Goal: Task Accomplishment & Management: Use online tool/utility

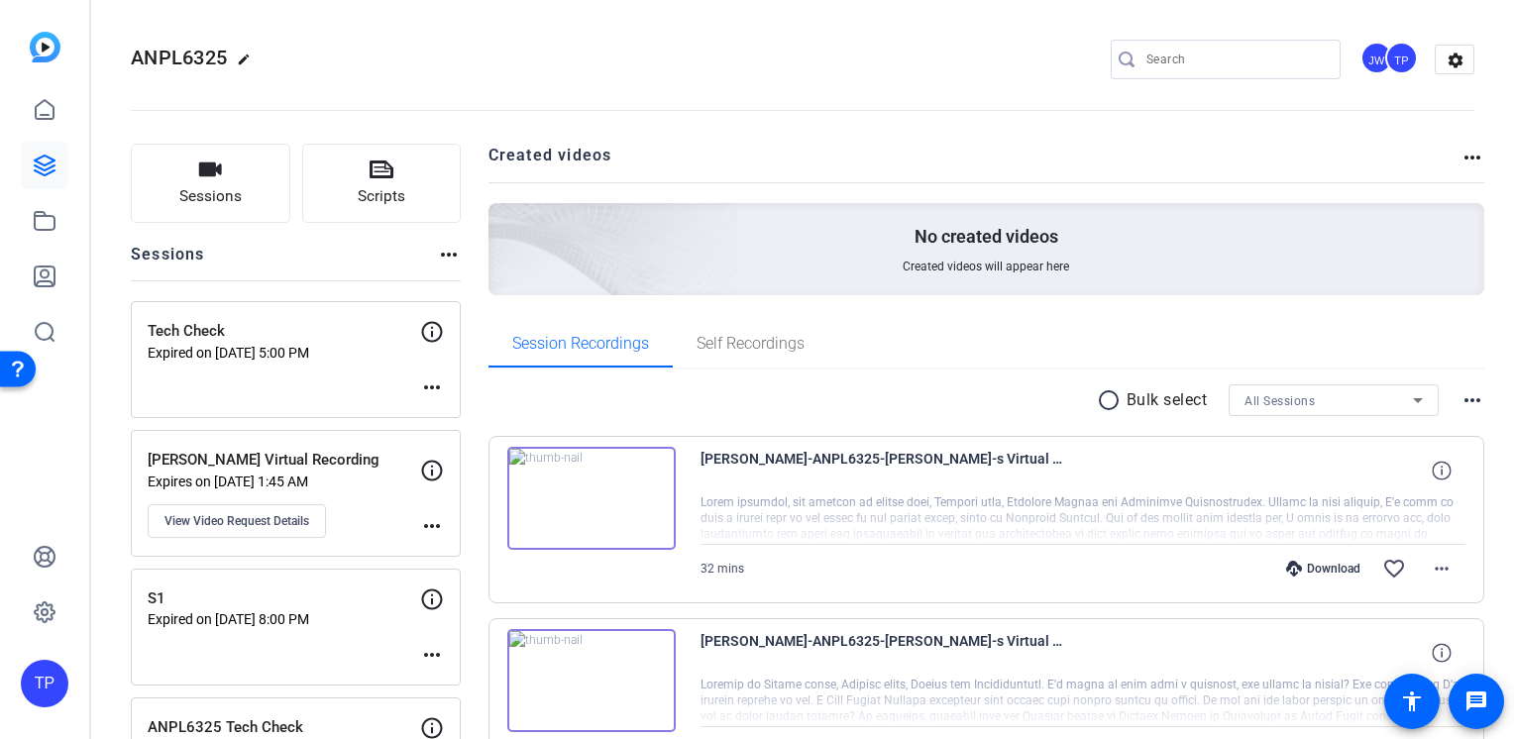
click at [198, 65] on span "ANPL6325" at bounding box center [179, 58] width 96 height 24
click at [246, 188] on button "Sessions" at bounding box center [211, 183] width 160 height 79
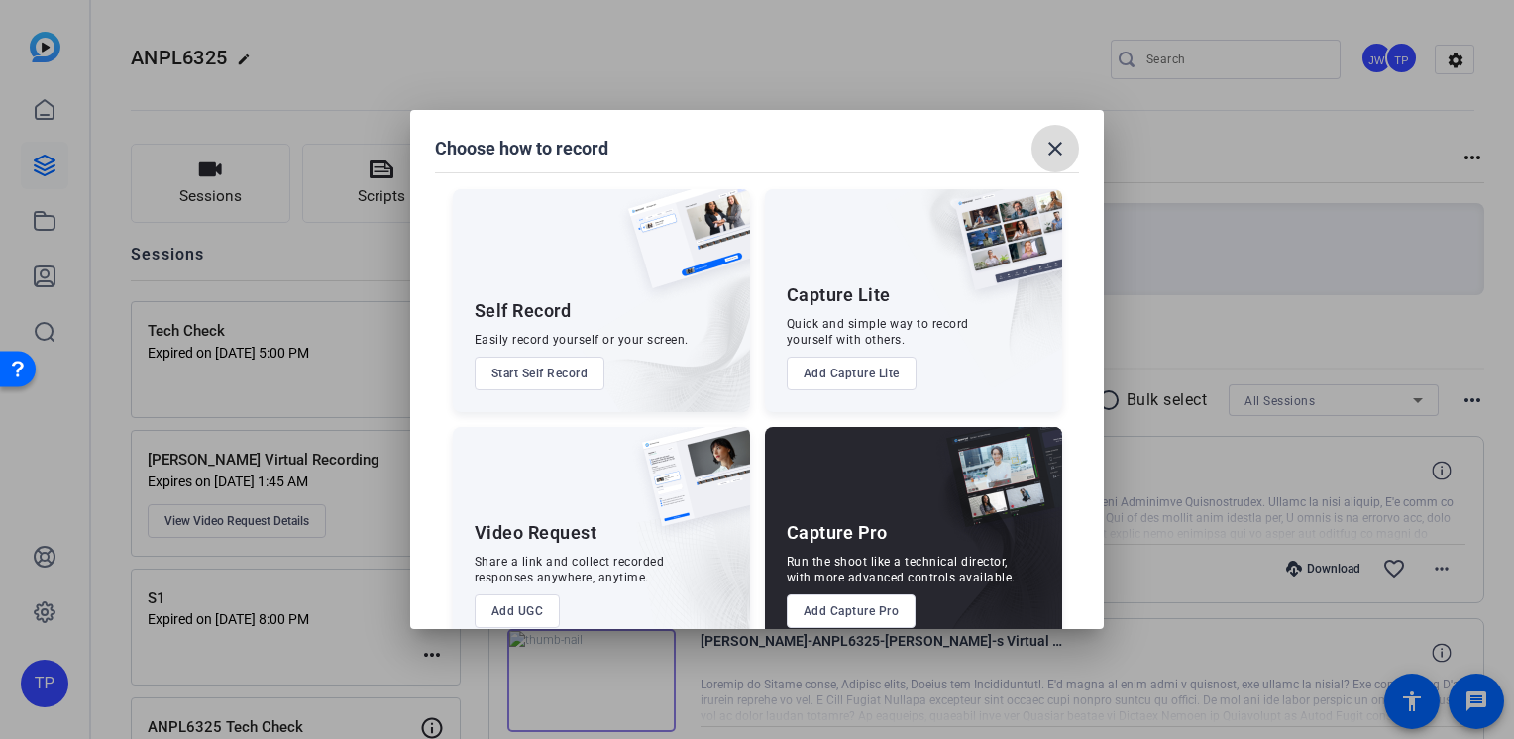
click at [1054, 144] on mat-icon "close" at bounding box center [1055, 149] width 24 height 24
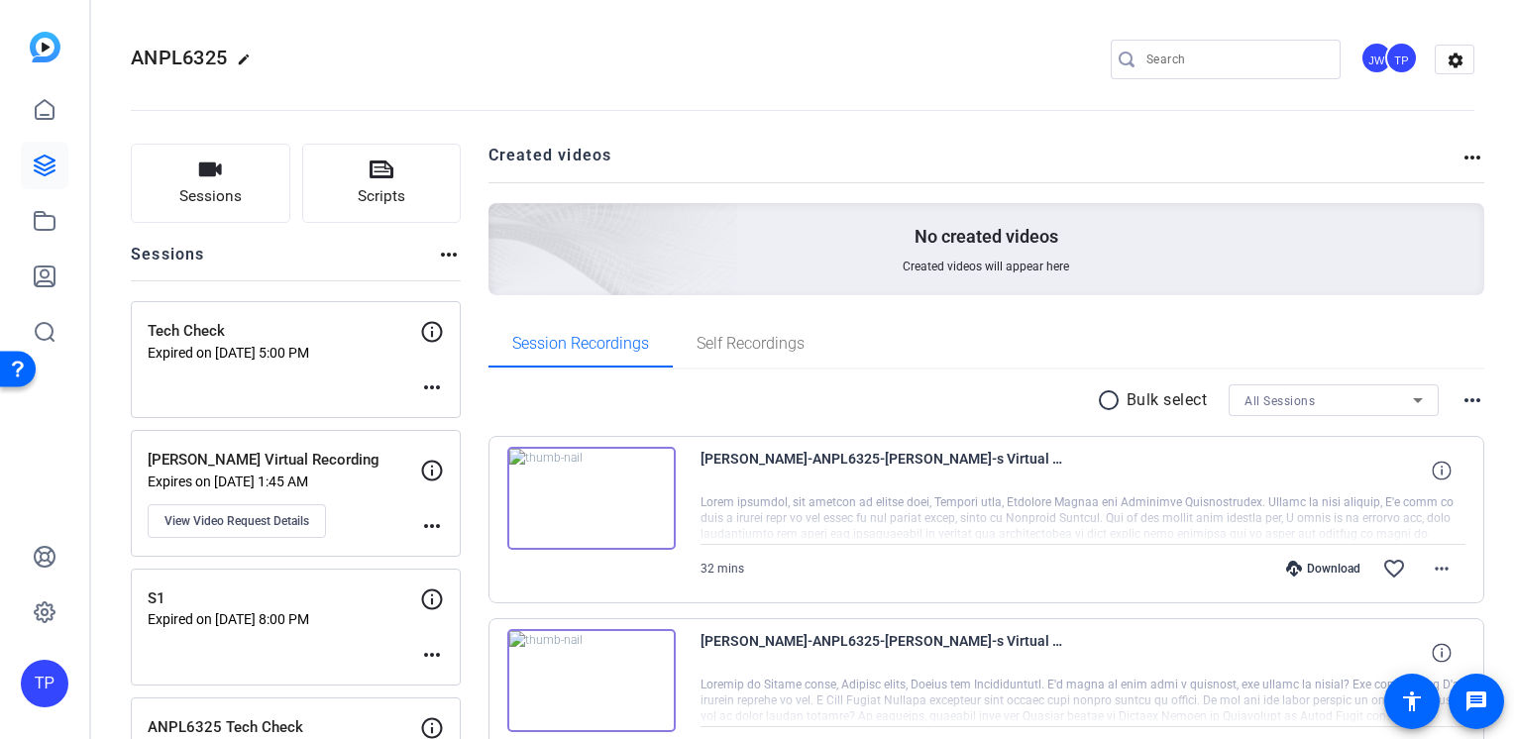
click at [59, 46] on img at bounding box center [45, 47] width 31 height 31
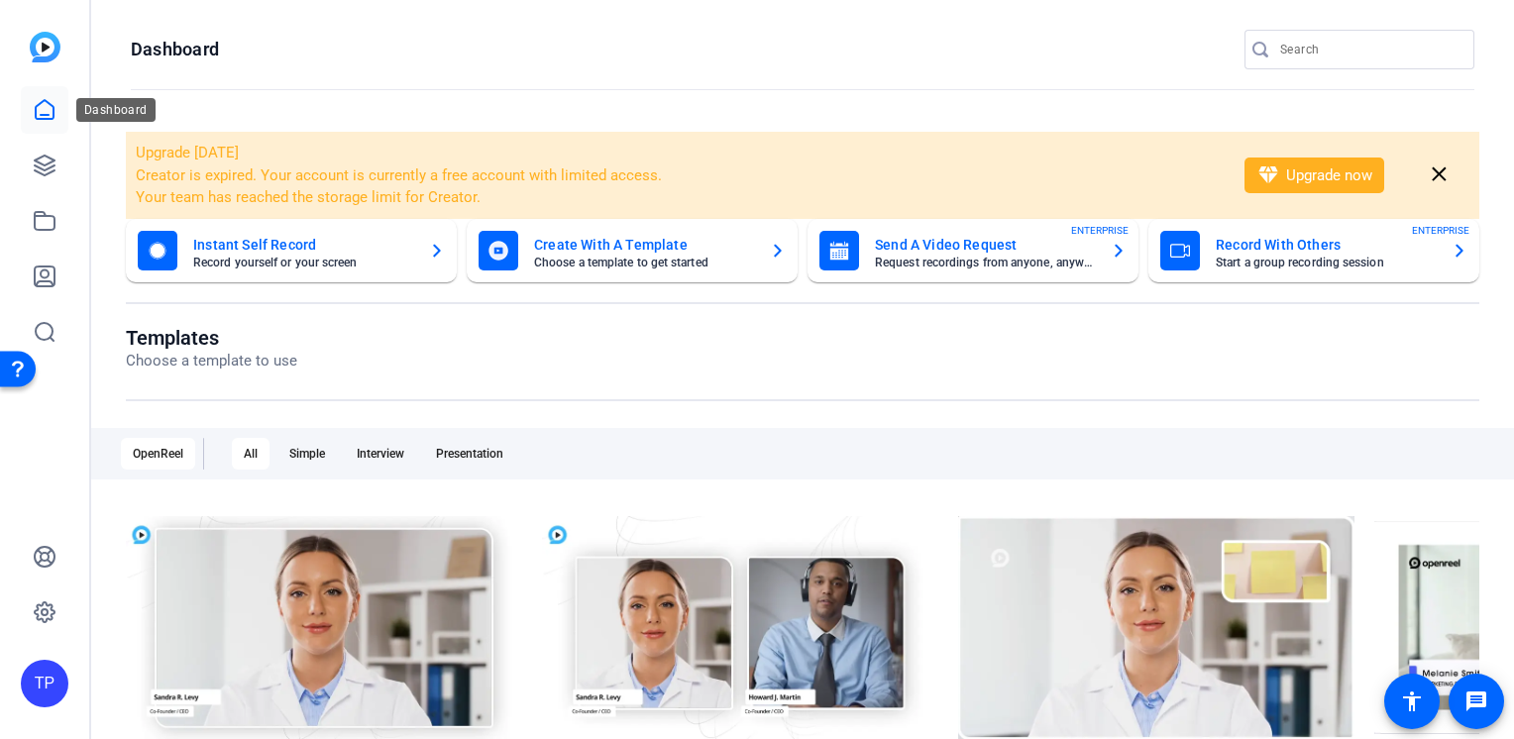
click at [44, 127] on link at bounding box center [45, 110] width 48 height 48
click at [38, 180] on link at bounding box center [45, 166] width 48 height 48
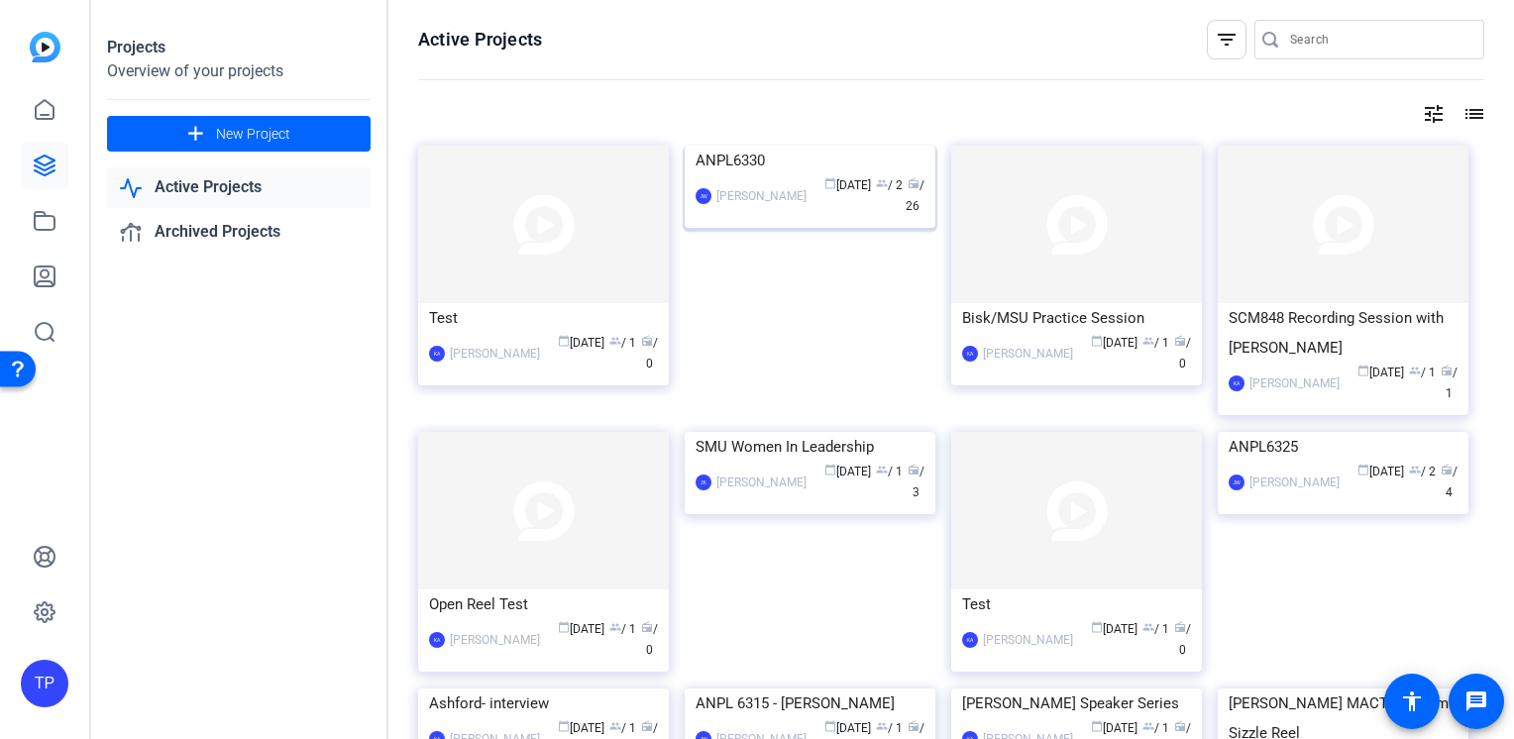
click at [729, 146] on img at bounding box center [810, 146] width 251 height 0
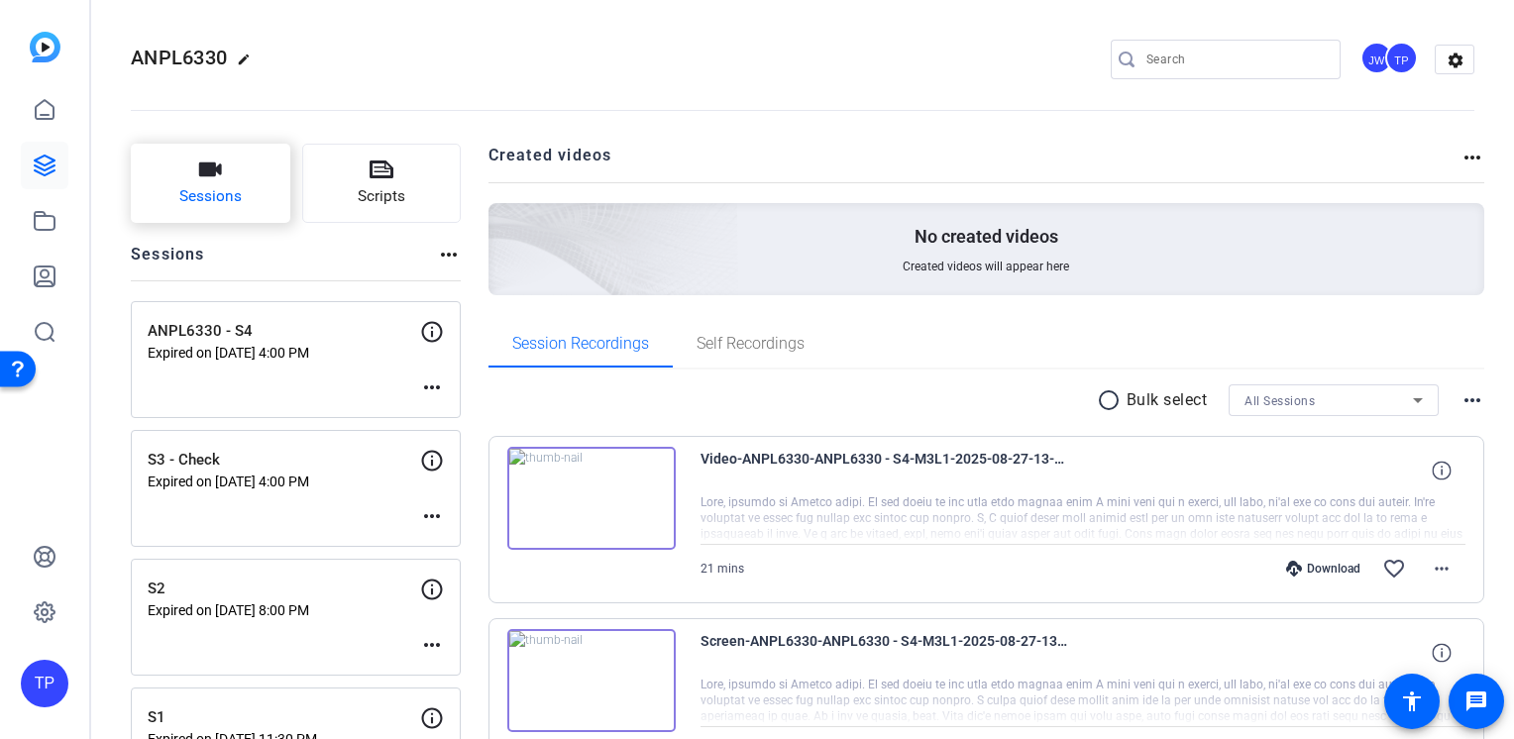
click at [226, 188] on span "Sessions" at bounding box center [210, 196] width 62 height 23
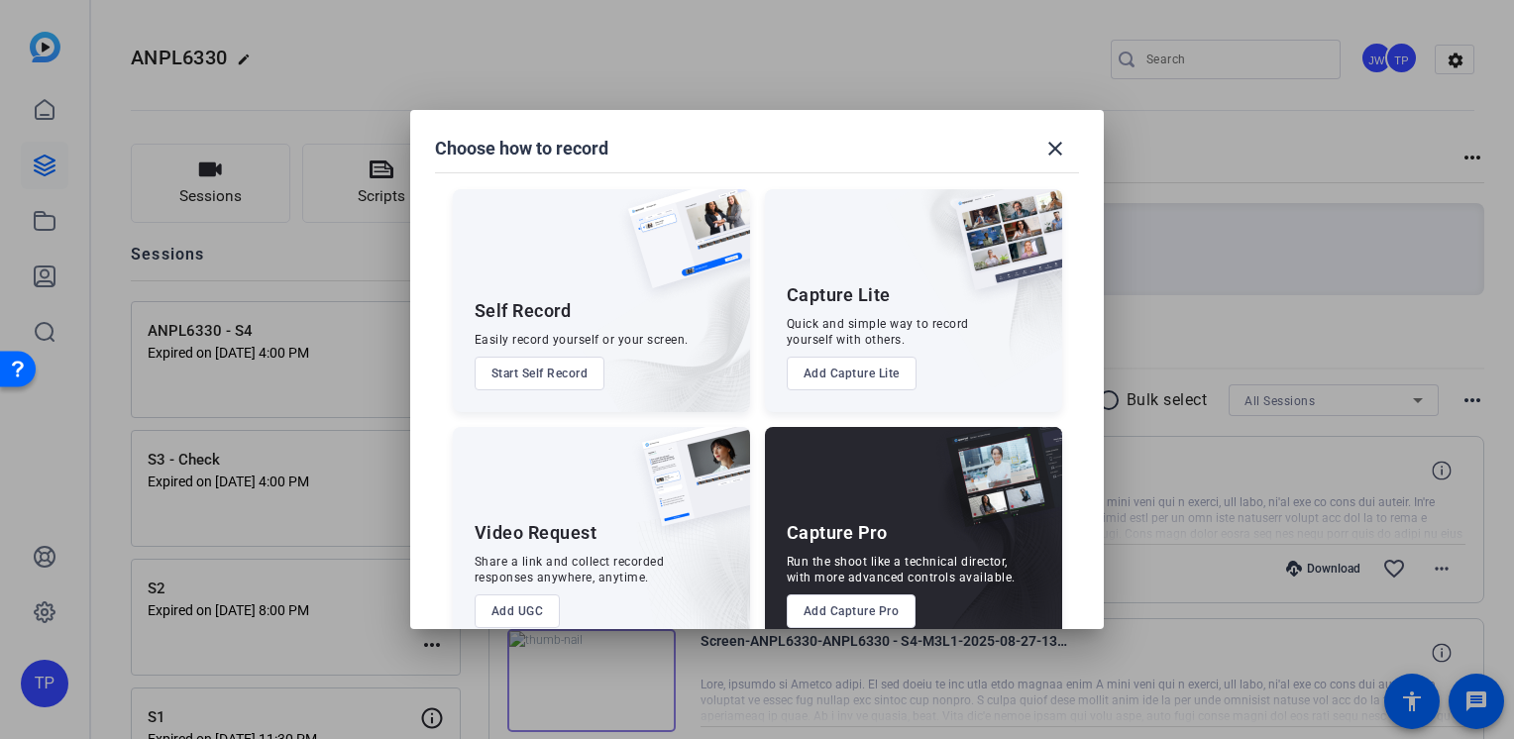
click at [843, 623] on button "Add Capture Pro" at bounding box center [852, 611] width 130 height 34
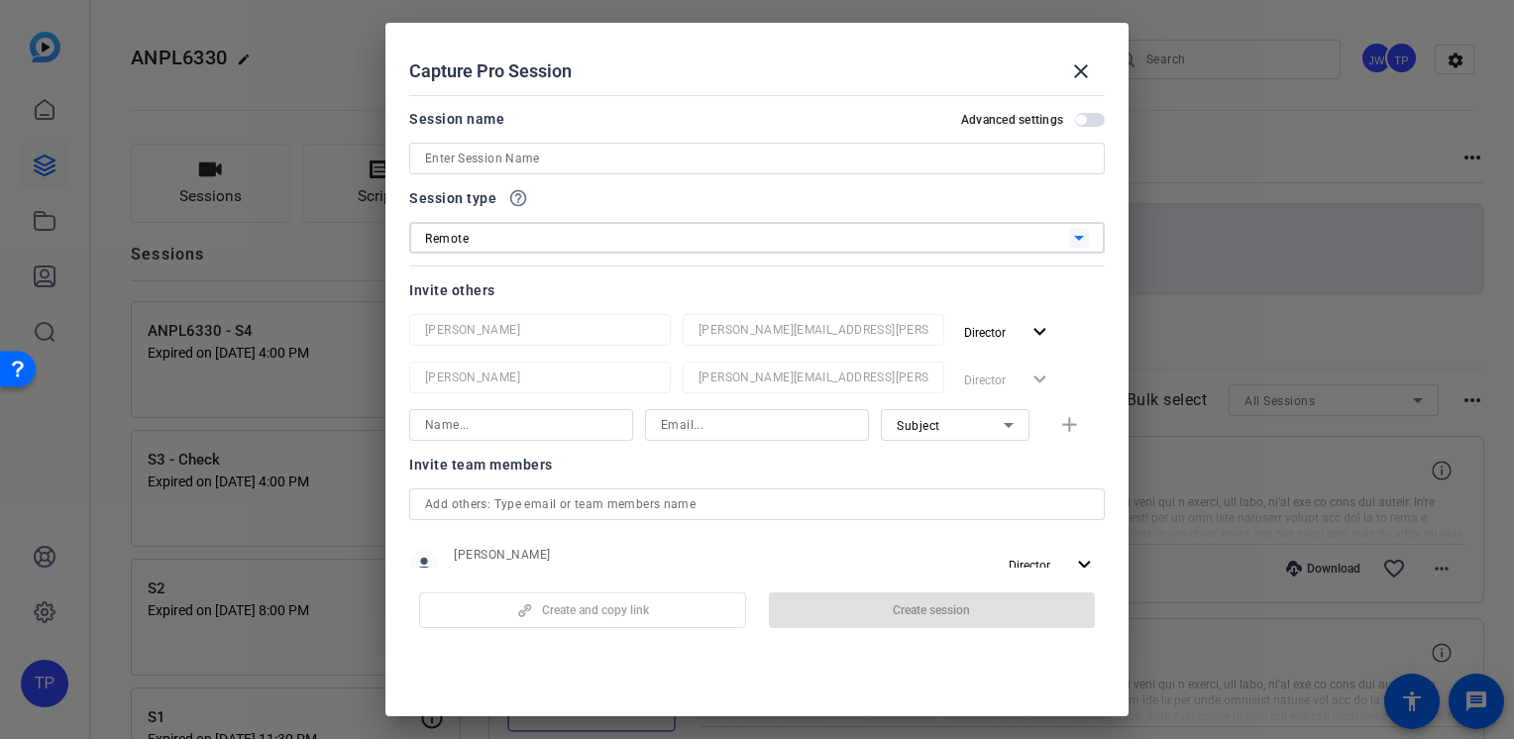
click at [532, 239] on div "Remote" at bounding box center [747, 238] width 644 height 25
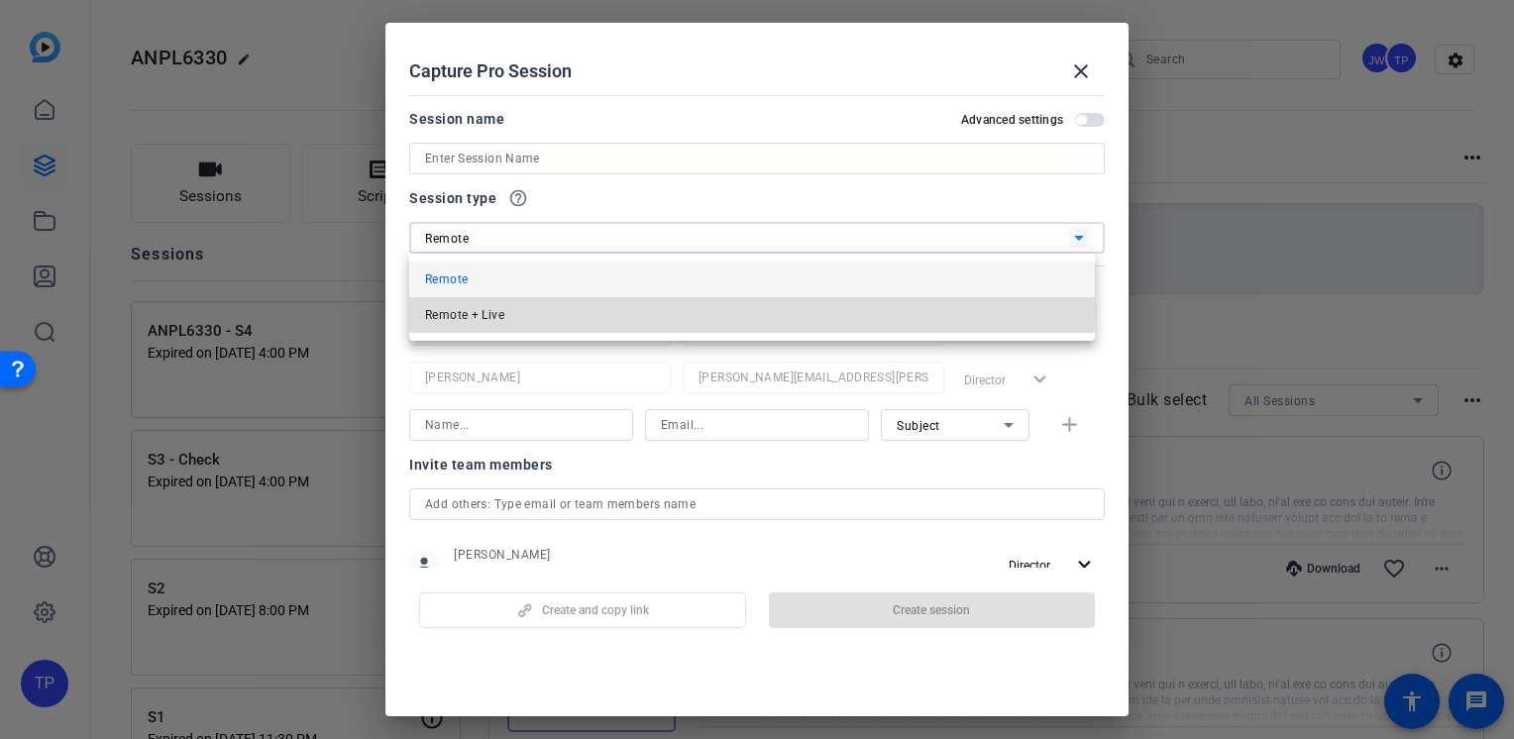
click at [537, 309] on mat-option "Remote + Live" at bounding box center [752, 315] width 686 height 36
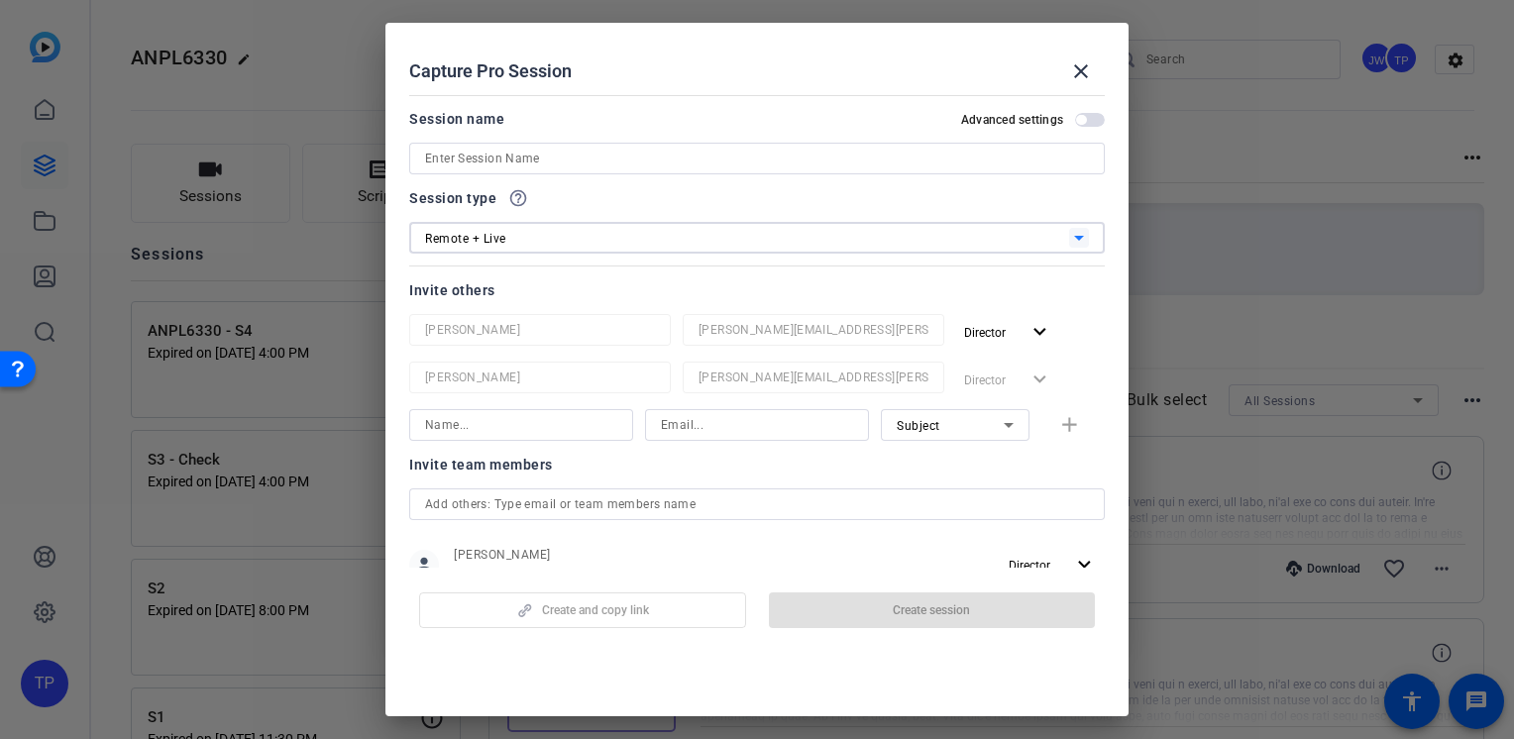
click at [564, 166] on input at bounding box center [757, 159] width 664 height 24
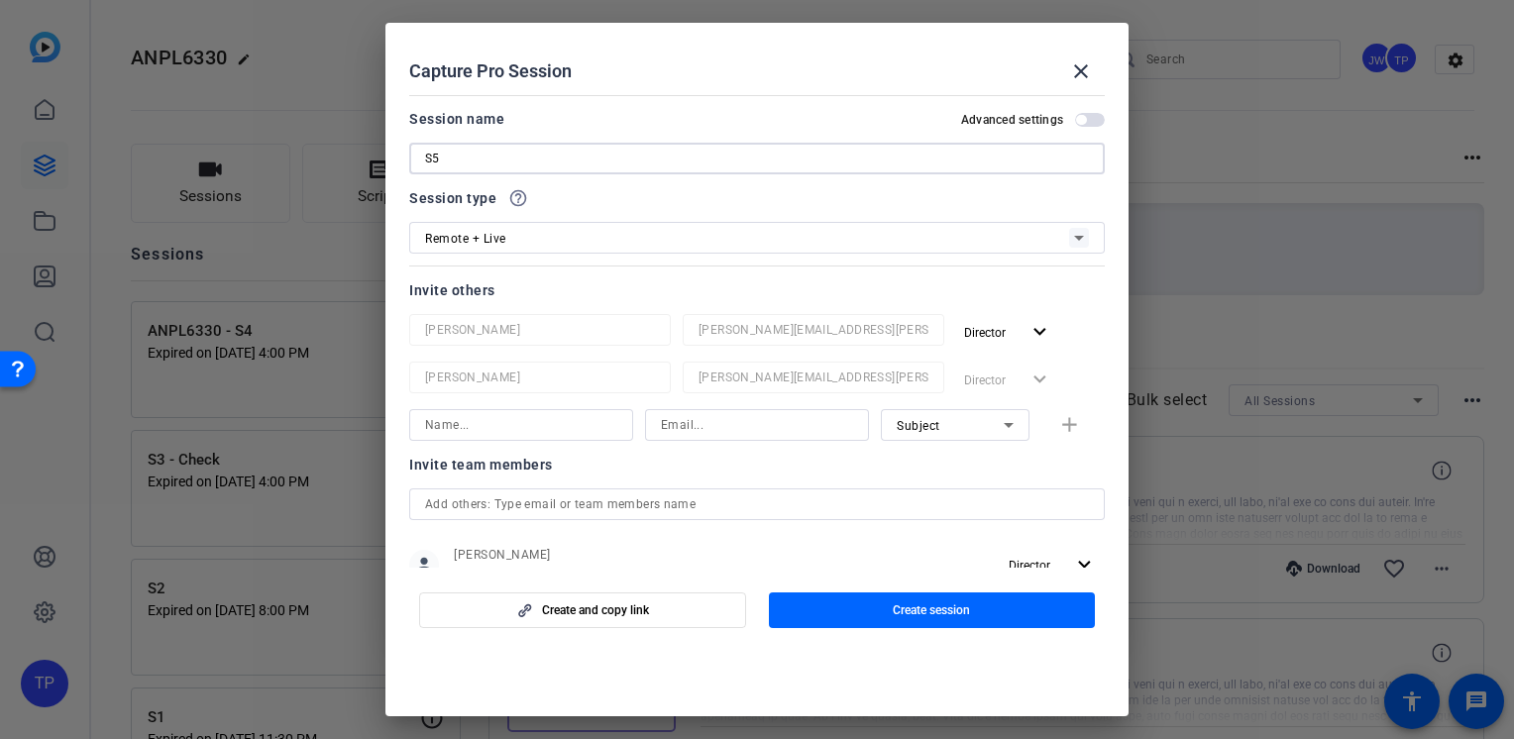
type input "S5"
click at [557, 420] on input at bounding box center [521, 425] width 192 height 24
type input "[PERSON_NAME]"
click at [651, 425] on div at bounding box center [757, 425] width 224 height 32
type input "Jay-Kelly@Bisk.com"
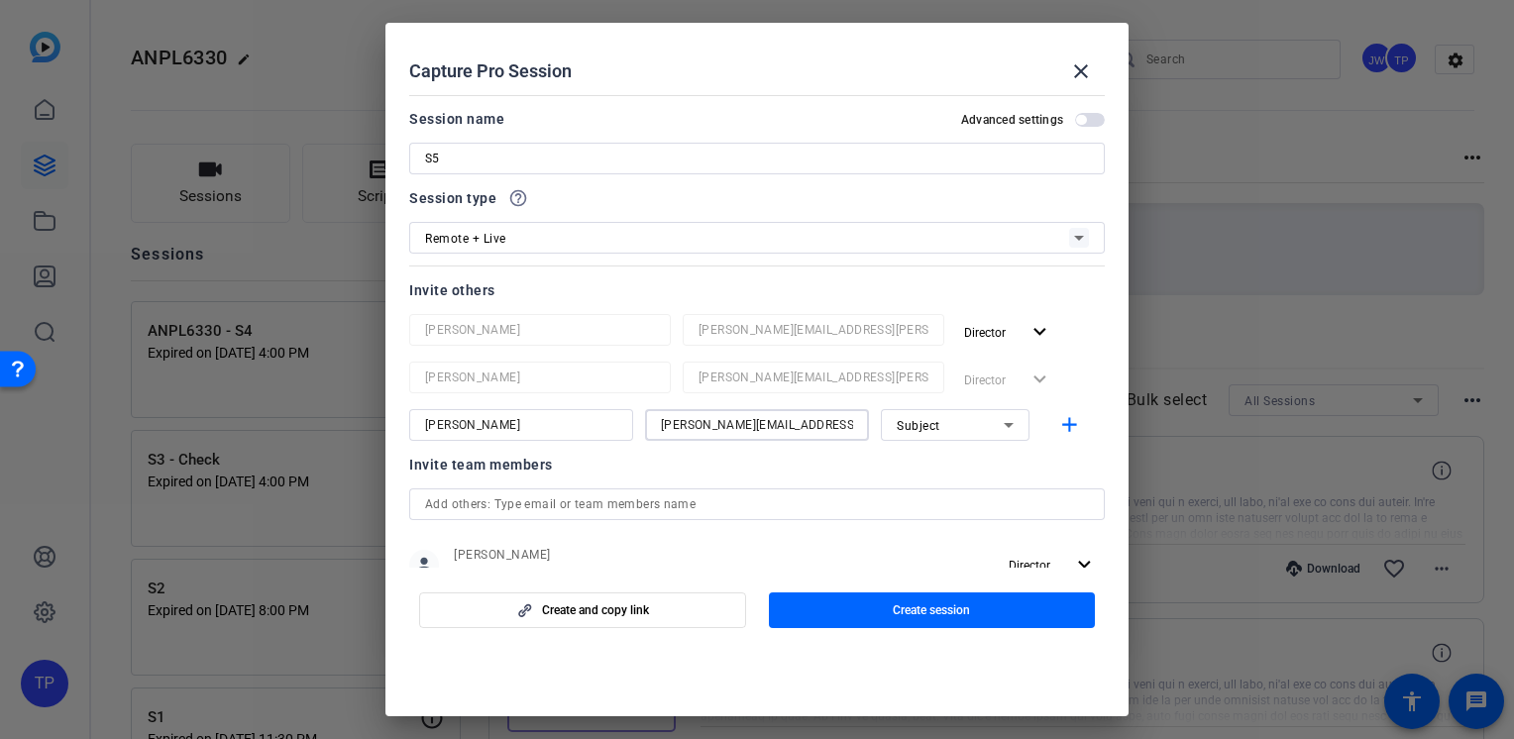
click at [906, 419] on span "Subject" at bounding box center [919, 426] width 44 height 14
click at [920, 460] on span "Collaborator" at bounding box center [923, 465] width 72 height 24
click at [1074, 414] on span "button" at bounding box center [1072, 425] width 63 height 48
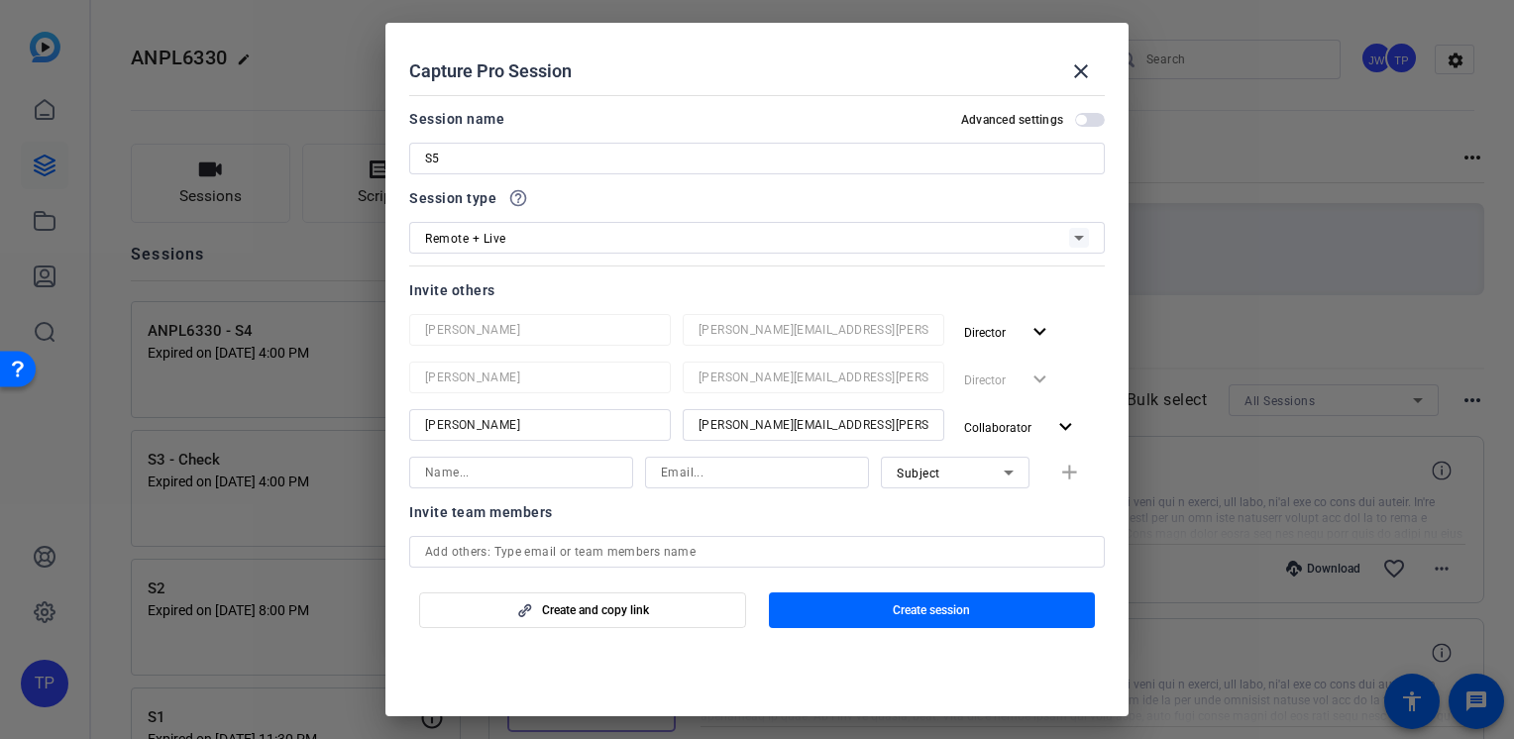
click at [512, 477] on input at bounding box center [521, 473] width 192 height 24
type input "[PERSON_NAME]"
click at [661, 464] on input at bounding box center [757, 473] width 192 height 24
type input "Arlethea-Goden@bisk.com"
click at [914, 474] on span "Subject" at bounding box center [919, 474] width 44 height 14
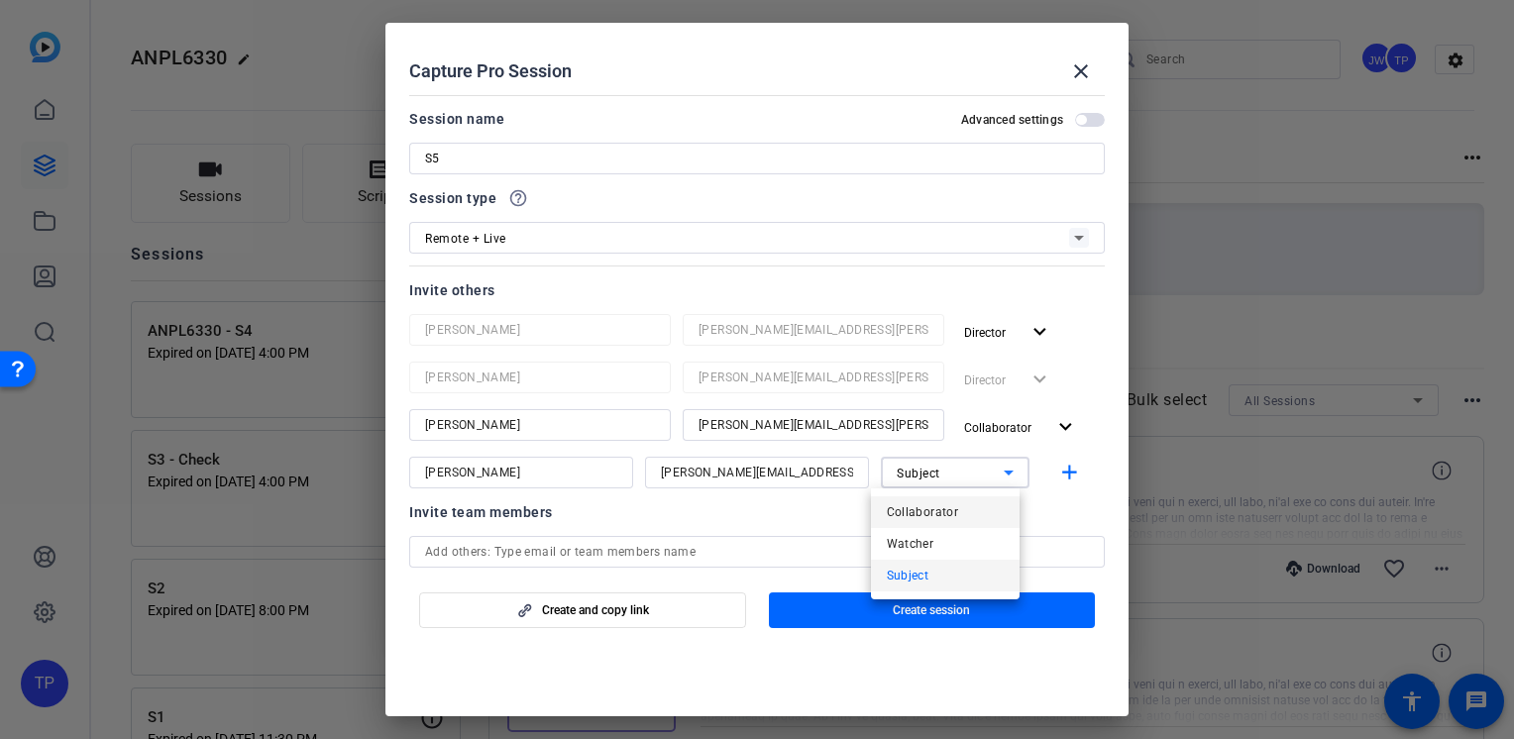
click at [920, 497] on mat-option "Collaborator" at bounding box center [945, 512] width 149 height 32
click at [1061, 476] on mat-icon "add" at bounding box center [1069, 473] width 25 height 25
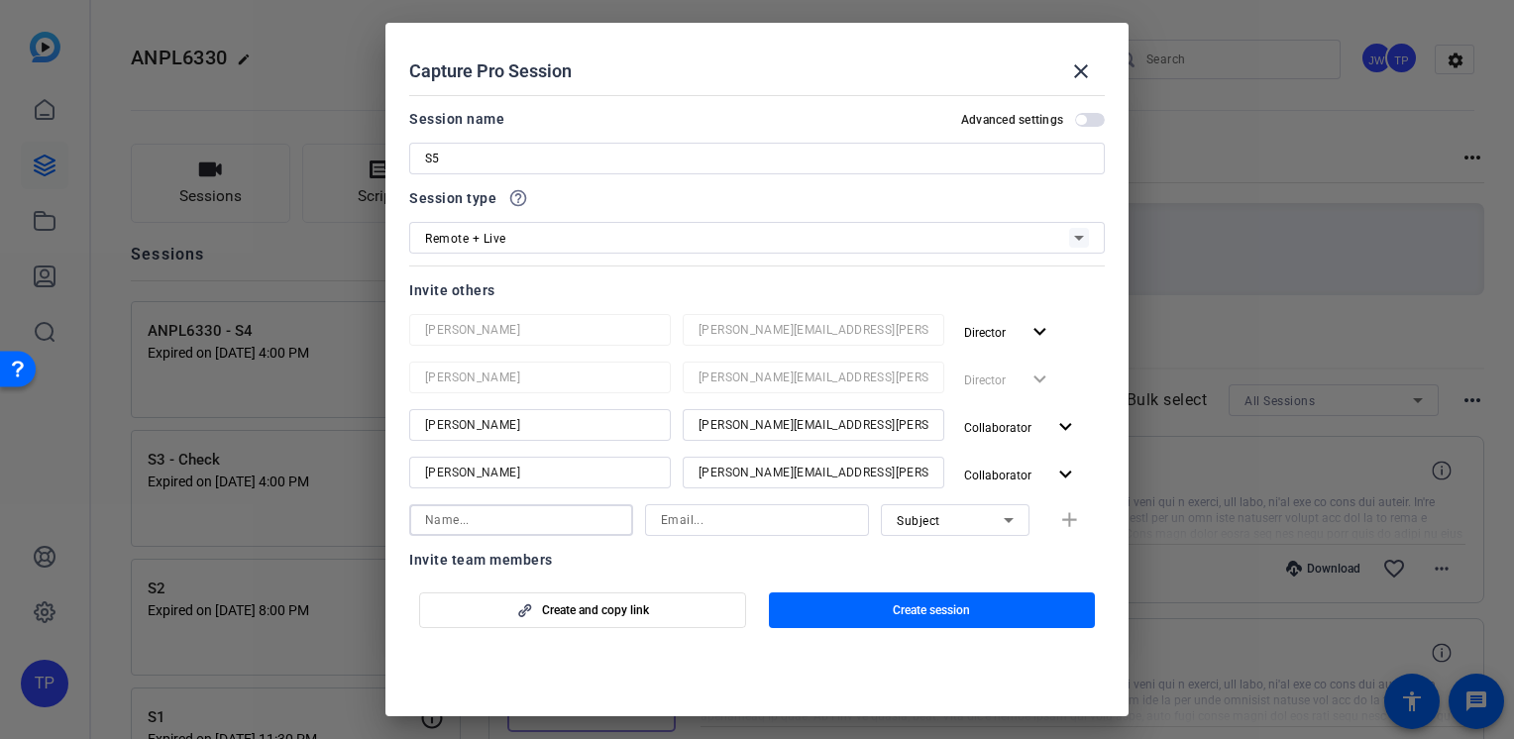
click at [495, 529] on input at bounding box center [521, 520] width 192 height 24
type input "J"
type input "[PERSON_NAME]"
click at [693, 520] on input at bounding box center [757, 520] width 192 height 24
type input "[PERSON_NAME][EMAIL_ADDRESS][PERSON_NAME][DOMAIN_NAME]"
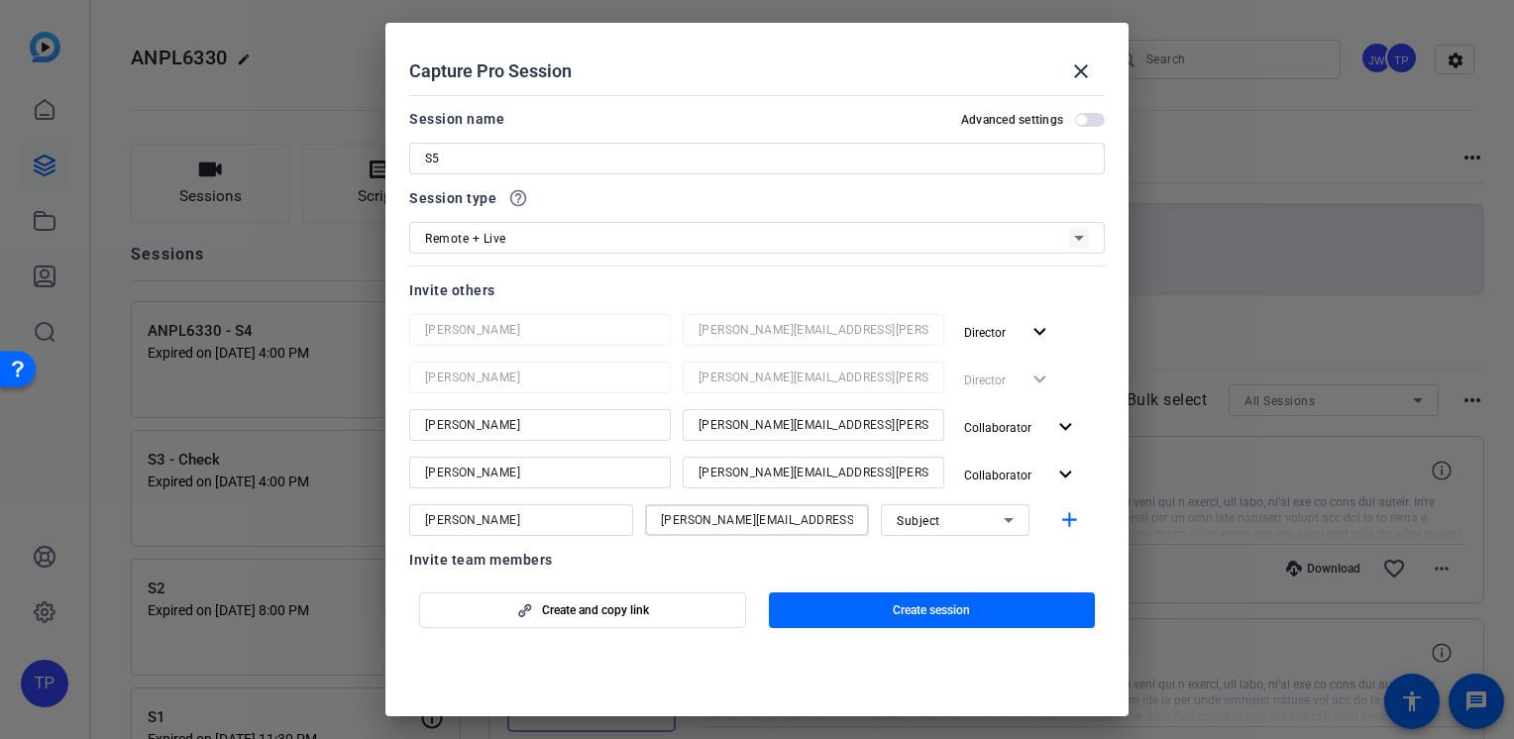
click at [943, 531] on div "Subject" at bounding box center [950, 520] width 107 height 25
click at [943, 531] on div at bounding box center [757, 369] width 1514 height 739
click at [1061, 515] on mat-icon "add" at bounding box center [1069, 520] width 25 height 25
click at [1076, 121] on span "button" at bounding box center [1081, 120] width 10 height 10
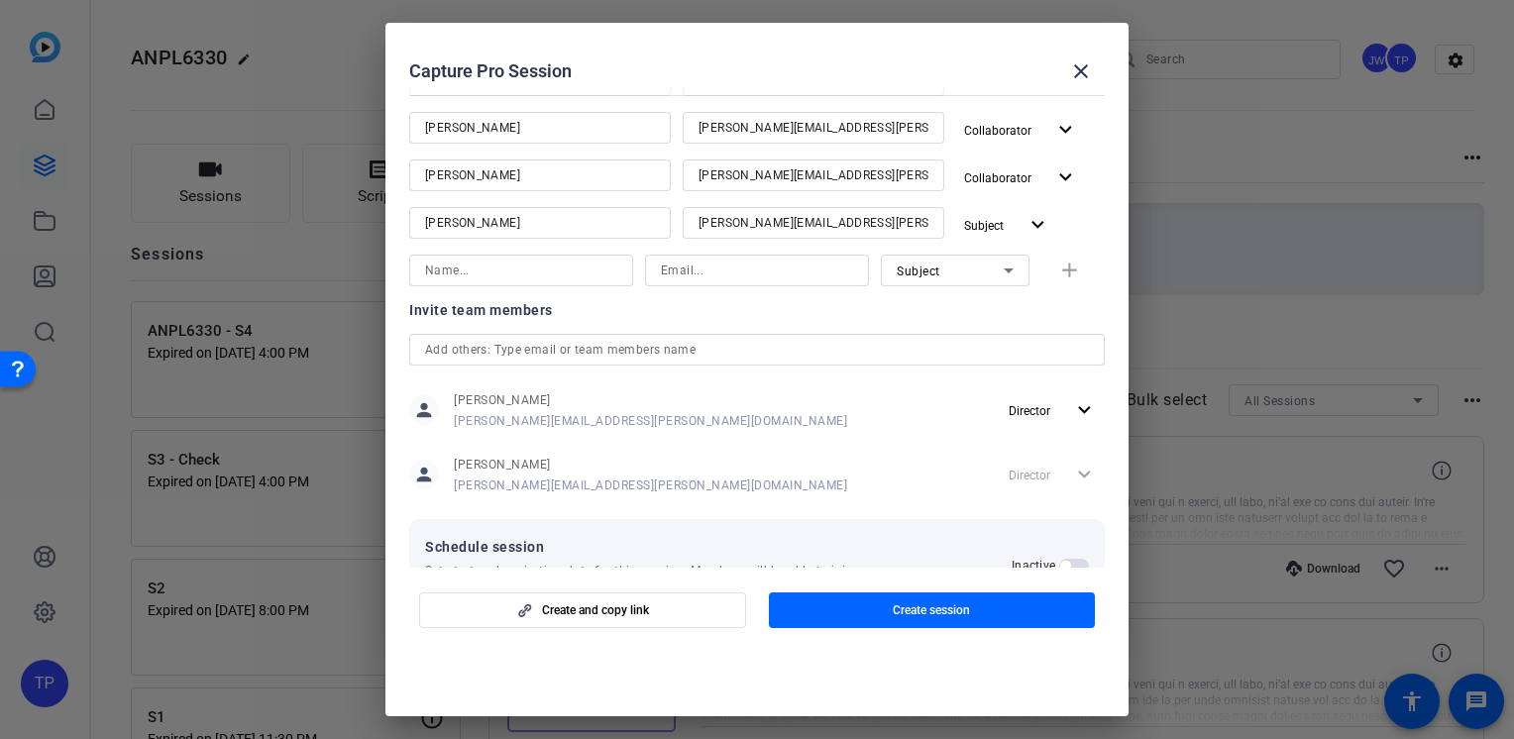
scroll to position [361, 0]
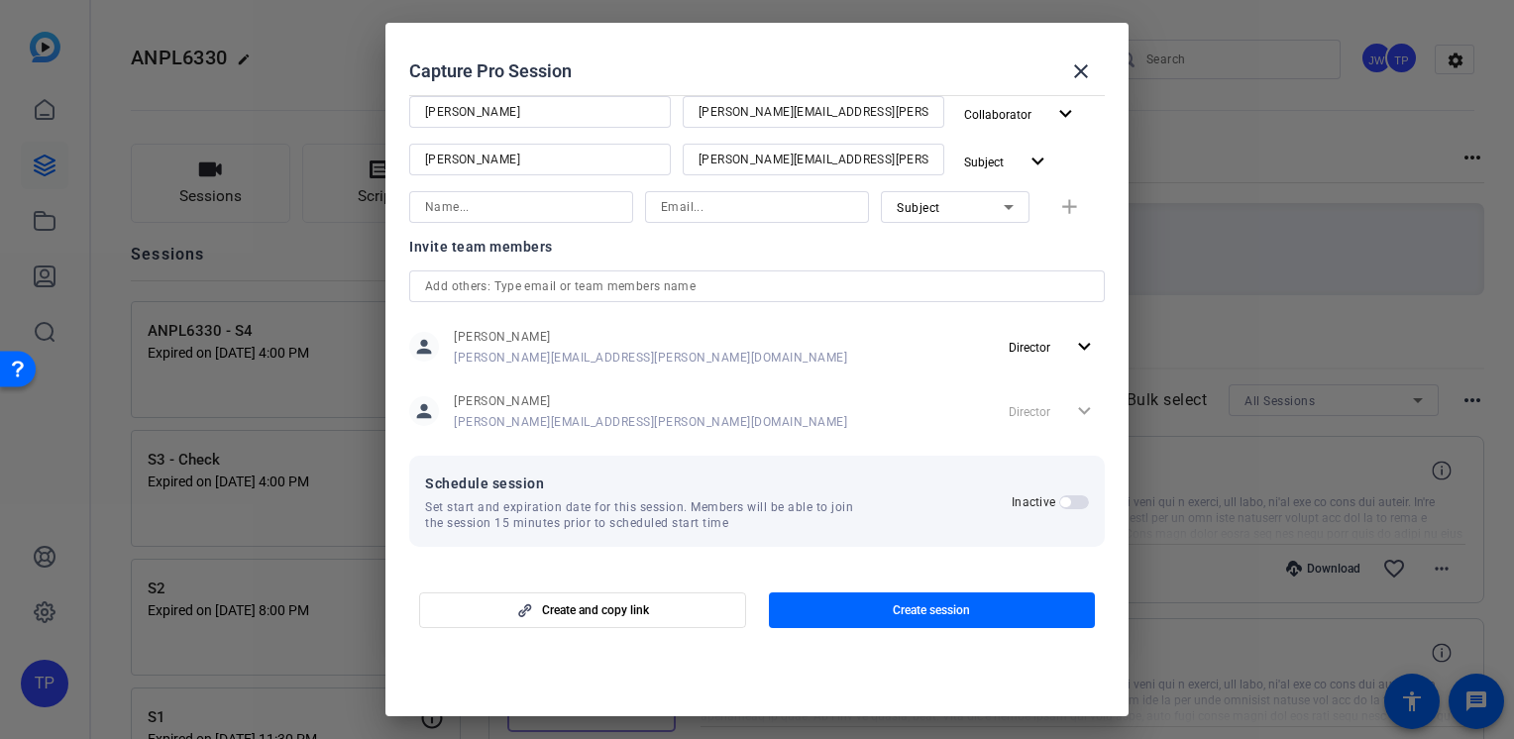
click at [1061, 505] on span "button" at bounding box center [1074, 502] width 30 height 14
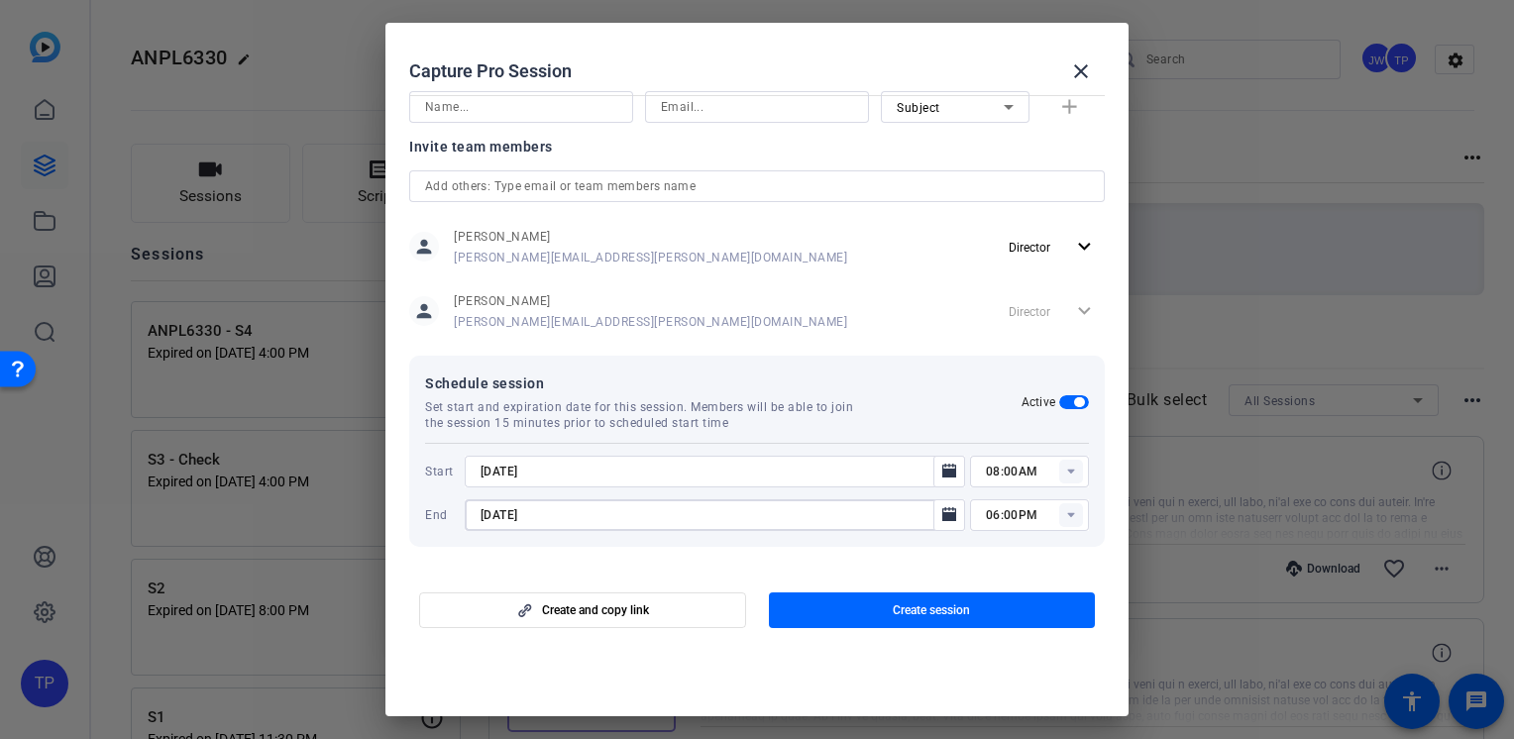
drag, startPoint x: 507, startPoint y: 514, endPoint x: 495, endPoint y: 515, distance: 11.9
click at [495, 515] on input "9/10/2025" at bounding box center [705, 515] width 449 height 24
type input "9/3/2025"
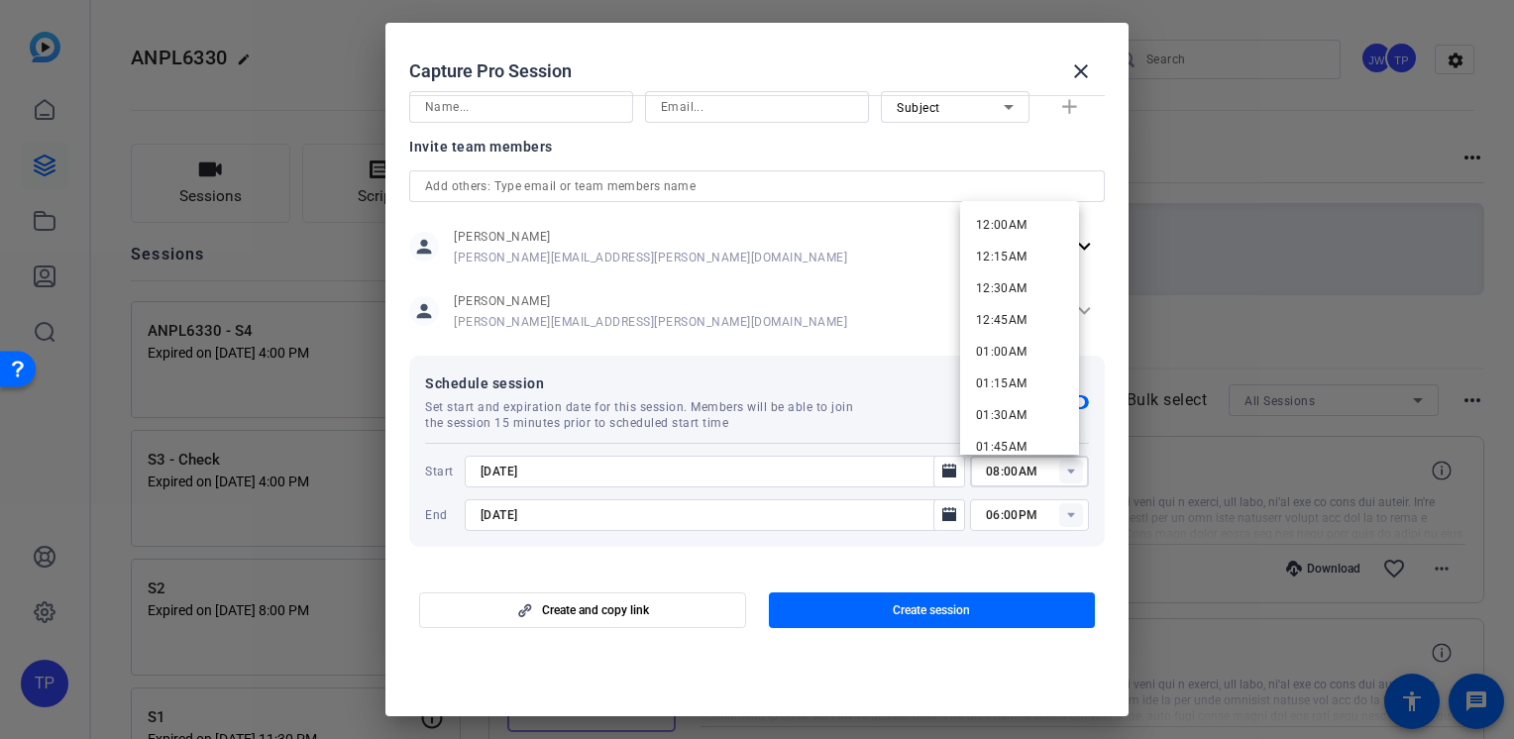
click at [1015, 474] on input "08:00AM" at bounding box center [1037, 472] width 103 height 24
click at [1018, 282] on span "01:45PM" at bounding box center [1002, 284] width 52 height 14
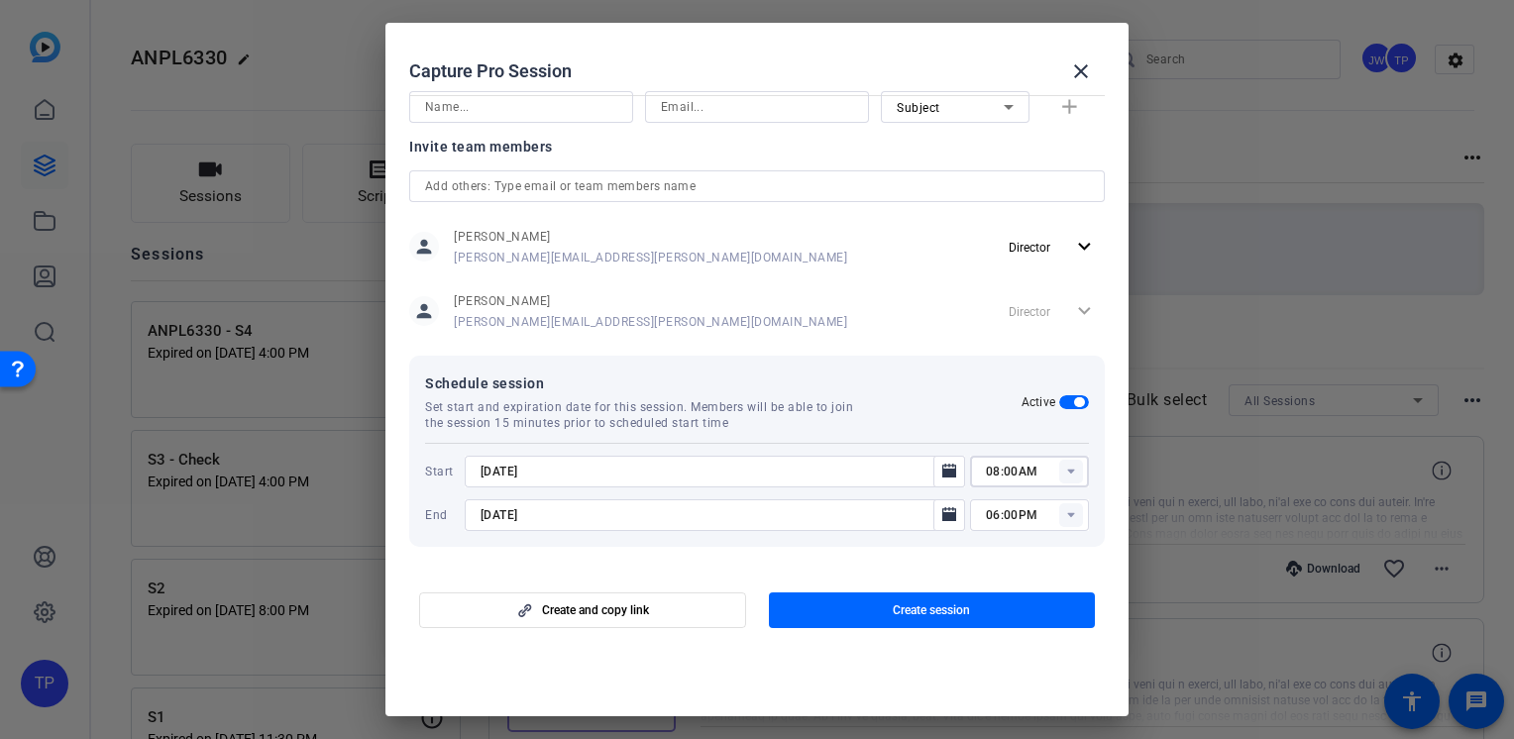
type input "01:45PM"
click at [1067, 513] on icon at bounding box center [1070, 515] width 7 height 5
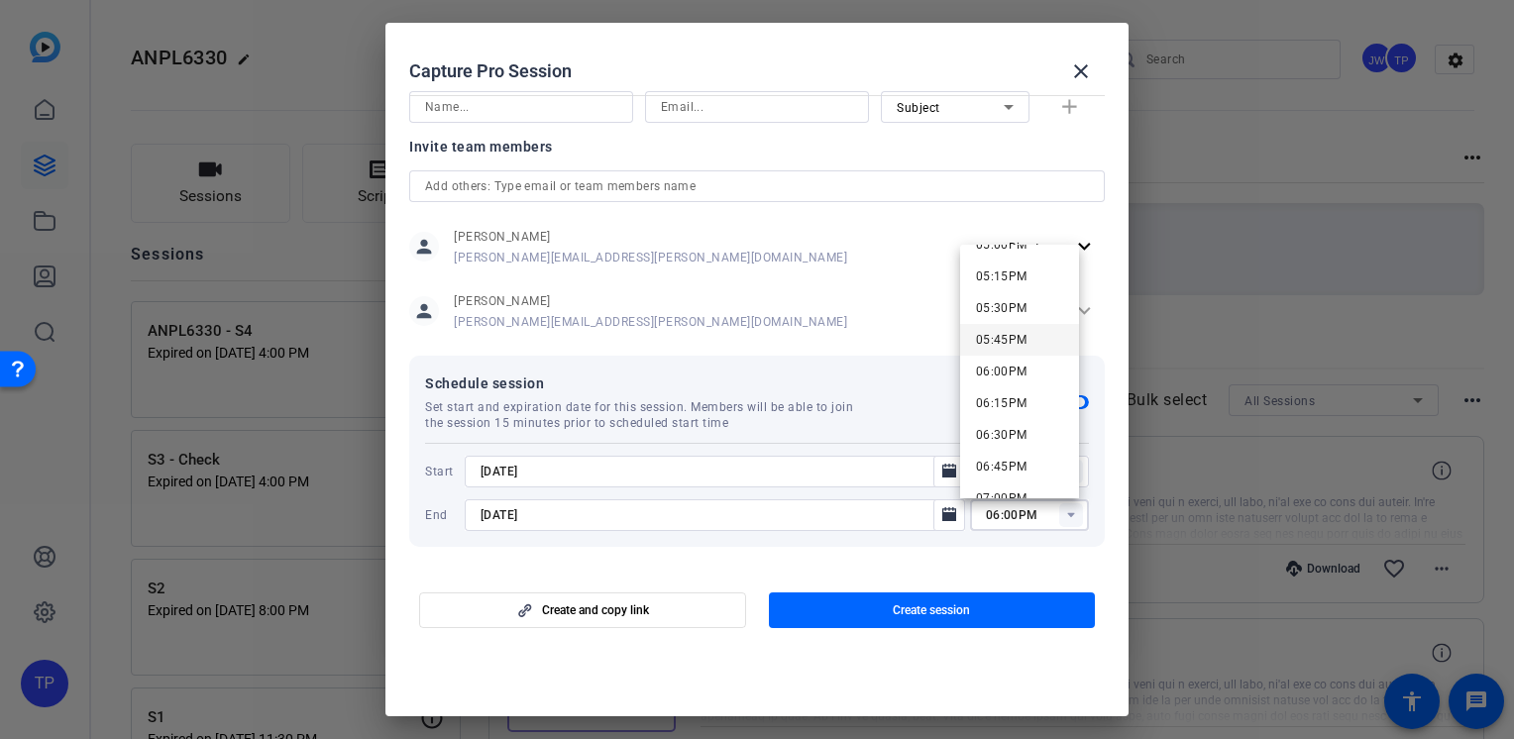
scroll to position [1982, 0]
click at [1024, 322] on span "04:00PM" at bounding box center [1002, 316] width 52 height 14
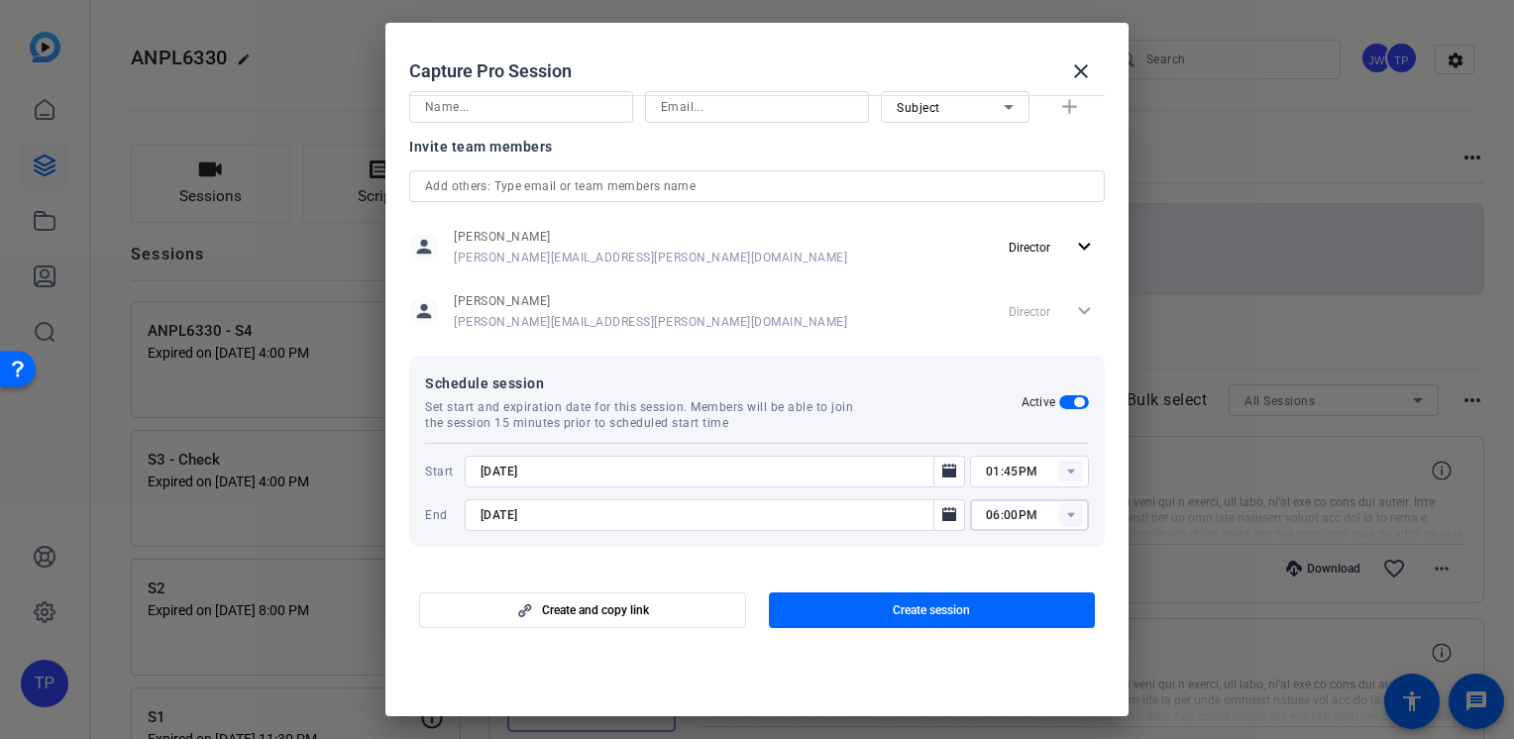
type input "04:00PM"
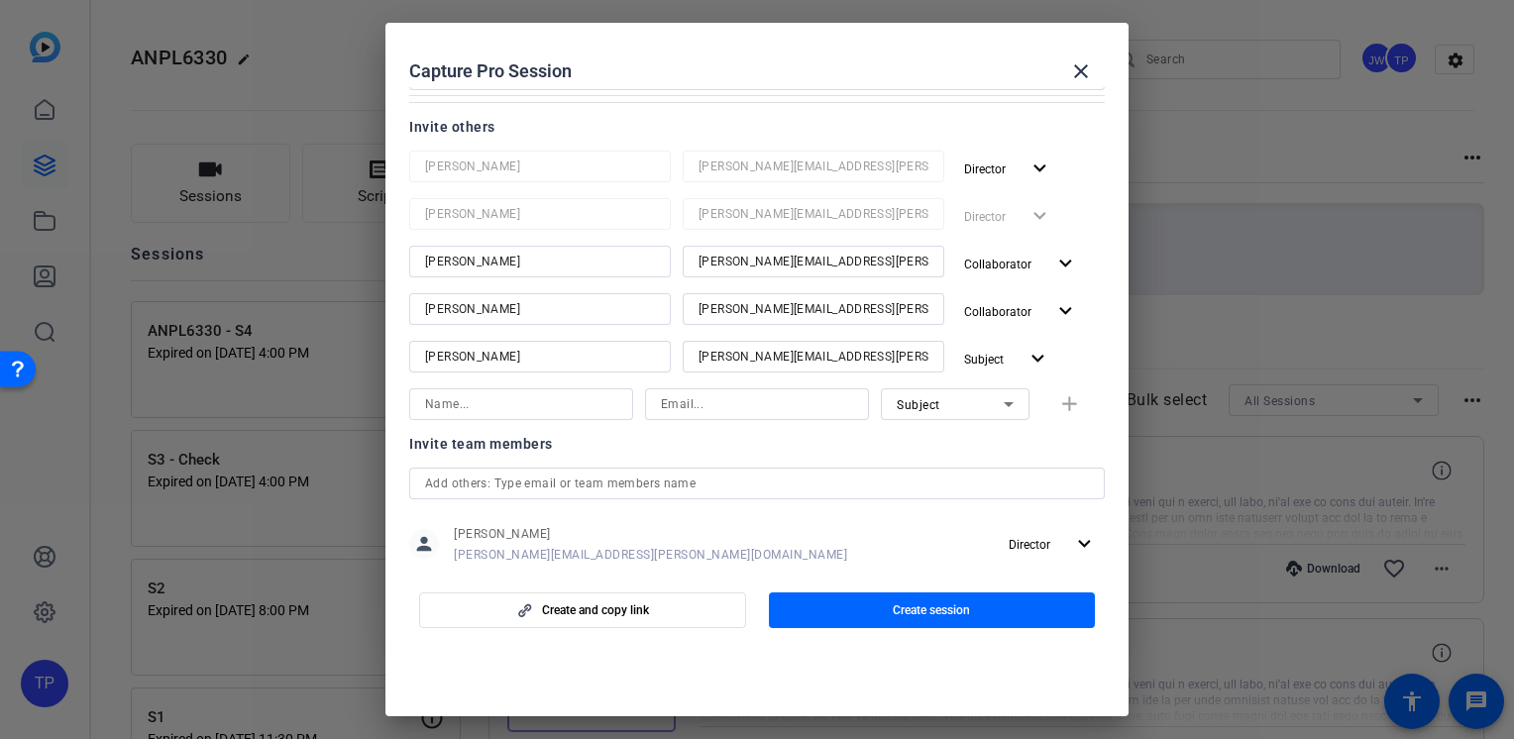
scroll to position [64, 0]
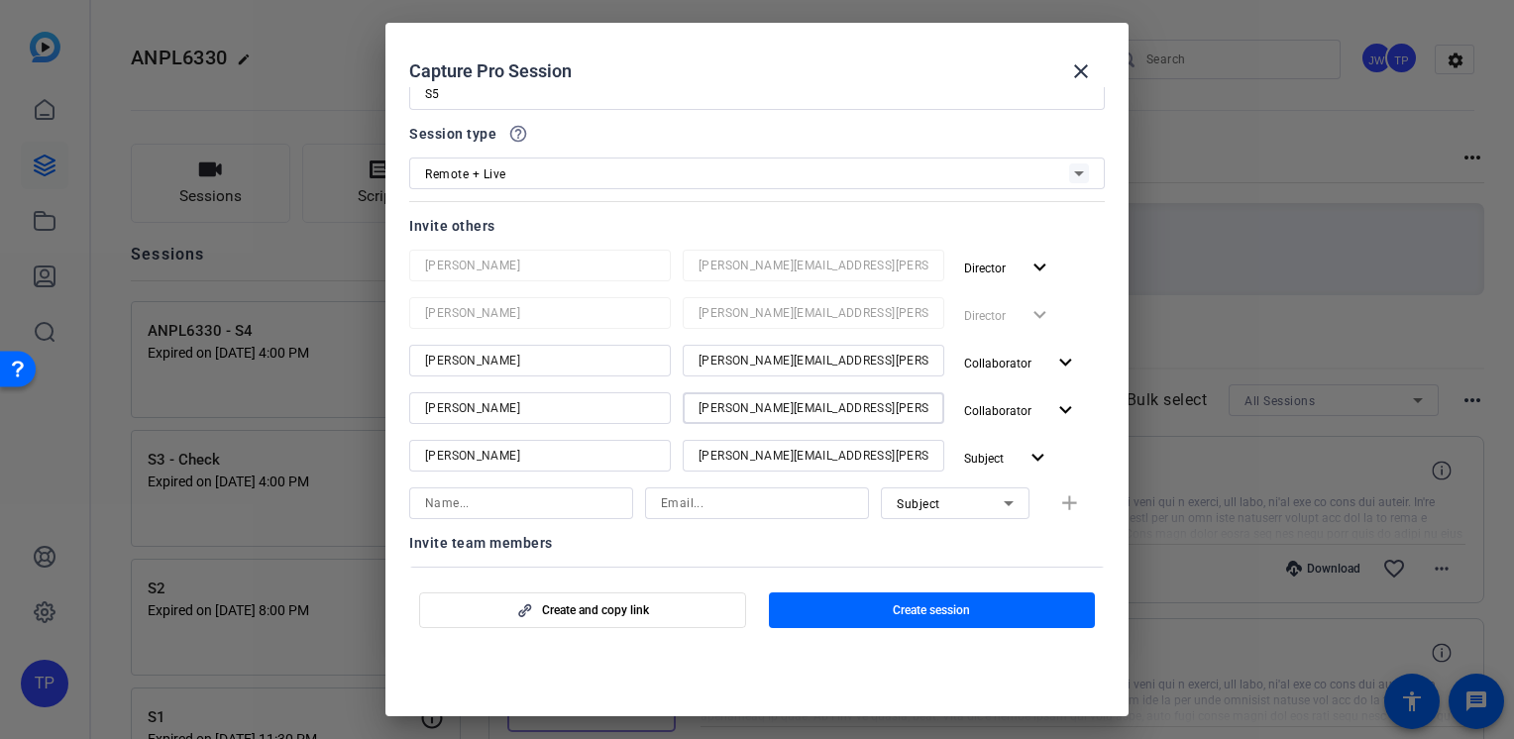
drag, startPoint x: 860, startPoint y: 406, endPoint x: 583, endPoint y: 407, distance: 277.4
click at [583, 407] on div "Arlethea Goden Arlethea-Goden@bisk.com Collaborator expand_more" at bounding box center [757, 410] width 696 height 36
click at [860, 454] on input "[PERSON_NAME][EMAIL_ADDRESS][PERSON_NAME][DOMAIN_NAME]" at bounding box center [813, 456] width 230 height 24
click at [838, 380] on div at bounding box center [814, 387] width 262 height 22
drag, startPoint x: 698, startPoint y: 363, endPoint x: 682, endPoint y: 361, distance: 17.0
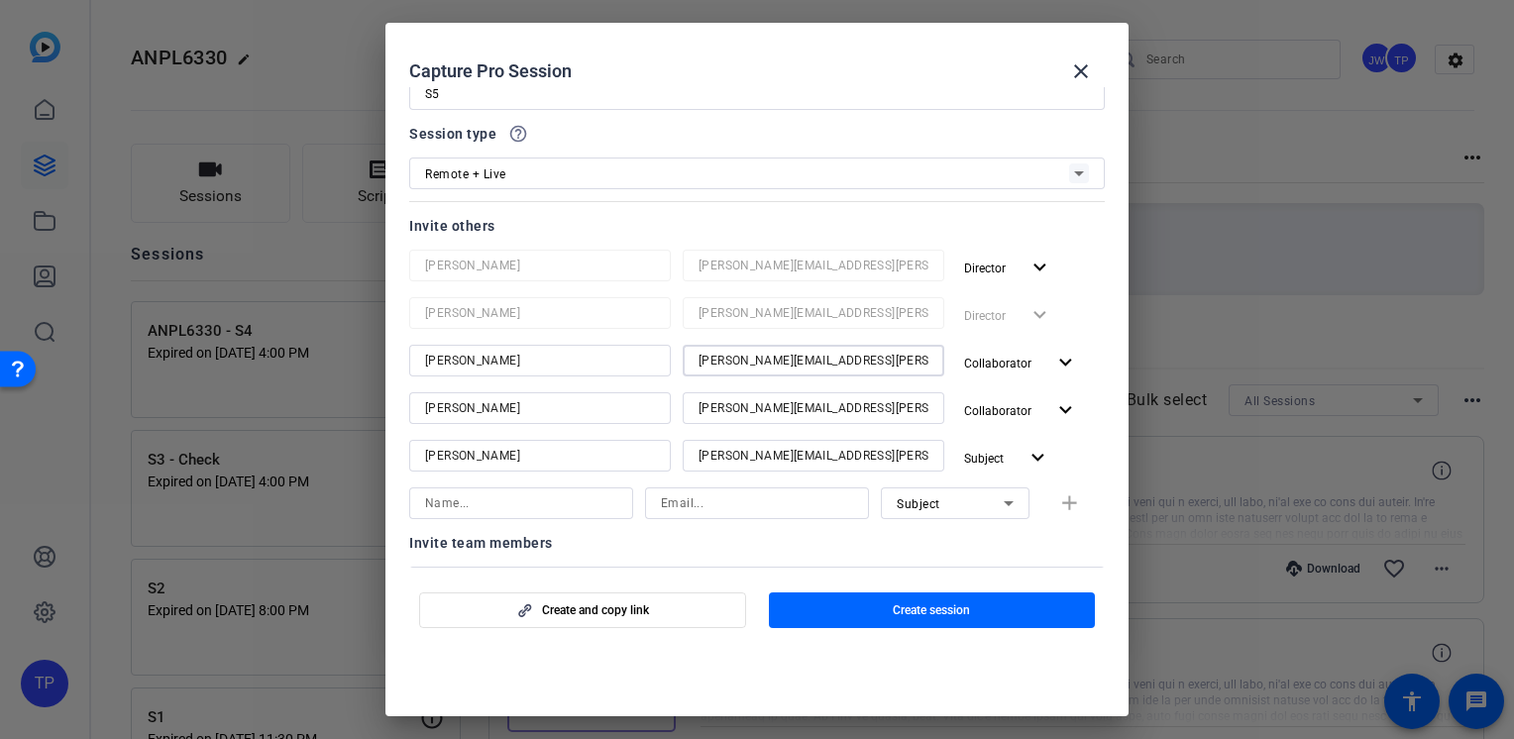
click at [683, 361] on div "Jay-Kelly@Bisk.com" at bounding box center [814, 361] width 262 height 32
click at [715, 355] on input "jay-Kelly@Bisk.com" at bounding box center [813, 361] width 230 height 24
click at [751, 355] on input "jay-kelly@Bisk.com" at bounding box center [813, 361] width 230 height 24
click at [809, 352] on input "[PERSON_NAME][EMAIL_ADDRESS][PERSON_NAME][DOMAIN_NAME]" at bounding box center [813, 361] width 230 height 24
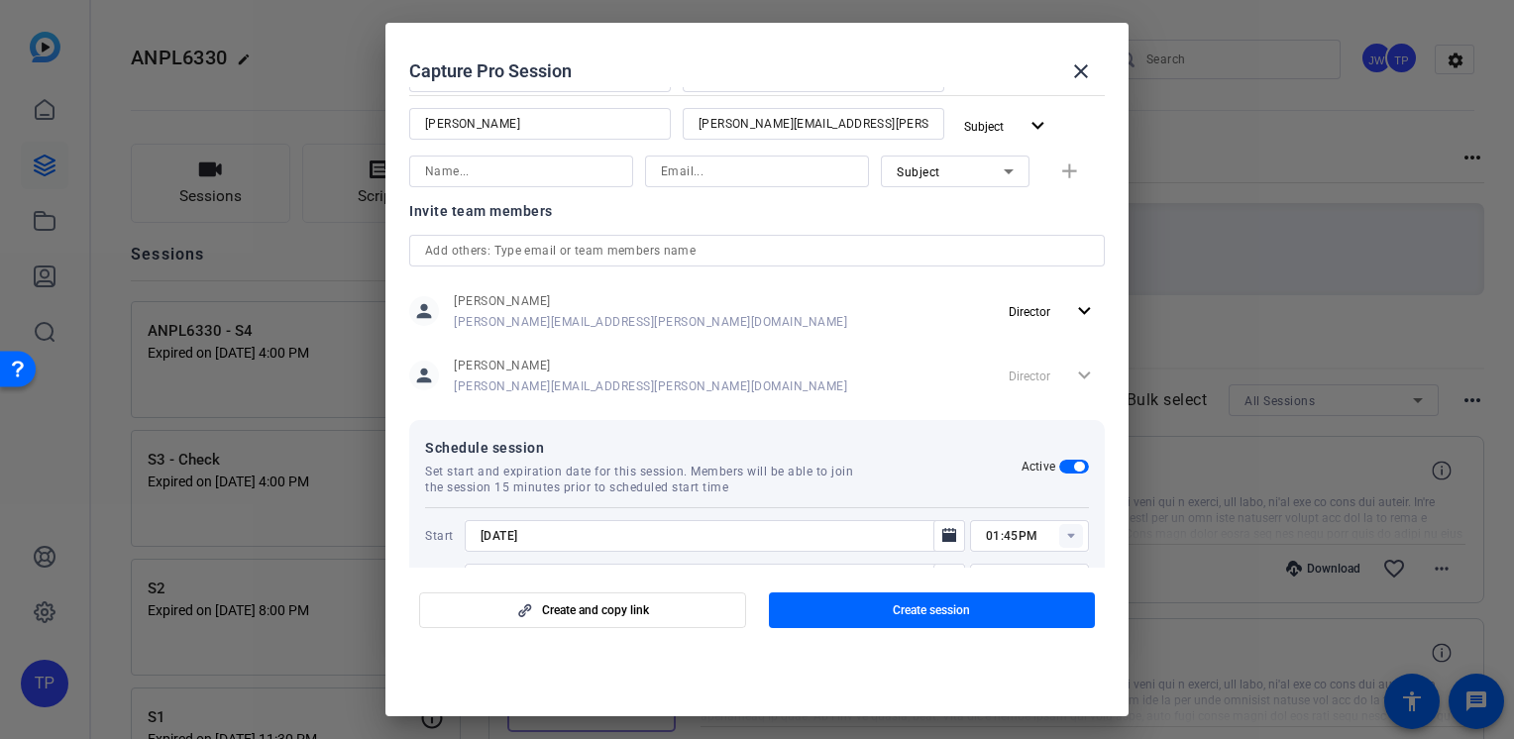
scroll to position [461, 0]
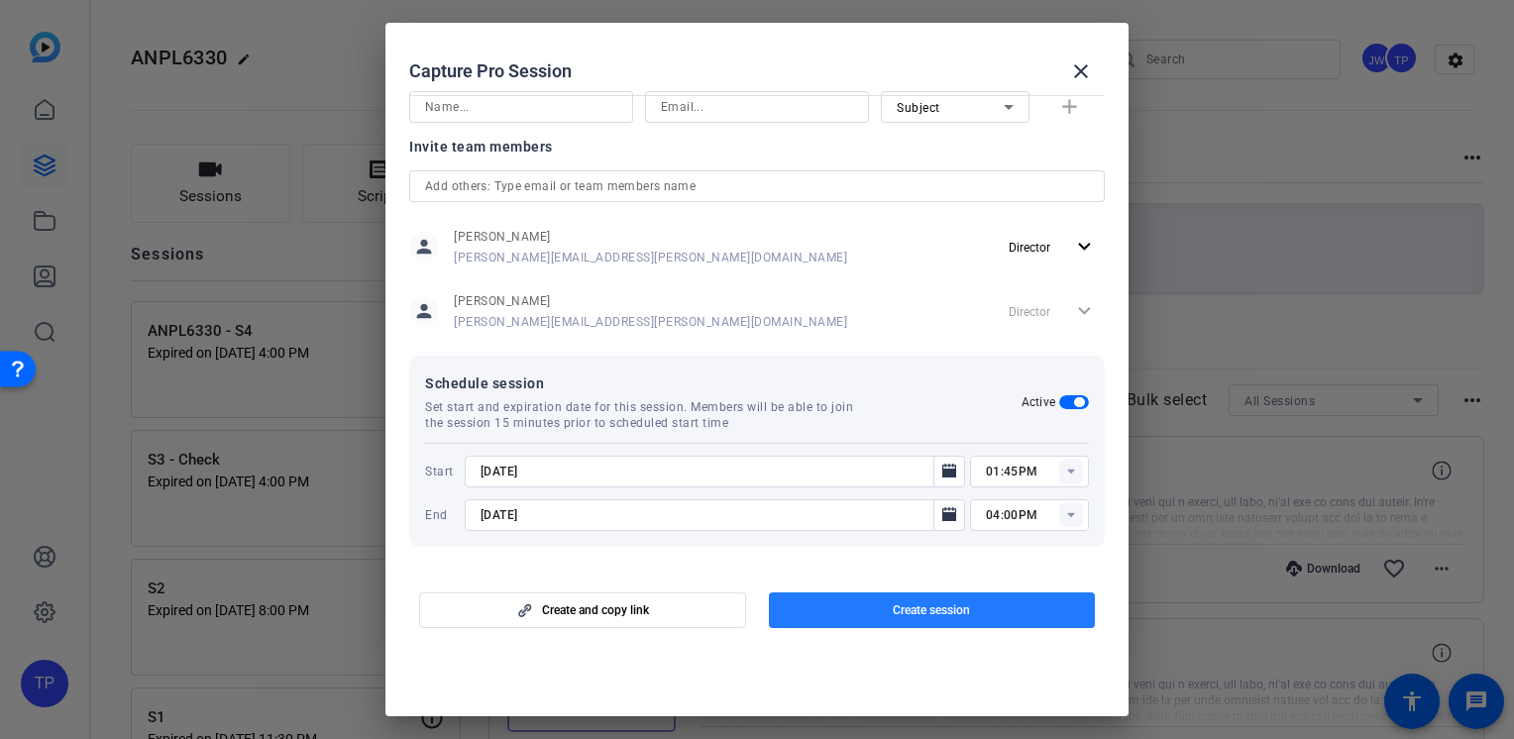
click at [824, 608] on span "button" at bounding box center [932, 611] width 327 height 48
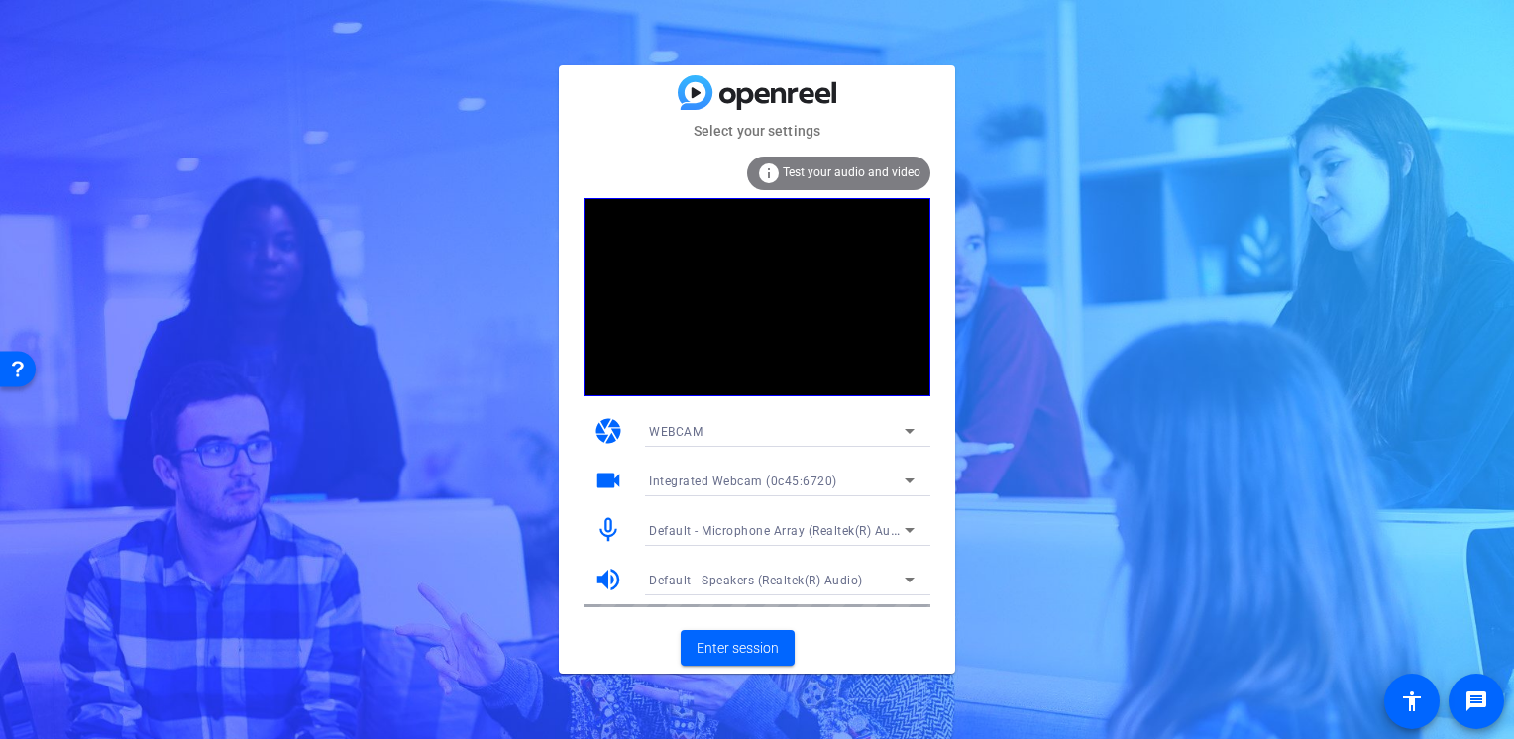
click at [817, 484] on span "Integrated Webcam (0c45:6720)" at bounding box center [743, 482] width 188 height 14
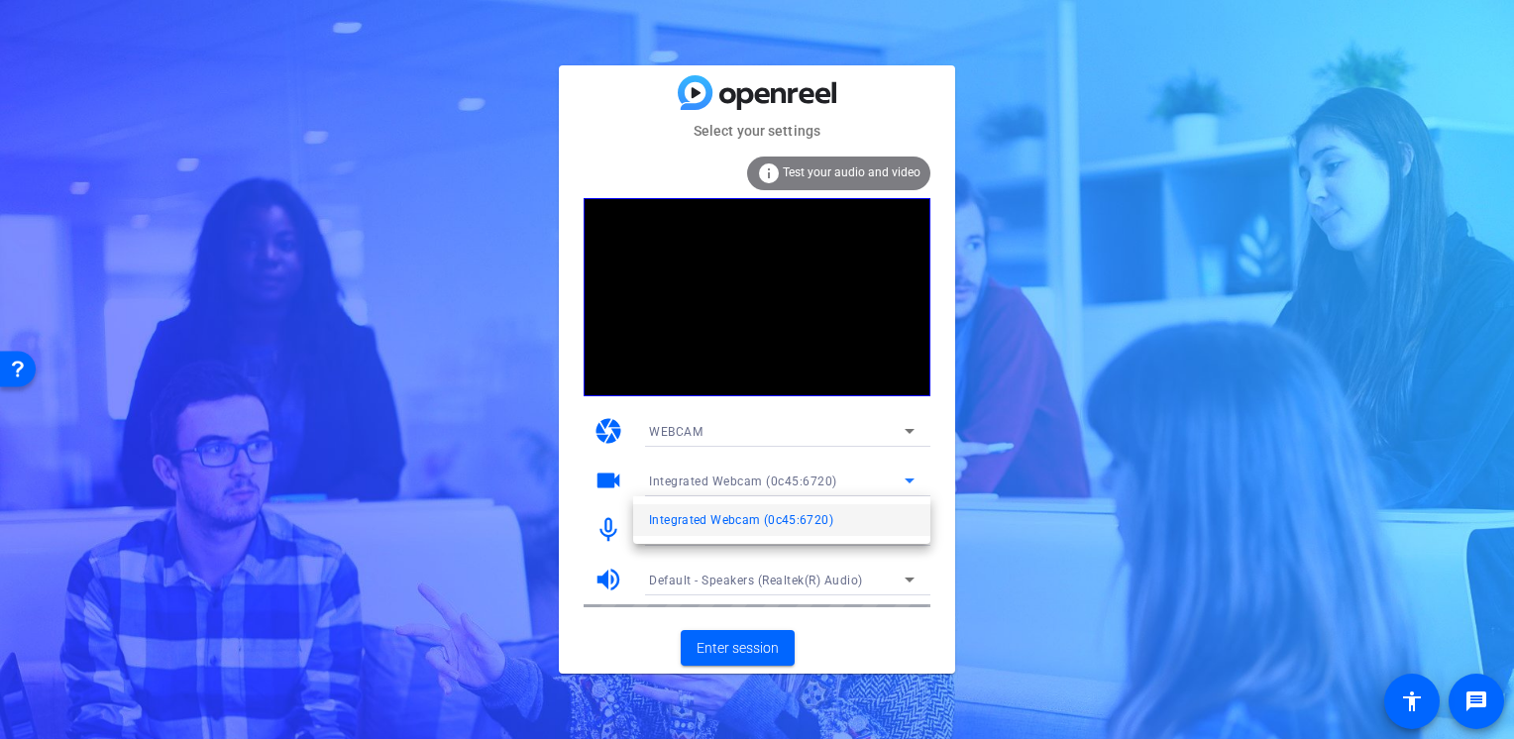
click at [741, 486] on div at bounding box center [757, 369] width 1514 height 739
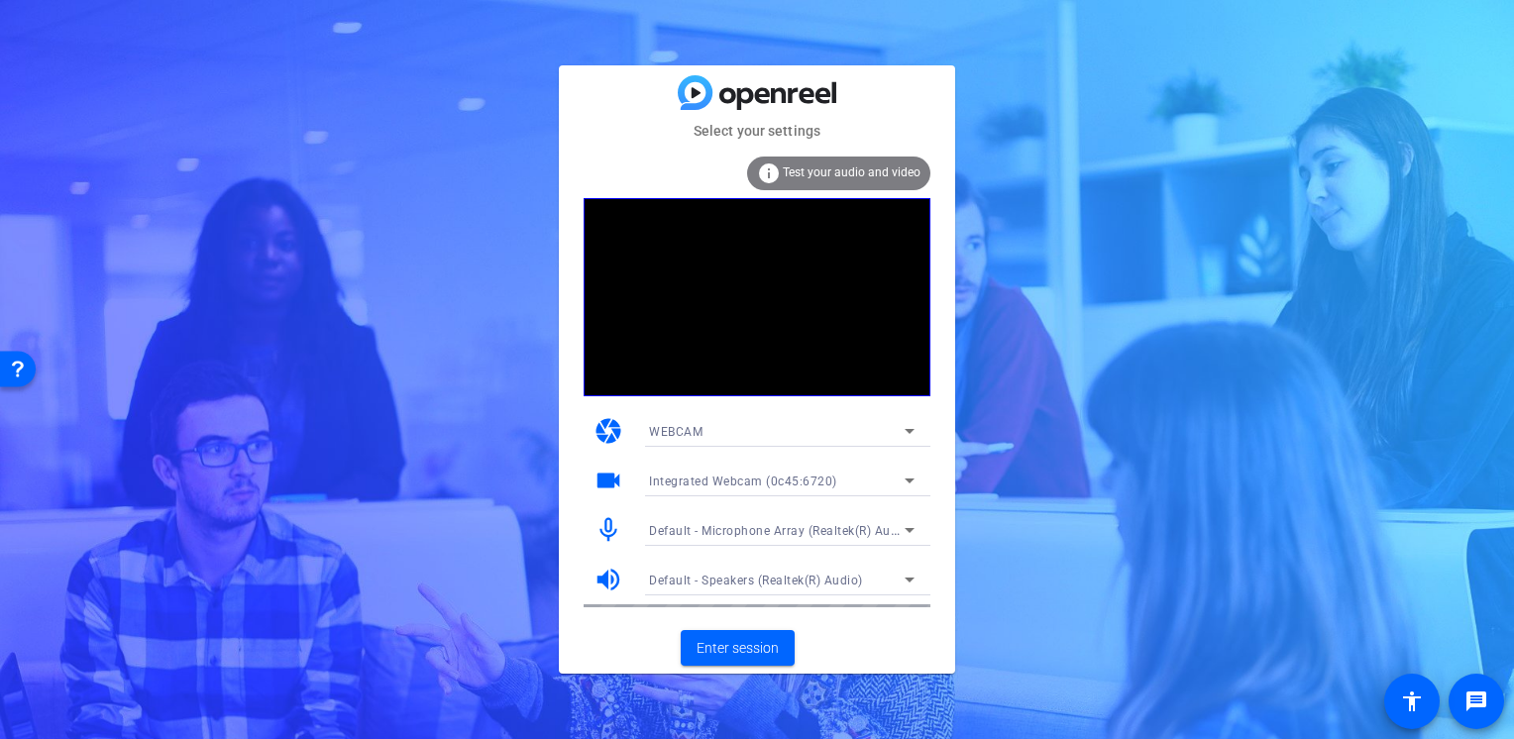
click at [709, 446] on div "WEBCAM" at bounding box center [782, 431] width 266 height 32
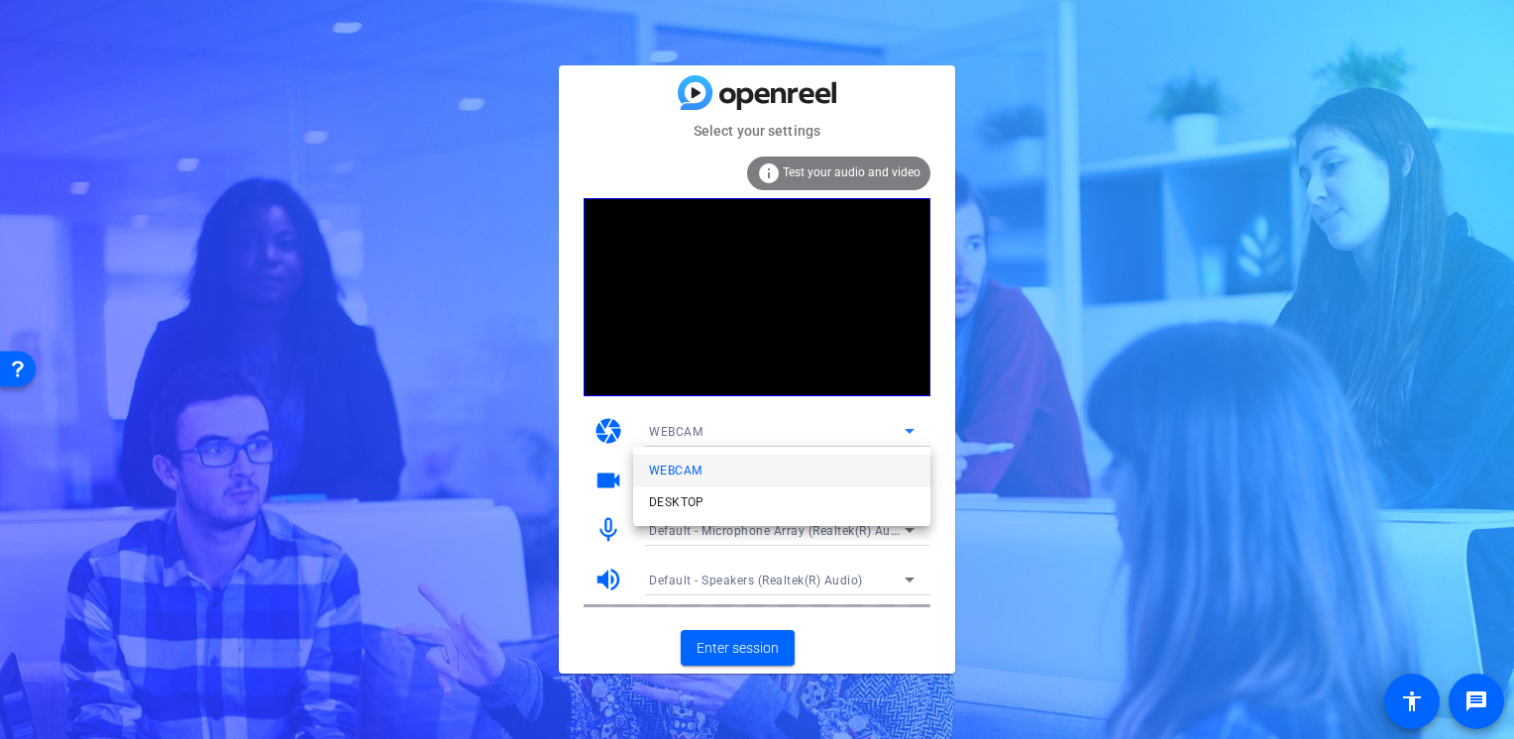
click at [673, 417] on div at bounding box center [757, 369] width 1514 height 739
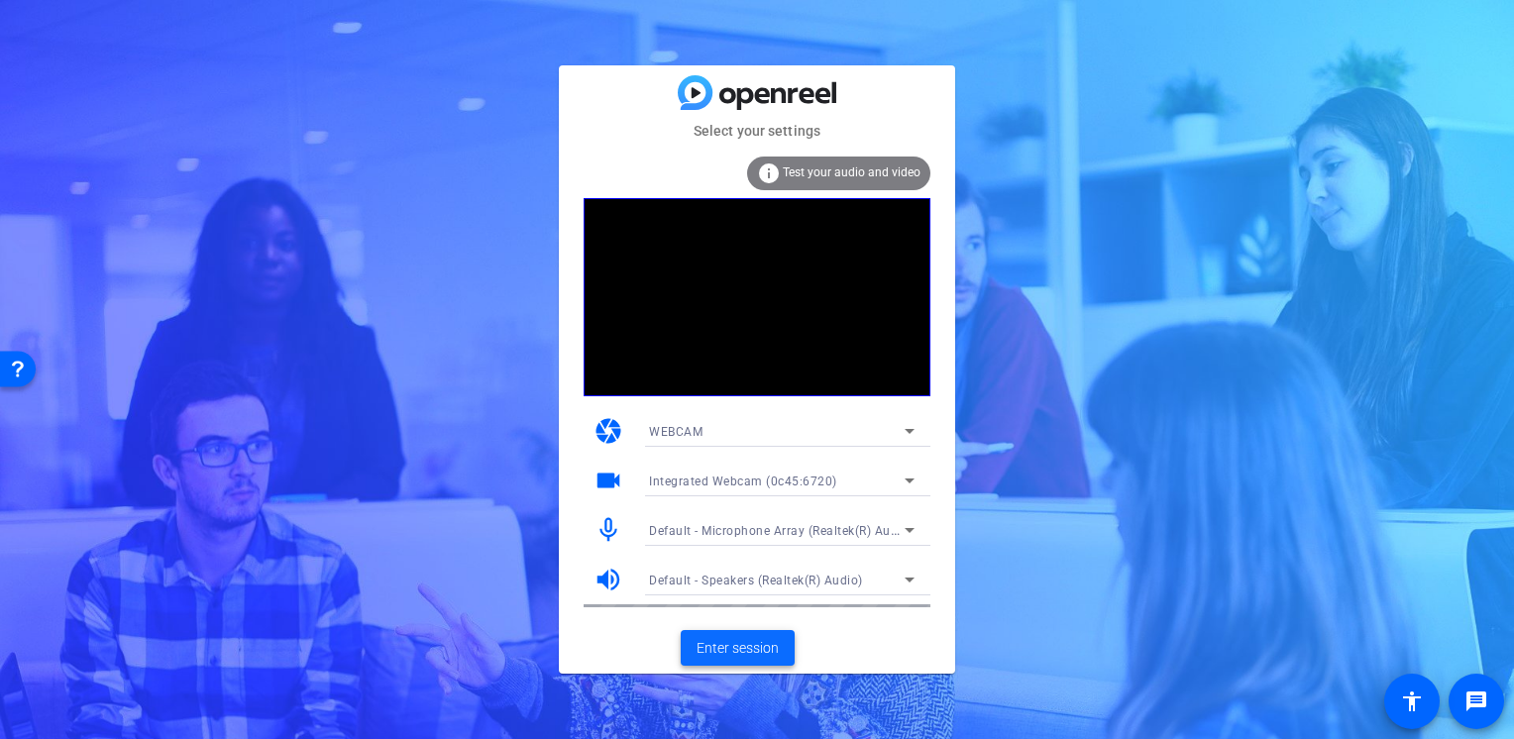
click at [757, 635] on span at bounding box center [738, 648] width 114 height 48
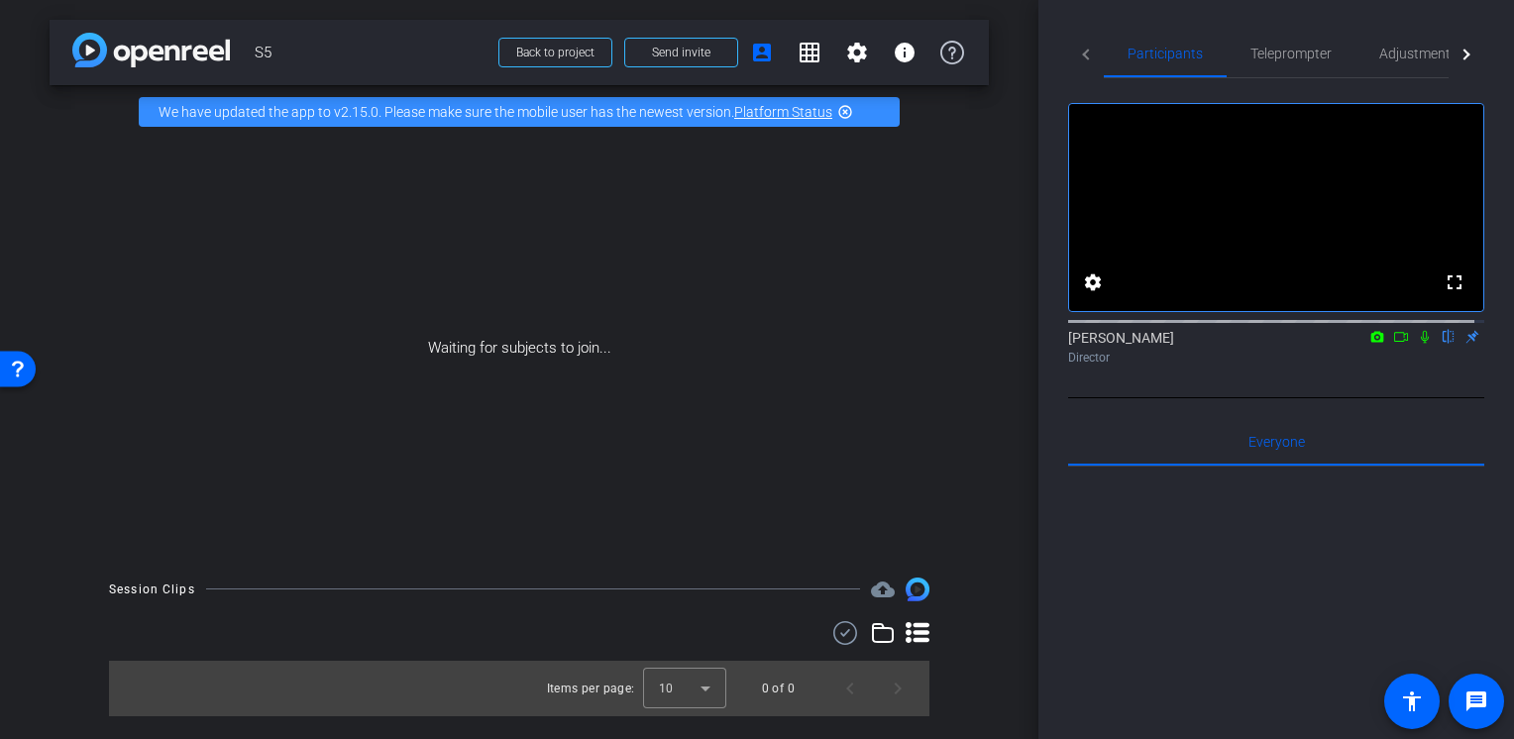
click at [1371, 342] on icon at bounding box center [1377, 336] width 13 height 11
click at [1395, 358] on div at bounding box center [757, 369] width 1514 height 739
click at [1393, 344] on icon at bounding box center [1401, 337] width 16 height 14
click at [1441, 344] on icon at bounding box center [1449, 337] width 16 height 14
click at [1312, 56] on span "Teleprompter" at bounding box center [1290, 54] width 81 height 14
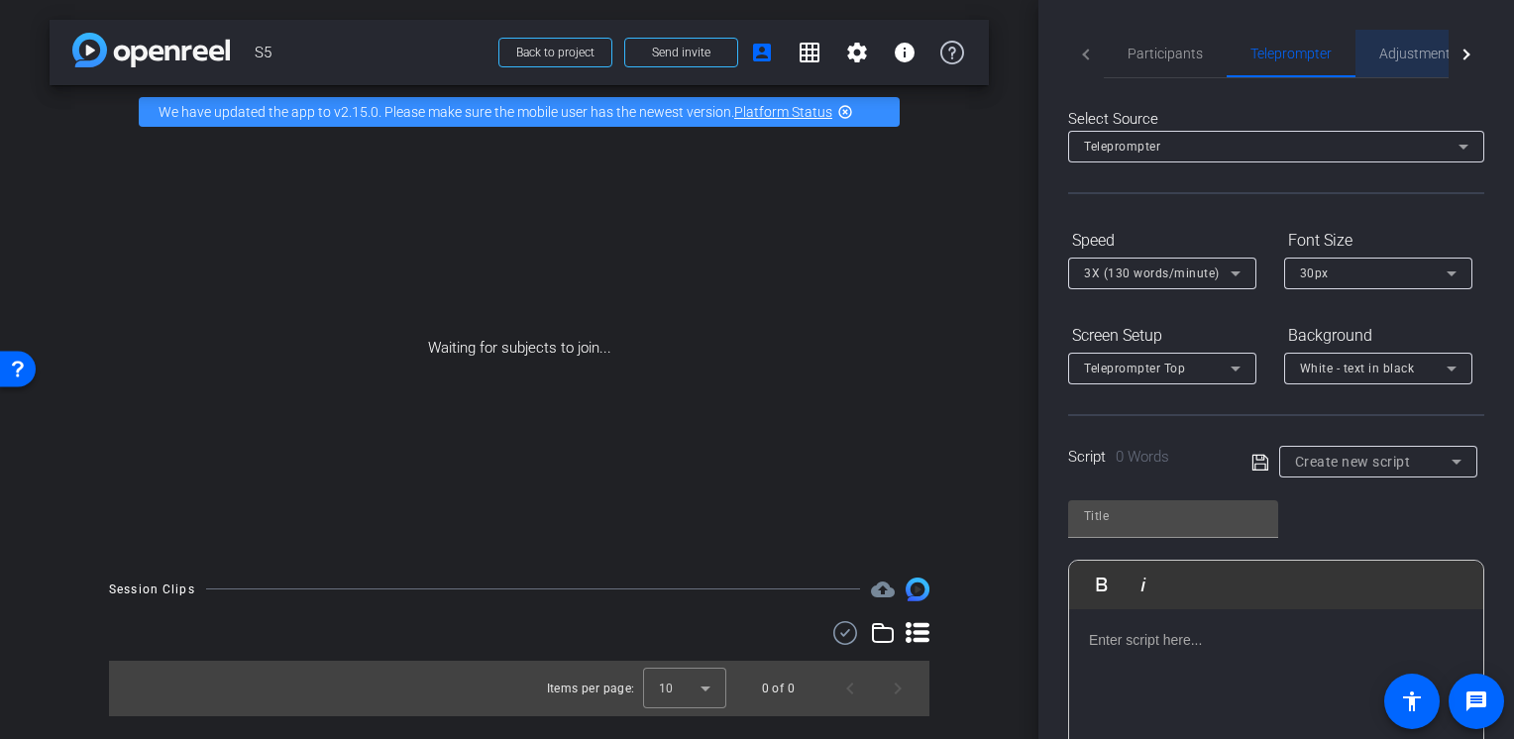
click at [1387, 56] on span "Adjustments" at bounding box center [1418, 54] width 78 height 14
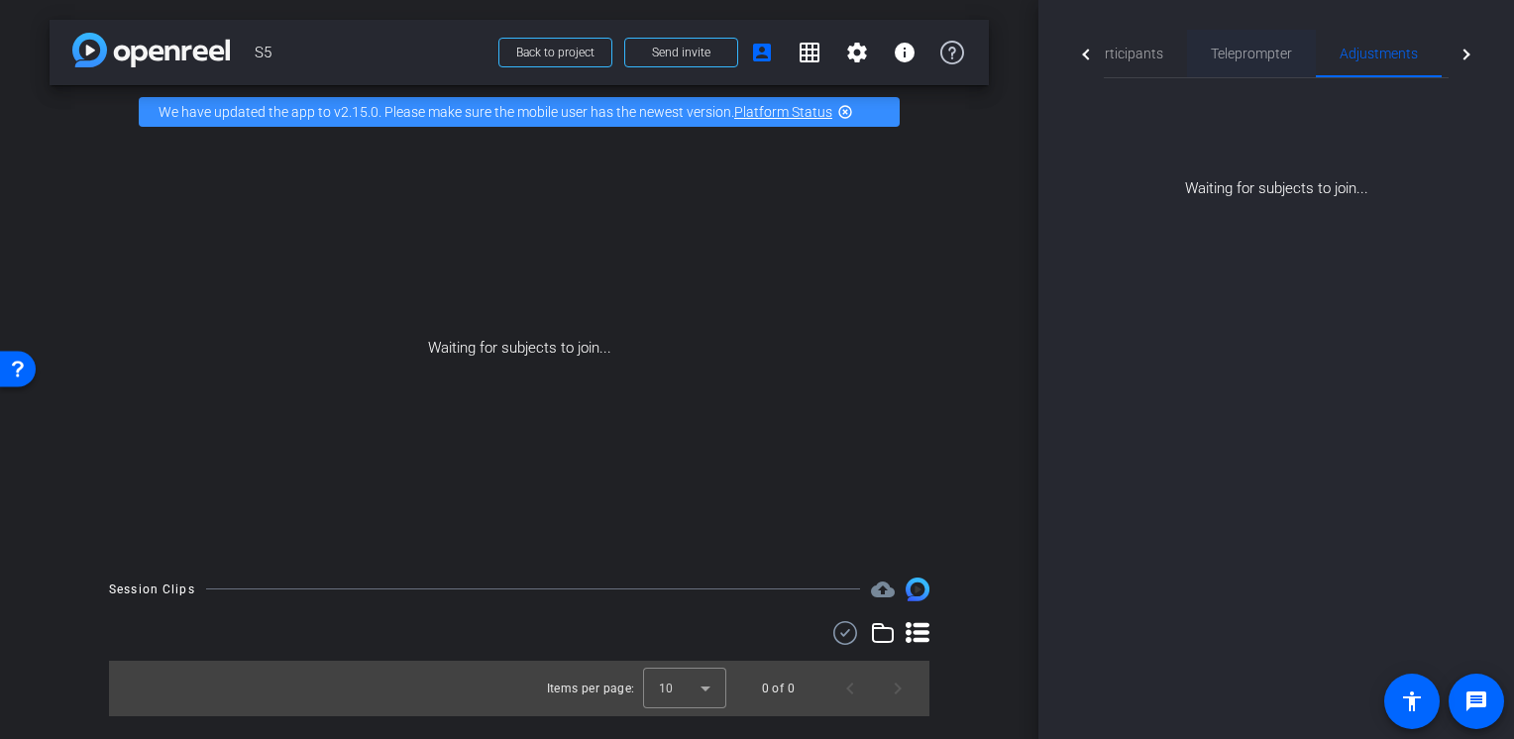
click at [1296, 57] on div "Teleprompter" at bounding box center [1251, 54] width 129 height 48
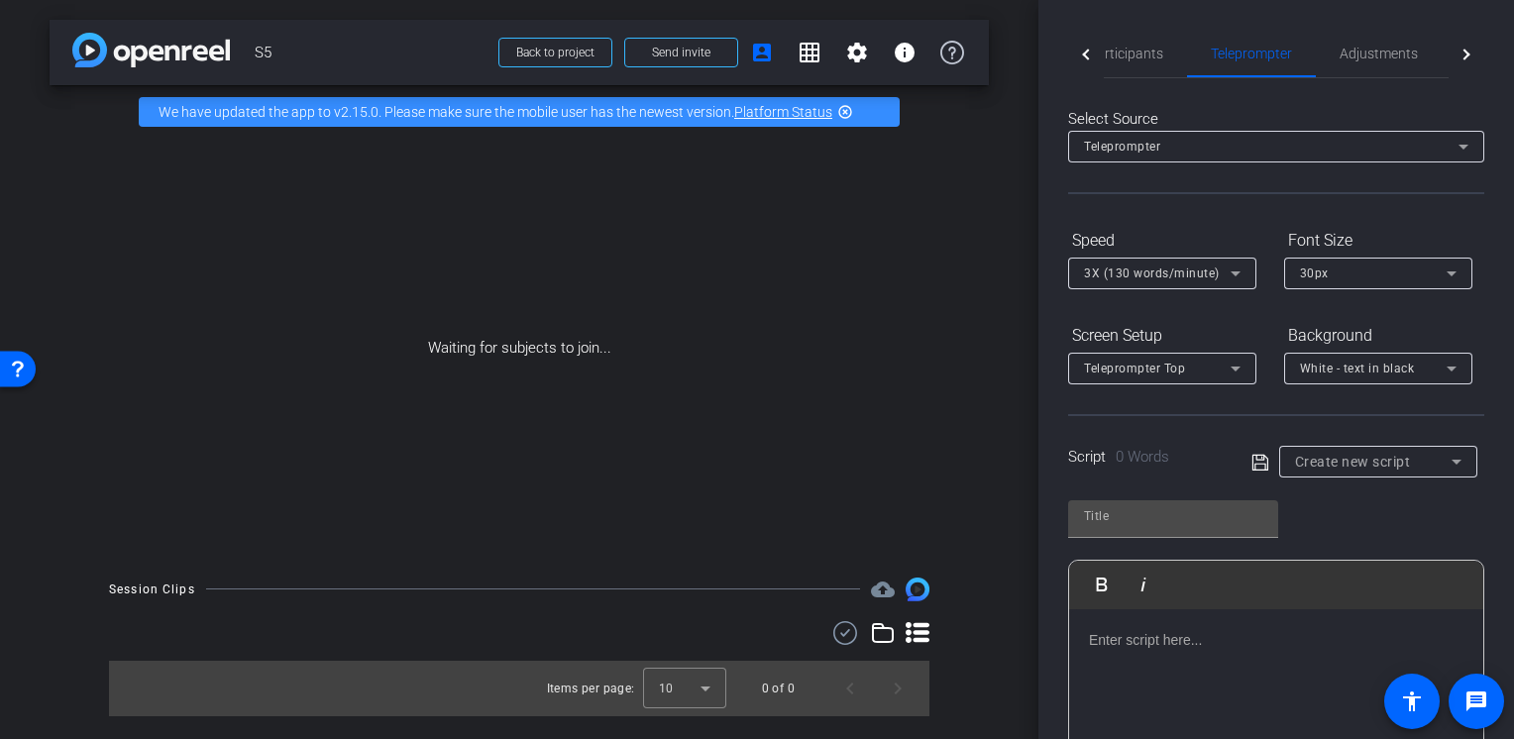
click at [1095, 81] on div "Select Source Teleprompter Speed 3X (130 words/minute) Font Size 30px Screen Se…" at bounding box center [1276, 512] width 416 height 868
click at [1126, 70] on span "Participants" at bounding box center [1125, 54] width 75 height 48
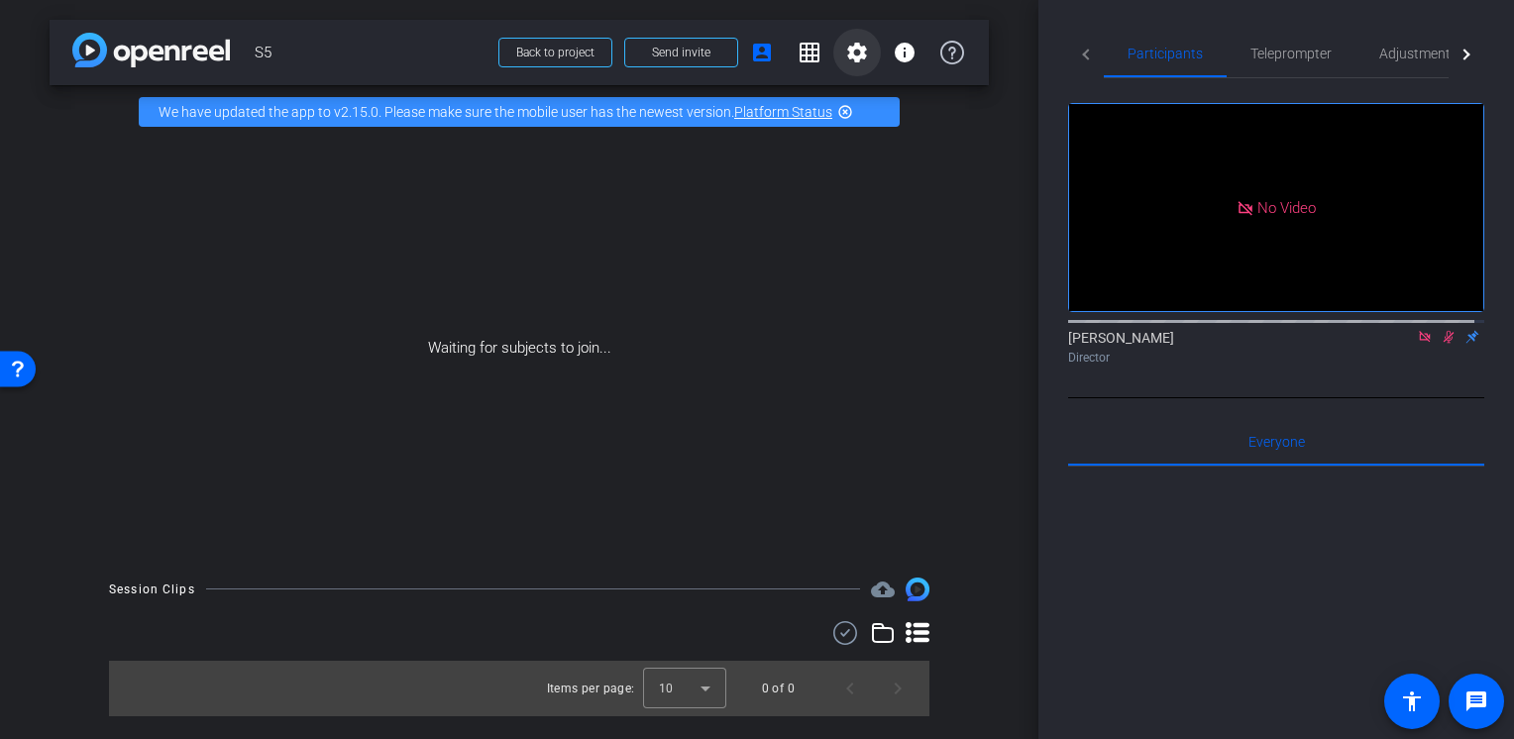
click at [862, 70] on span at bounding box center [857, 53] width 48 height 48
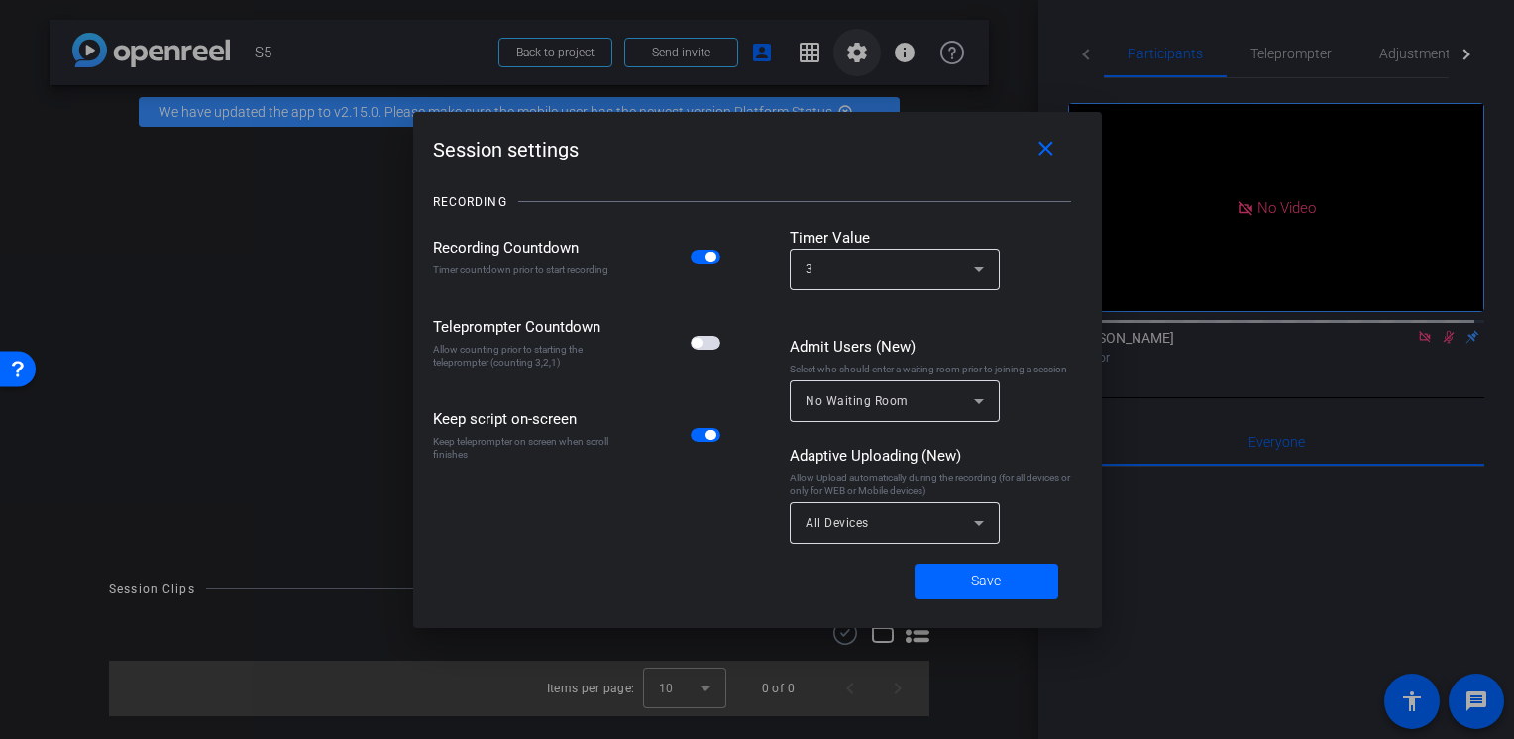
click at [862, 70] on div at bounding box center [757, 369] width 1514 height 739
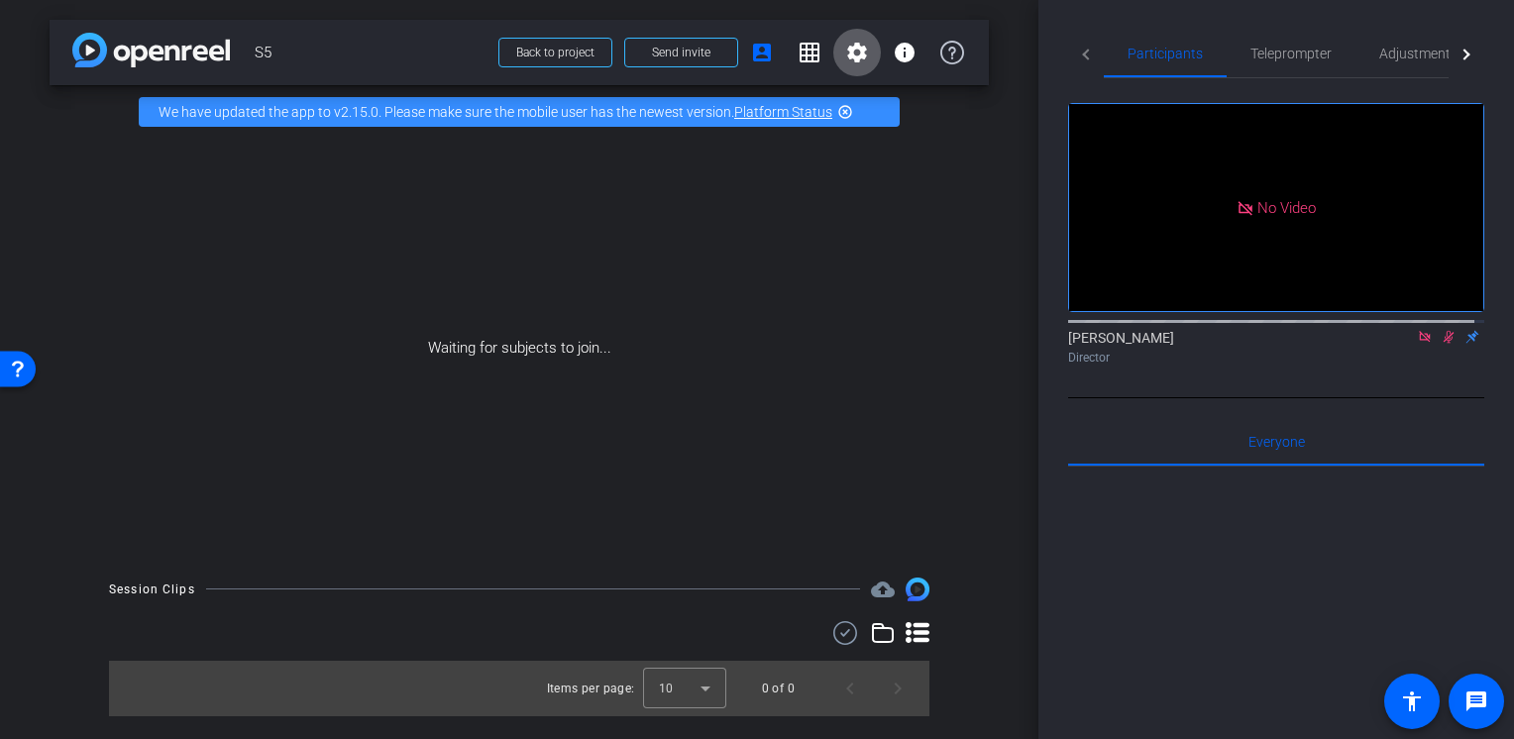
click at [863, 54] on mat-icon "settings" at bounding box center [857, 53] width 24 height 24
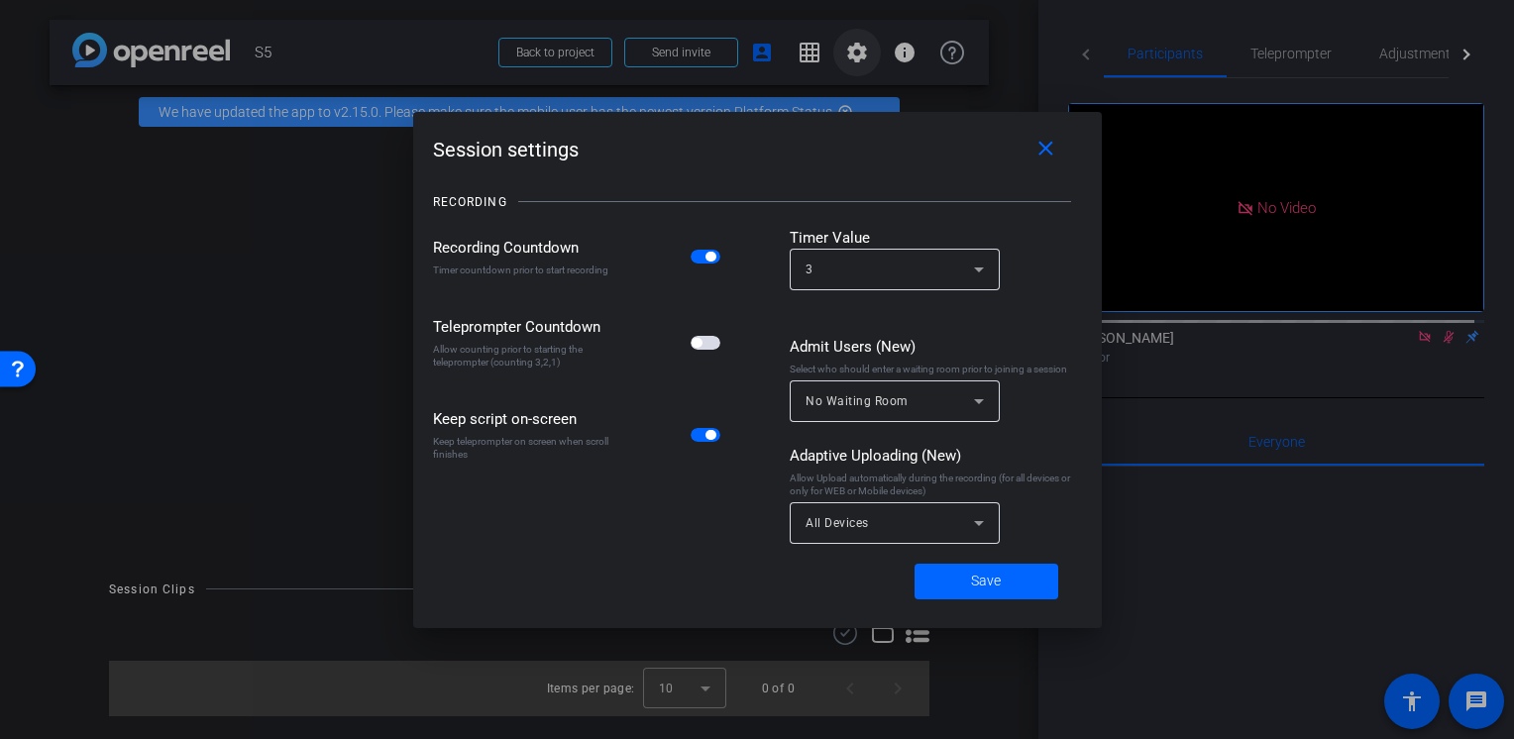
click at [863, 54] on div at bounding box center [757, 369] width 1514 height 739
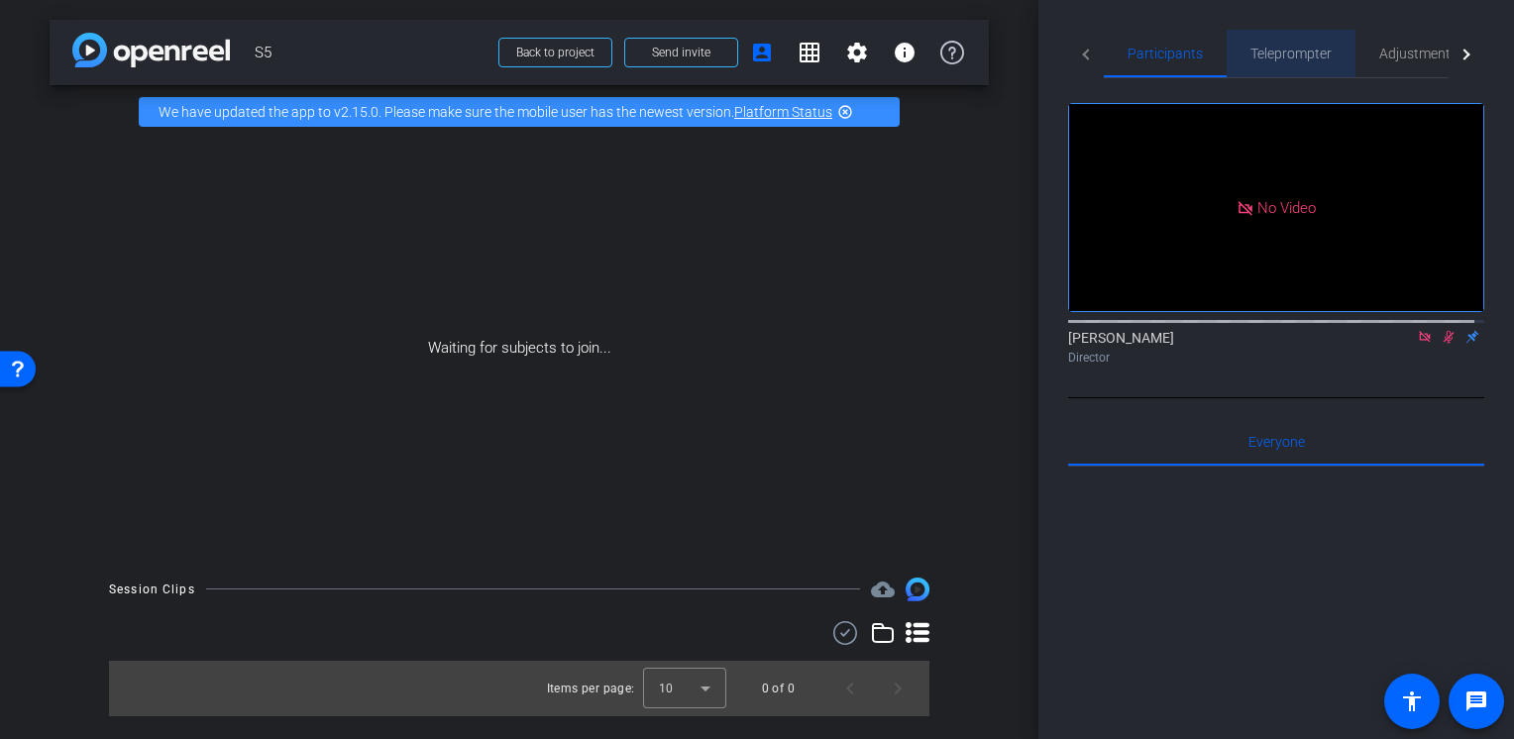
click at [1288, 65] on span "Teleprompter" at bounding box center [1290, 54] width 81 height 48
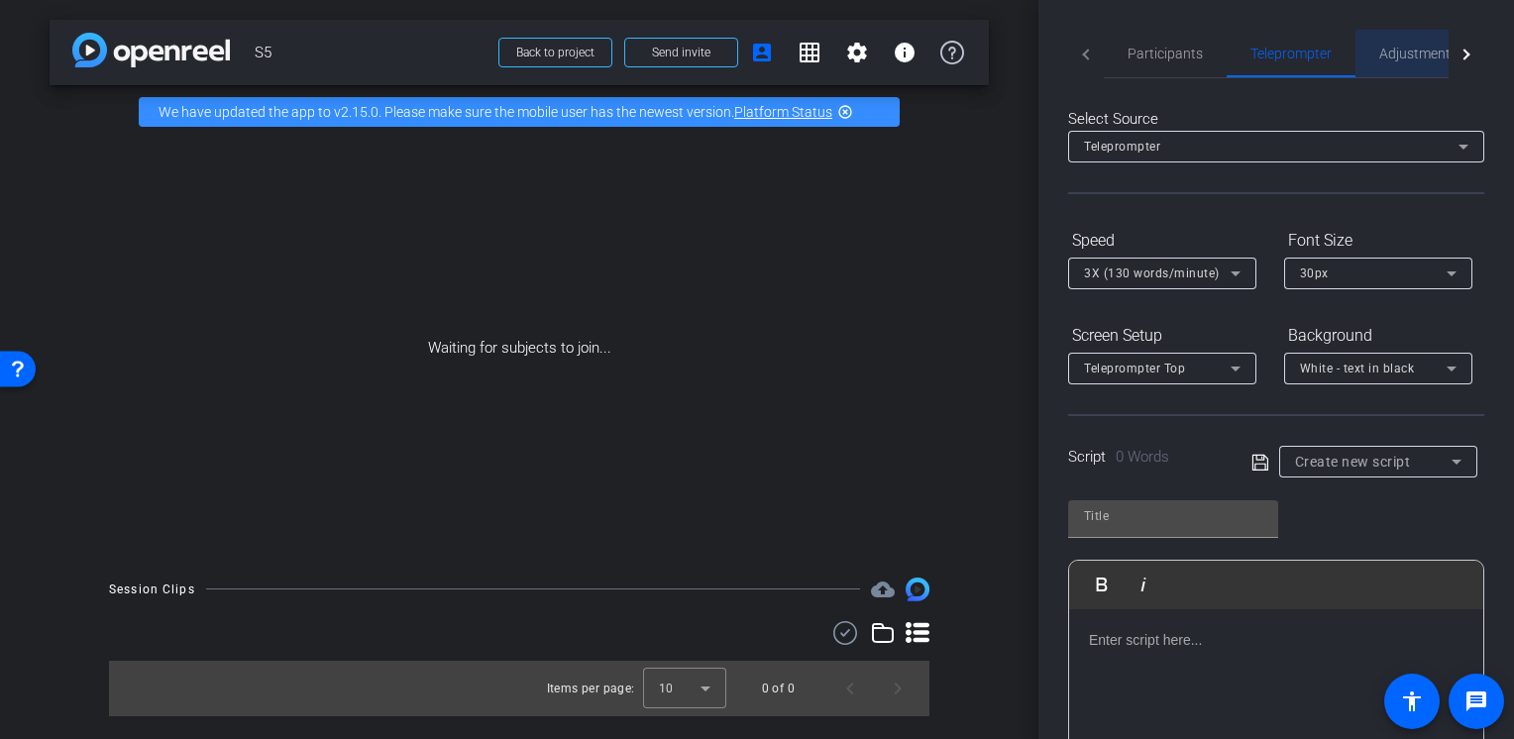
click at [1426, 69] on span "Adjustments" at bounding box center [1418, 54] width 78 height 48
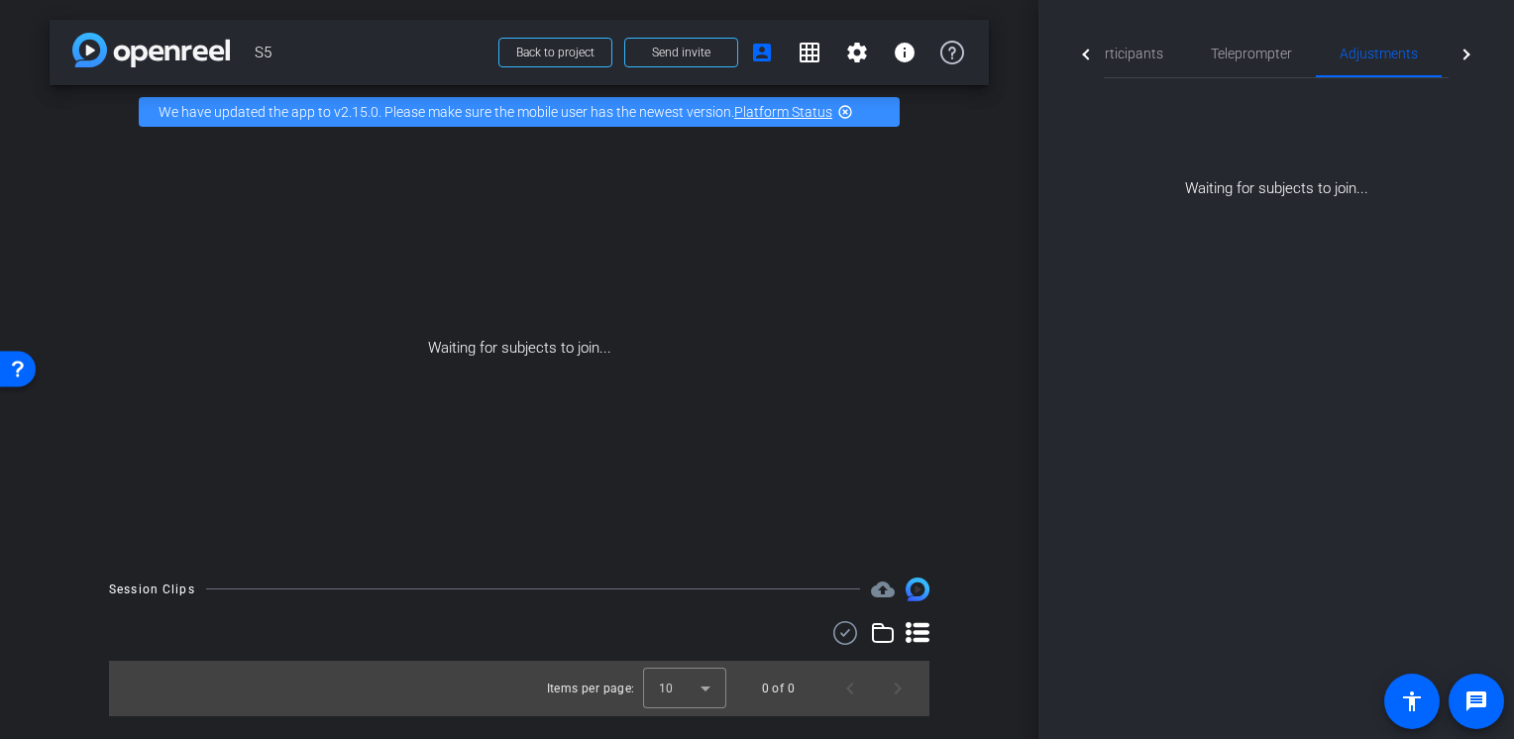
click at [1455, 65] on div at bounding box center [1466, 54] width 36 height 49
click at [1455, 65] on mat-tab-header "Participants Teleprompter Adjustments Live" at bounding box center [1276, 54] width 416 height 49
click at [1385, 67] on div "Live" at bounding box center [1406, 54] width 89 height 48
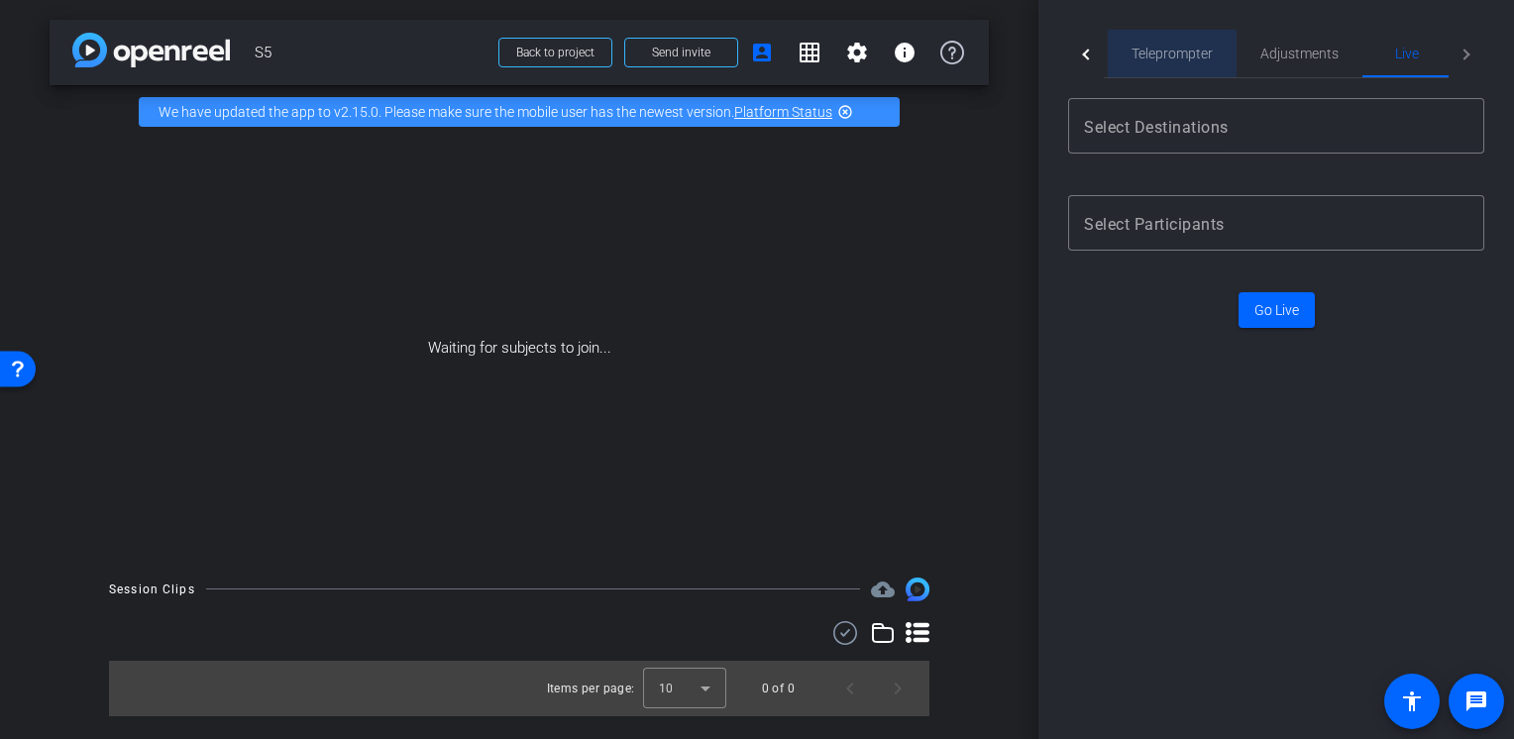
click at [1152, 72] on span "Teleprompter" at bounding box center [1171, 54] width 81 height 48
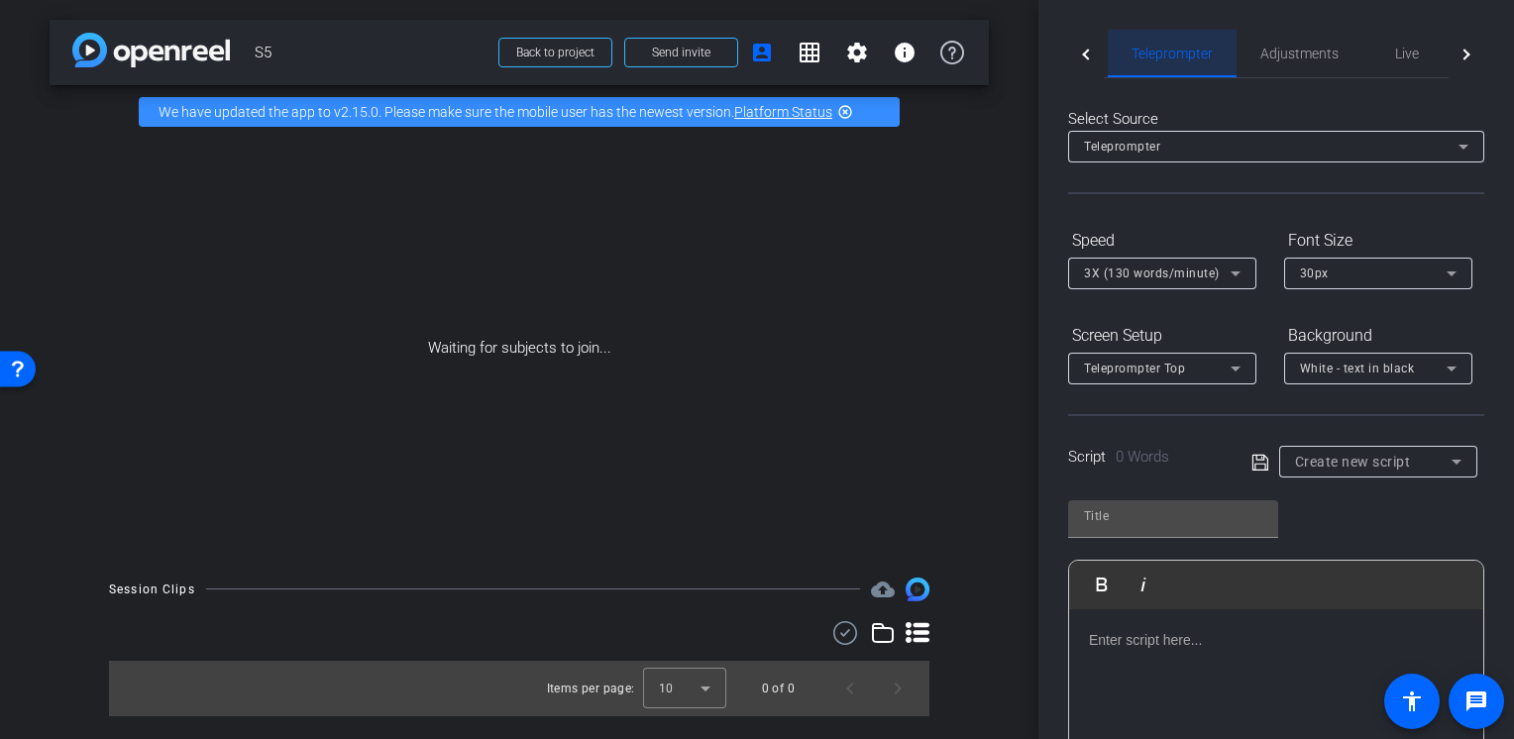
click at [1110, 67] on div "Teleprompter" at bounding box center [1172, 54] width 129 height 48
click at [1095, 63] on div at bounding box center [1086, 54] width 36 height 49
click at [1106, 68] on div "Participants" at bounding box center [1158, 54] width 123 height 48
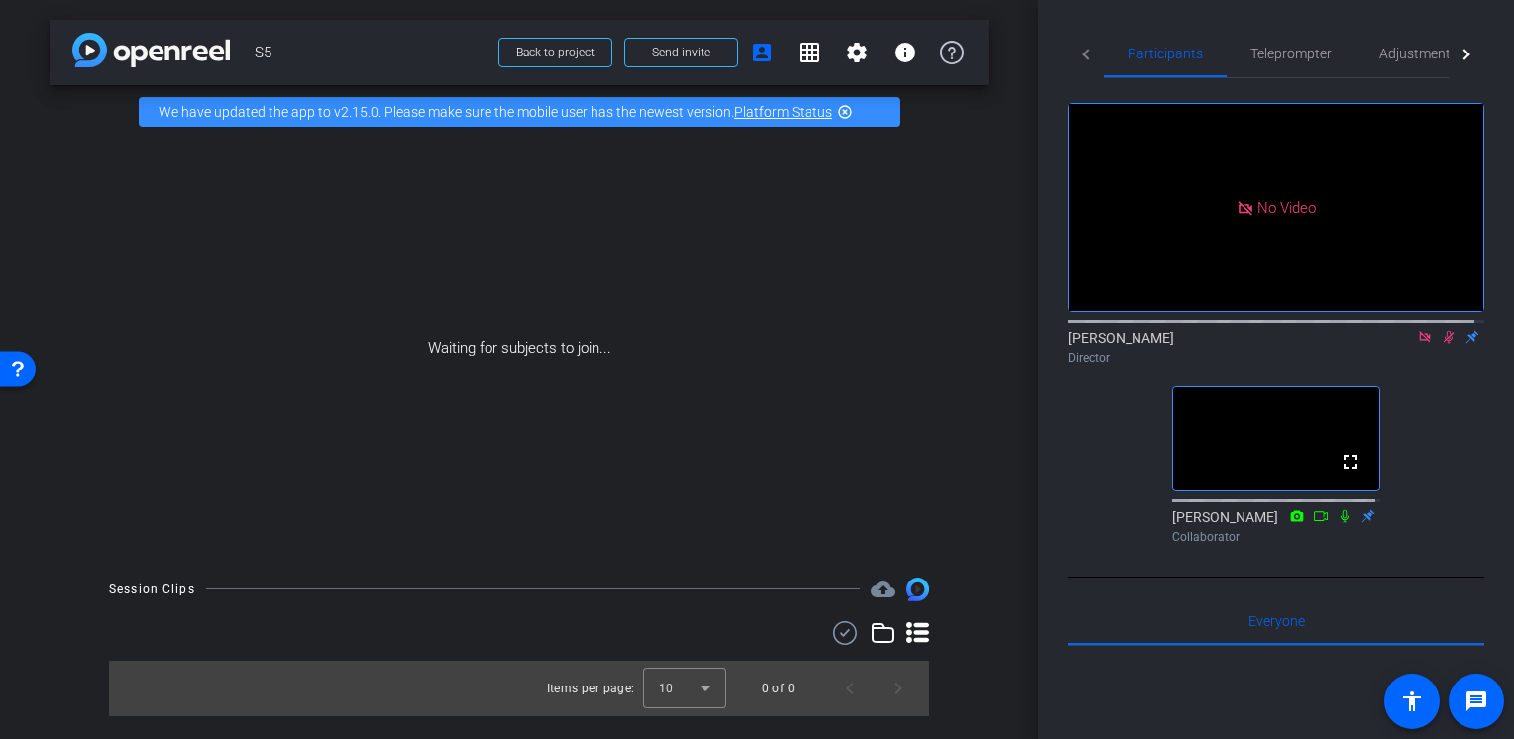
click at [1441, 330] on icon at bounding box center [1449, 337] width 16 height 14
click at [1445, 331] on icon at bounding box center [1449, 337] width 8 height 13
click at [1441, 330] on icon at bounding box center [1449, 337] width 16 height 14
click at [696, 62] on span at bounding box center [681, 53] width 112 height 48
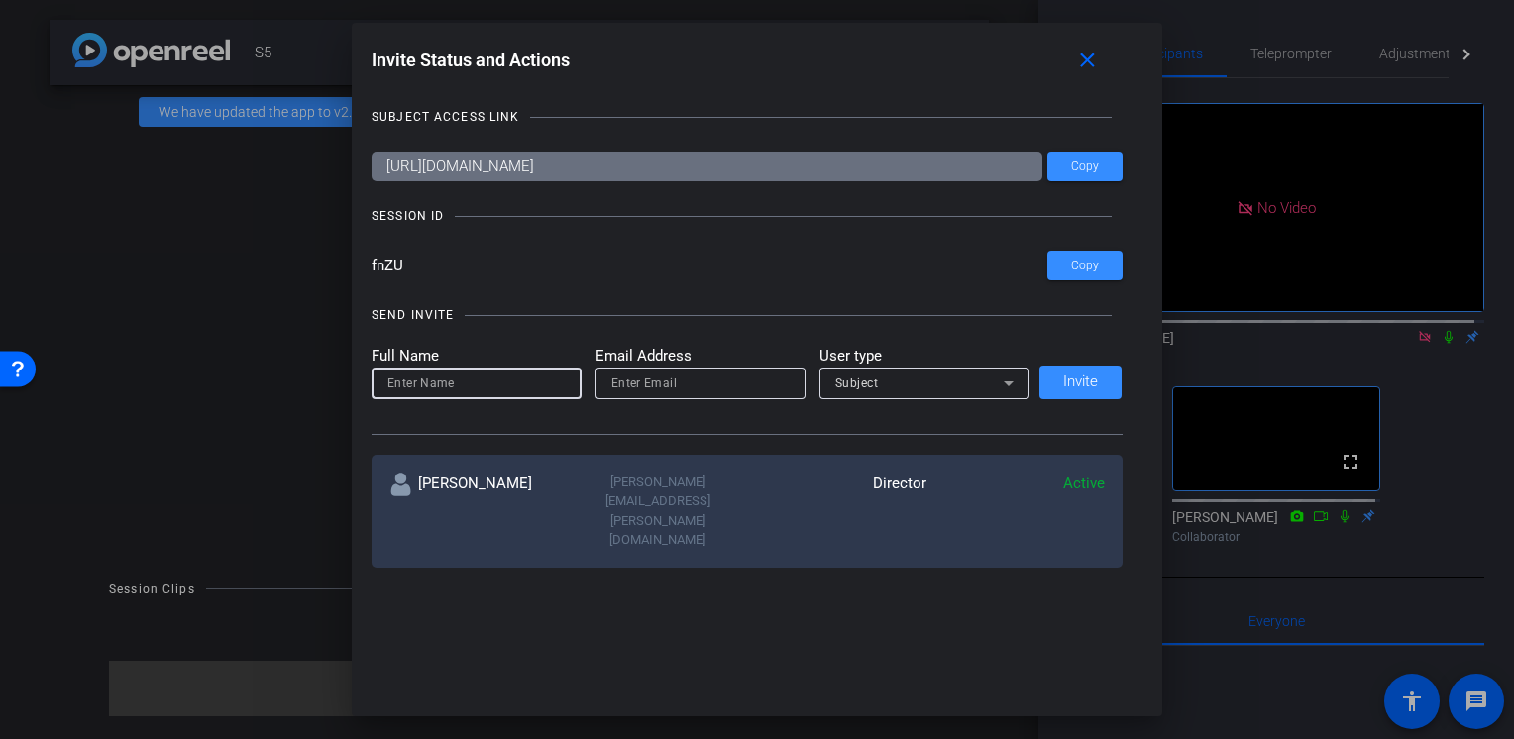
click at [501, 388] on input at bounding box center [476, 384] width 178 height 24
type input "[PERSON_NAME]"
click at [662, 392] on input "email" at bounding box center [700, 384] width 178 height 24
type input "[EMAIL_ADDRESS][DOMAIN_NAME]"
click at [892, 387] on div "Subject" at bounding box center [919, 383] width 168 height 25
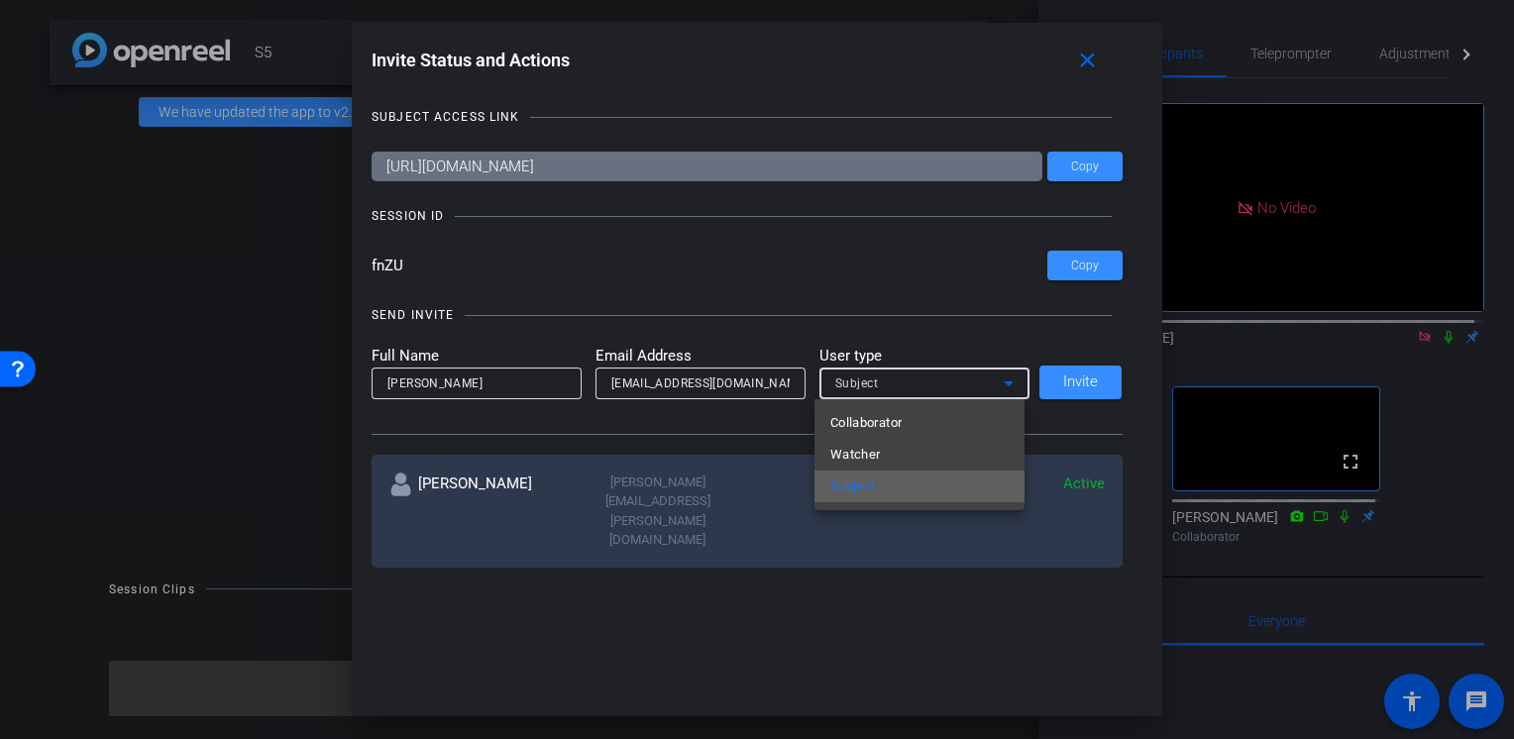
click at [892, 478] on mat-option "Subject" at bounding box center [919, 487] width 210 height 32
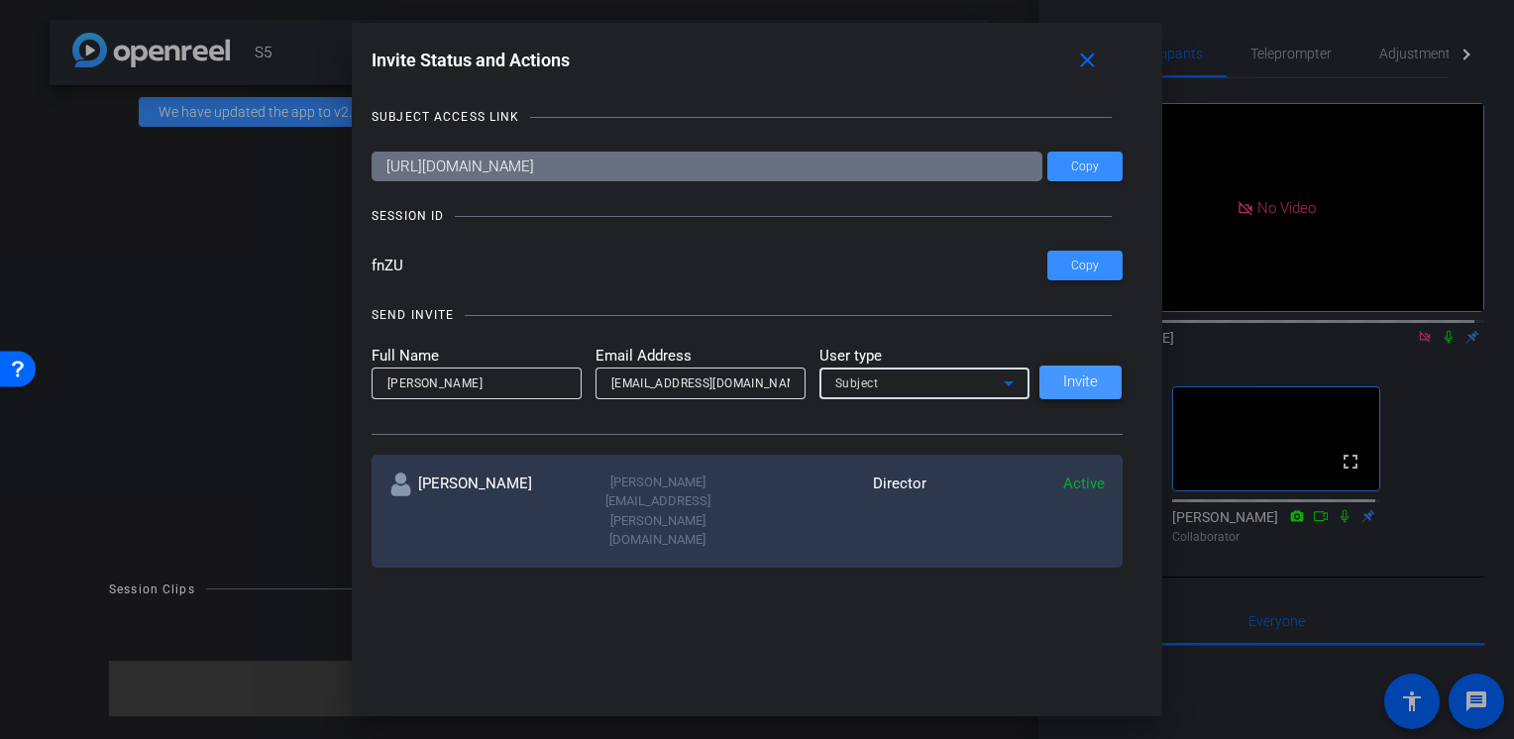
click at [1052, 385] on span at bounding box center [1080, 383] width 82 height 48
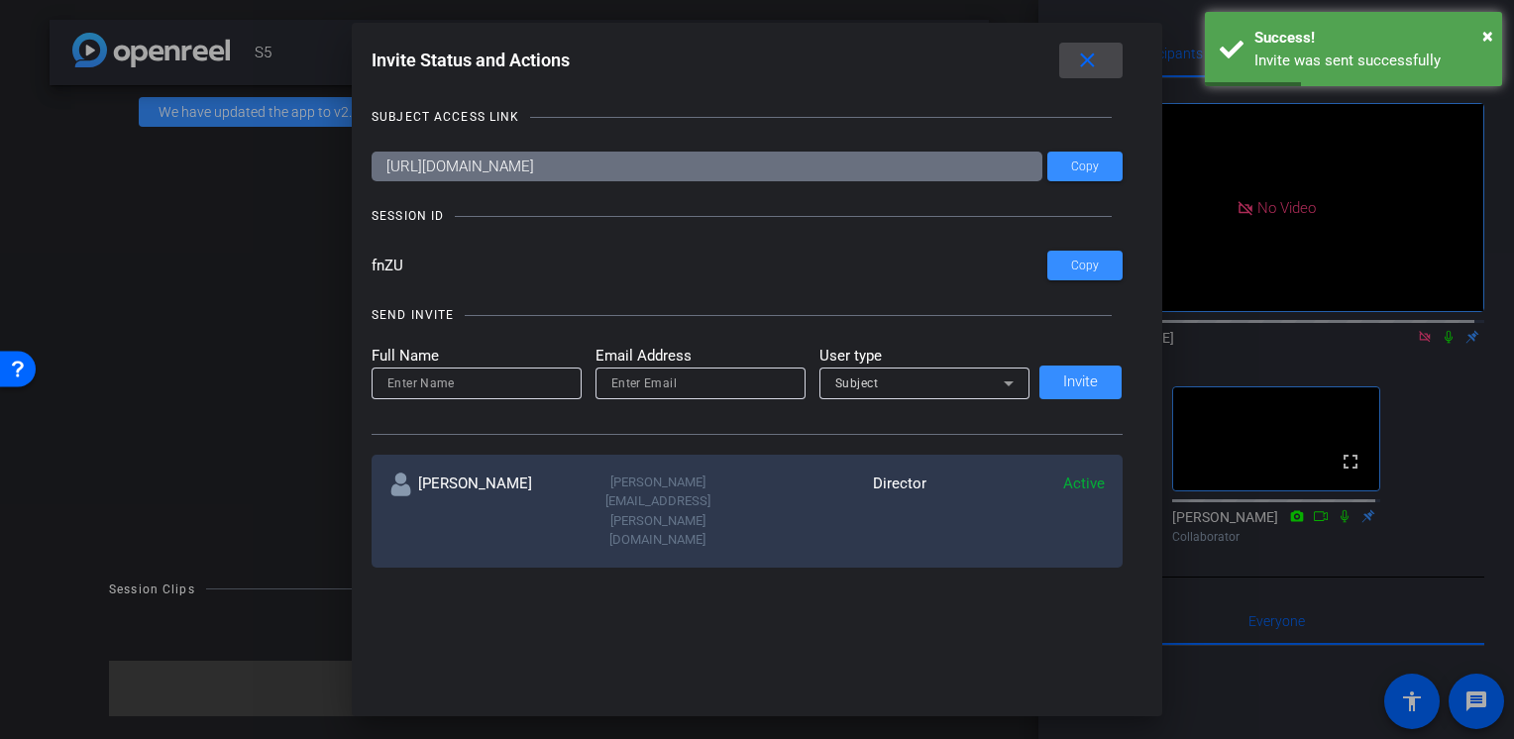
click at [1083, 71] on mat-icon "close" at bounding box center [1087, 61] width 25 height 25
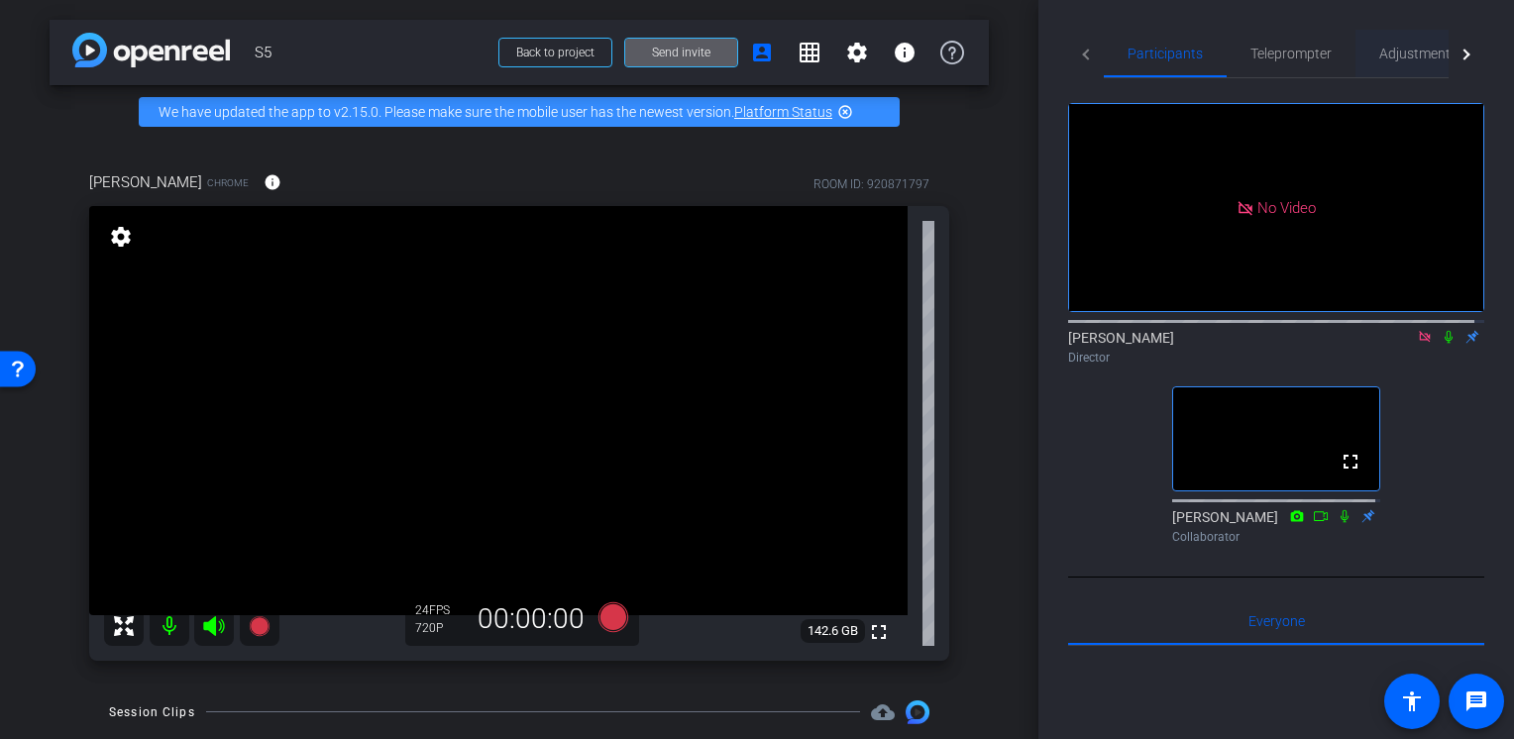
click at [1409, 48] on span "Adjustments" at bounding box center [1418, 54] width 78 height 14
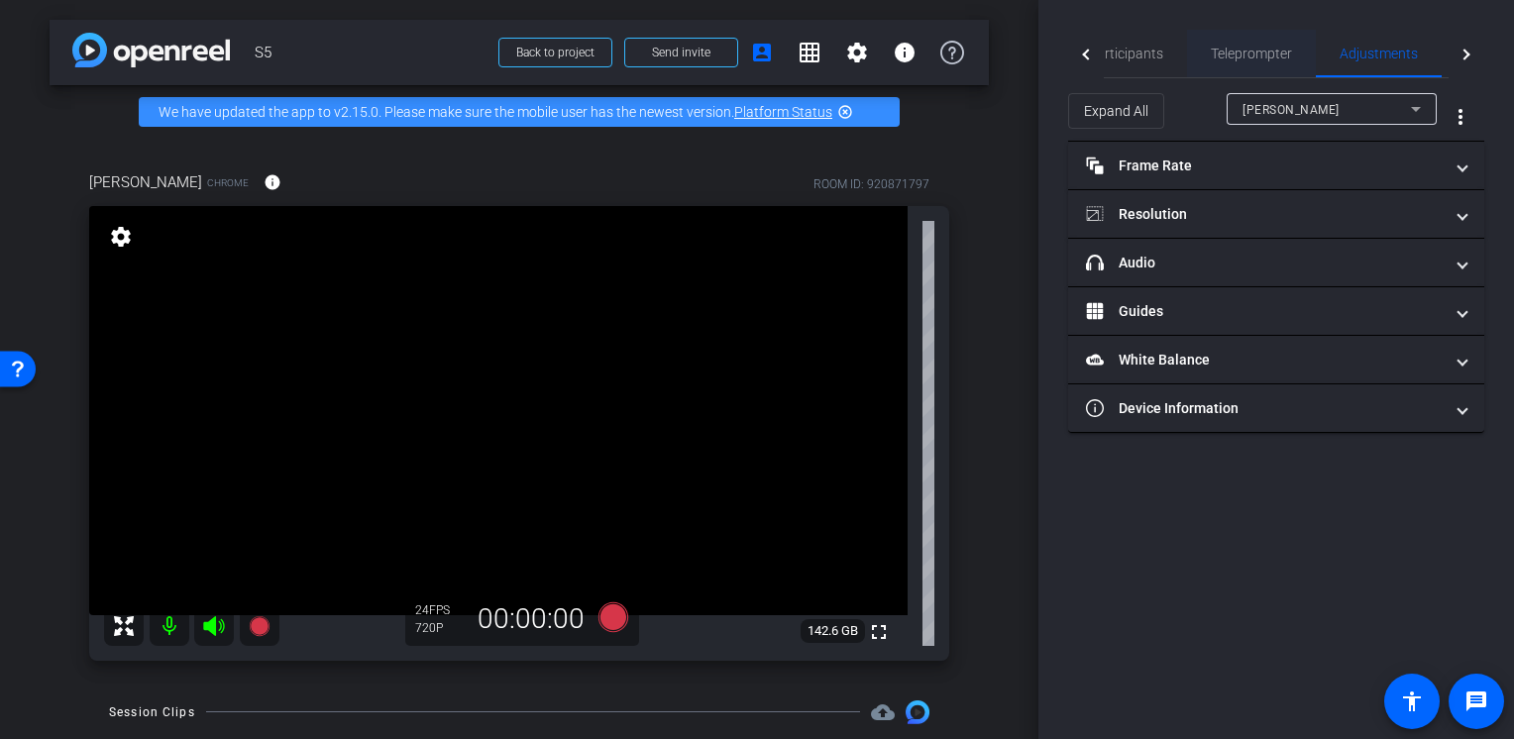
click at [1299, 57] on div "Teleprompter" at bounding box center [1251, 54] width 129 height 48
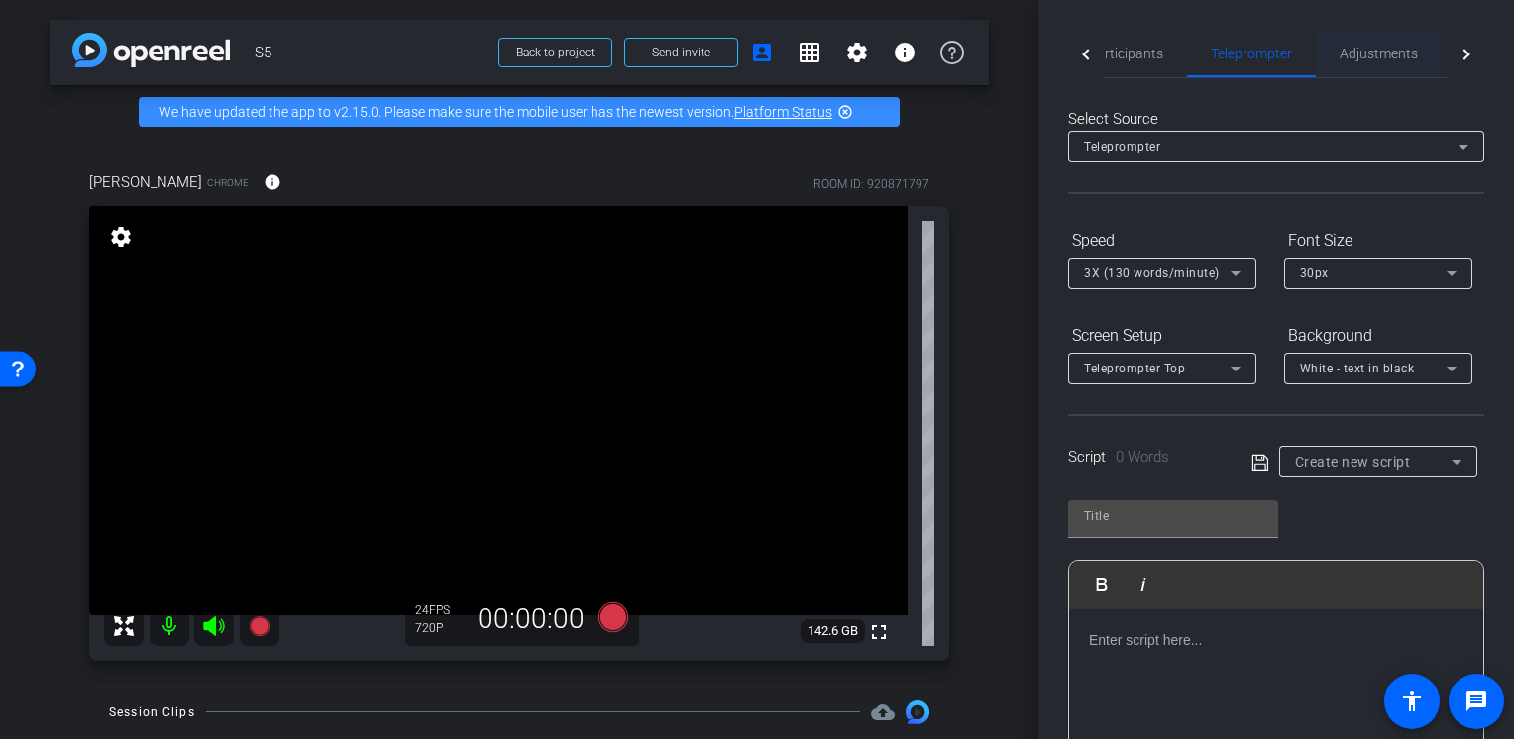
click at [1381, 57] on span "Adjustments" at bounding box center [1378, 54] width 78 height 14
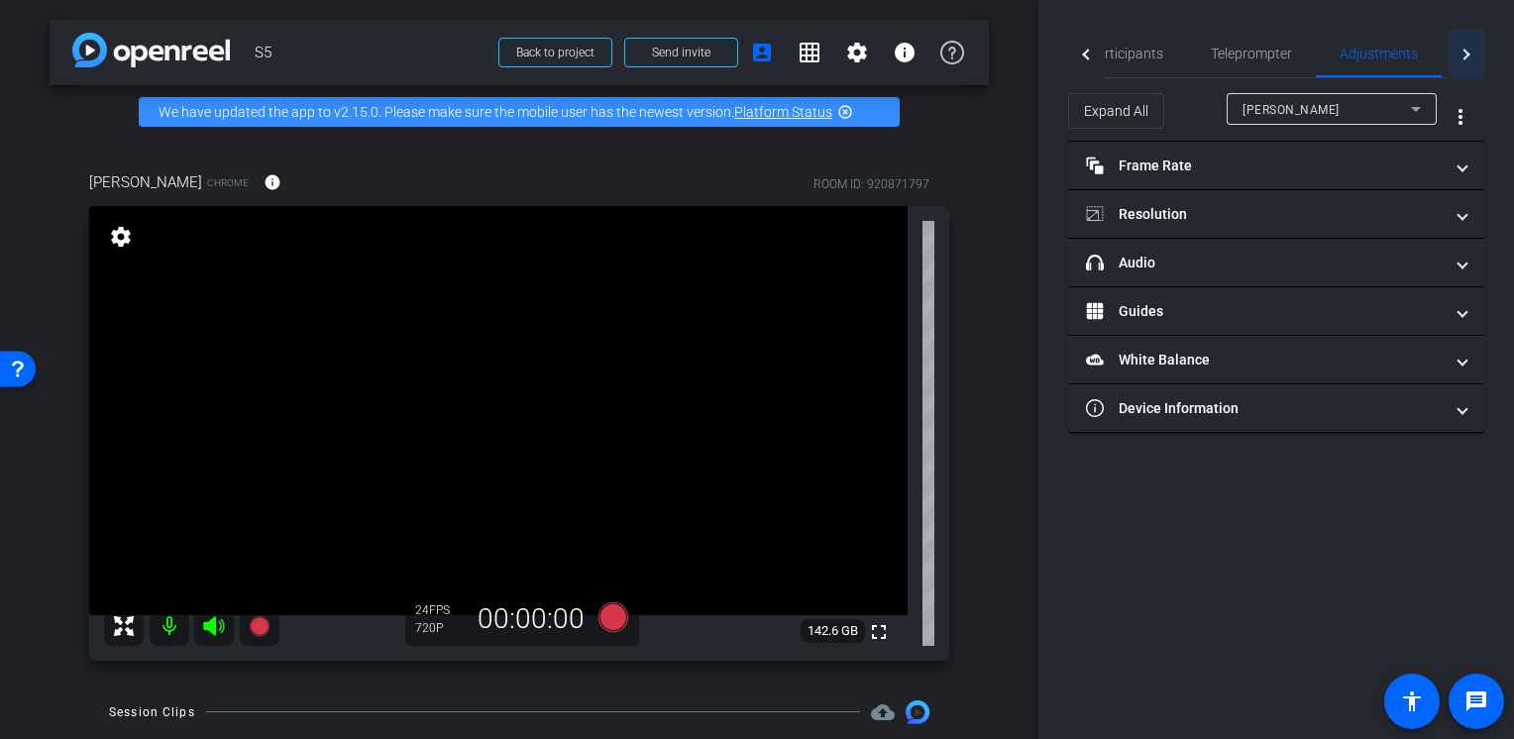
click at [1466, 54] on div at bounding box center [1463, 54] width 11 height 11
click at [1367, 54] on div "Live" at bounding box center [1406, 54] width 89 height 48
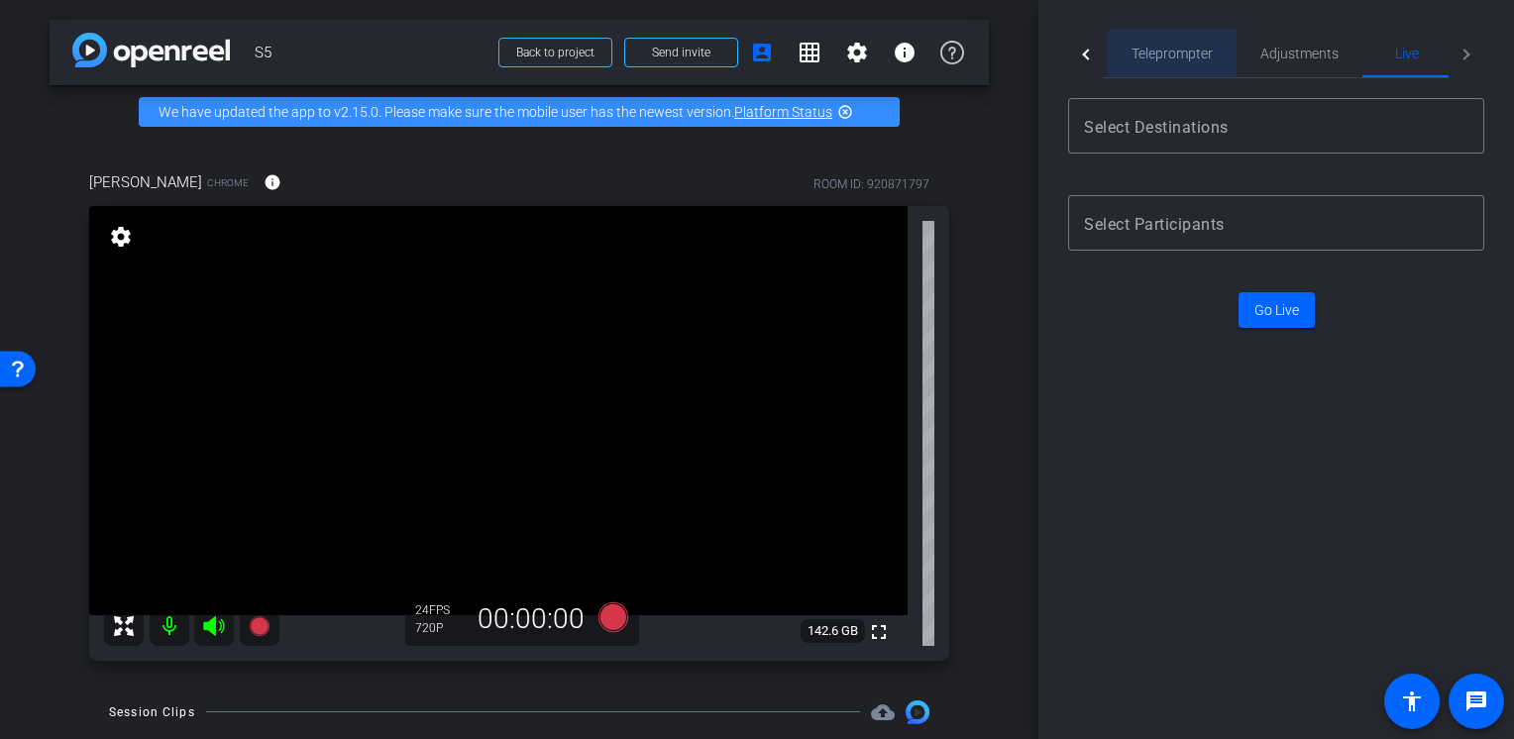
click at [1160, 68] on span "Teleprompter" at bounding box center [1171, 54] width 81 height 48
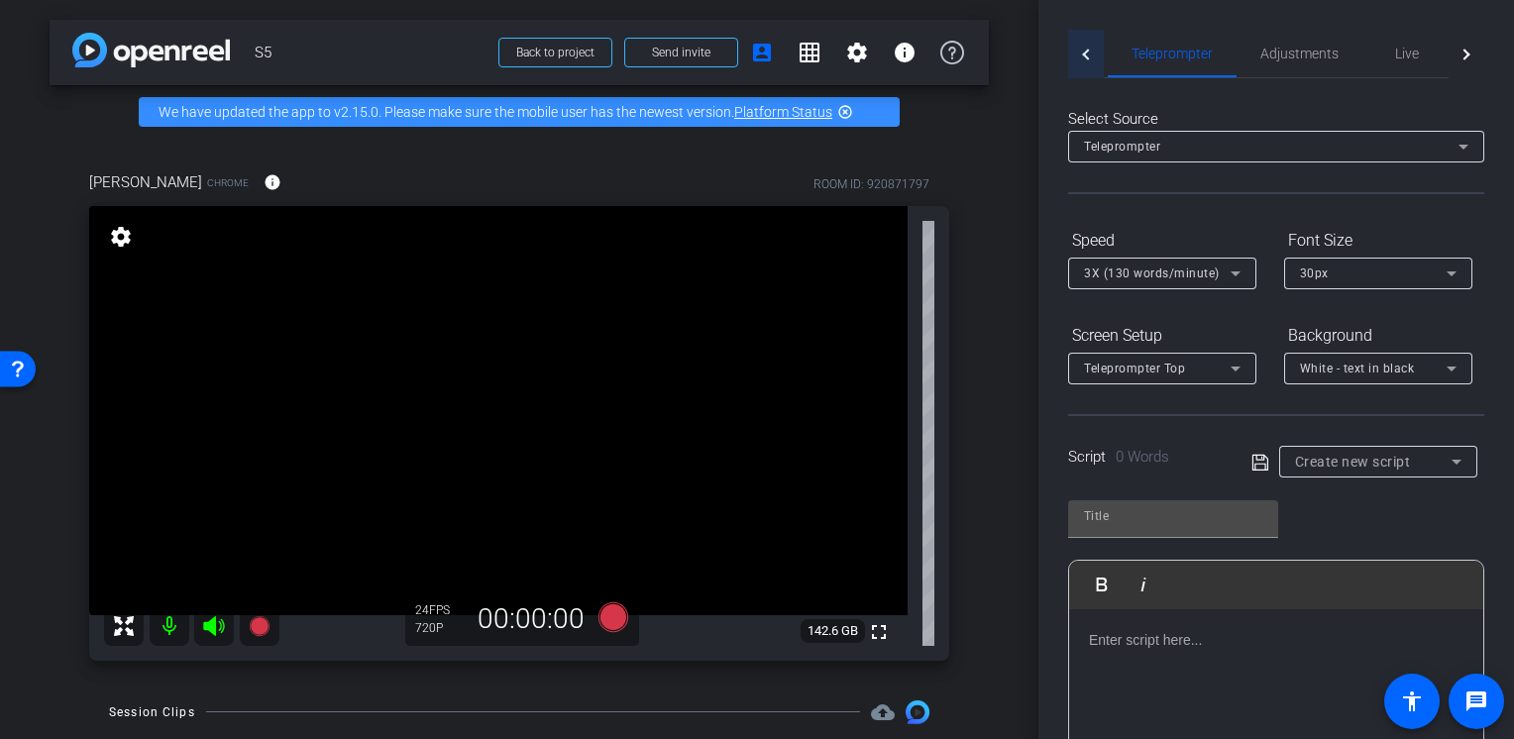
click at [1095, 57] on div at bounding box center [1086, 54] width 36 height 49
click at [1130, 57] on span "Participants" at bounding box center [1158, 54] width 75 height 14
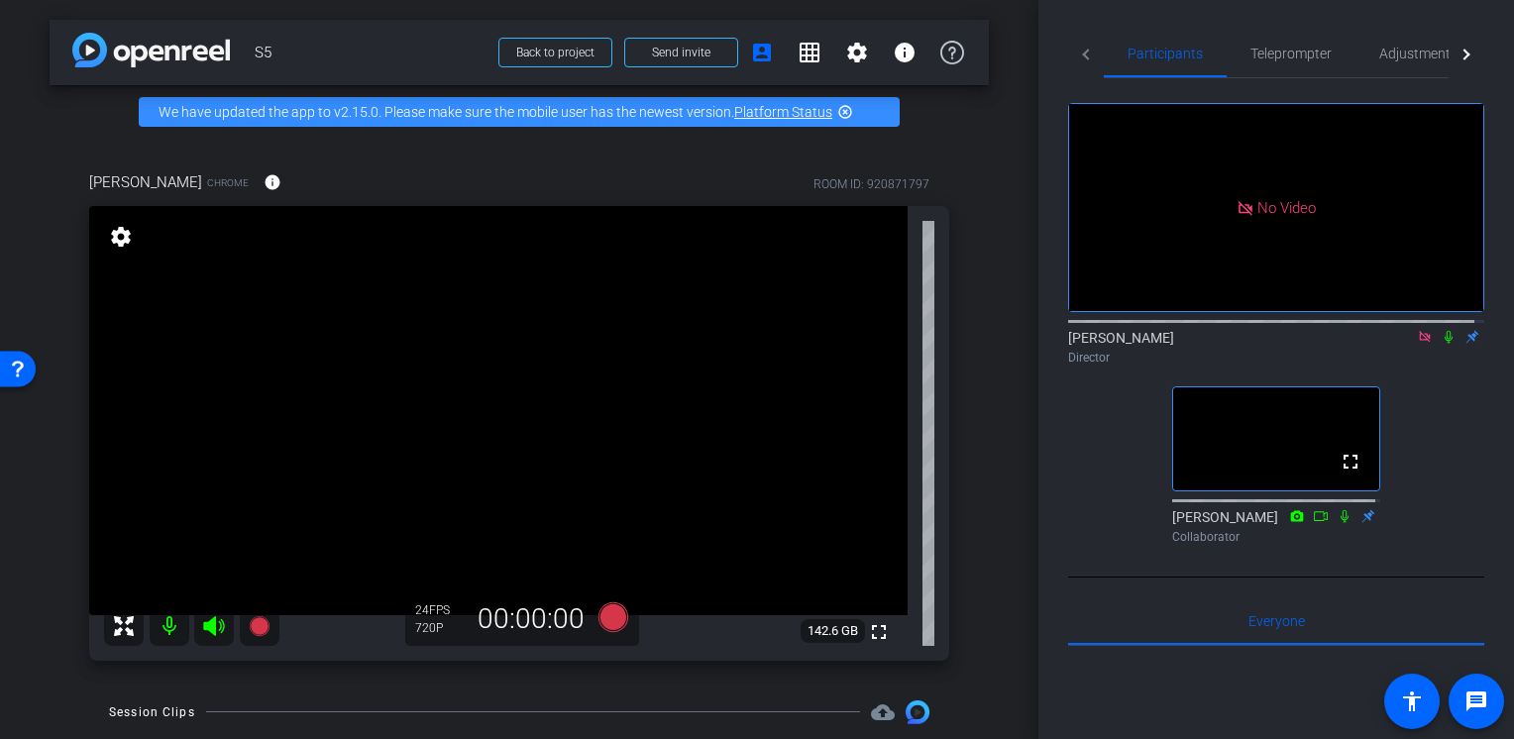
scroll to position [99, 0]
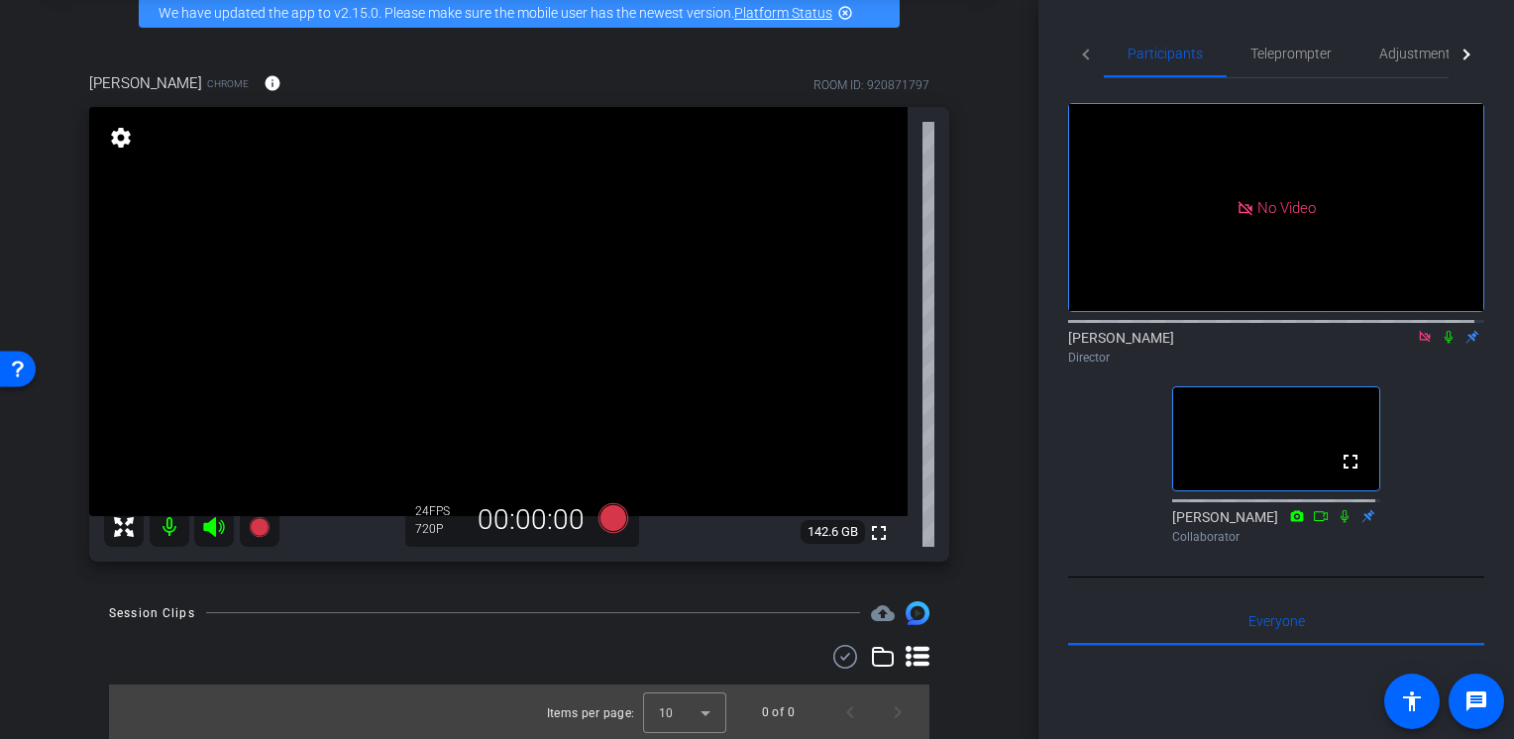
click at [1441, 330] on icon at bounding box center [1449, 337] width 16 height 14
click at [767, 231] on video at bounding box center [498, 311] width 818 height 409
click at [1444, 328] on mat-icon at bounding box center [1449, 337] width 24 height 18
click at [1445, 331] on icon at bounding box center [1449, 337] width 8 height 13
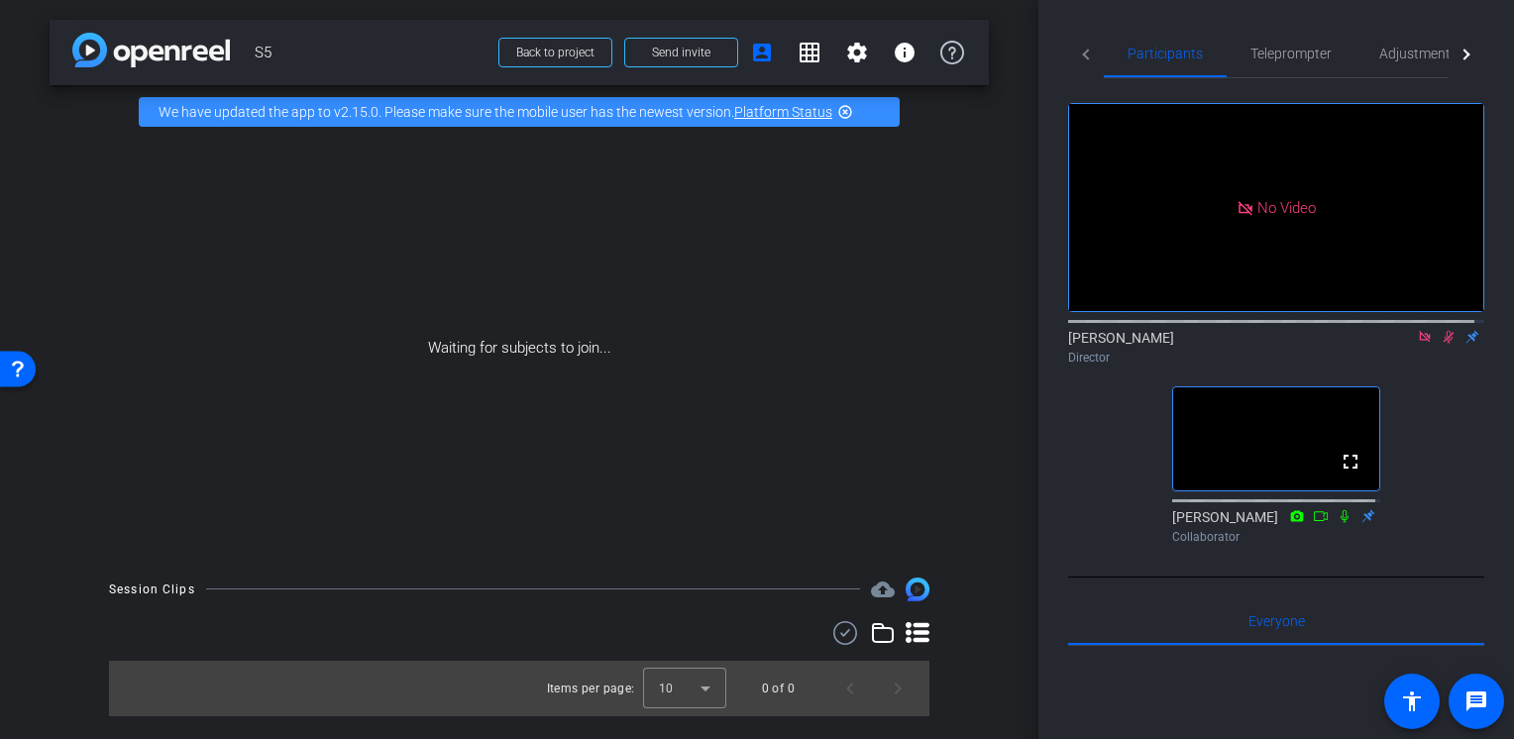
scroll to position [0, 0]
click at [1441, 330] on icon at bounding box center [1449, 337] width 16 height 14
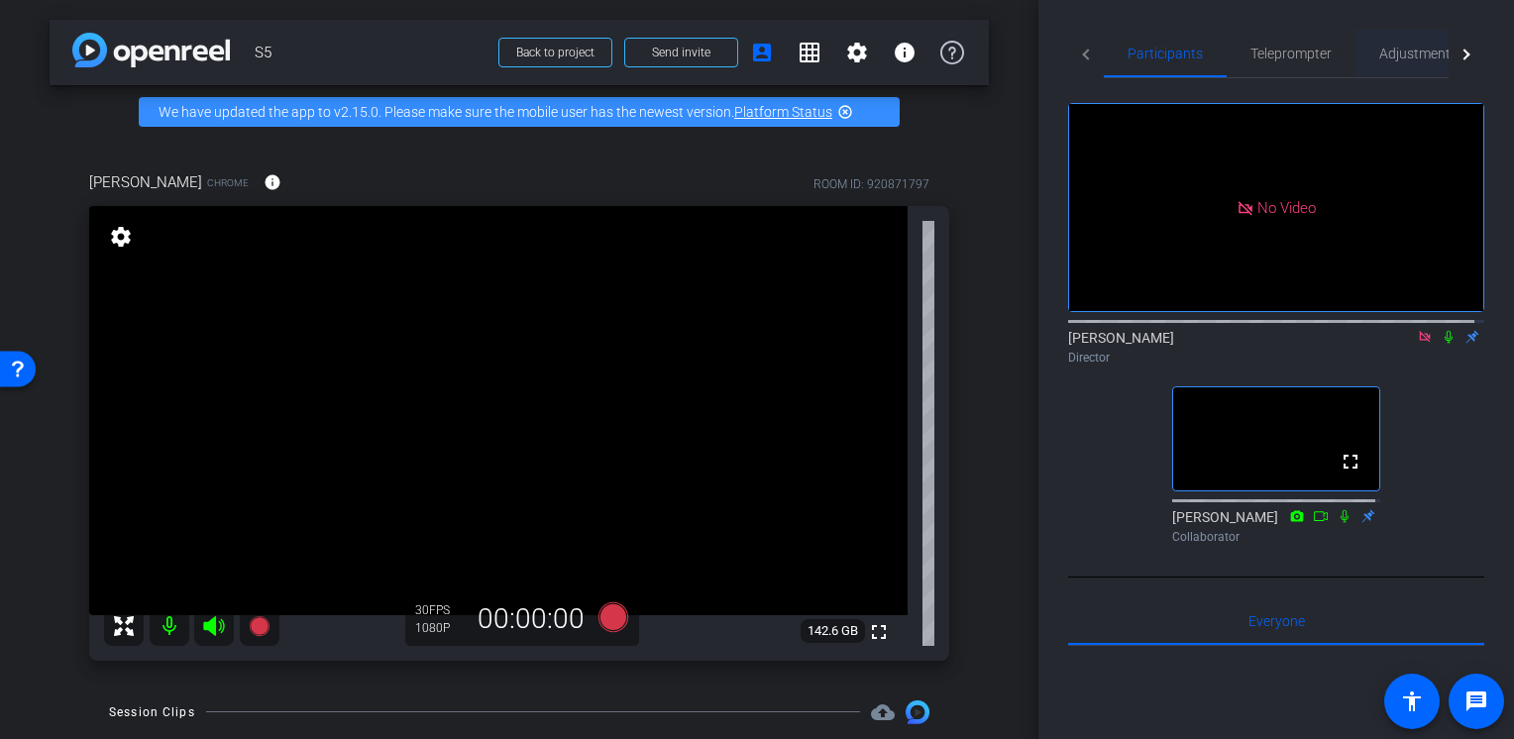
click at [1395, 38] on span "Adjustments" at bounding box center [1418, 54] width 78 height 48
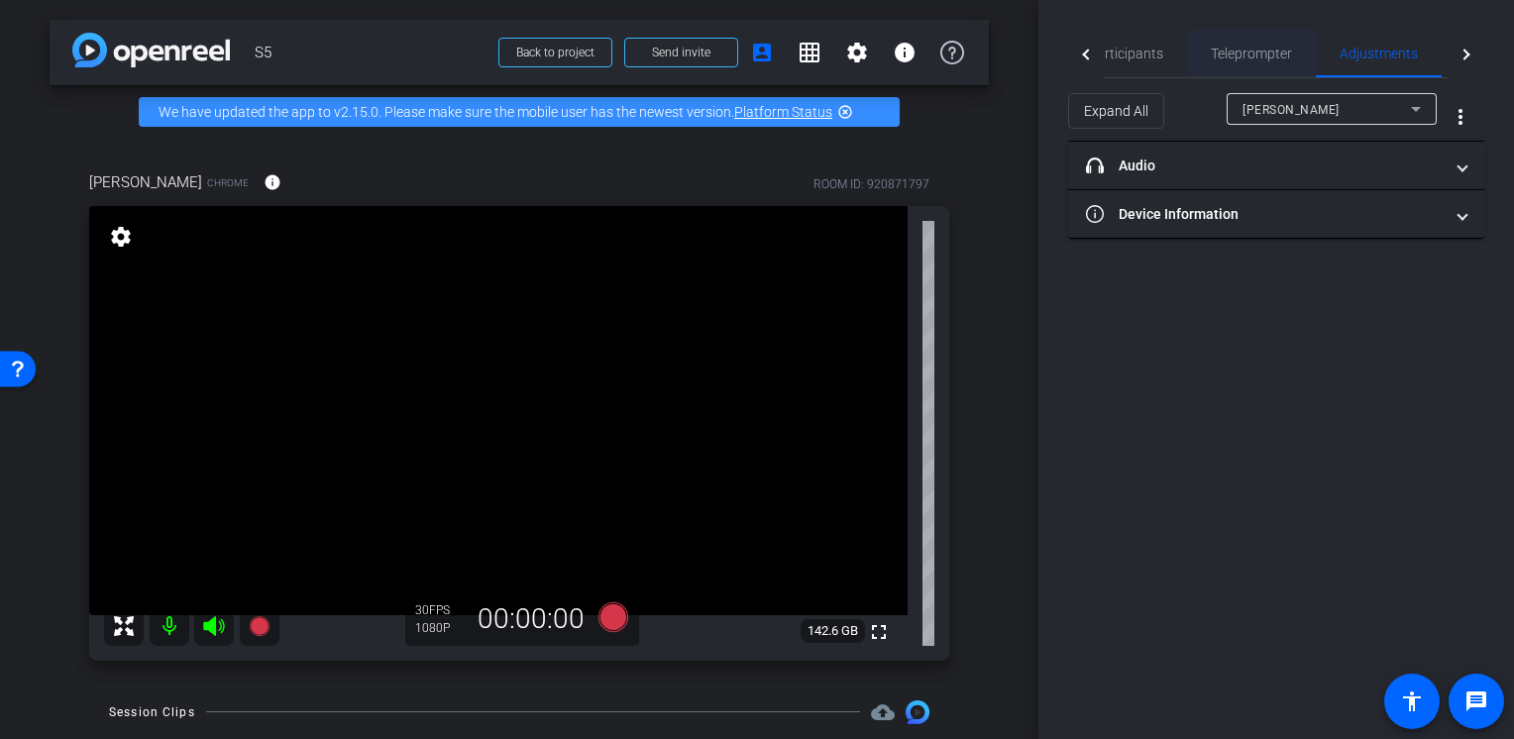
click at [1269, 61] on span "Teleprompter" at bounding box center [1251, 54] width 81 height 48
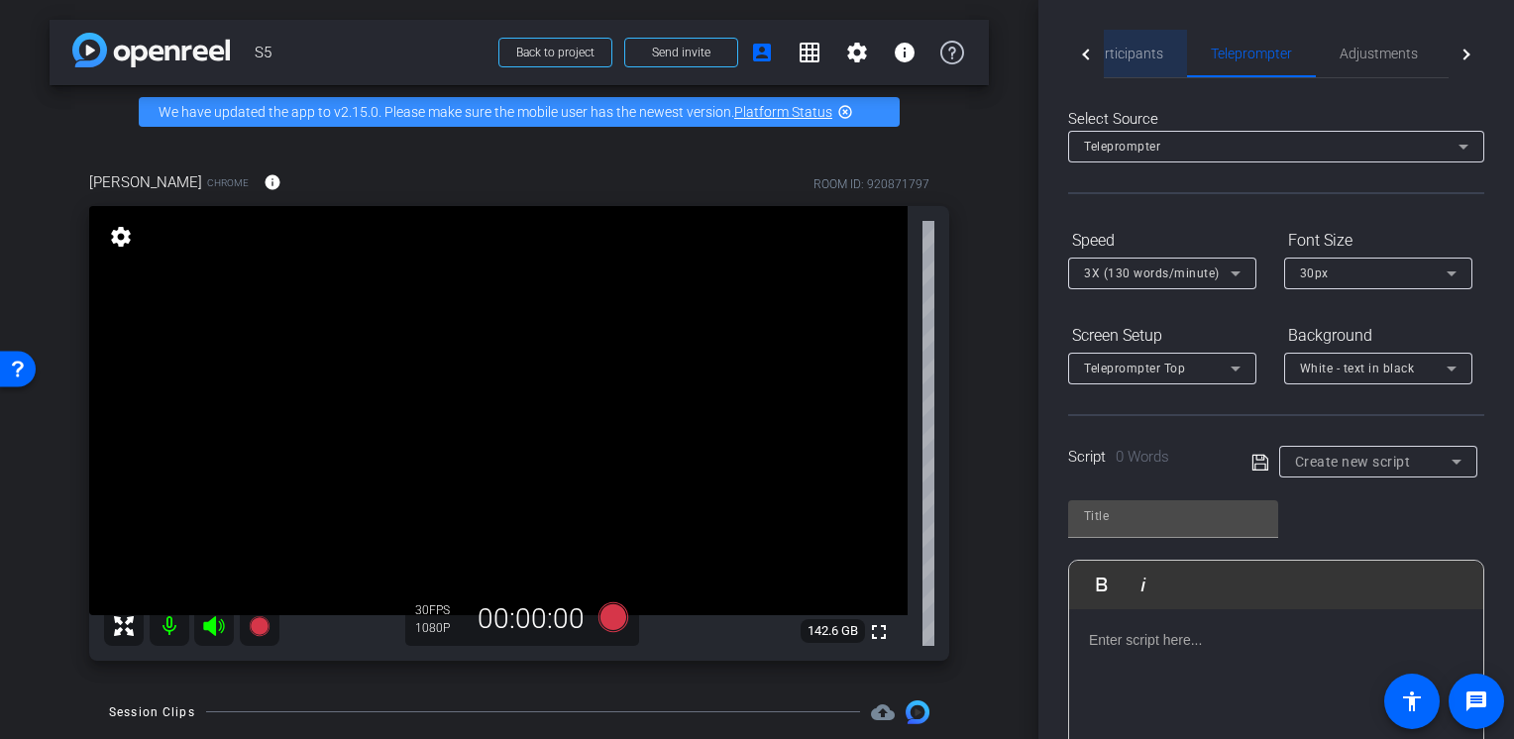
click at [1176, 56] on div "Participants" at bounding box center [1125, 54] width 123 height 48
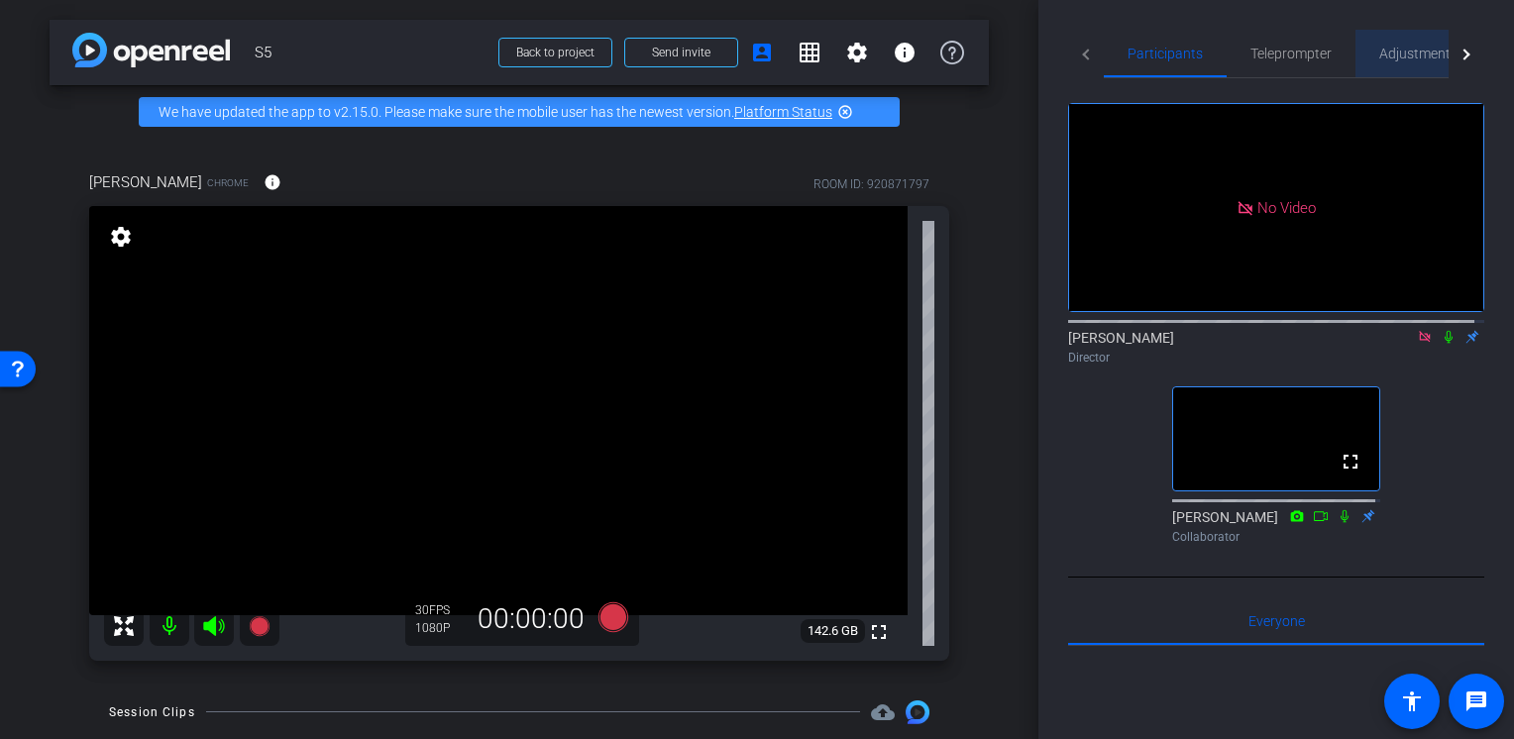
click at [1389, 47] on span "Adjustments" at bounding box center [1418, 54] width 78 height 14
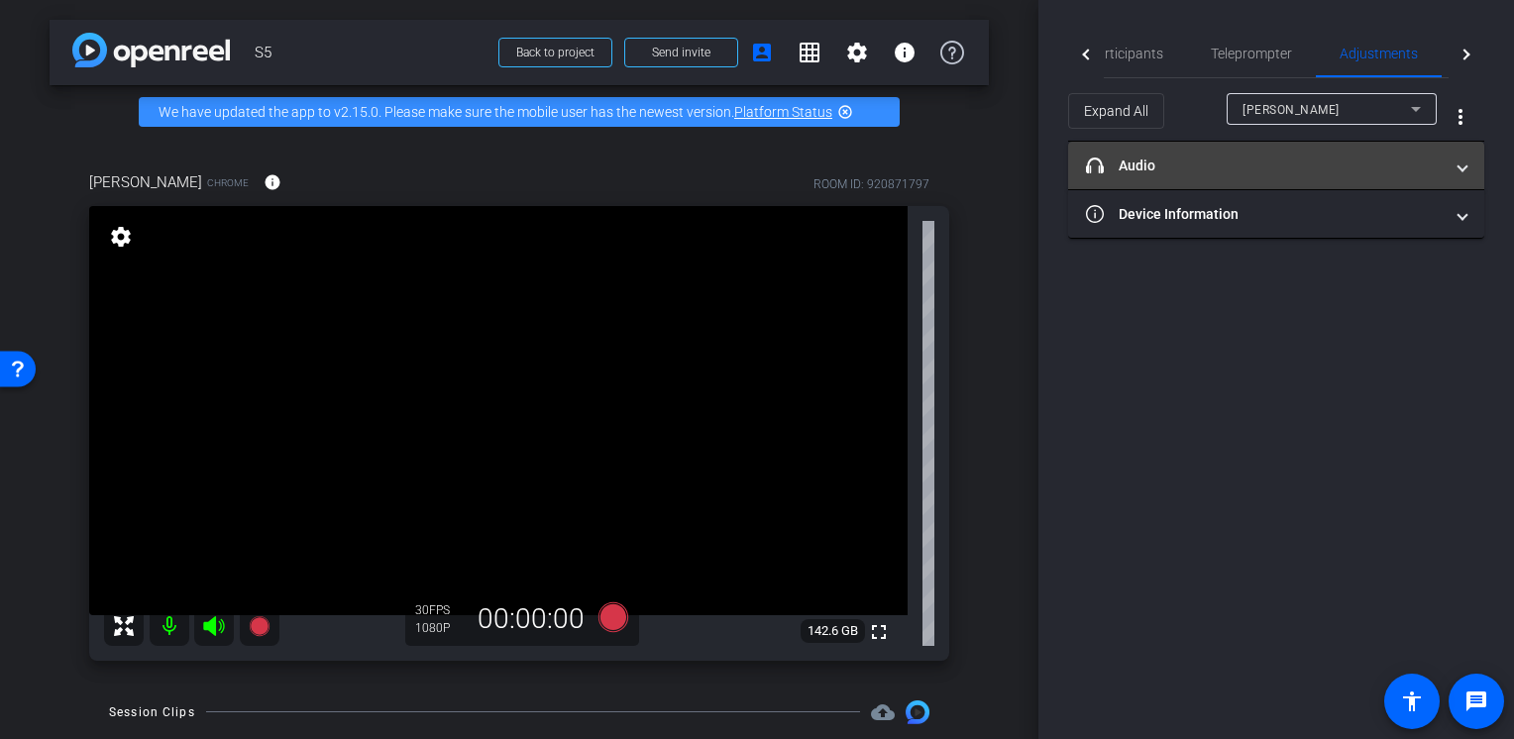
click at [1141, 151] on mat-expansion-panel-header "headphone icon Audio" at bounding box center [1276, 166] width 416 height 48
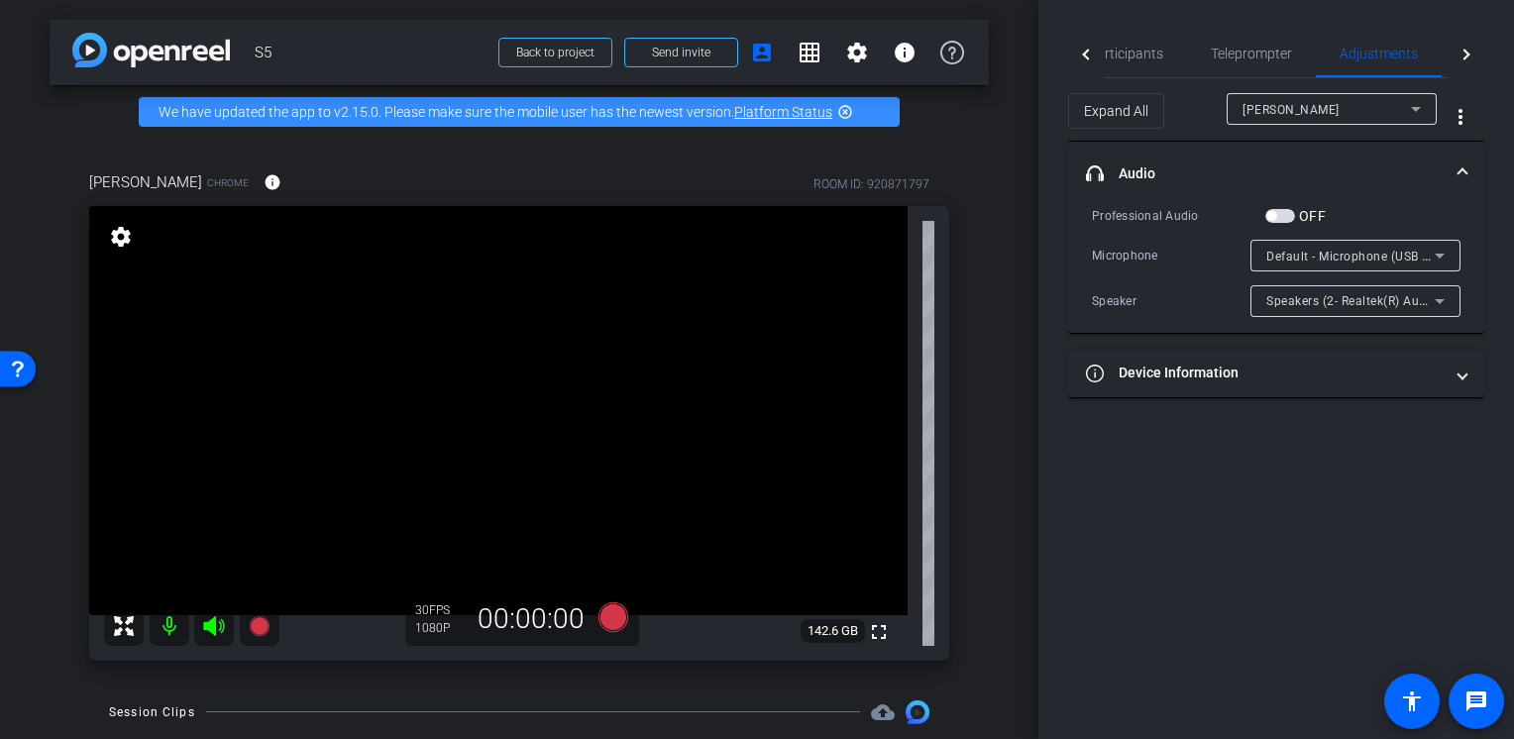
click at [1141, 151] on mat-expansion-panel-header "headphone icon Audio" at bounding box center [1276, 173] width 416 height 63
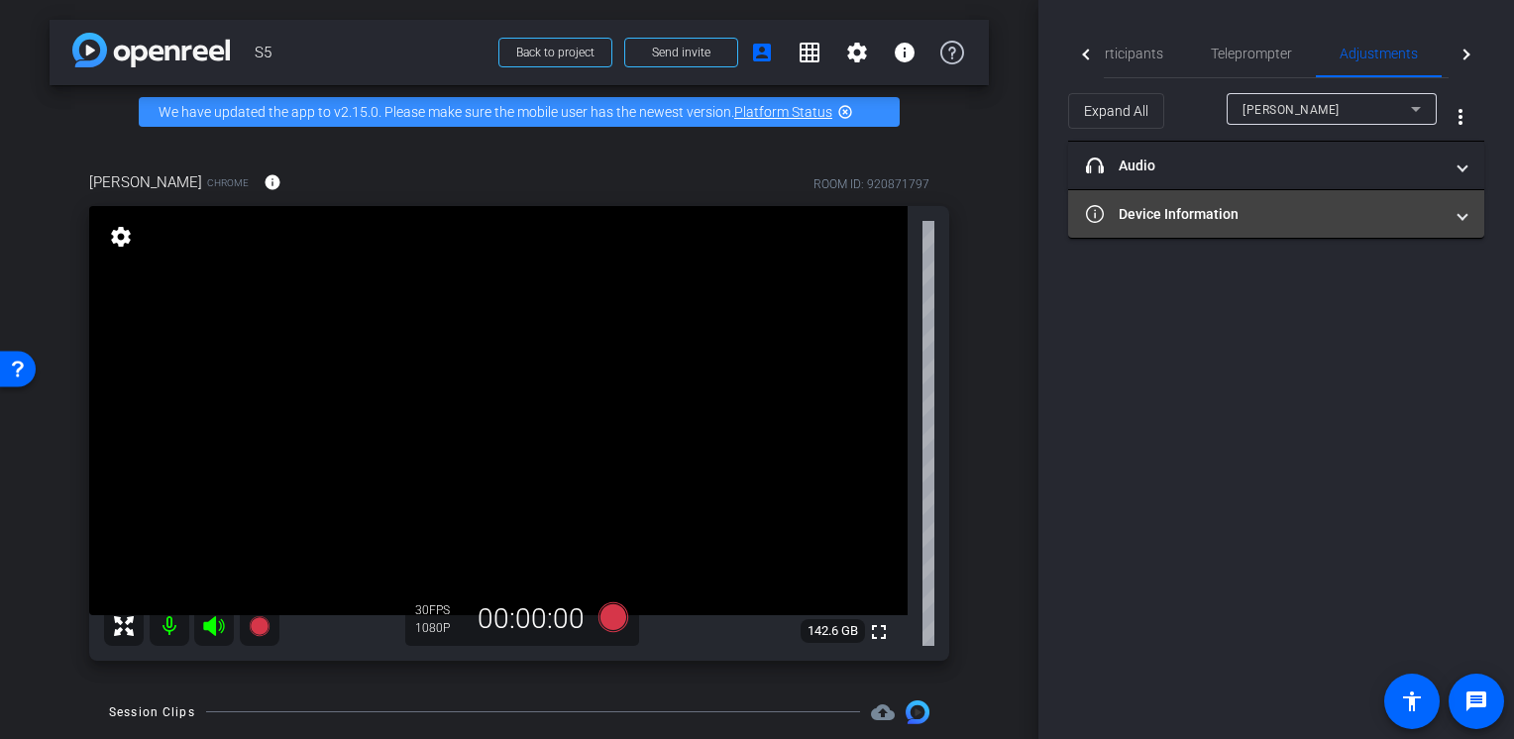
click at [1158, 216] on mat-panel-title "Device Information" at bounding box center [1264, 214] width 357 height 21
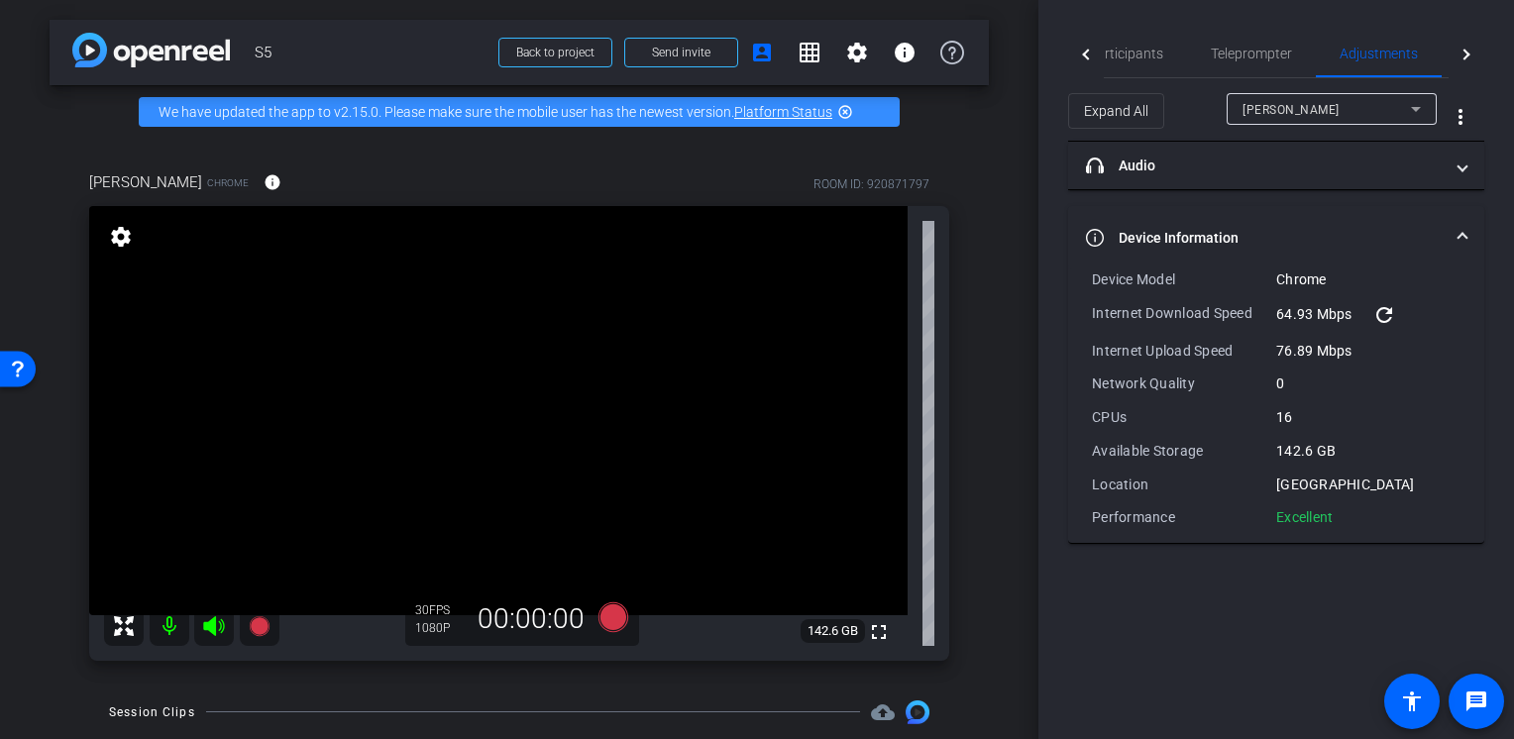
click at [1158, 216] on mat-expansion-panel-header "Device Information" at bounding box center [1276, 237] width 416 height 63
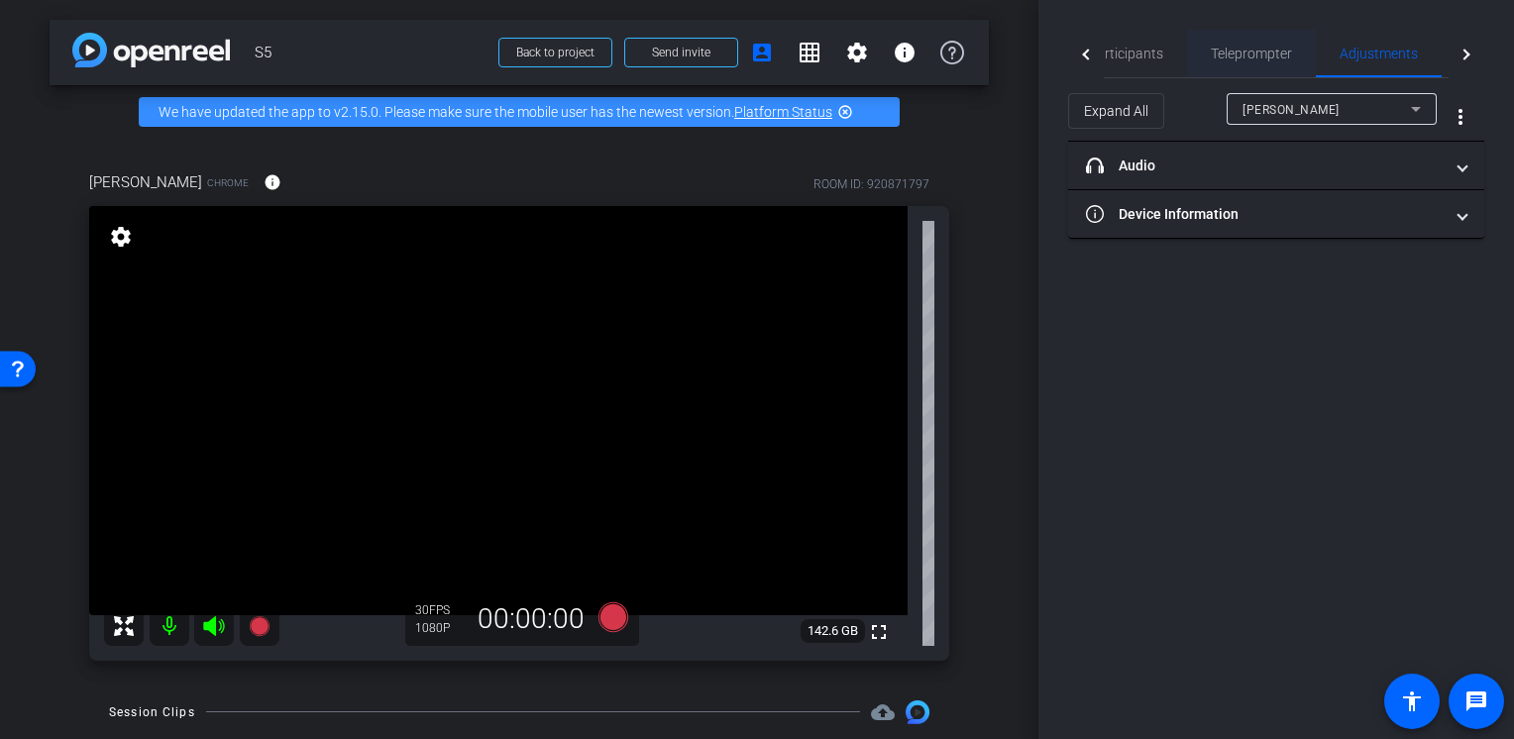
click at [1200, 60] on div "Teleprompter" at bounding box center [1251, 54] width 129 height 48
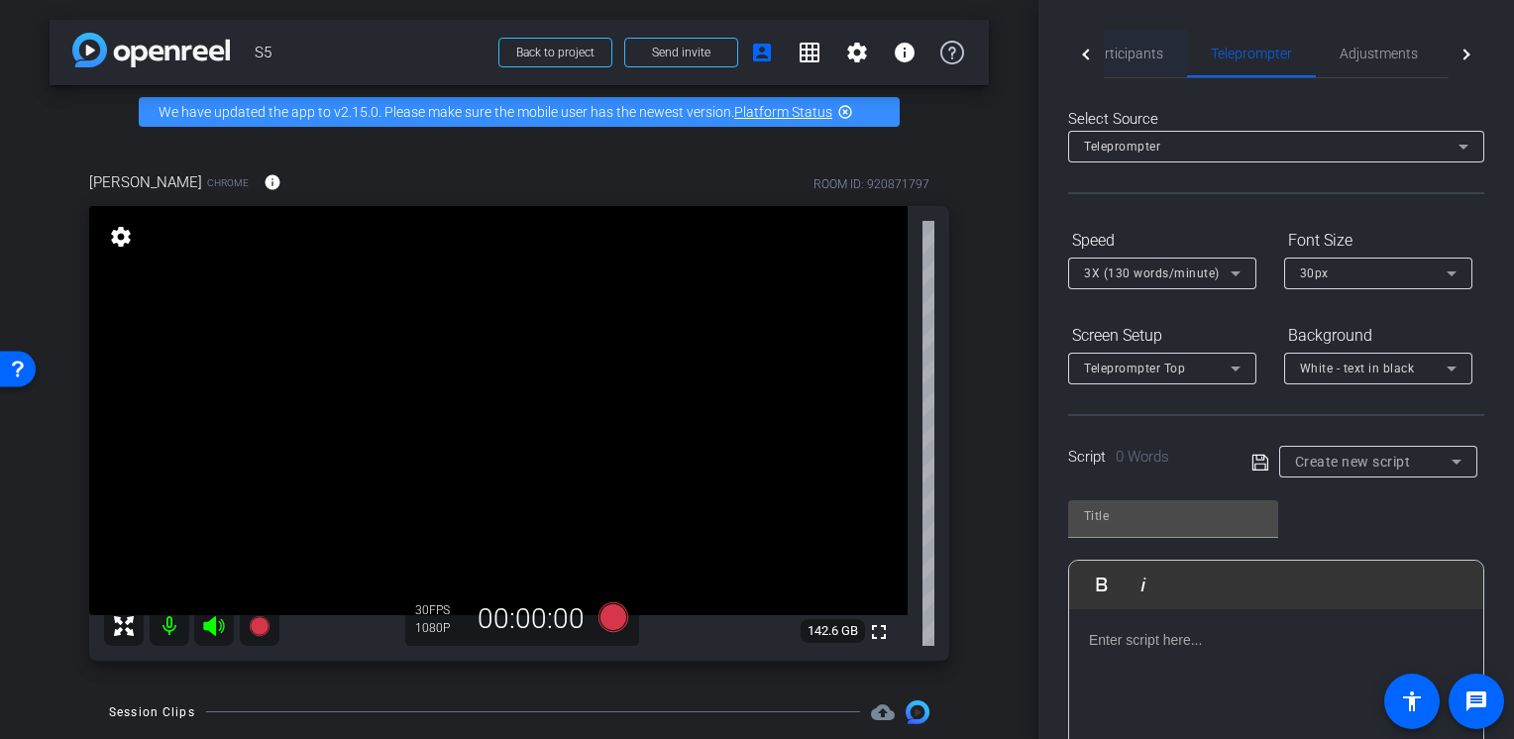
click at [1133, 65] on span "Participants" at bounding box center [1125, 54] width 75 height 48
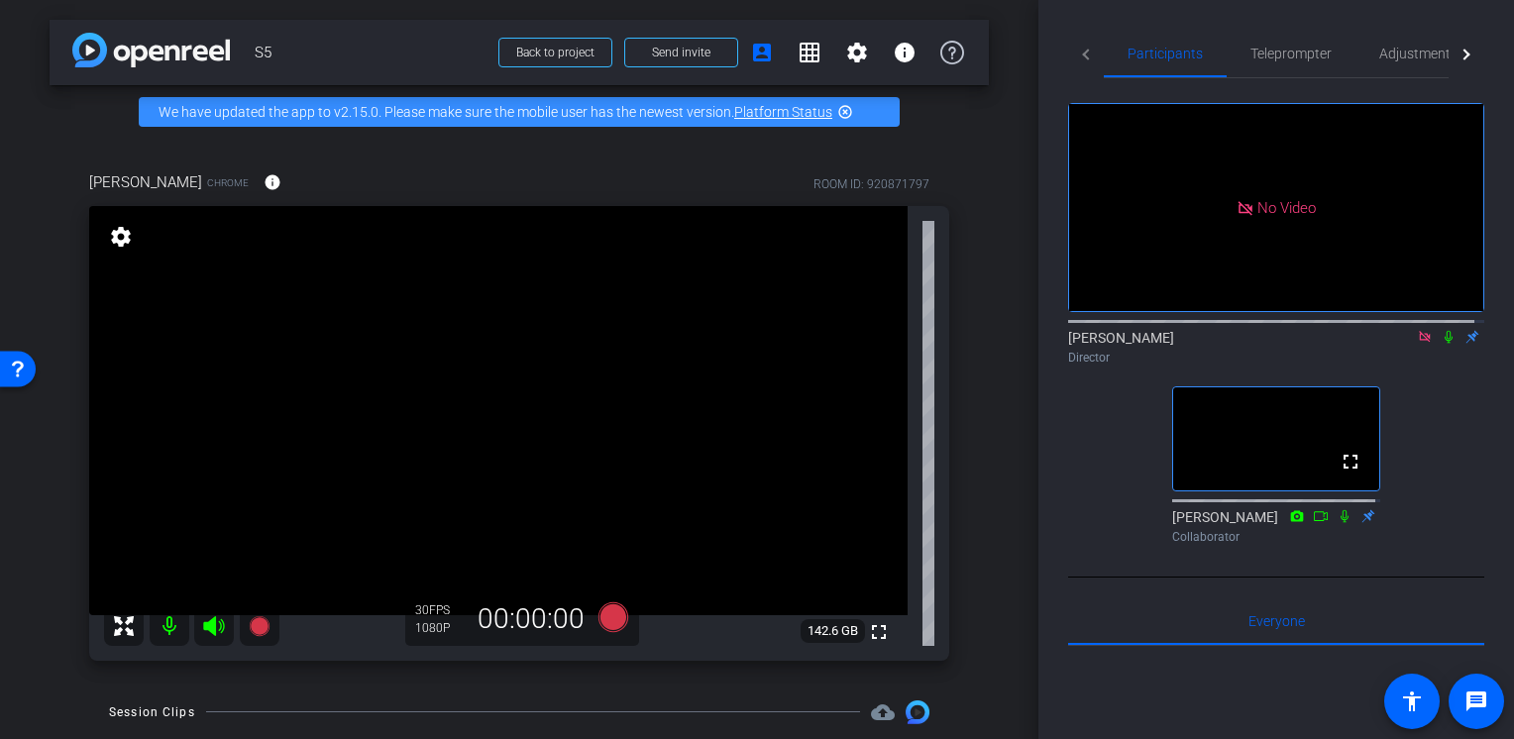
scroll to position [99, 0]
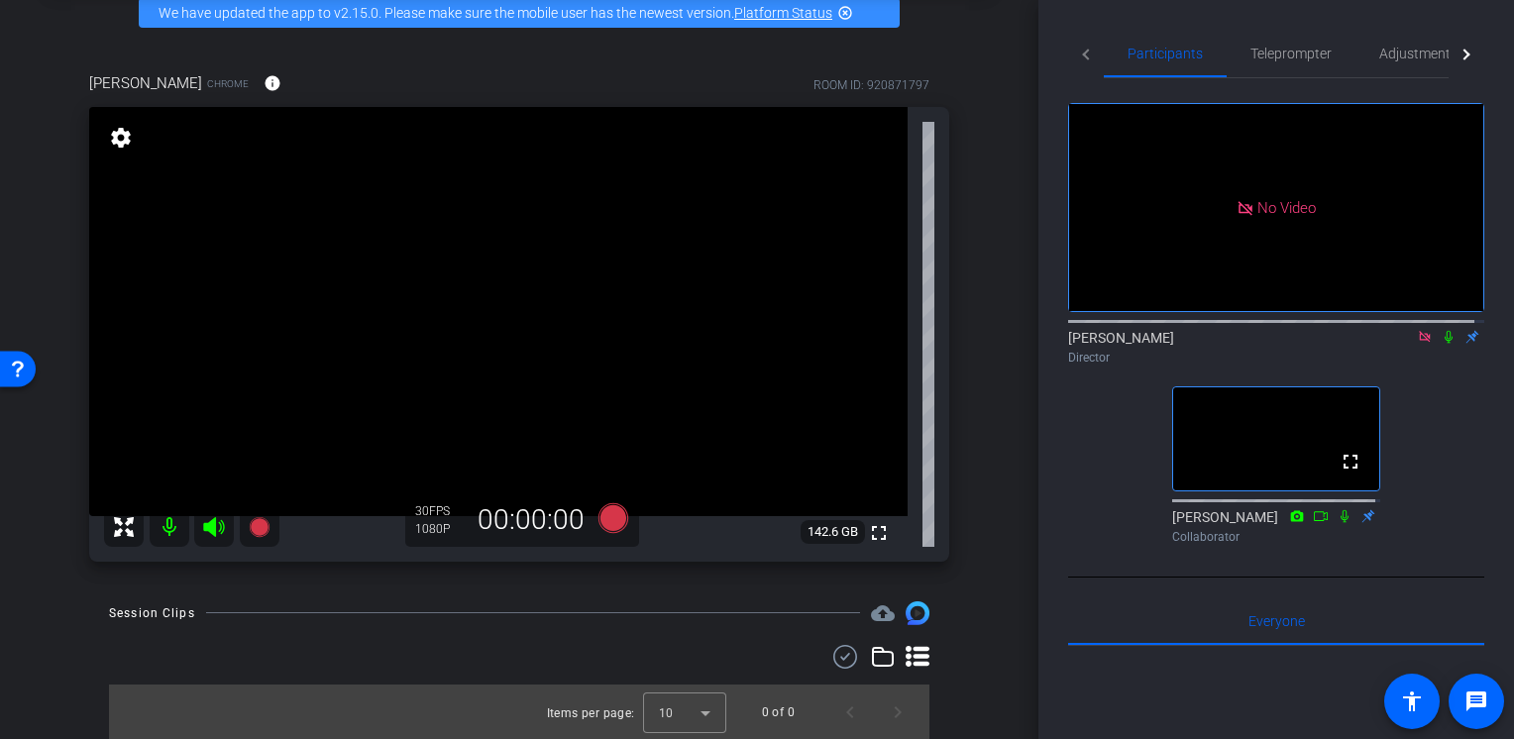
click at [1445, 331] on icon at bounding box center [1449, 337] width 8 height 13
click at [1440, 328] on mat-icon at bounding box center [1449, 337] width 24 height 18
click at [1445, 331] on icon at bounding box center [1449, 337] width 8 height 13
click at [1441, 330] on icon at bounding box center [1449, 337] width 16 height 14
click at [610, 525] on icon at bounding box center [613, 518] width 30 height 30
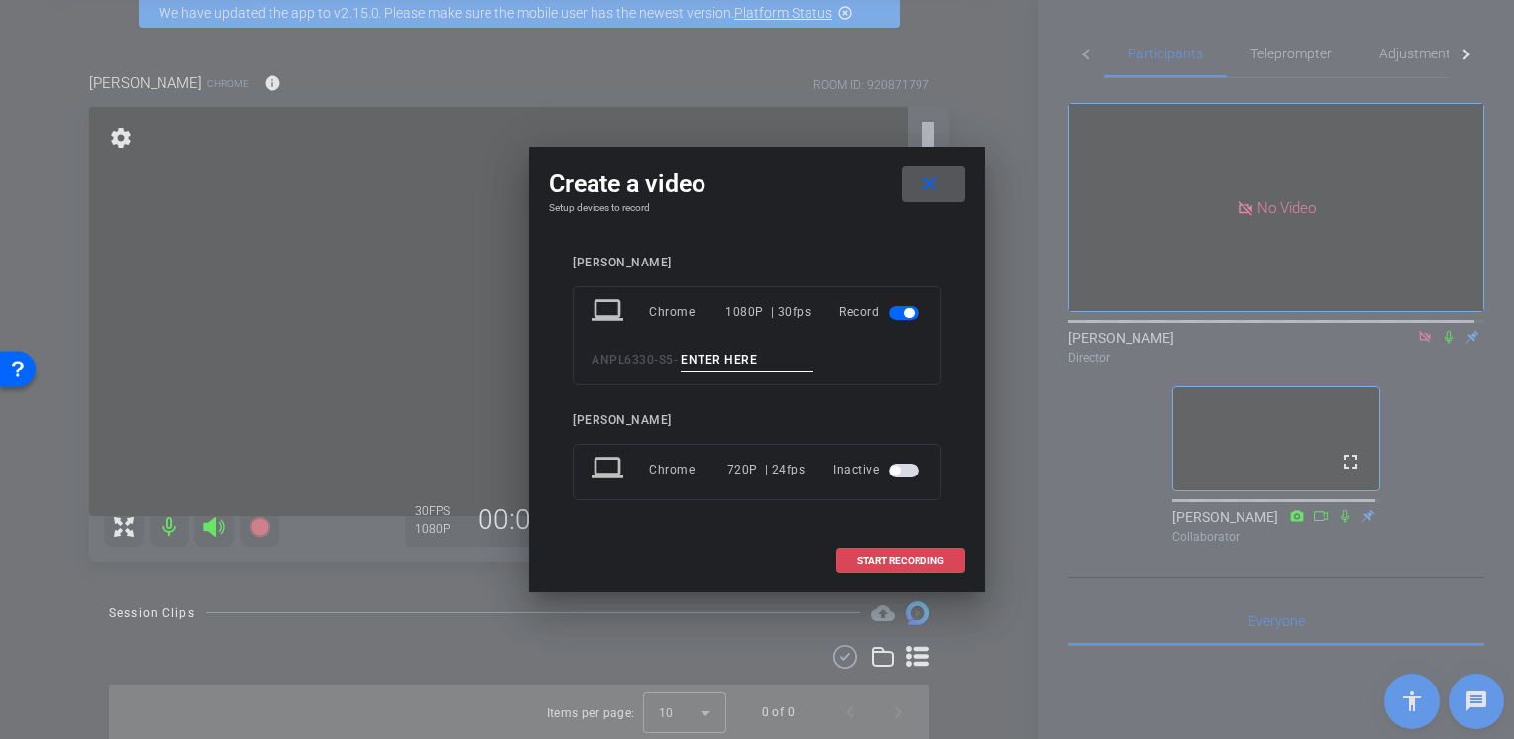
click at [891, 561] on span "START RECORDING" at bounding box center [900, 561] width 87 height 10
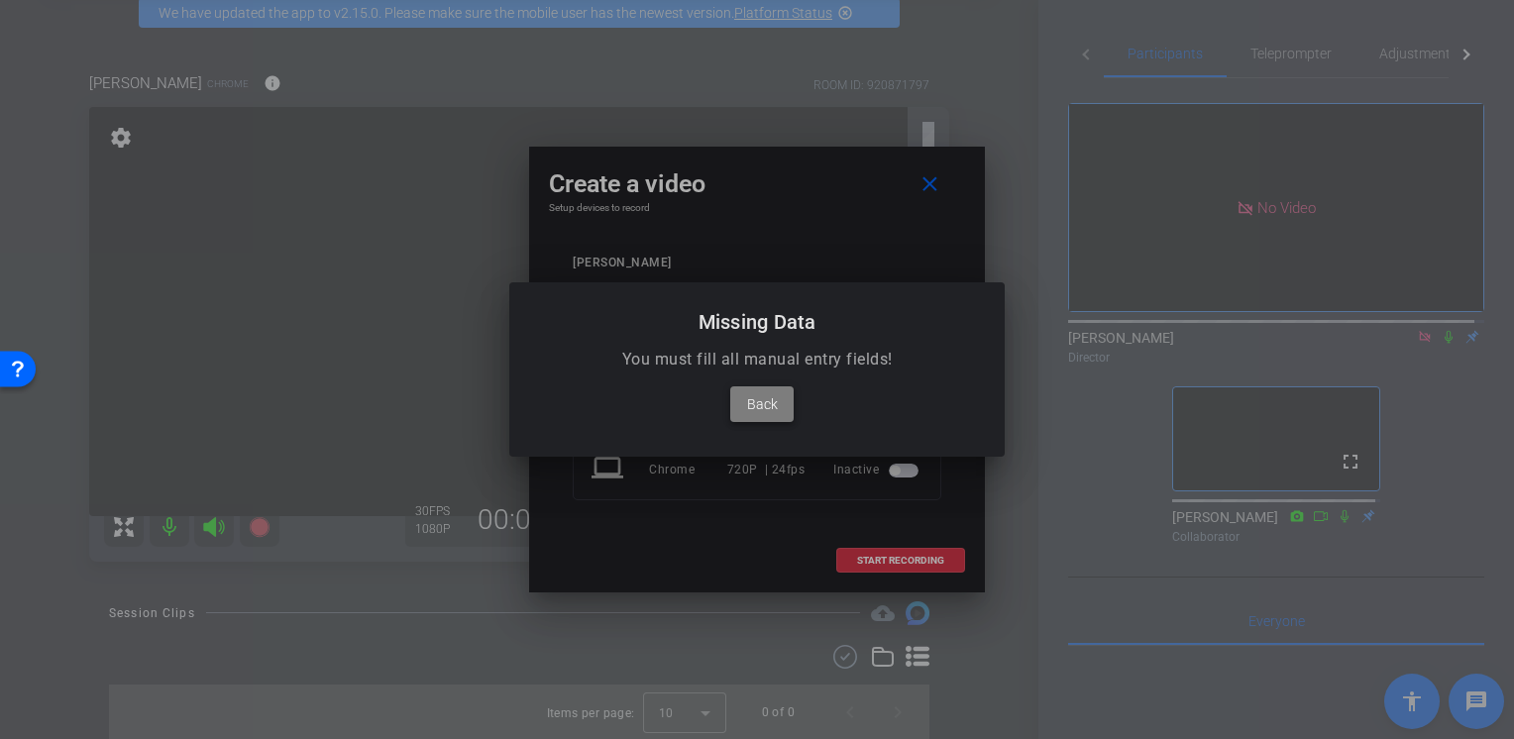
click at [780, 413] on span at bounding box center [761, 404] width 63 height 48
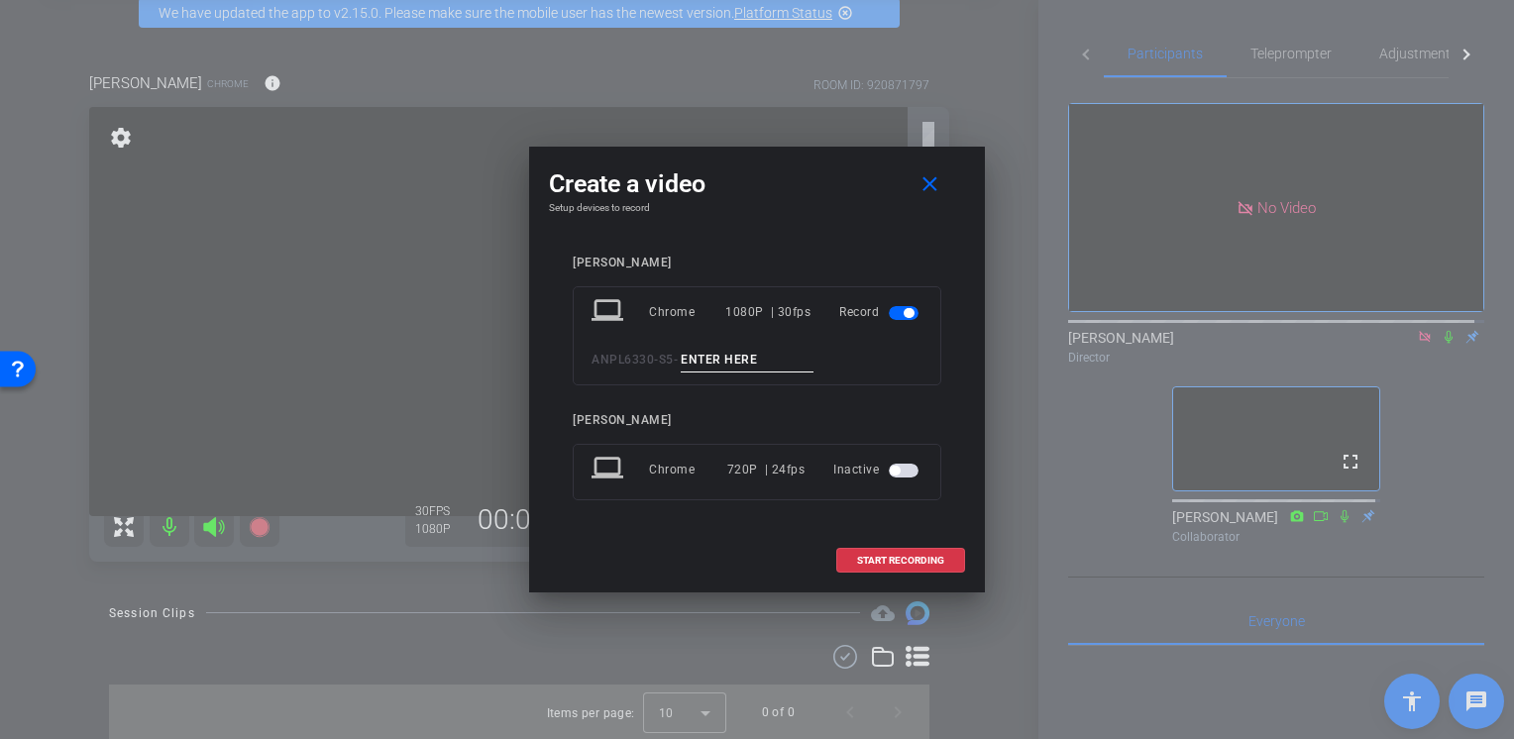
drag, startPoint x: 785, startPoint y: 363, endPoint x: 681, endPoint y: 363, distance: 104.0
click at [681, 363] on div "ANPL6330 - S5 -" at bounding box center [756, 360] width 331 height 25
type input "Test"
click at [917, 556] on span "START RECORDING" at bounding box center [900, 561] width 87 height 10
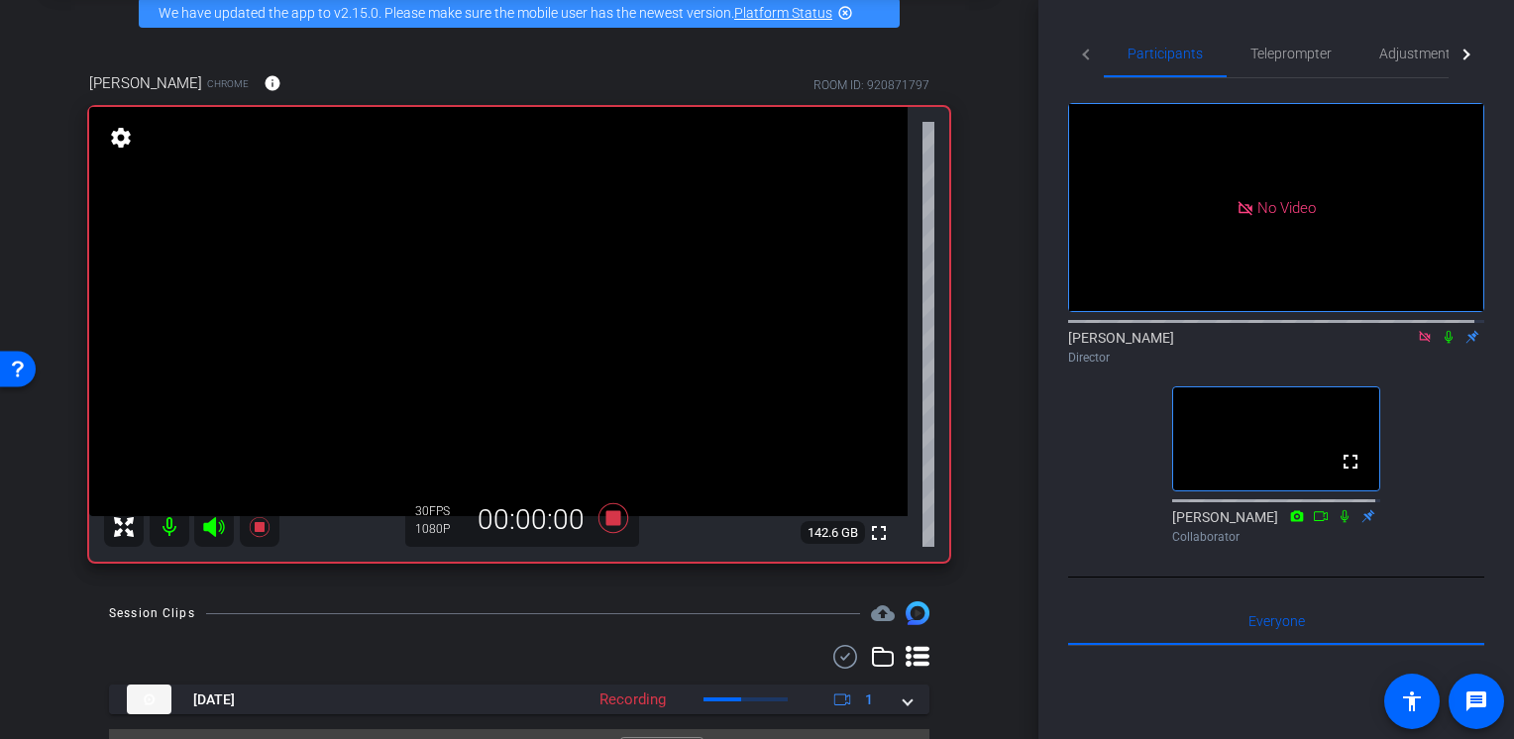
scroll to position [144, 0]
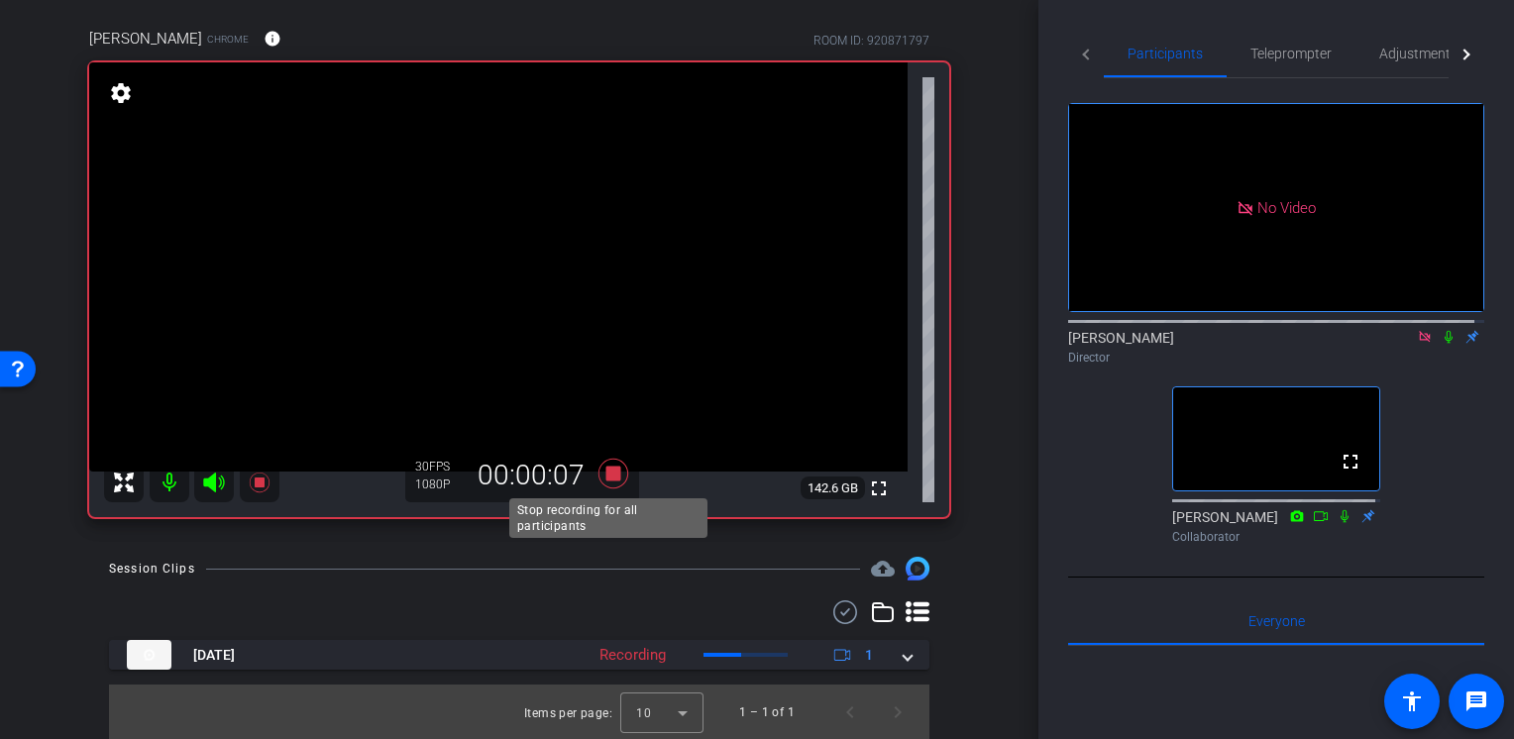
click at [612, 480] on icon at bounding box center [613, 474] width 48 height 36
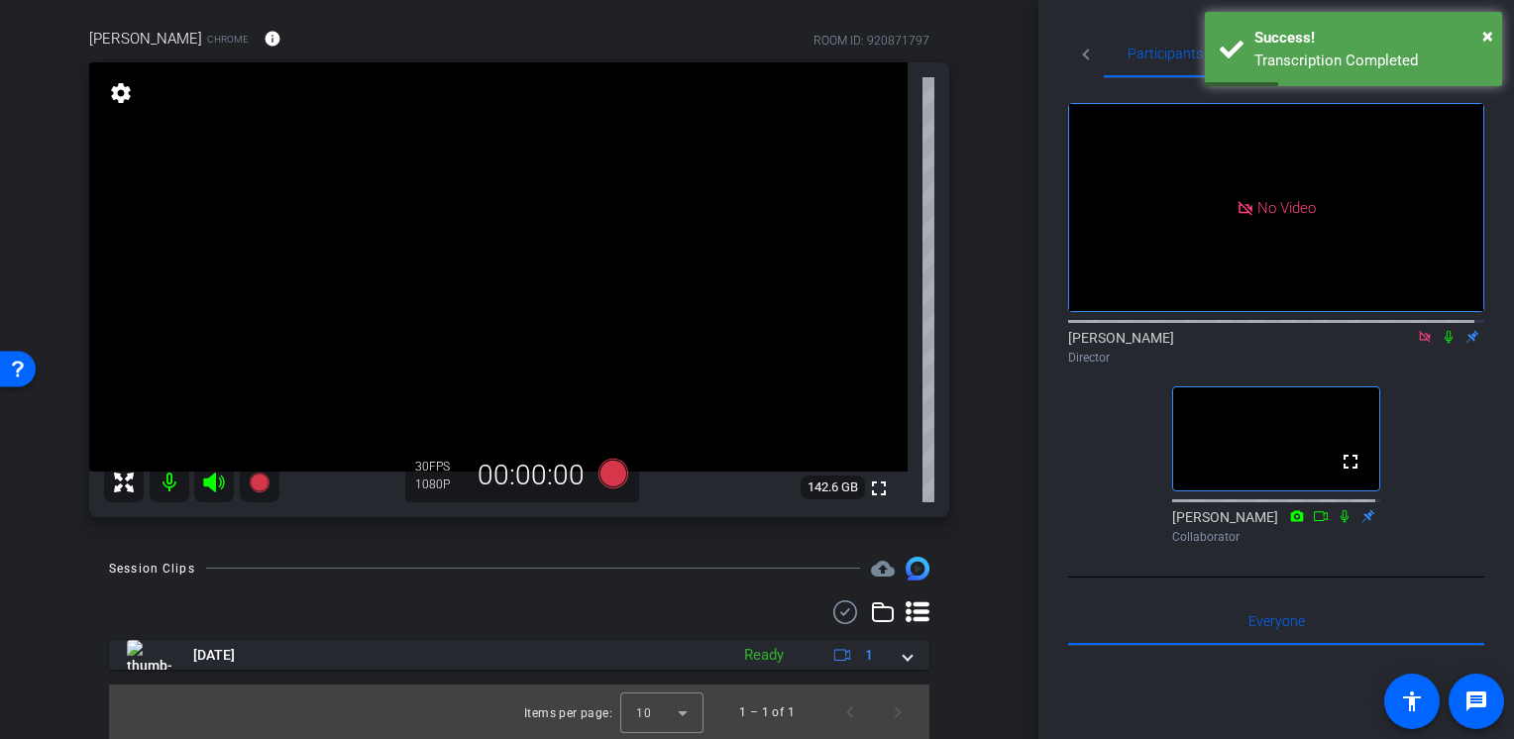
scroll to position [0, 0]
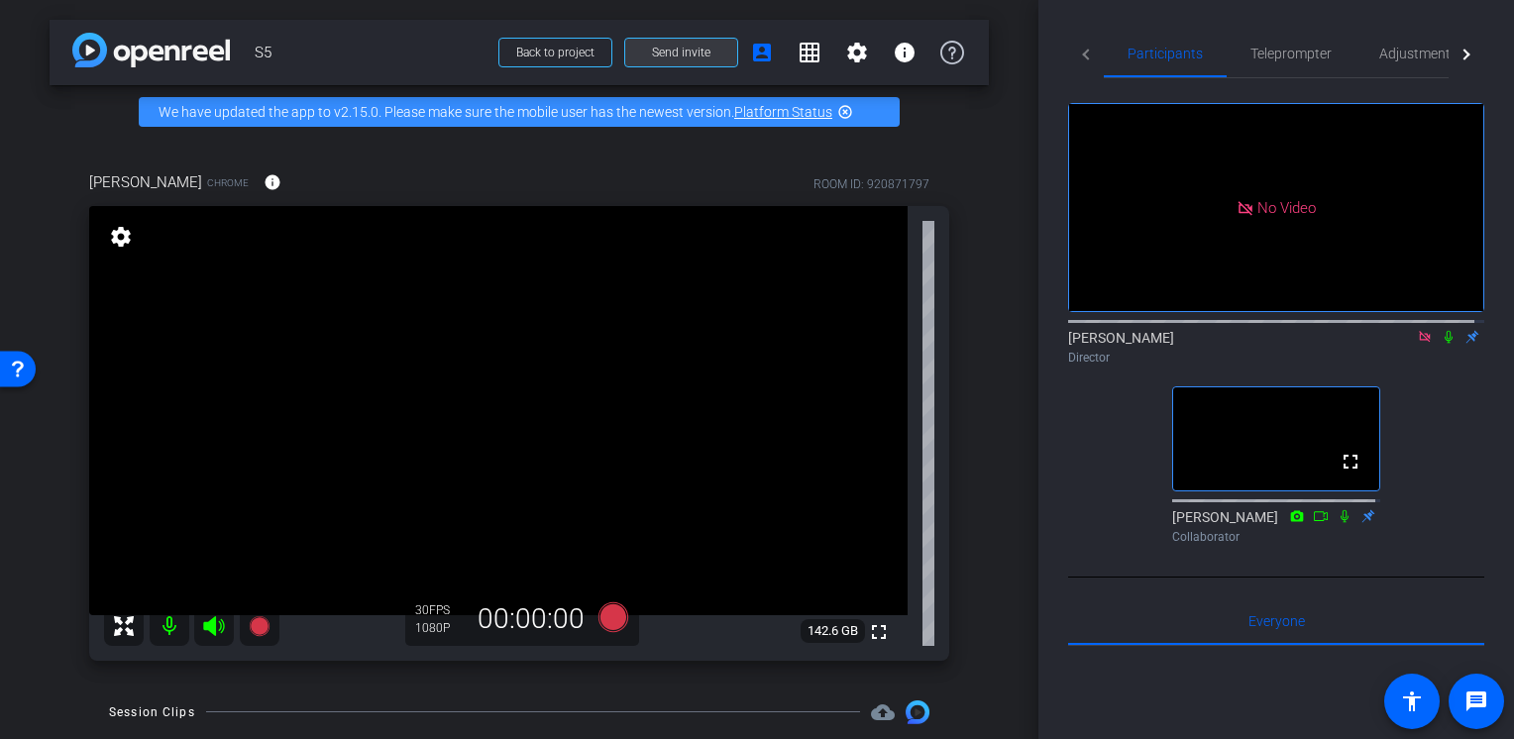
click at [669, 48] on span "Send invite" at bounding box center [681, 53] width 58 height 16
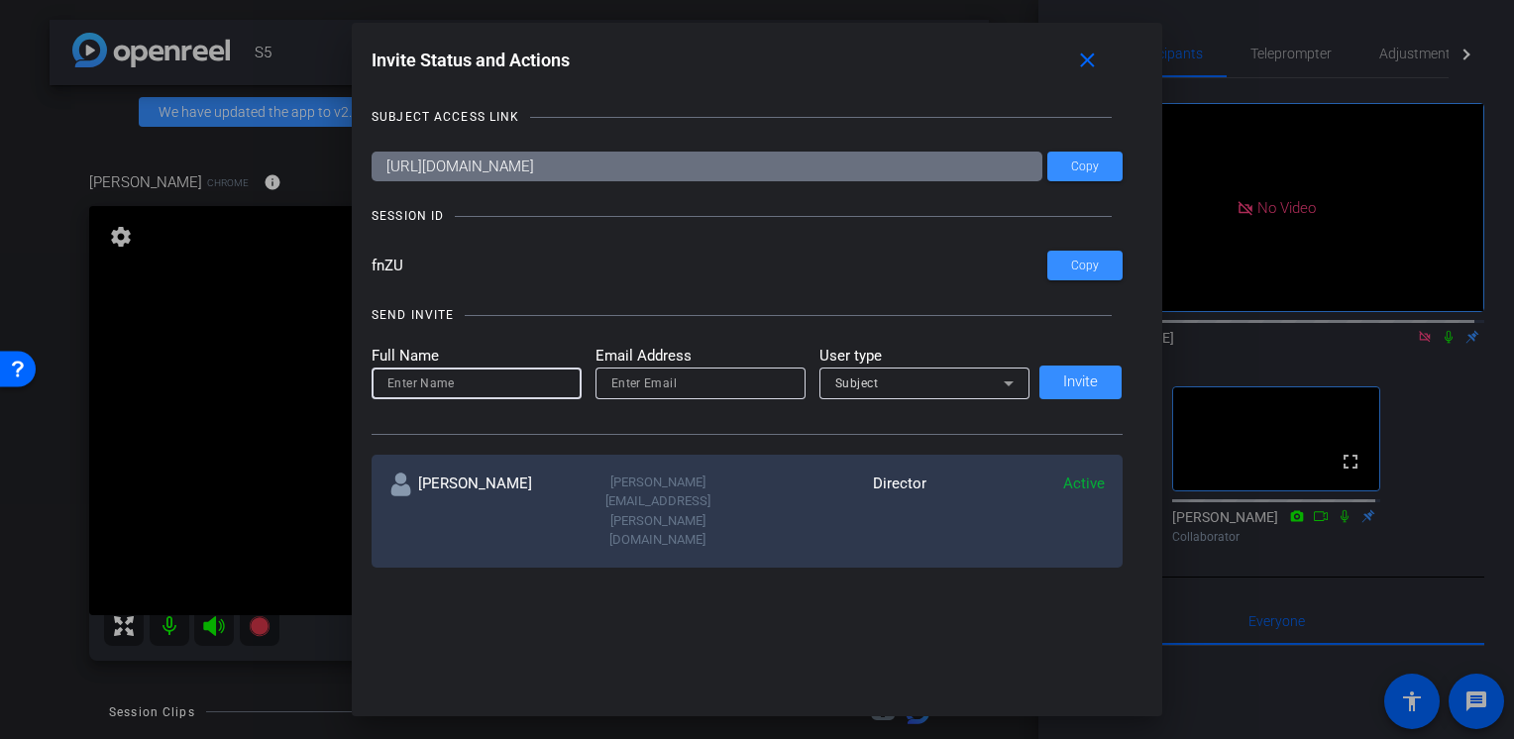
click at [507, 375] on input at bounding box center [476, 384] width 178 height 24
type input "[PERSON_NAME]"
click at [730, 391] on input "email" at bounding box center [700, 384] width 178 height 24
type input "[PERSON_NAME][EMAIL_ADDRESS][PERSON_NAME][DOMAIN_NAME]"
click at [857, 377] on span "Subject" at bounding box center [857, 383] width 44 height 14
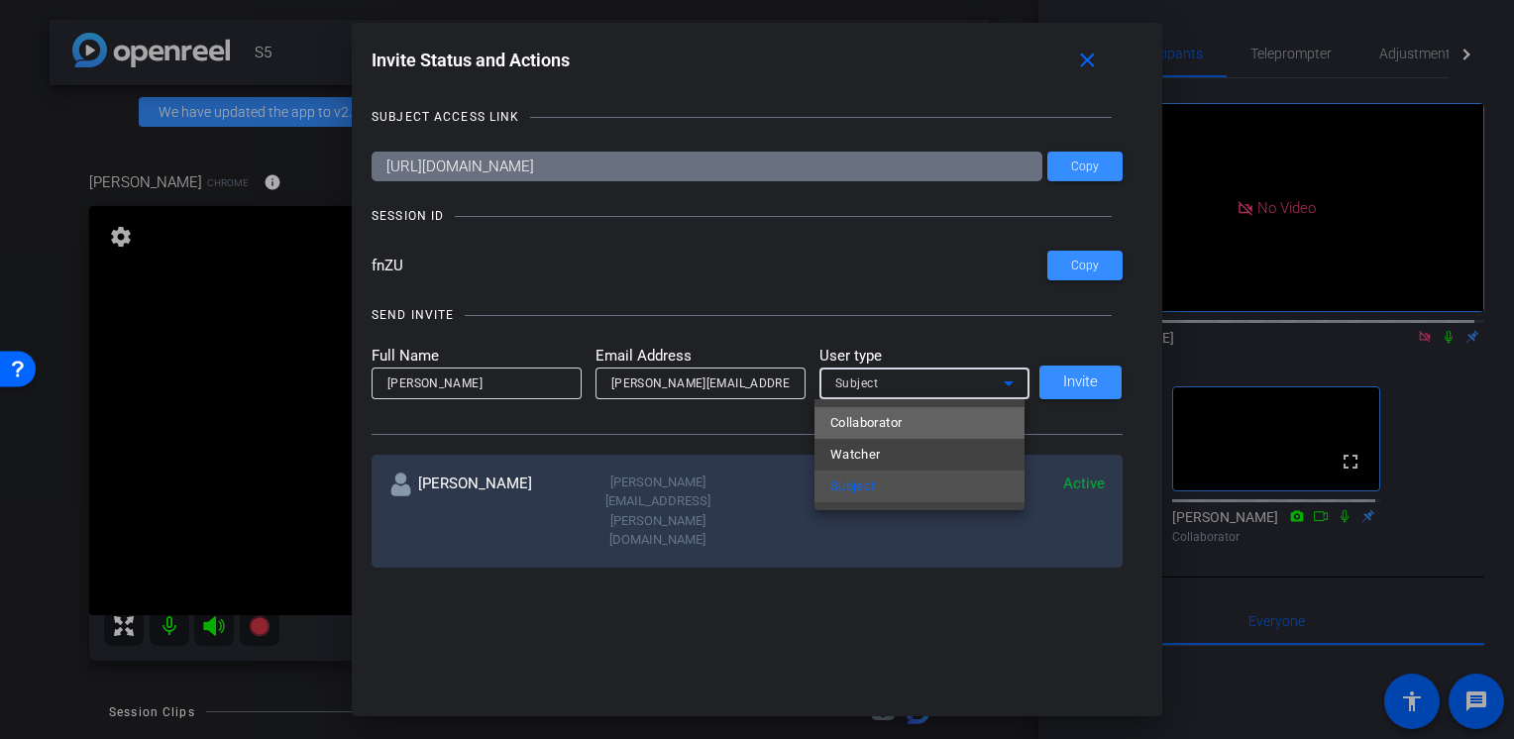
click at [928, 424] on mat-option "Collaborator" at bounding box center [919, 423] width 210 height 32
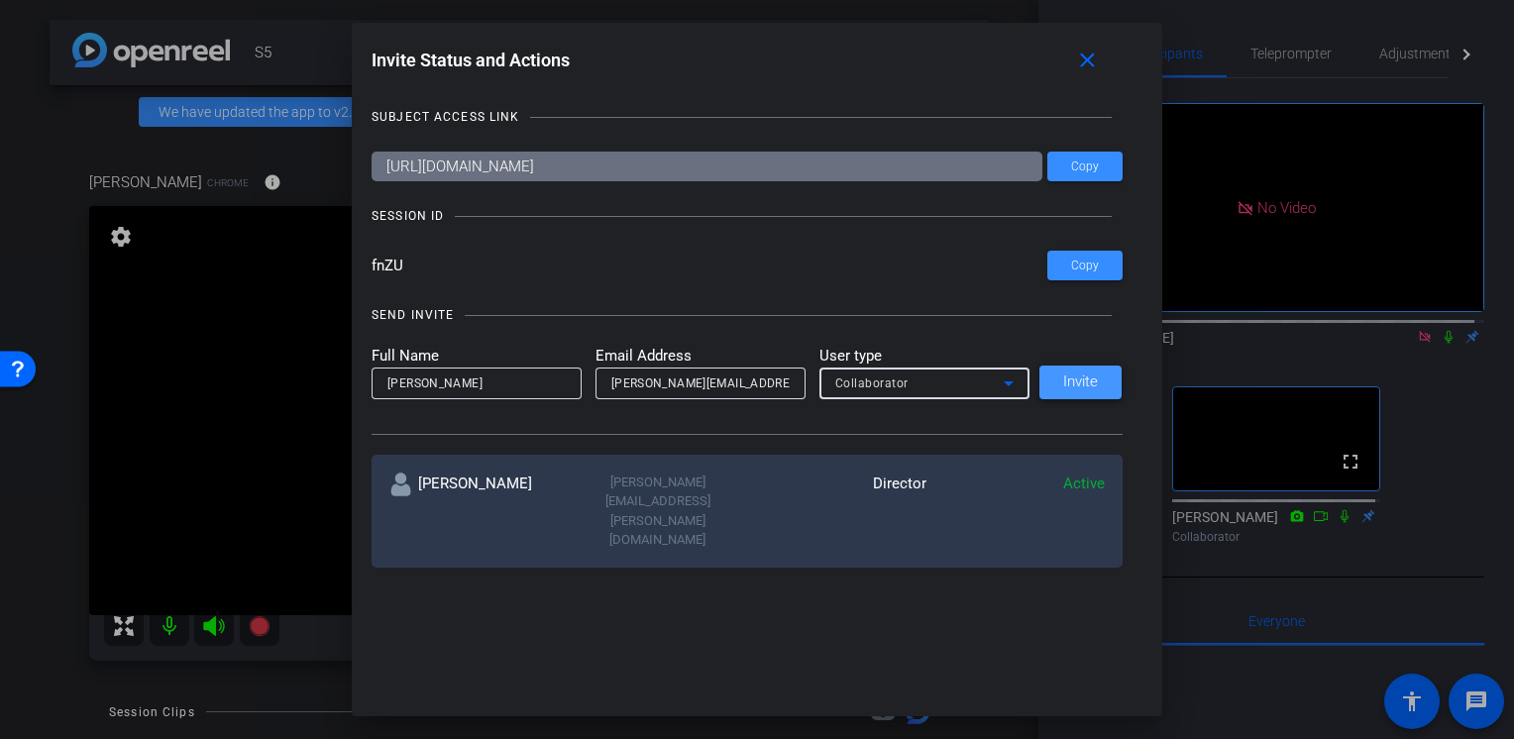
click at [1064, 389] on span "Invite" at bounding box center [1080, 382] width 35 height 15
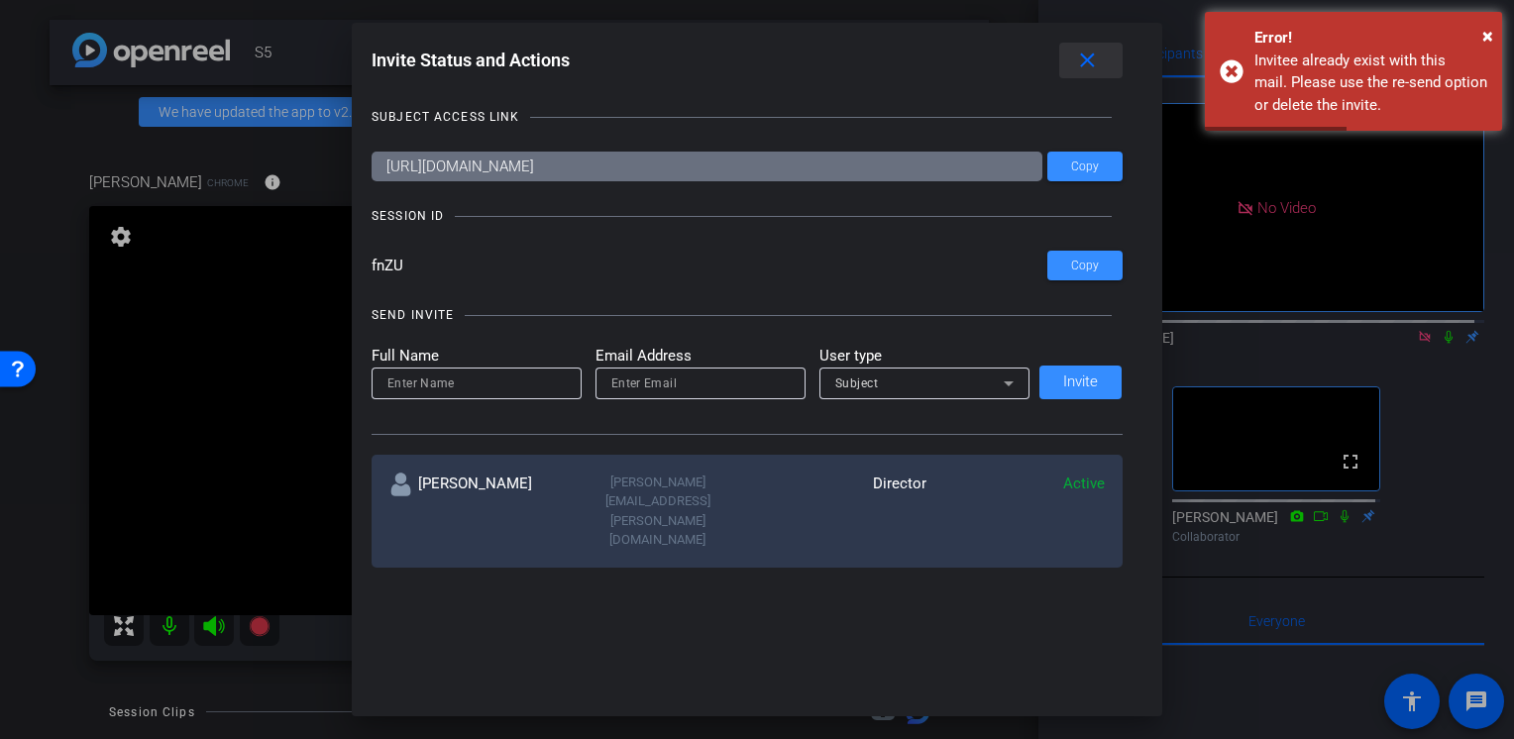
click at [1089, 61] on mat-icon "close" at bounding box center [1087, 61] width 25 height 25
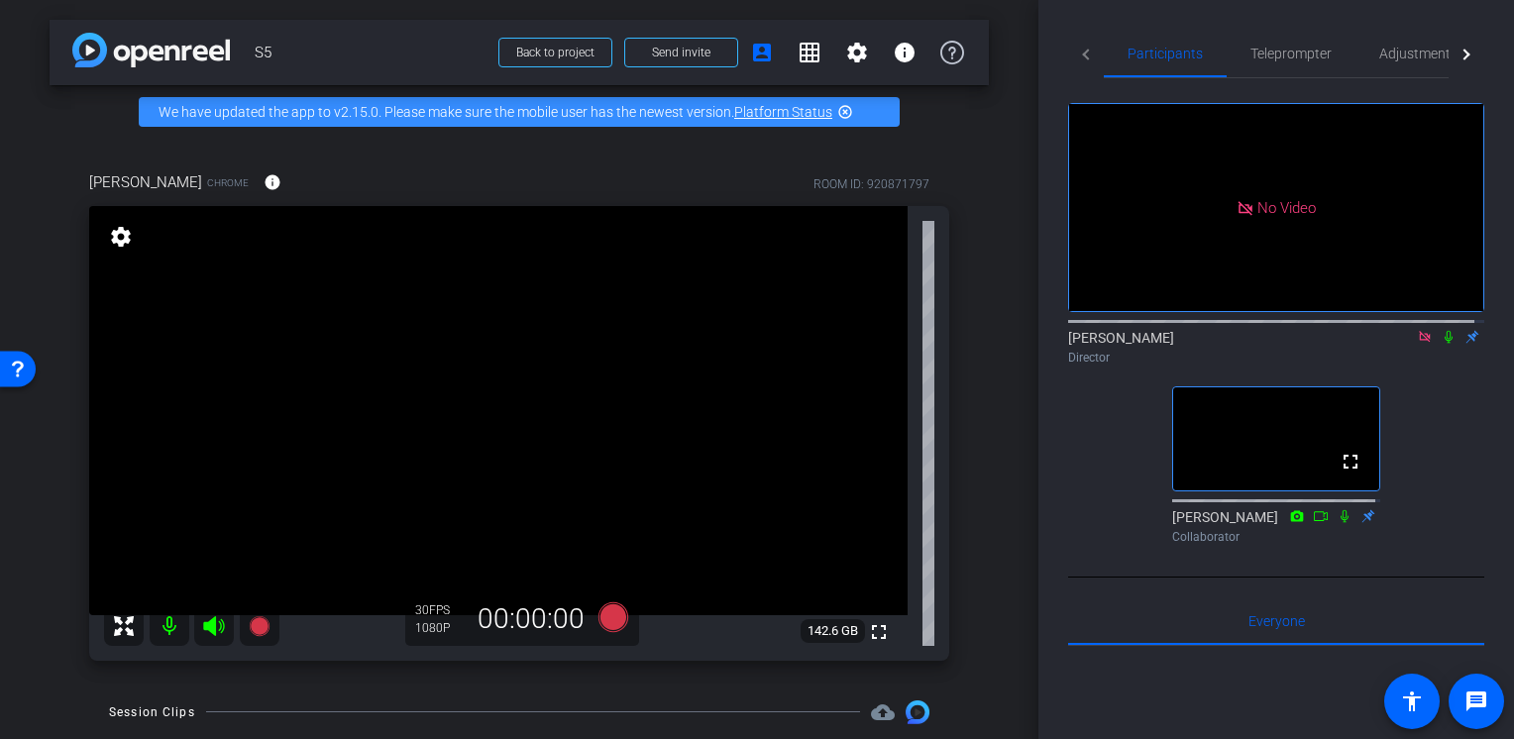
click at [1441, 330] on icon at bounding box center [1449, 337] width 16 height 14
click at [1391, 50] on span "Adjustments" at bounding box center [1418, 54] width 78 height 14
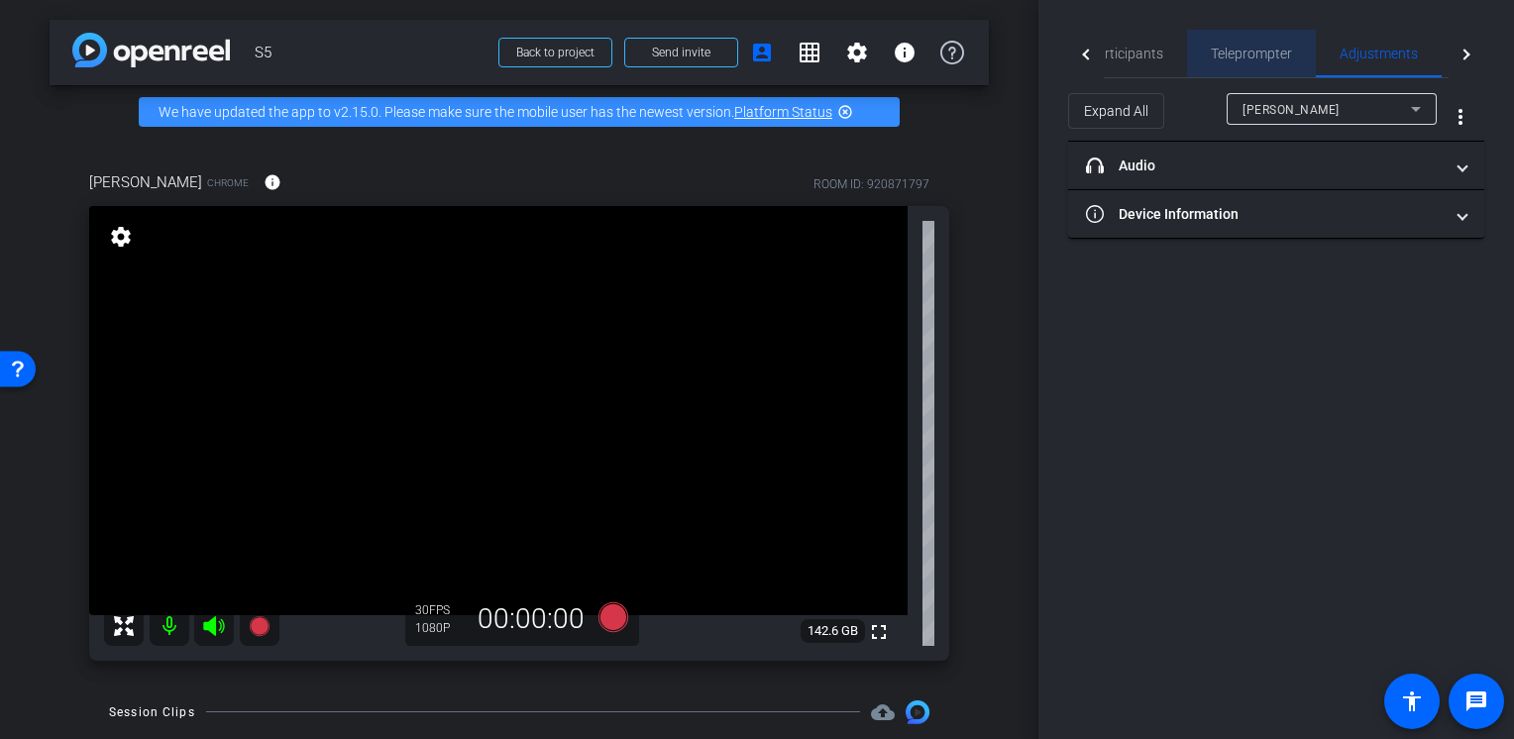
click at [1309, 53] on div "Teleprompter" at bounding box center [1251, 54] width 129 height 48
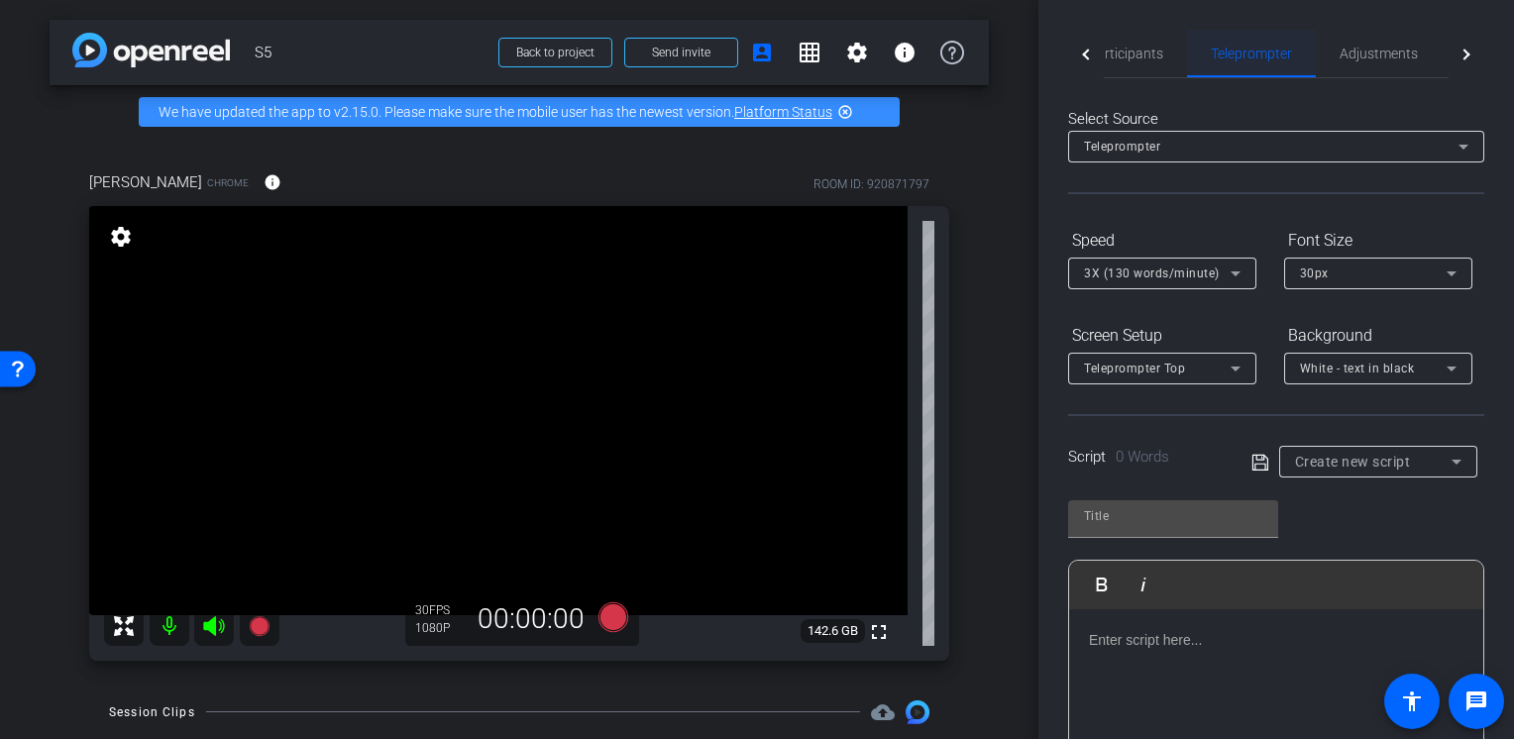
click at [1225, 54] on span "Teleprompter" at bounding box center [1251, 54] width 81 height 14
click at [1187, 54] on div "Teleprompter" at bounding box center [1251, 54] width 129 height 48
click at [1170, 60] on div "Participants" at bounding box center [1125, 54] width 123 height 48
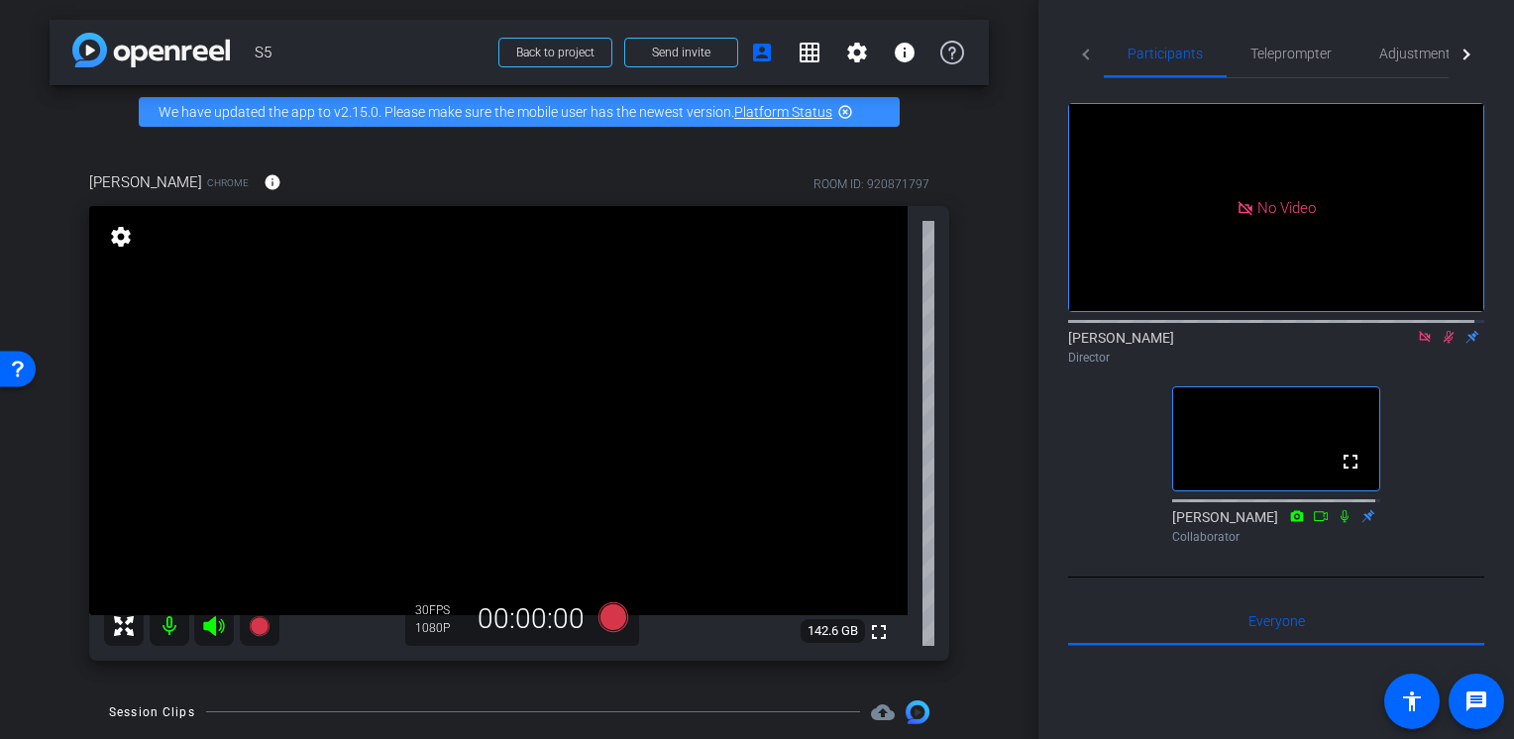
scroll to position [144, 0]
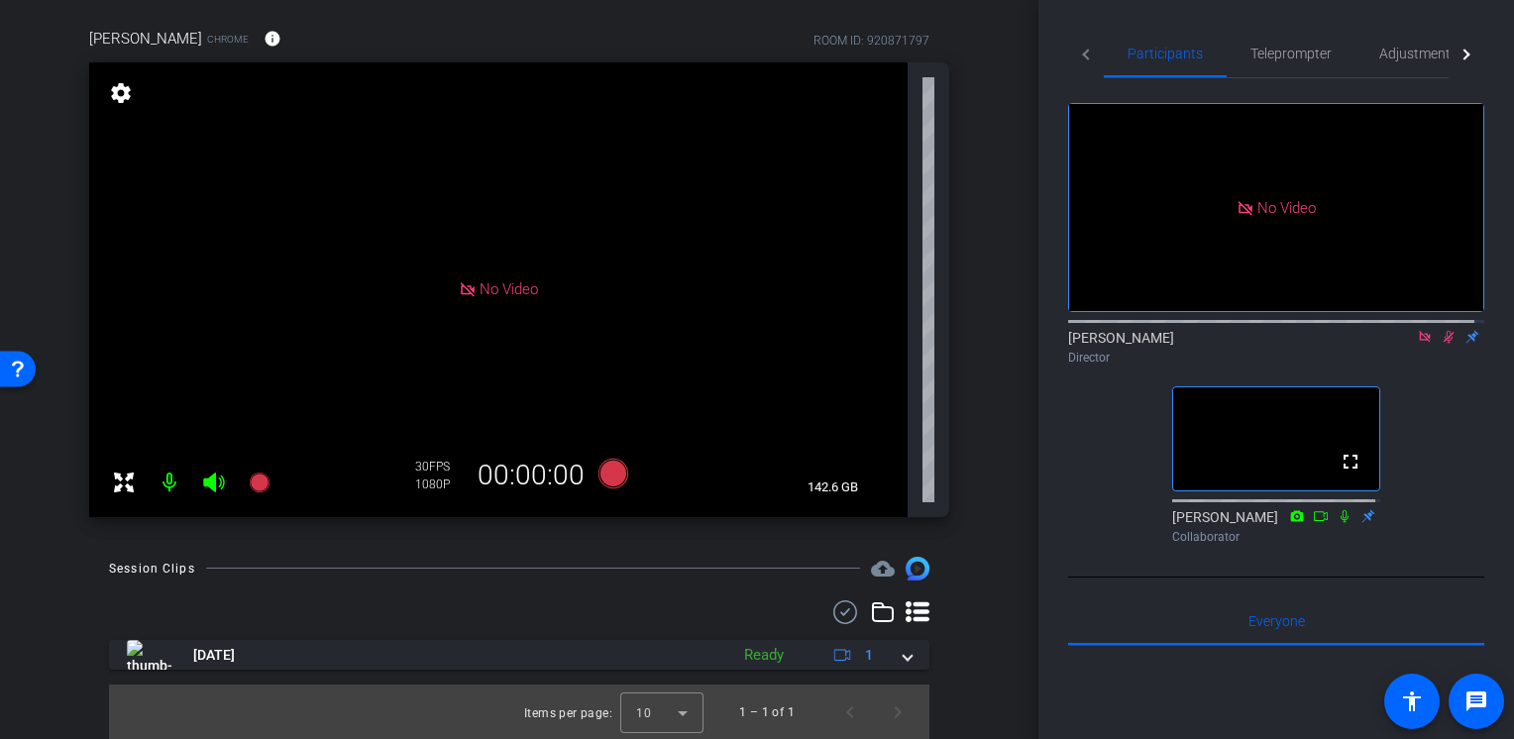
click at [1443, 330] on icon at bounding box center [1449, 337] width 16 height 14
click at [1279, 53] on span "Teleprompter" at bounding box center [1290, 54] width 81 height 14
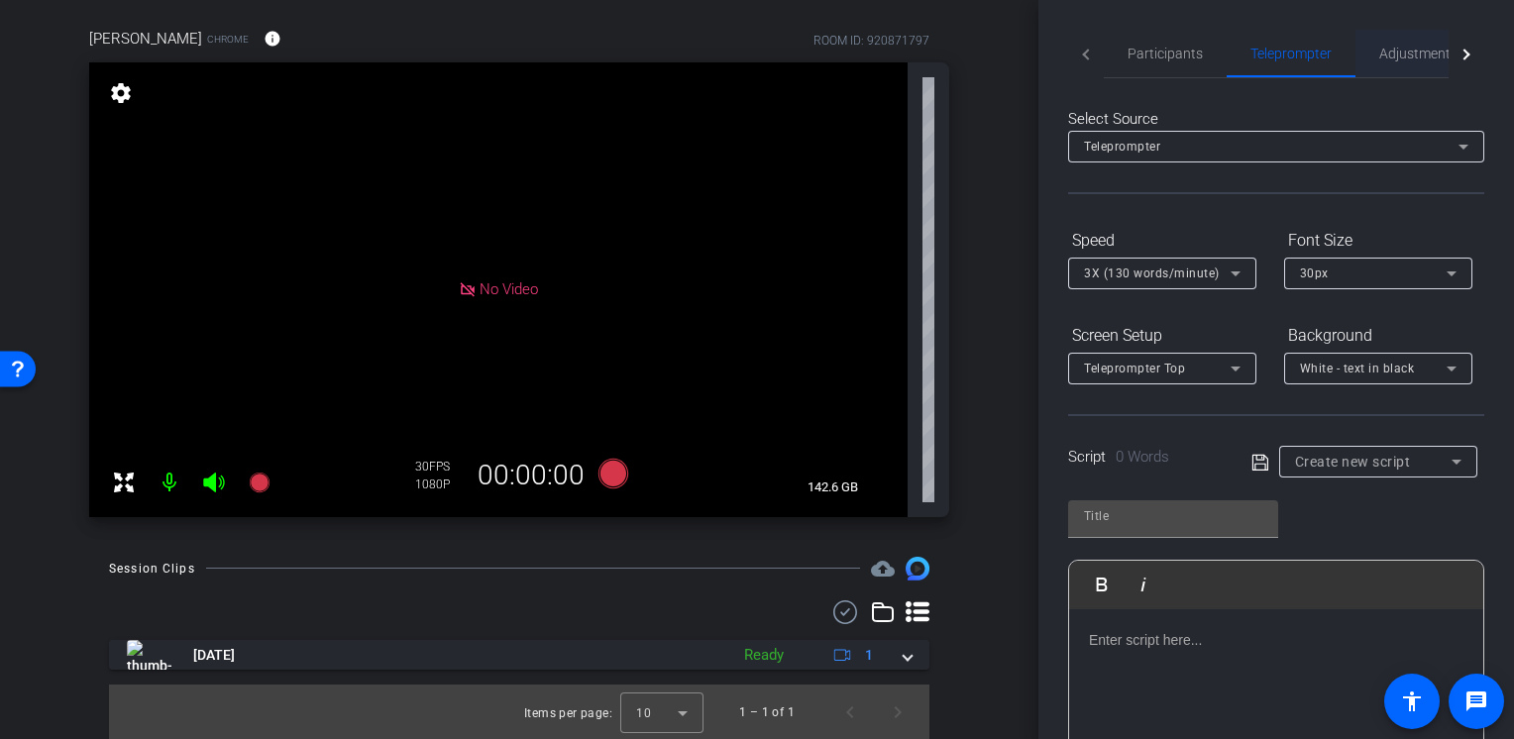
click at [1385, 54] on span "Adjustments" at bounding box center [1418, 54] width 78 height 14
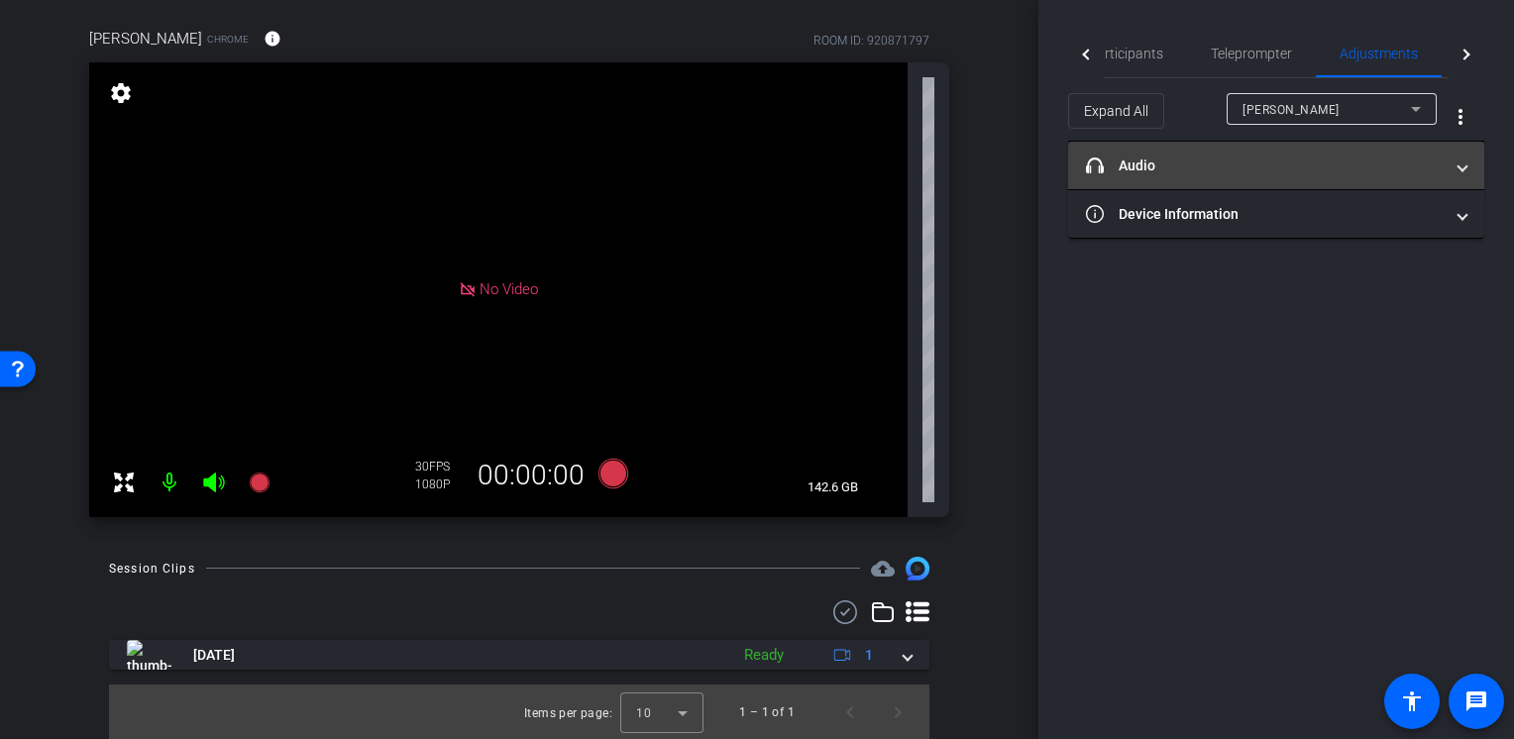
click at [1217, 176] on mat-expansion-panel-header "headphone icon Audio" at bounding box center [1276, 166] width 416 height 48
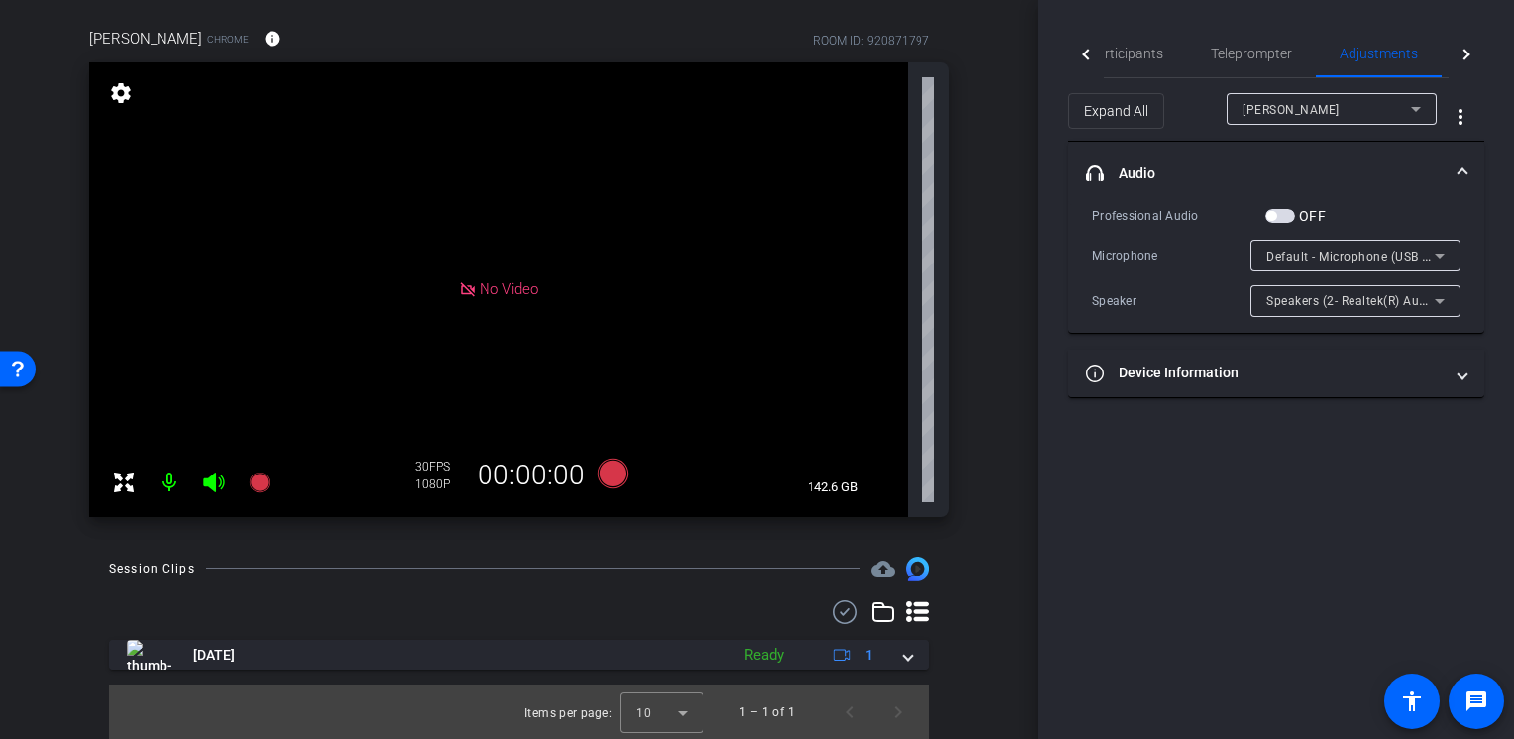
click at [1217, 176] on mat-panel-title "headphone icon Audio" at bounding box center [1264, 173] width 357 height 21
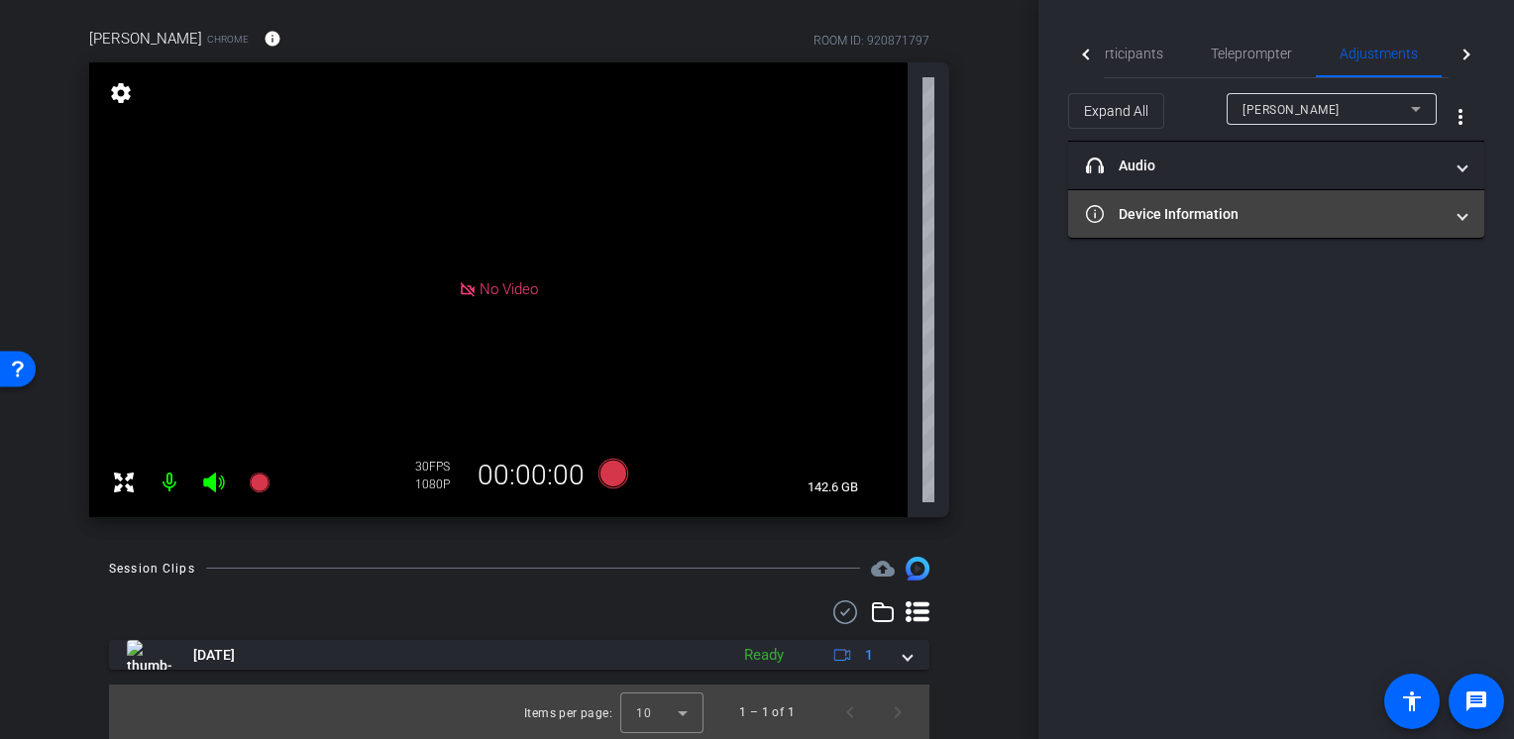
click at [1191, 220] on mat-panel-title "Device Information" at bounding box center [1264, 214] width 357 height 21
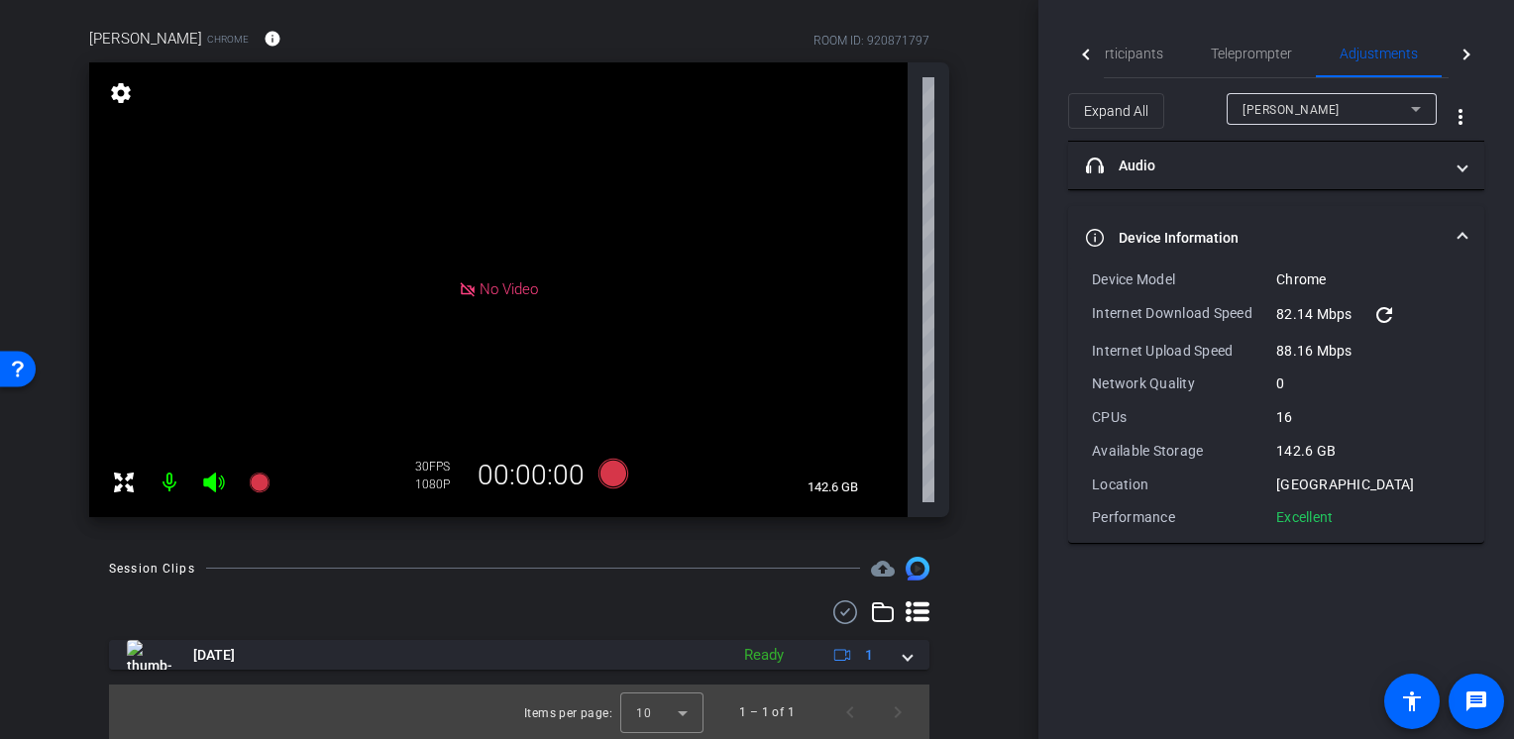
click at [1191, 220] on mat-expansion-panel-header "Device Information" at bounding box center [1276, 237] width 416 height 63
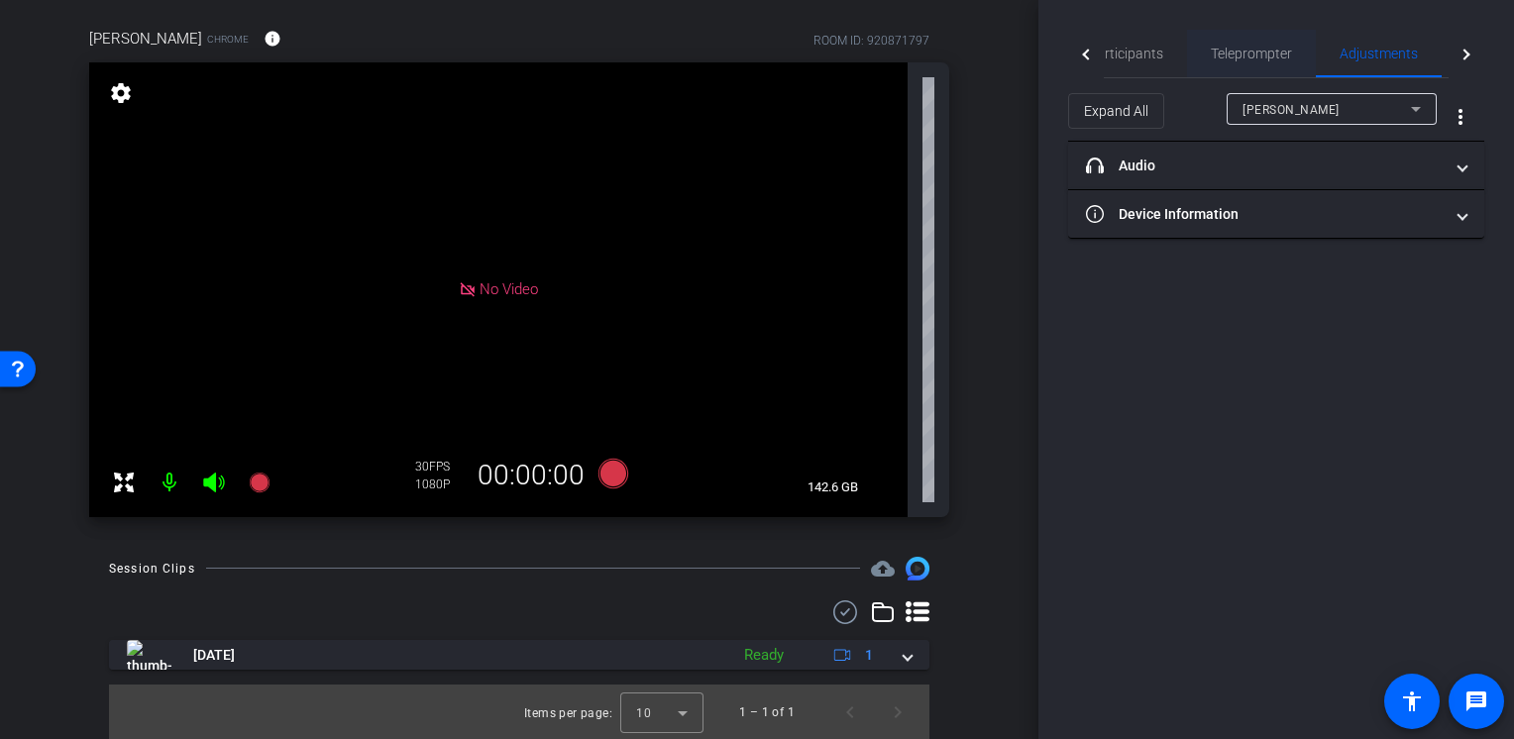
click at [1264, 43] on span "Teleprompter" at bounding box center [1251, 54] width 81 height 48
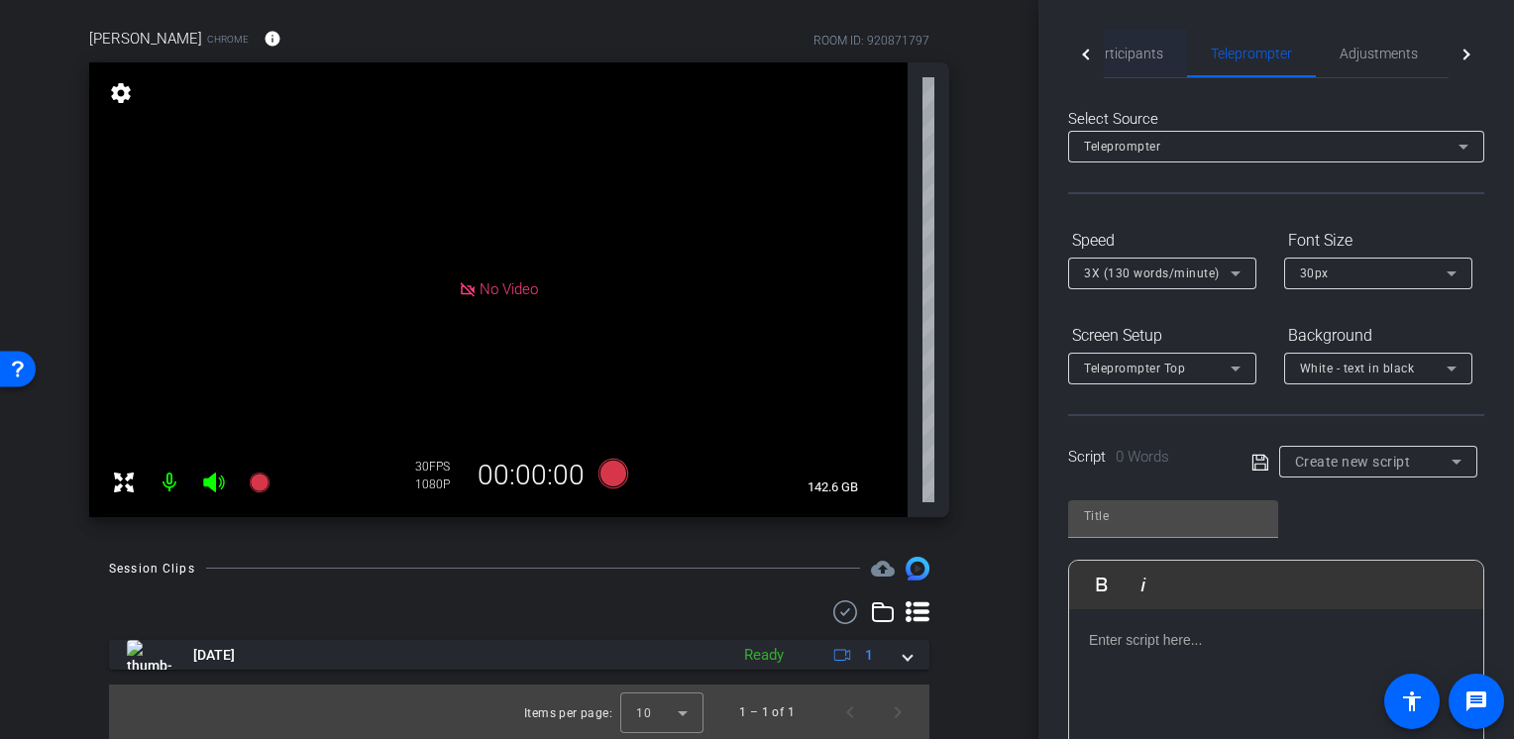
click at [1133, 66] on span "Participants" at bounding box center [1125, 54] width 75 height 48
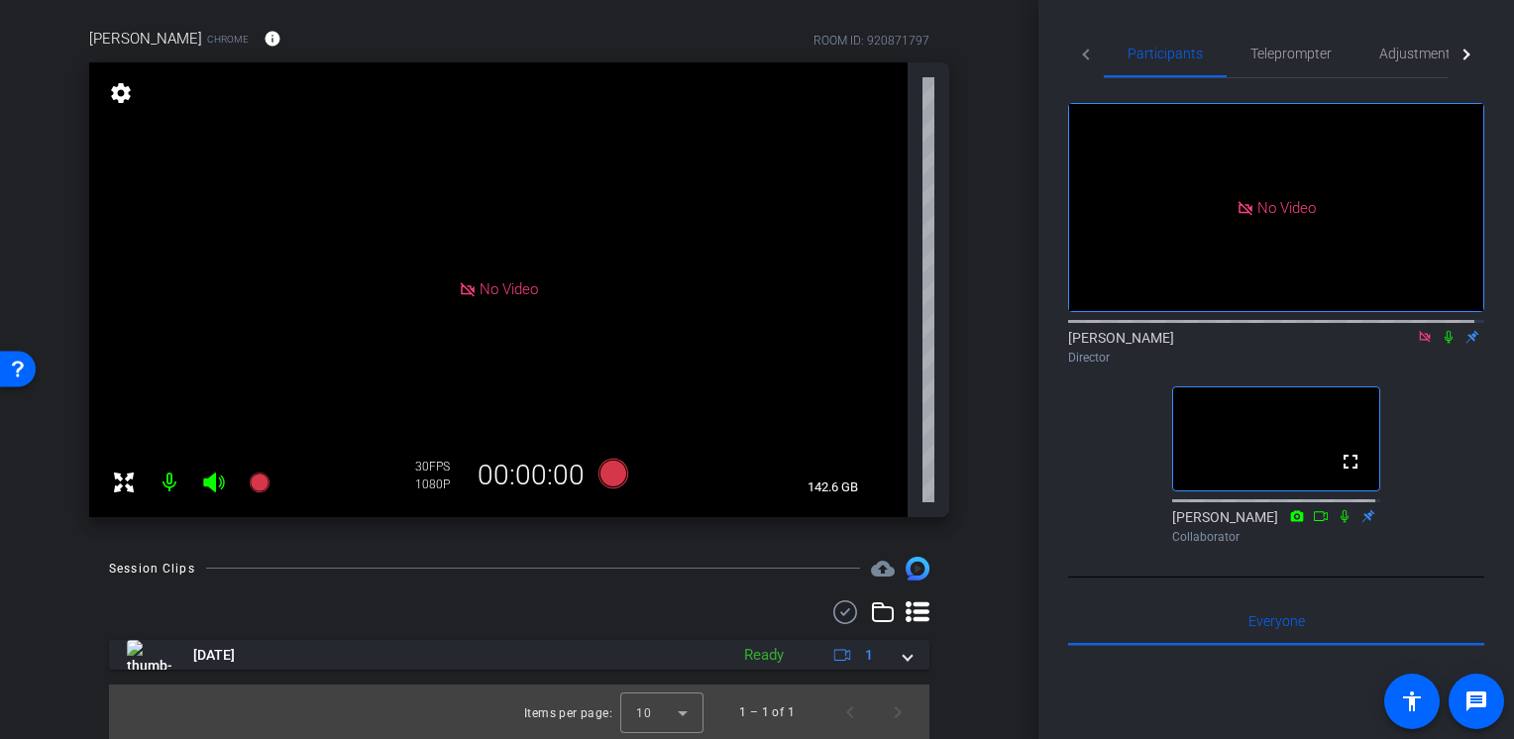
click at [966, 411] on div "[PERSON_NAME] Chrome info ROOM ID: 920871797 No Video settings 142.6 GB 30 FPS …" at bounding box center [519, 266] width 939 height 542
click at [604, 474] on icon at bounding box center [613, 474] width 30 height 30
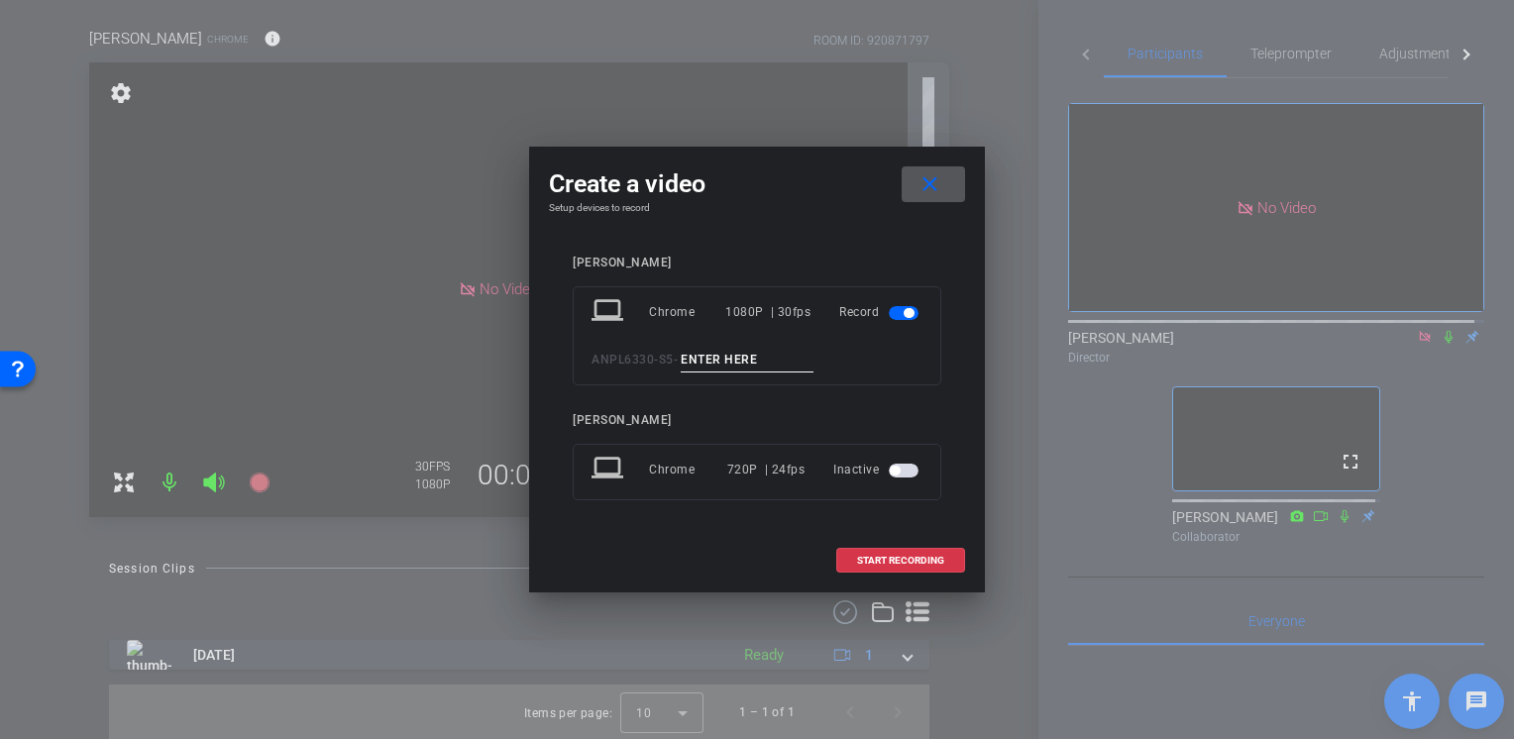
click at [778, 351] on div "laptop Chrome 1080P | 30fps Record ANPL6330 - S5 -" at bounding box center [757, 335] width 369 height 99
click at [769, 359] on input at bounding box center [747, 360] width 133 height 25
type input "Test2"
click at [931, 556] on span "START RECORDING" at bounding box center [900, 561] width 87 height 10
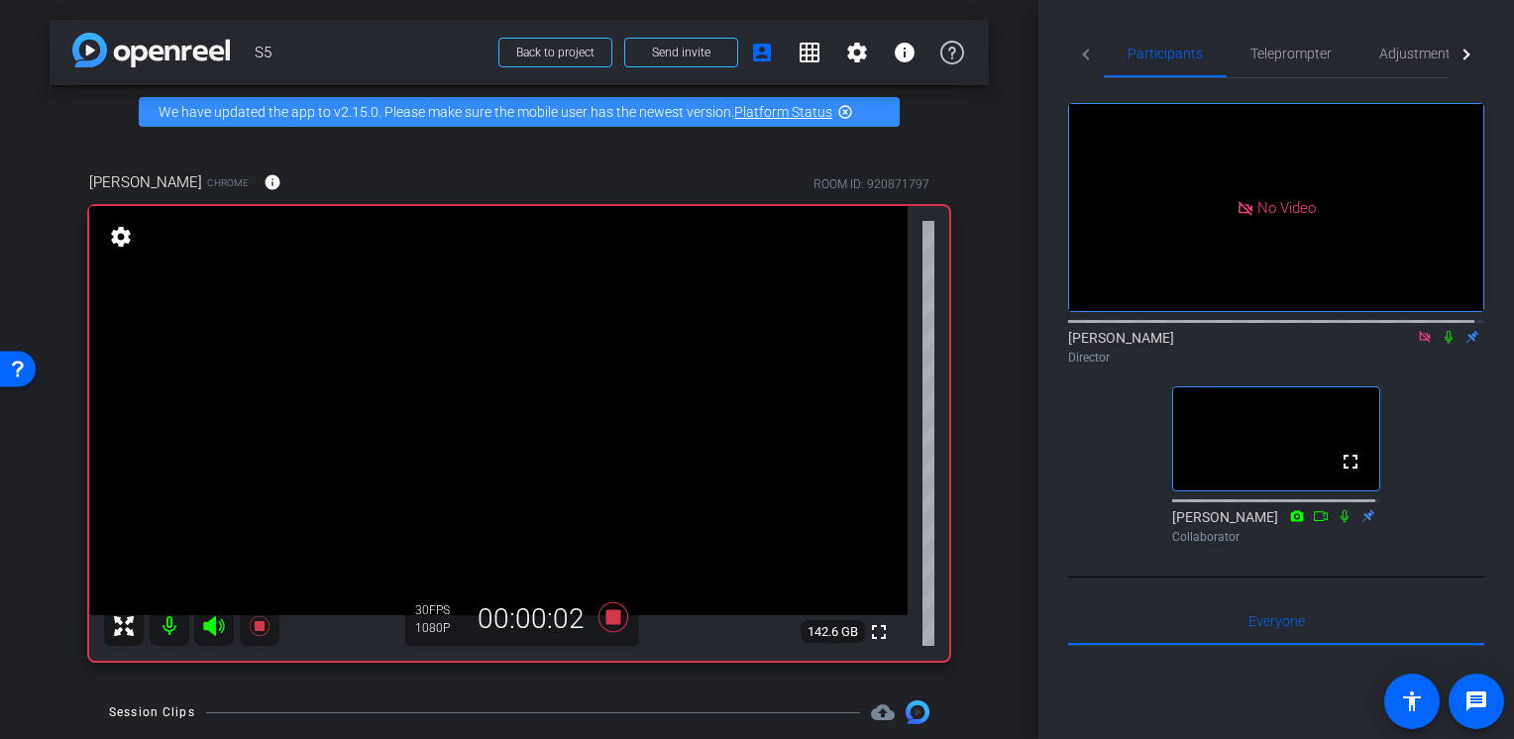
scroll to position [188, 0]
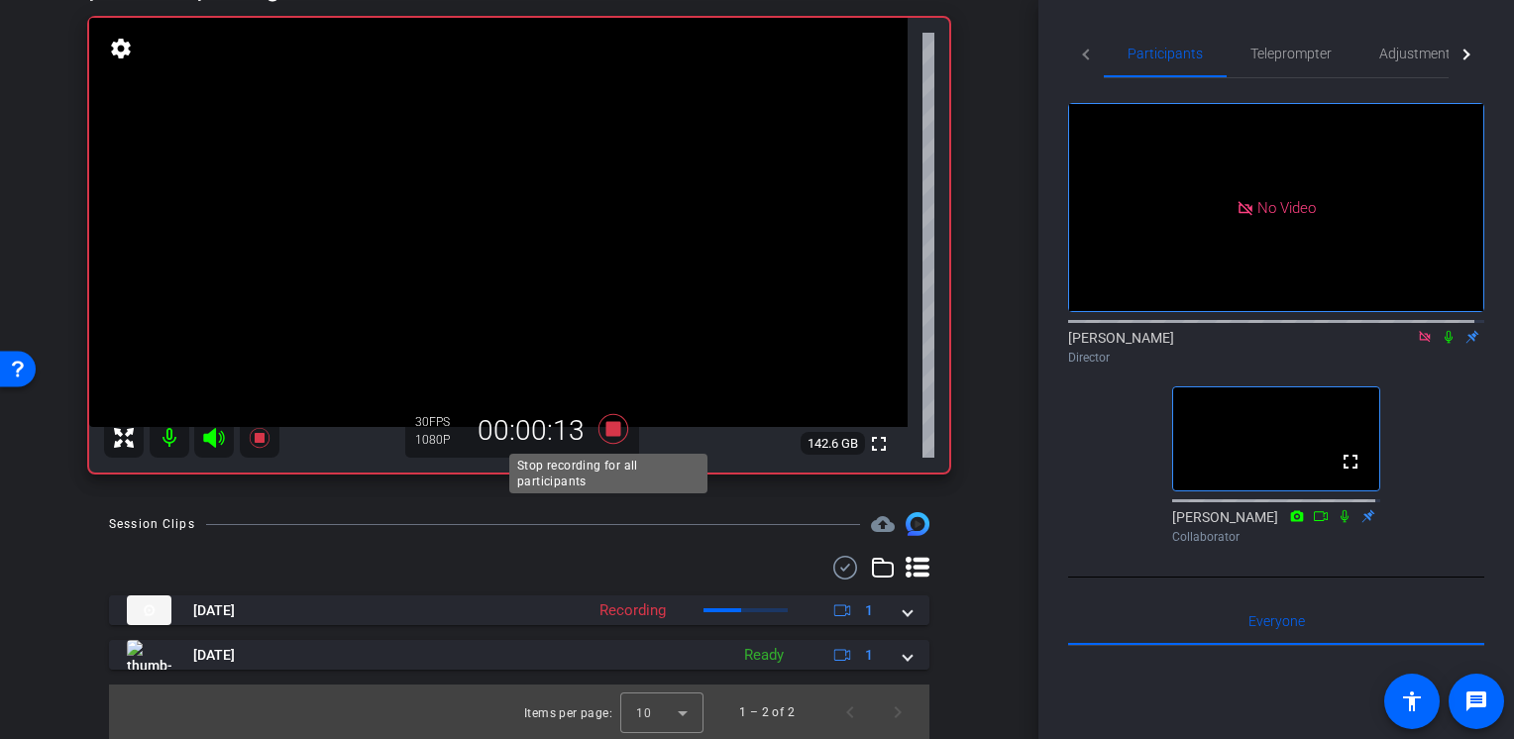
click at [611, 430] on icon at bounding box center [613, 429] width 30 height 30
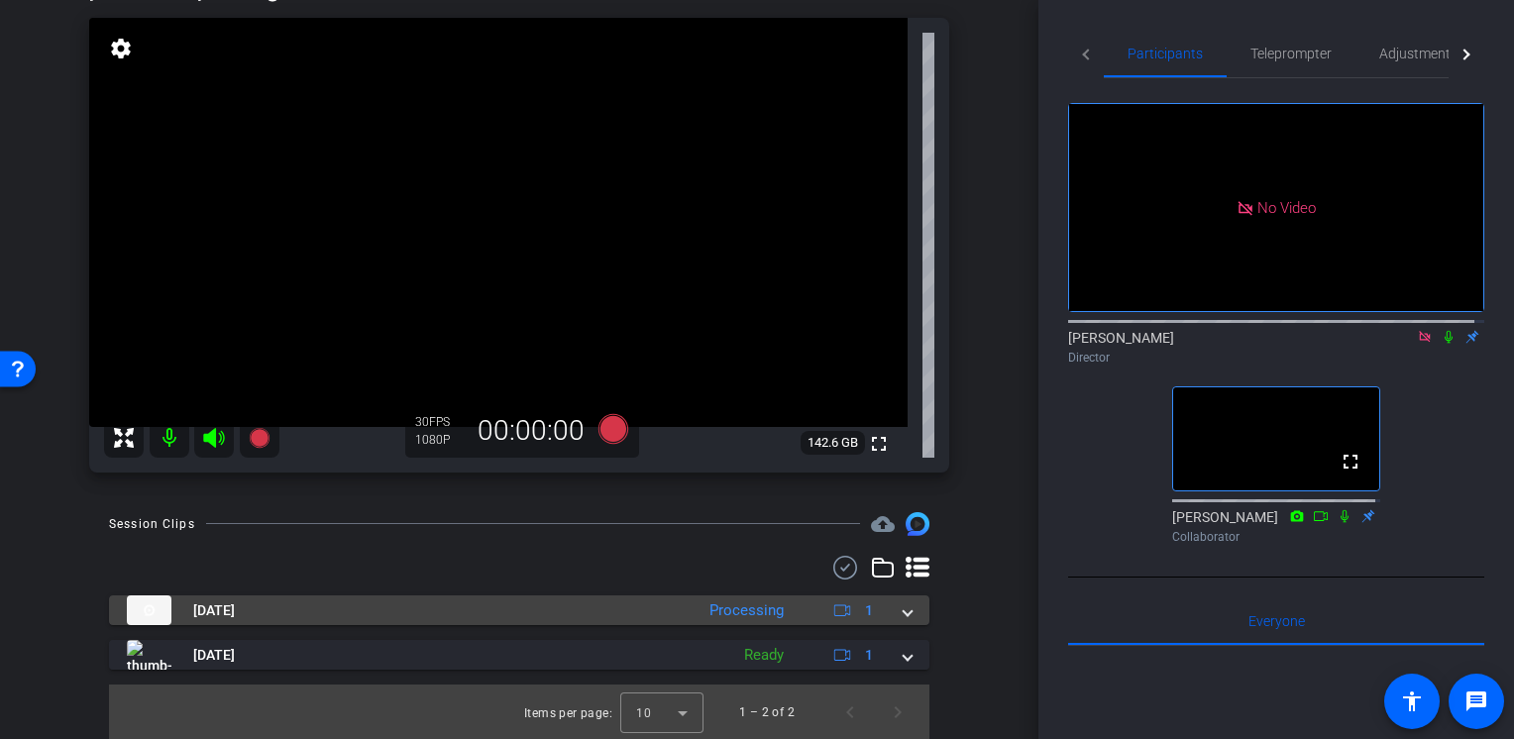
click at [852, 611] on span "1" at bounding box center [851, 610] width 43 height 24
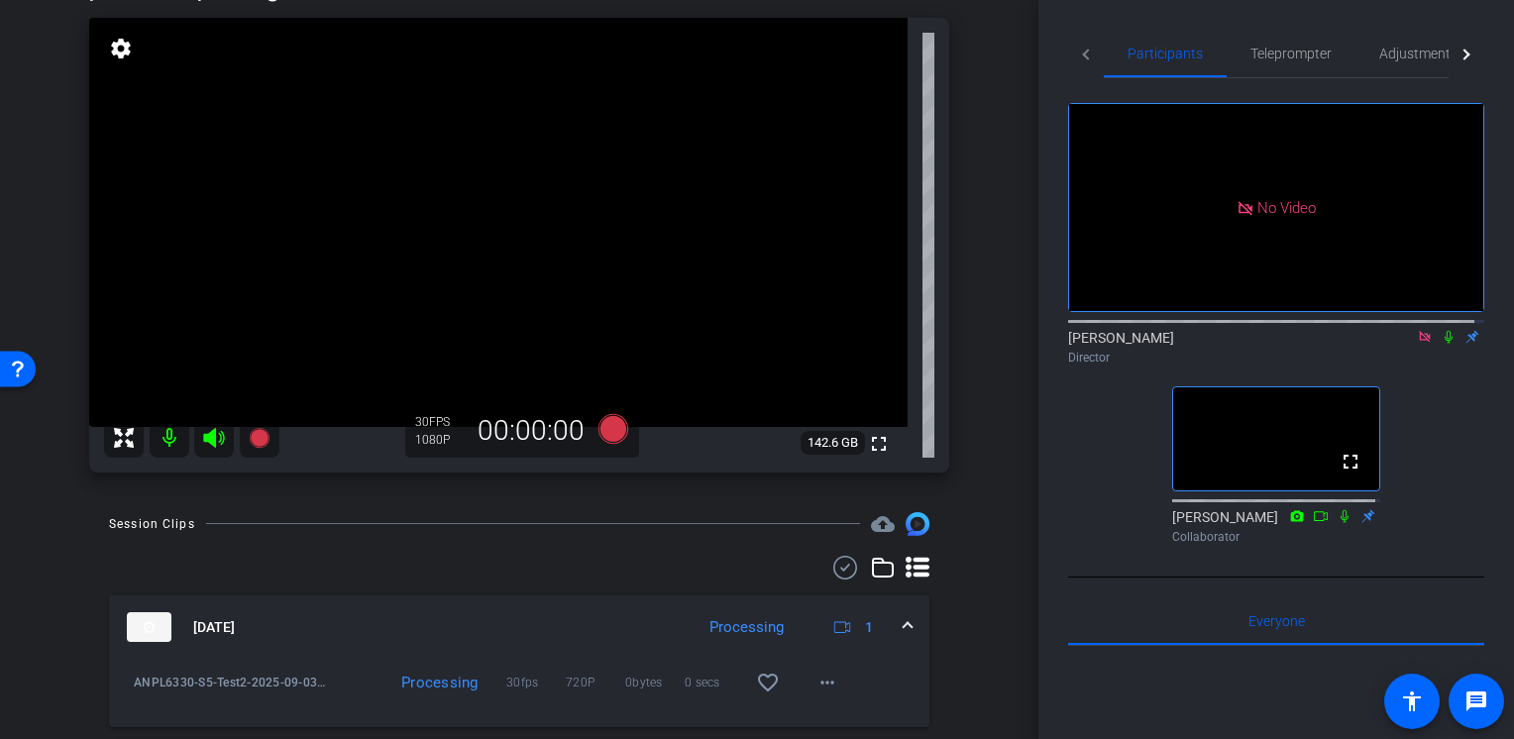
scroll to position [290, 0]
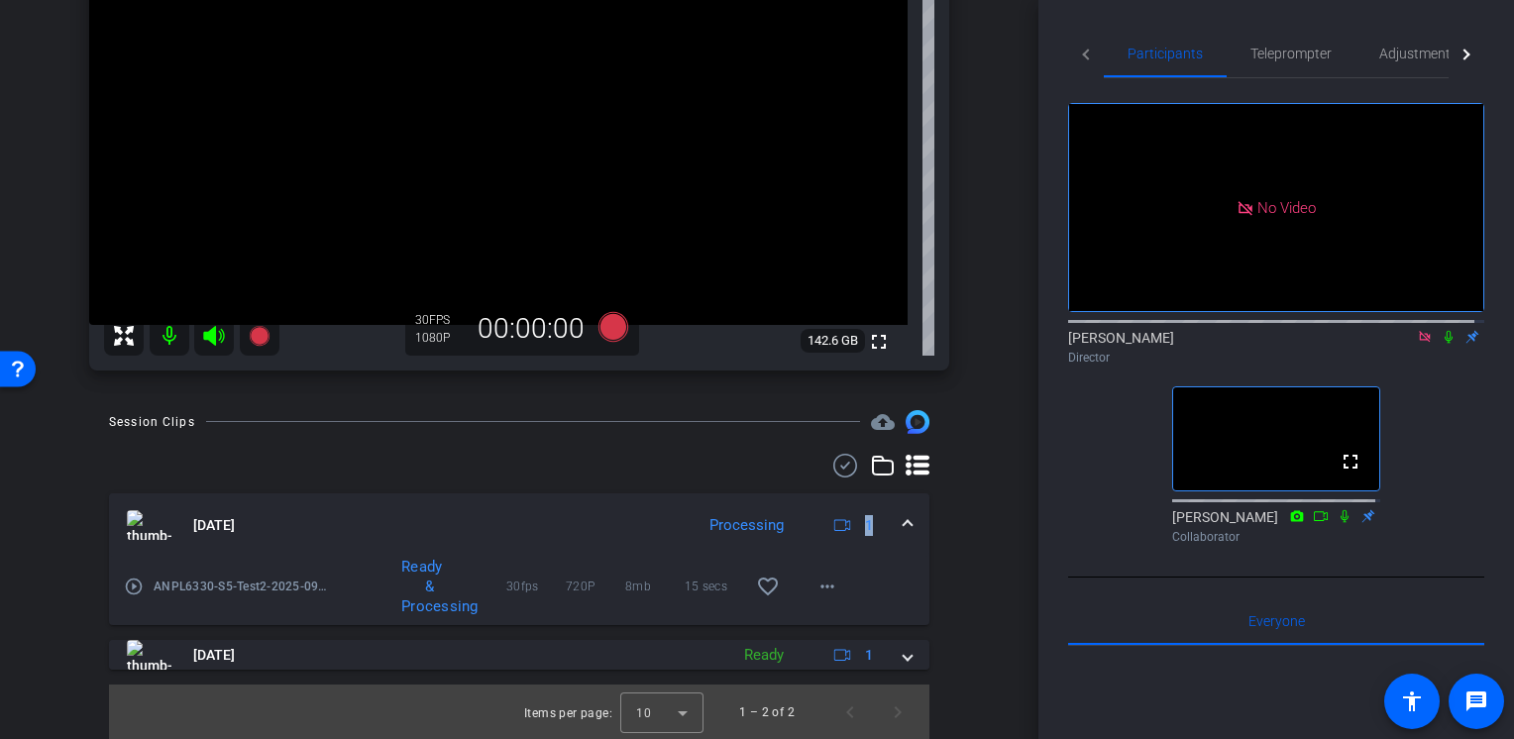
click at [865, 527] on span "1" at bounding box center [869, 525] width 8 height 21
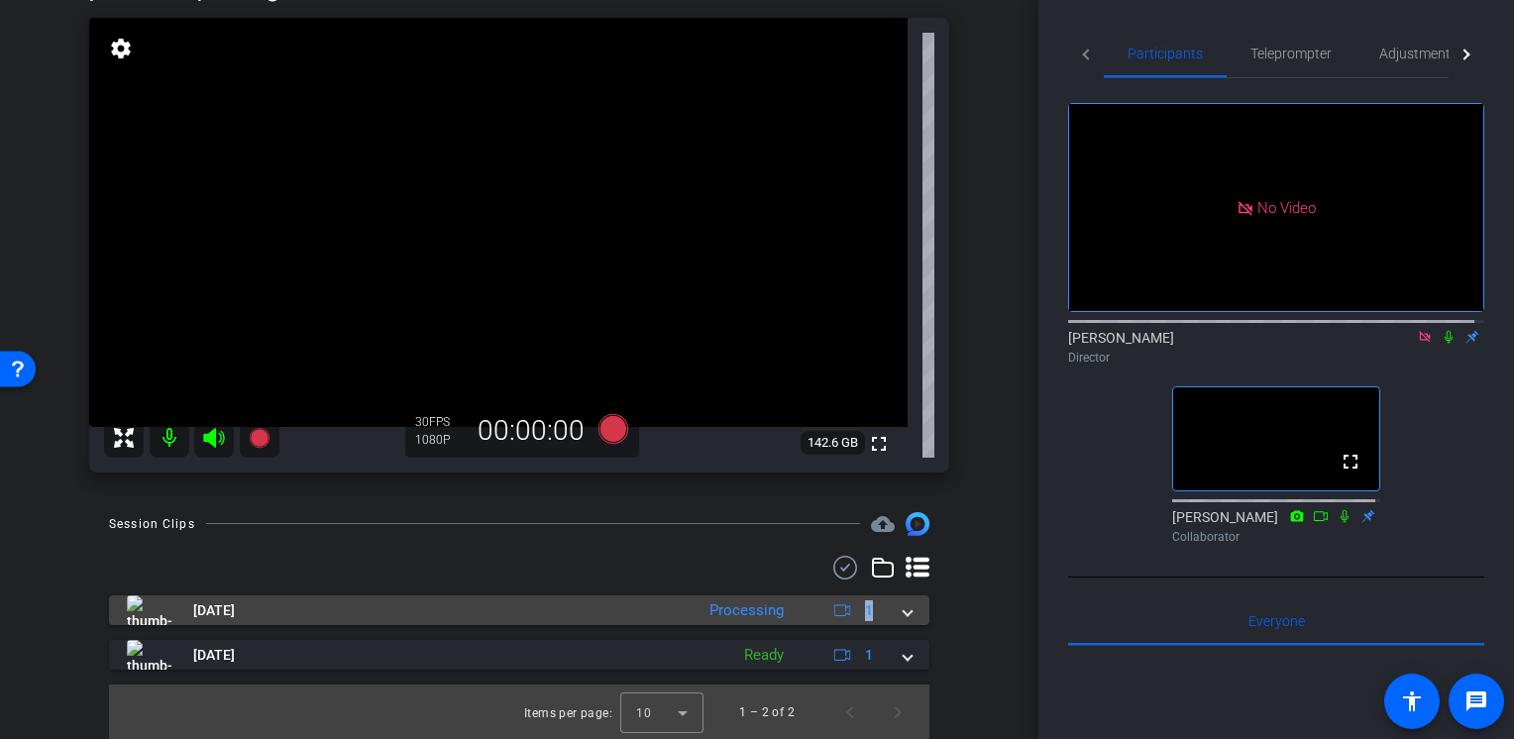
scroll to position [188, 0]
click at [834, 617] on icon at bounding box center [842, 610] width 17 height 17
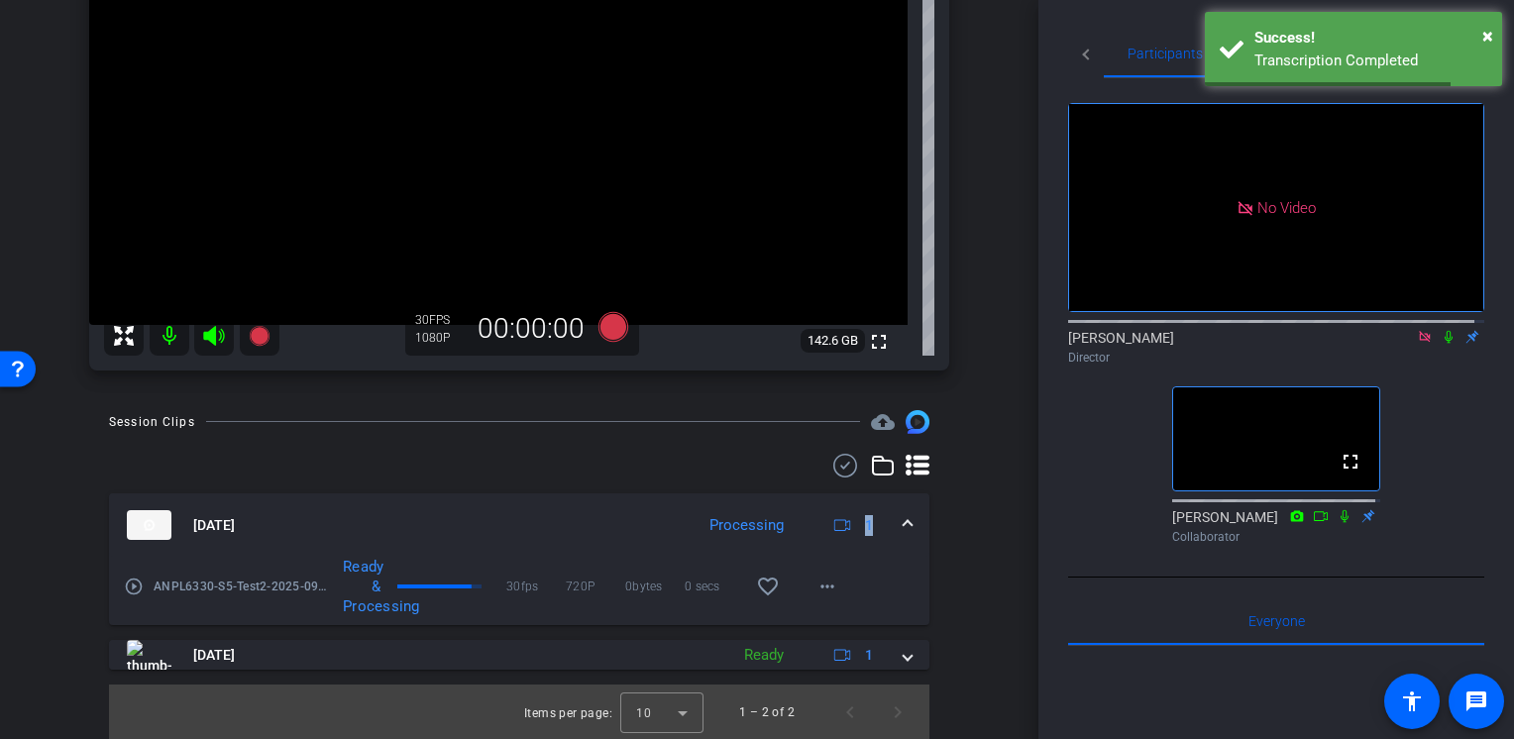
click at [853, 535] on span "1" at bounding box center [851, 525] width 43 height 24
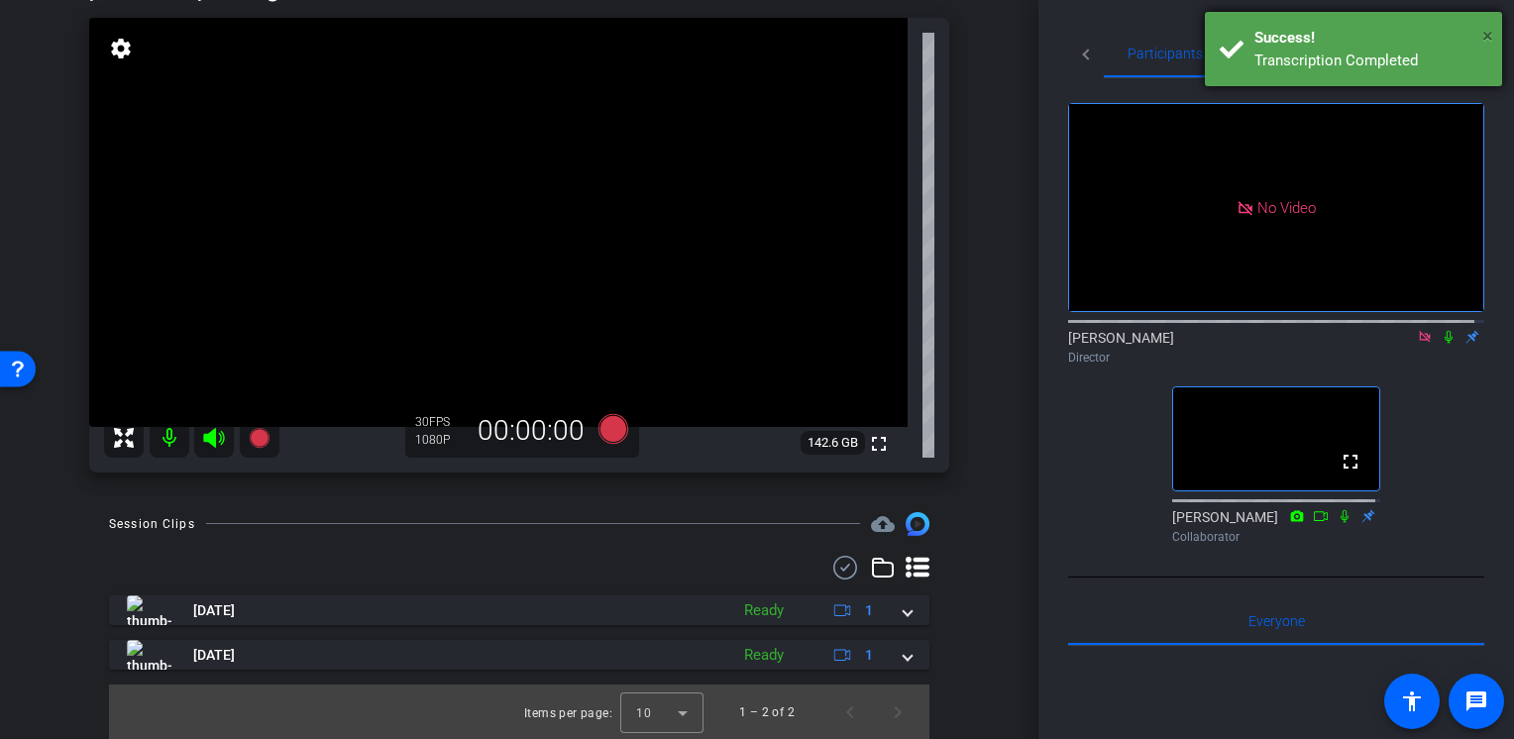
click at [1485, 38] on span "×" at bounding box center [1487, 36] width 11 height 24
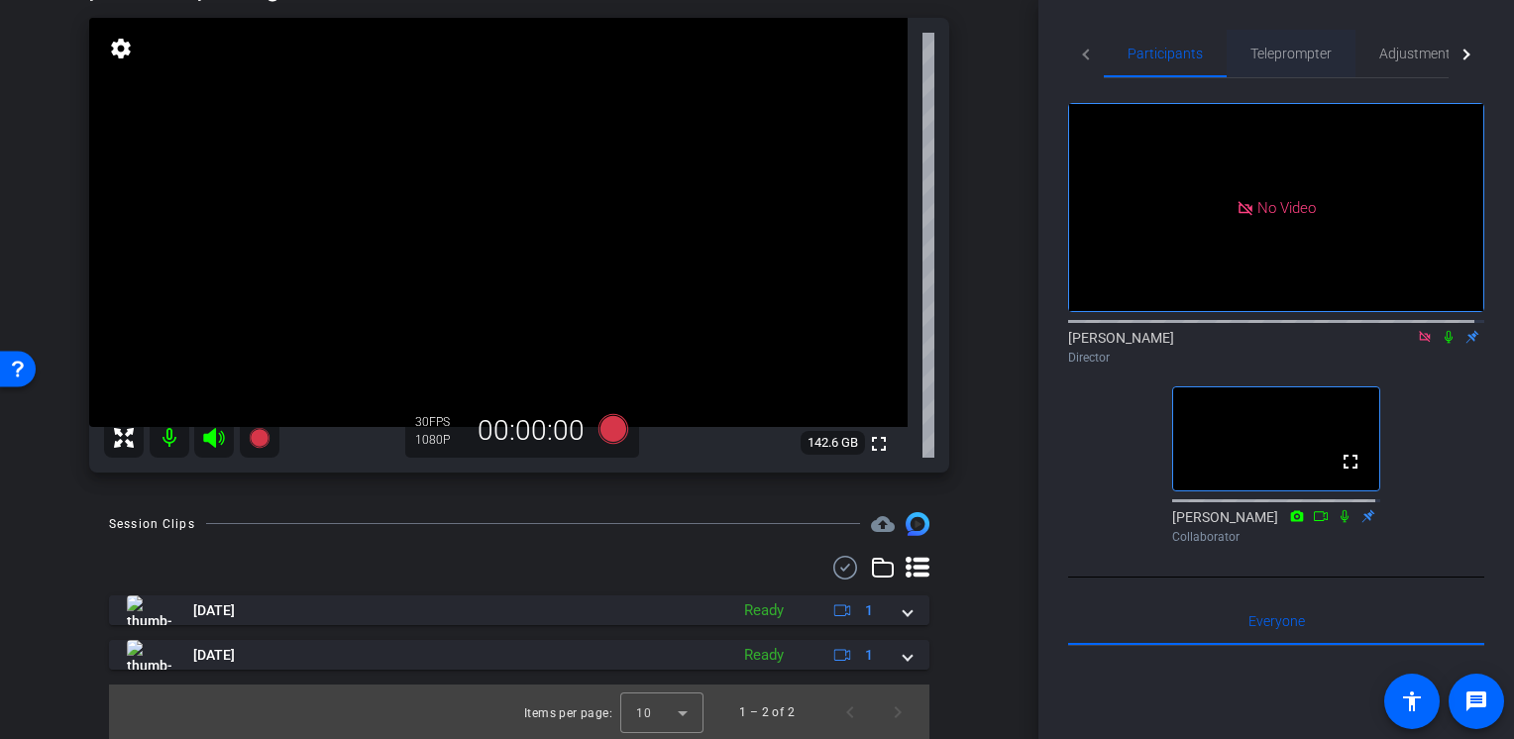
click at [1309, 62] on span "Teleprompter" at bounding box center [1290, 54] width 81 height 48
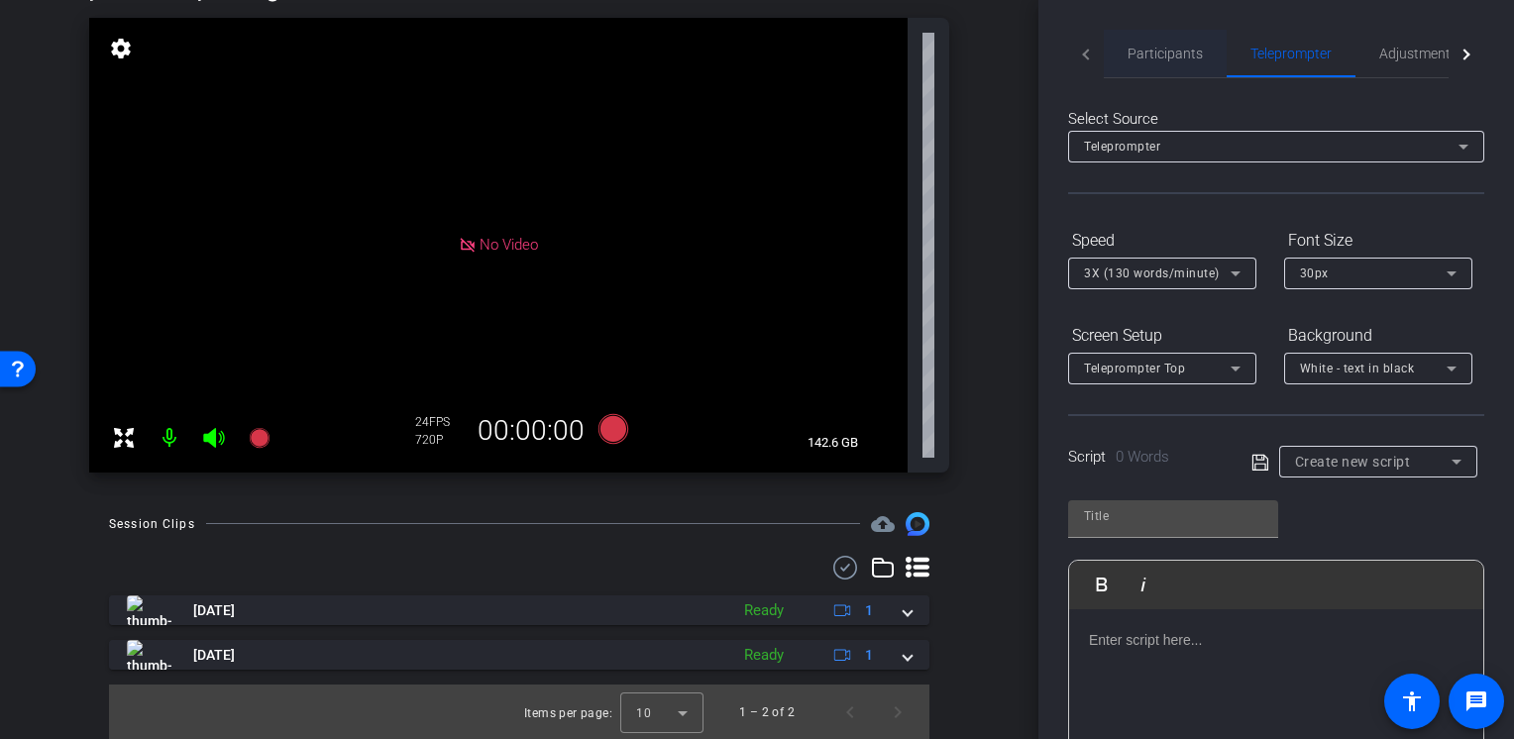
scroll to position [0, 0]
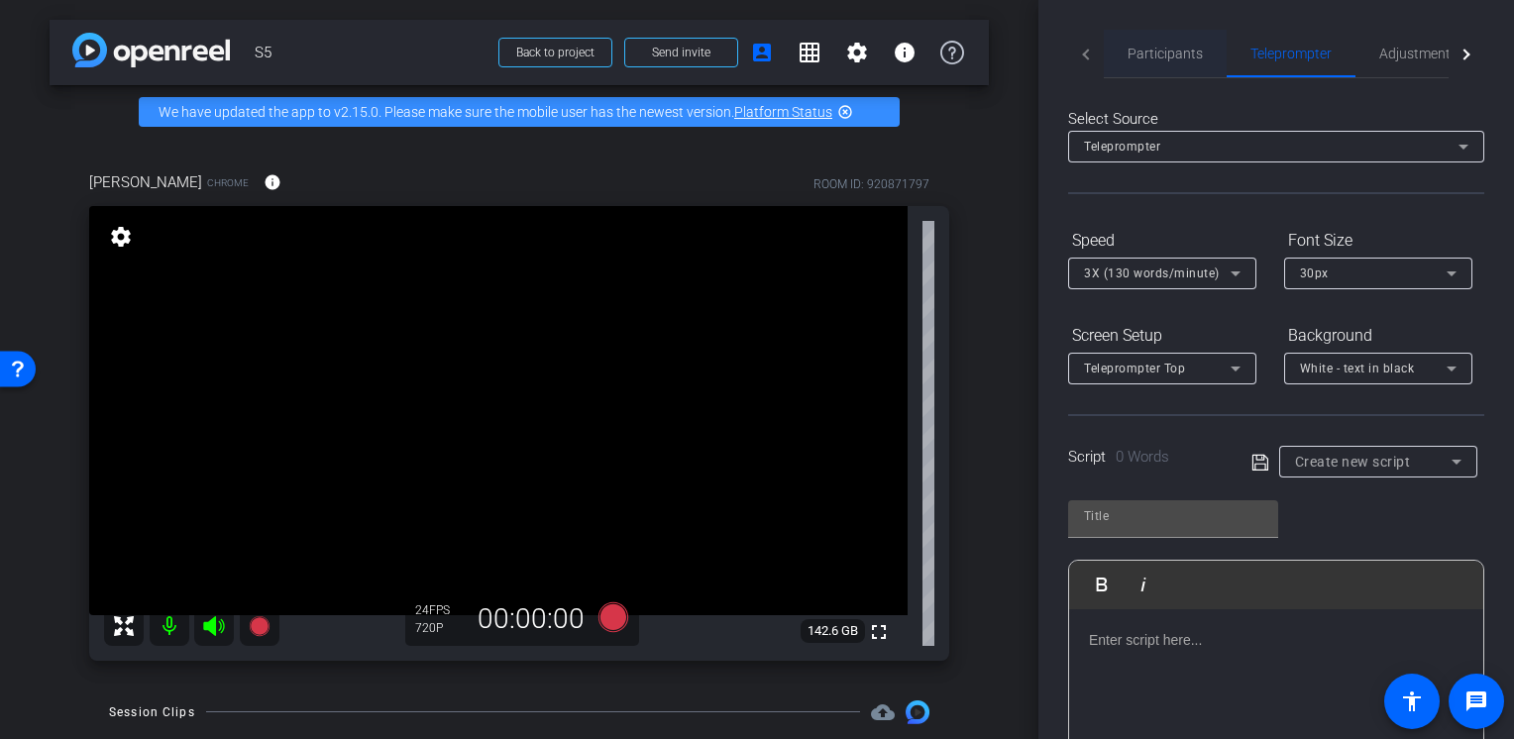
click at [1160, 60] on span "Participants" at bounding box center [1164, 54] width 75 height 14
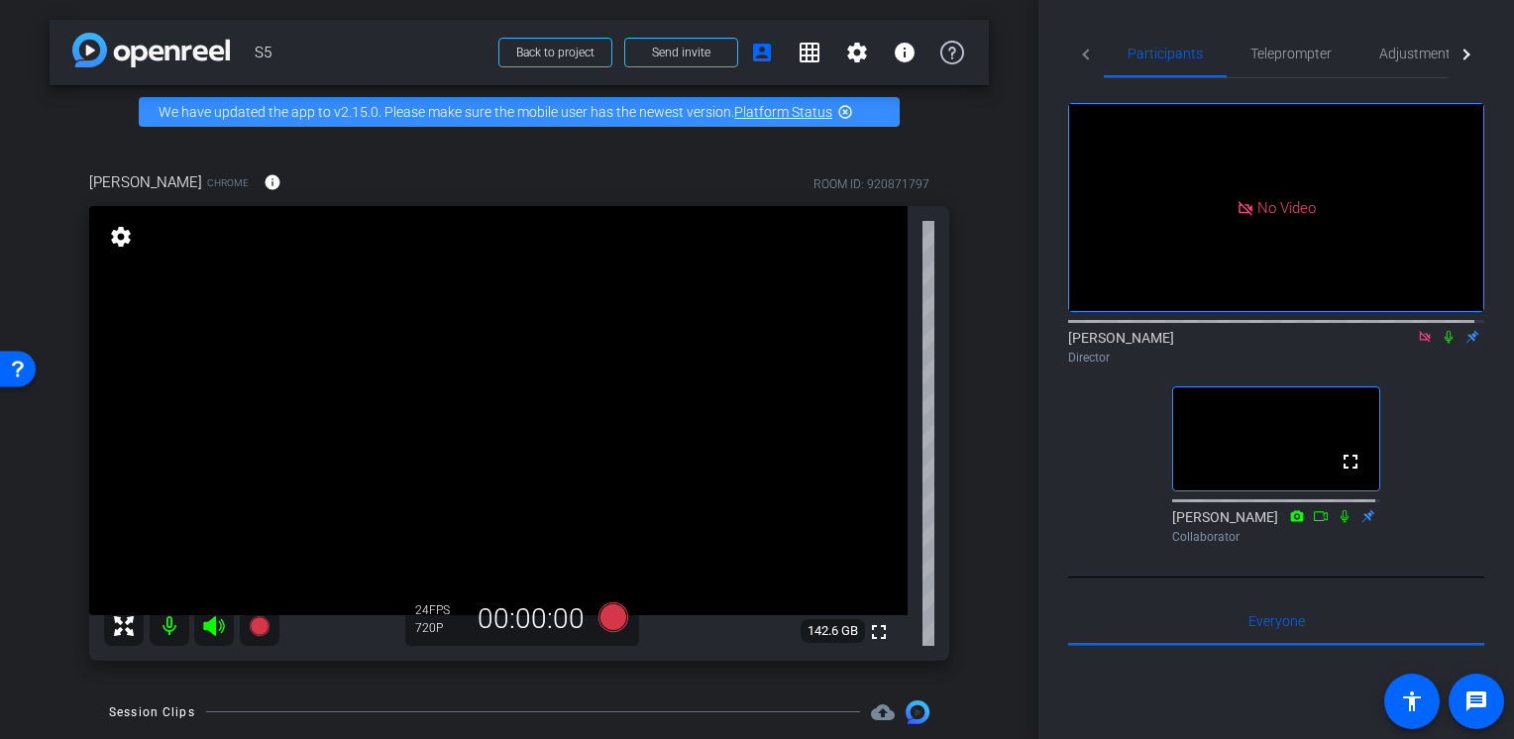
scroll to position [188, 0]
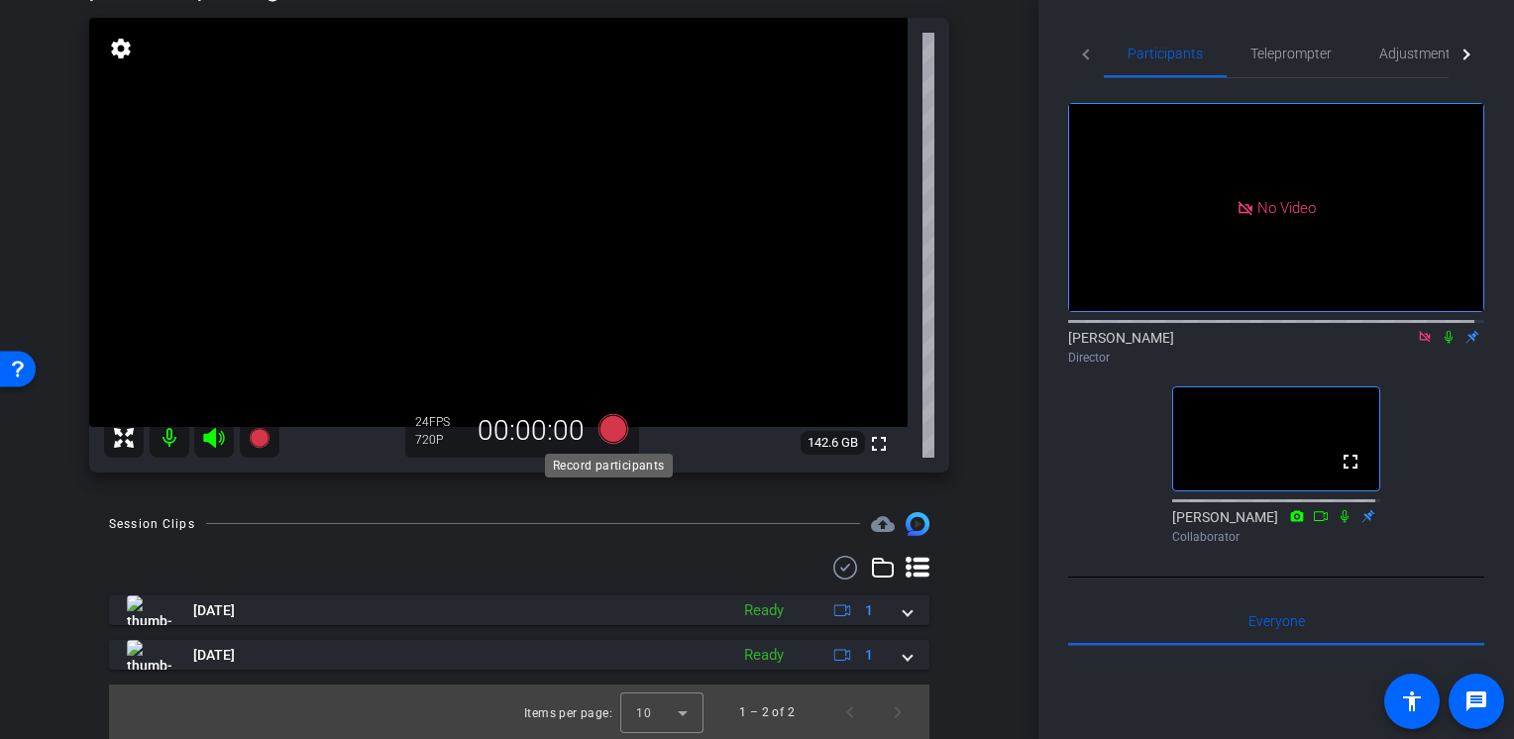
click at [611, 435] on icon at bounding box center [613, 429] width 30 height 30
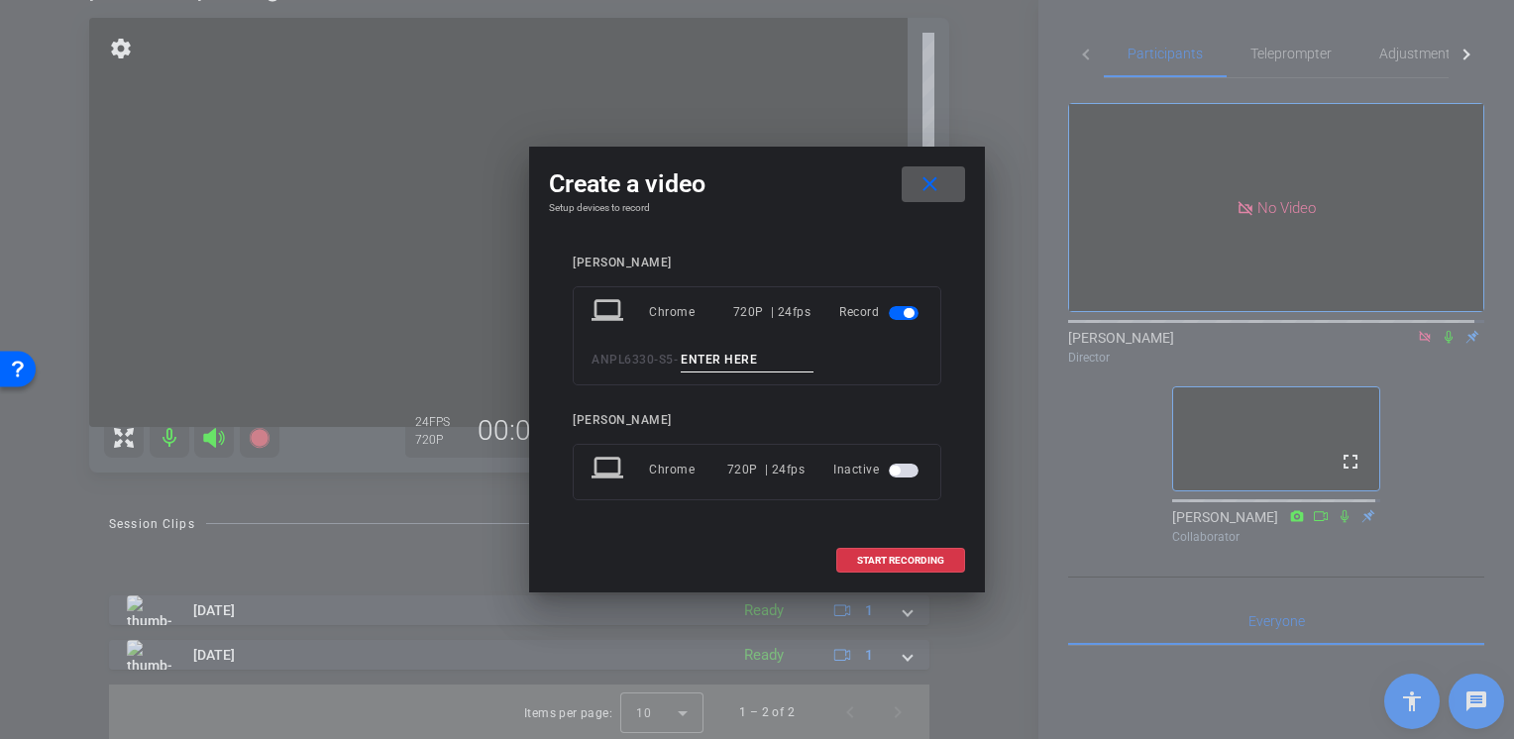
click at [779, 357] on input at bounding box center [747, 360] width 133 height 25
type input "Test3"
click at [882, 547] on span at bounding box center [900, 561] width 127 height 48
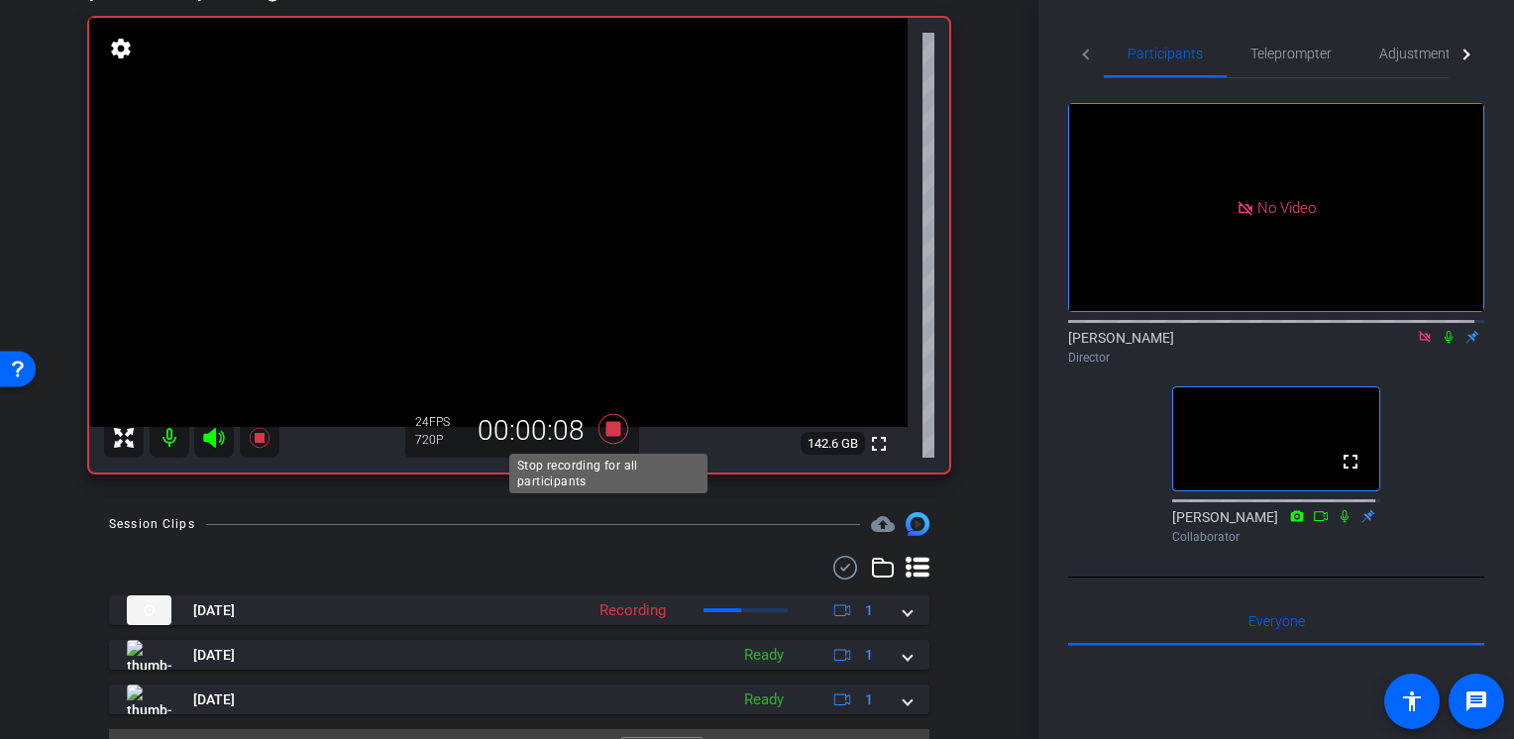
click at [613, 433] on icon at bounding box center [613, 429] width 30 height 30
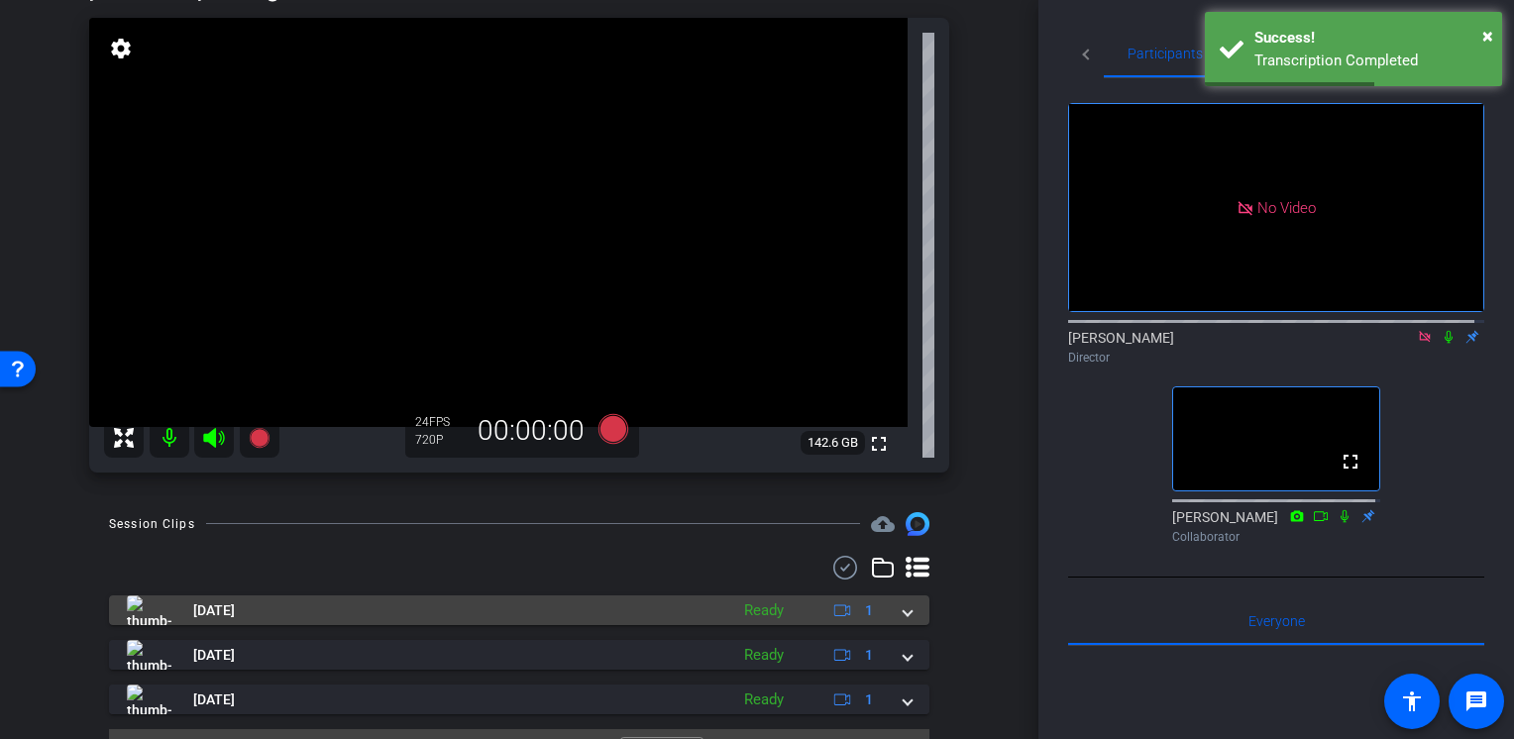
click at [428, 607] on mat-panel-title "[DATE]" at bounding box center [422, 610] width 591 height 30
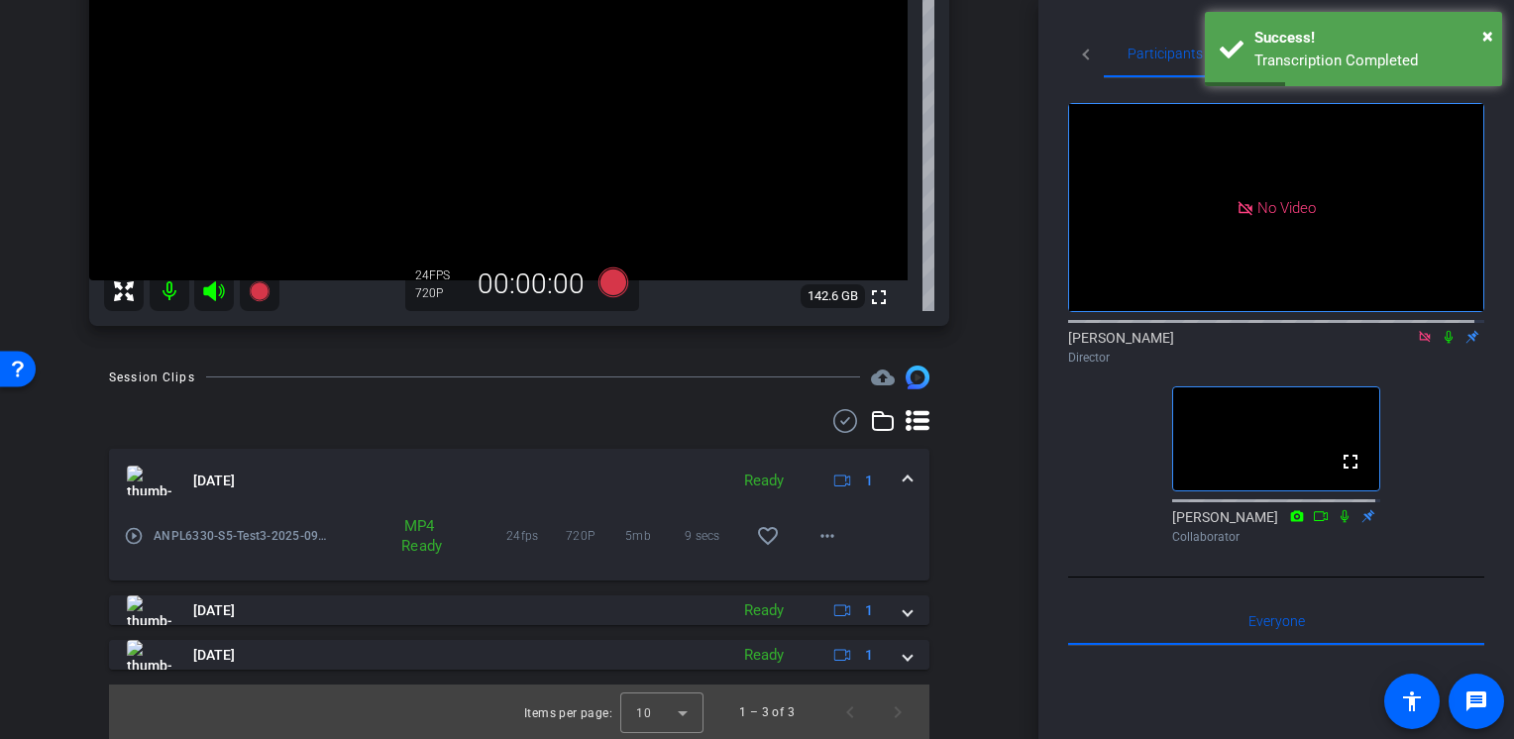
click at [497, 467] on mat-panel-title "[DATE]" at bounding box center [422, 481] width 591 height 30
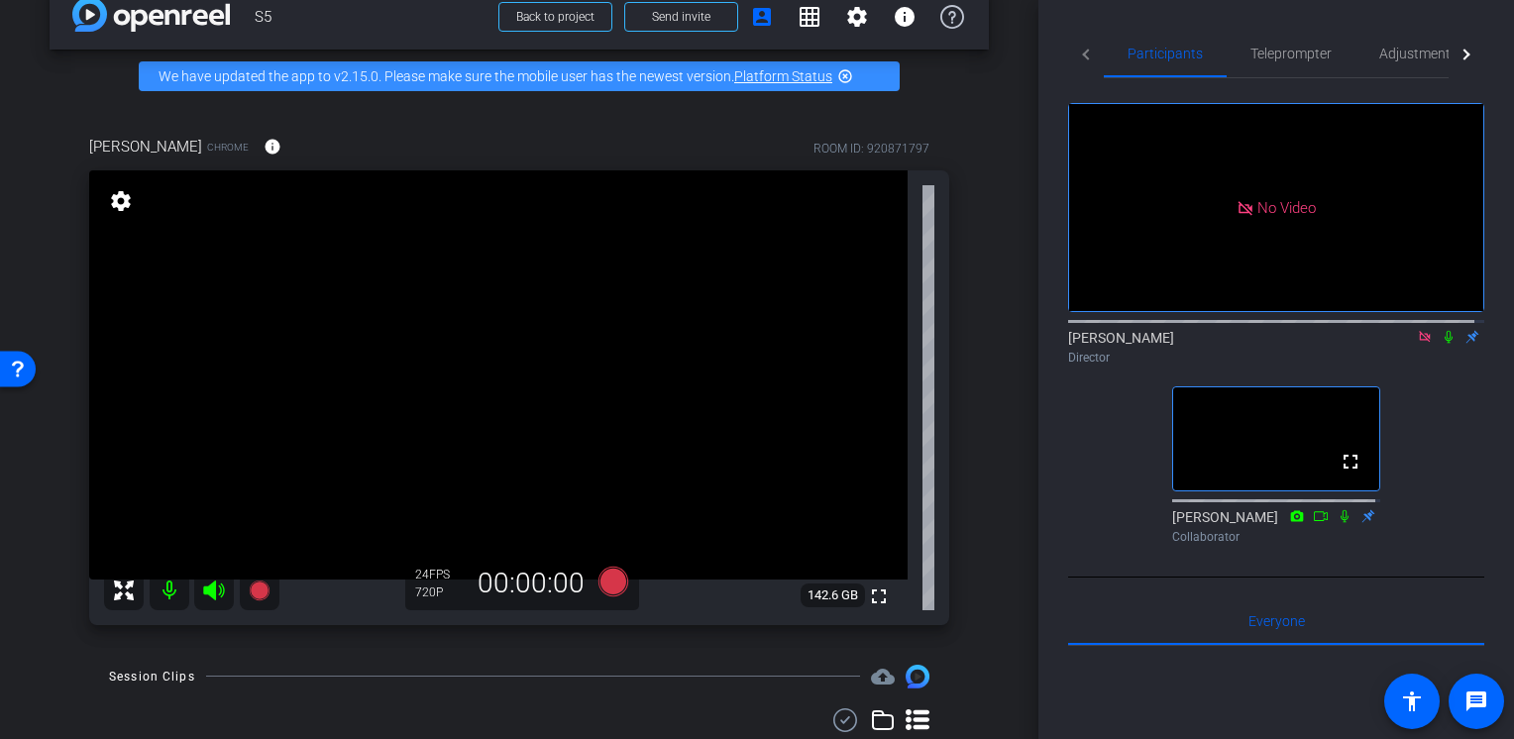
scroll to position [234, 0]
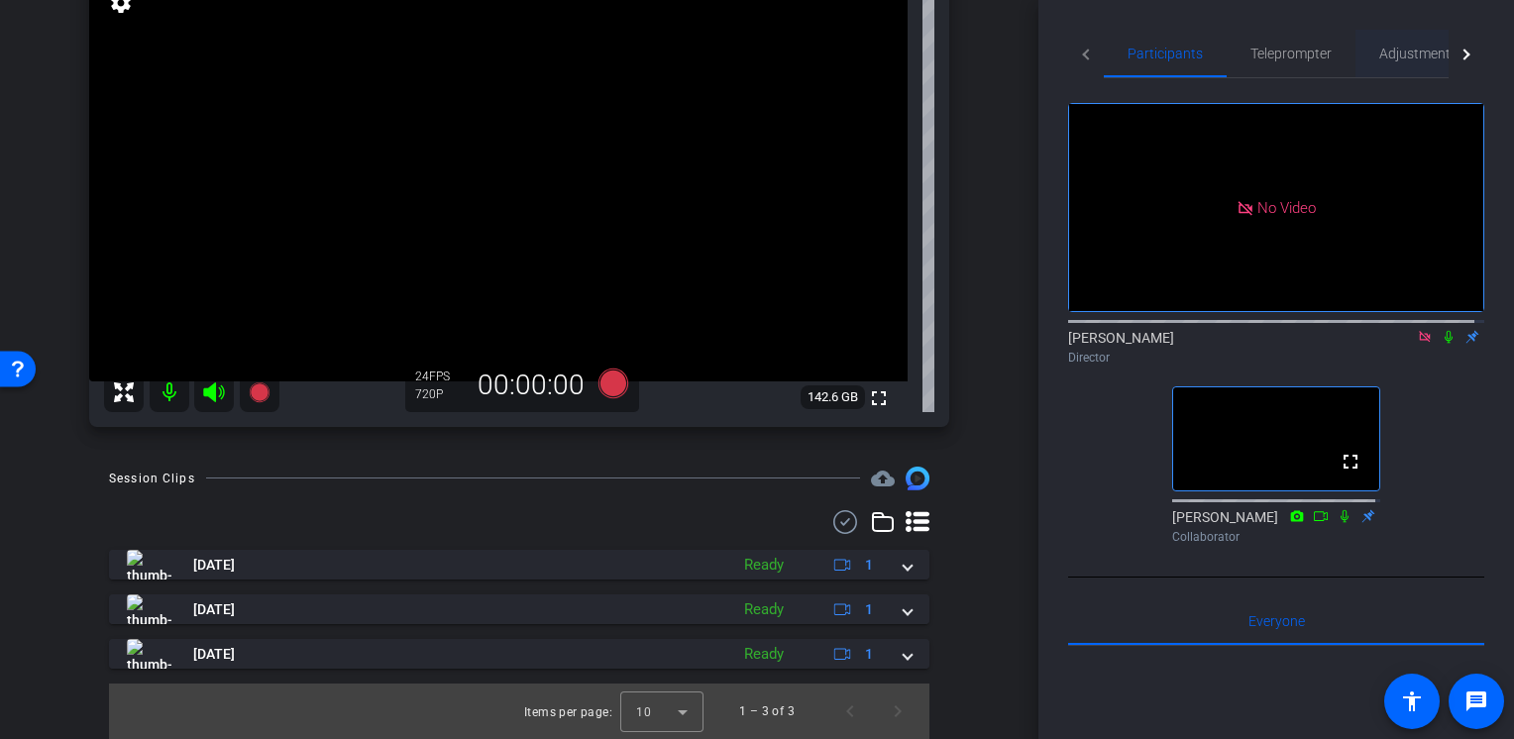
click at [1386, 58] on span "Adjustments" at bounding box center [1418, 54] width 78 height 14
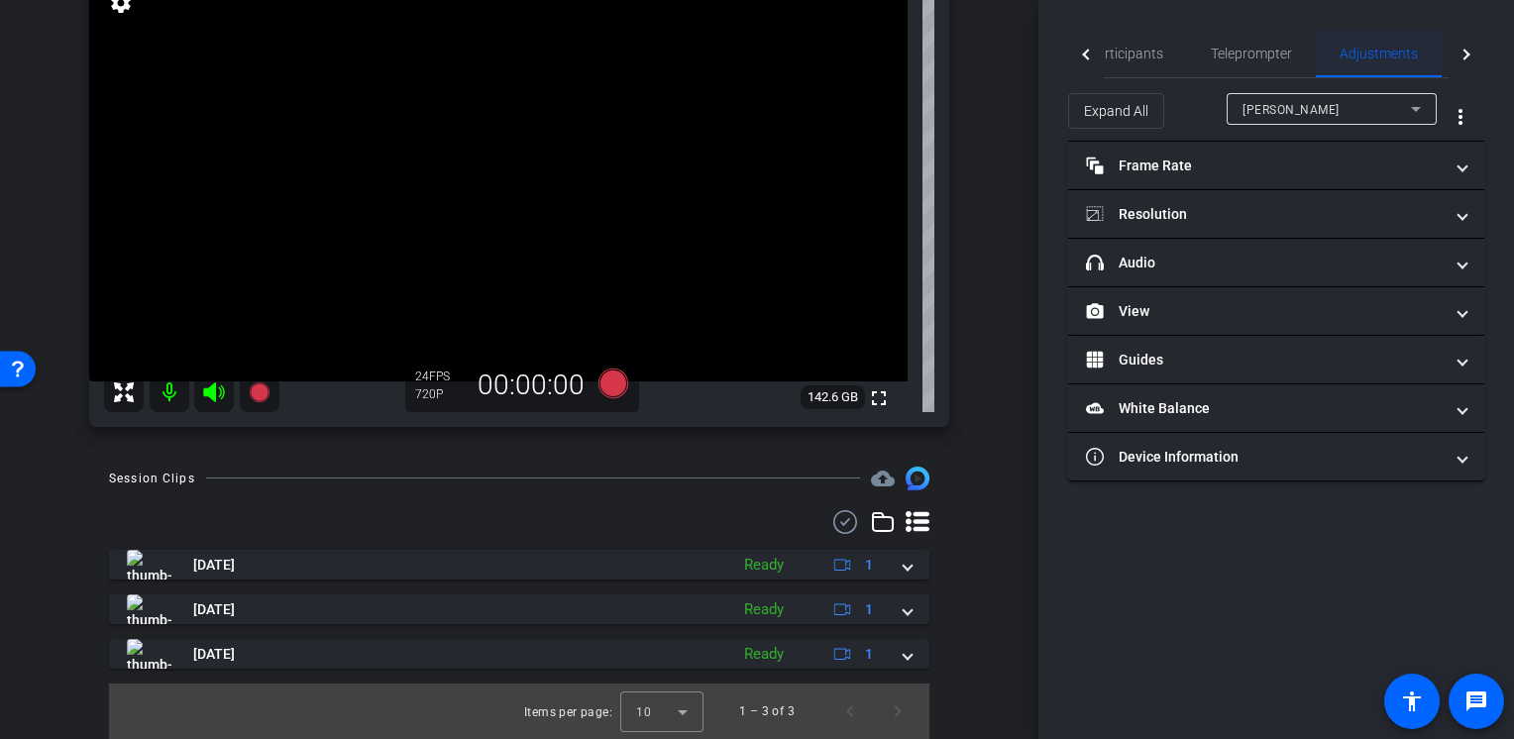
click at [1316, 59] on div "Adjustments" at bounding box center [1379, 54] width 126 height 48
click at [1246, 64] on span "Teleprompter" at bounding box center [1251, 54] width 81 height 48
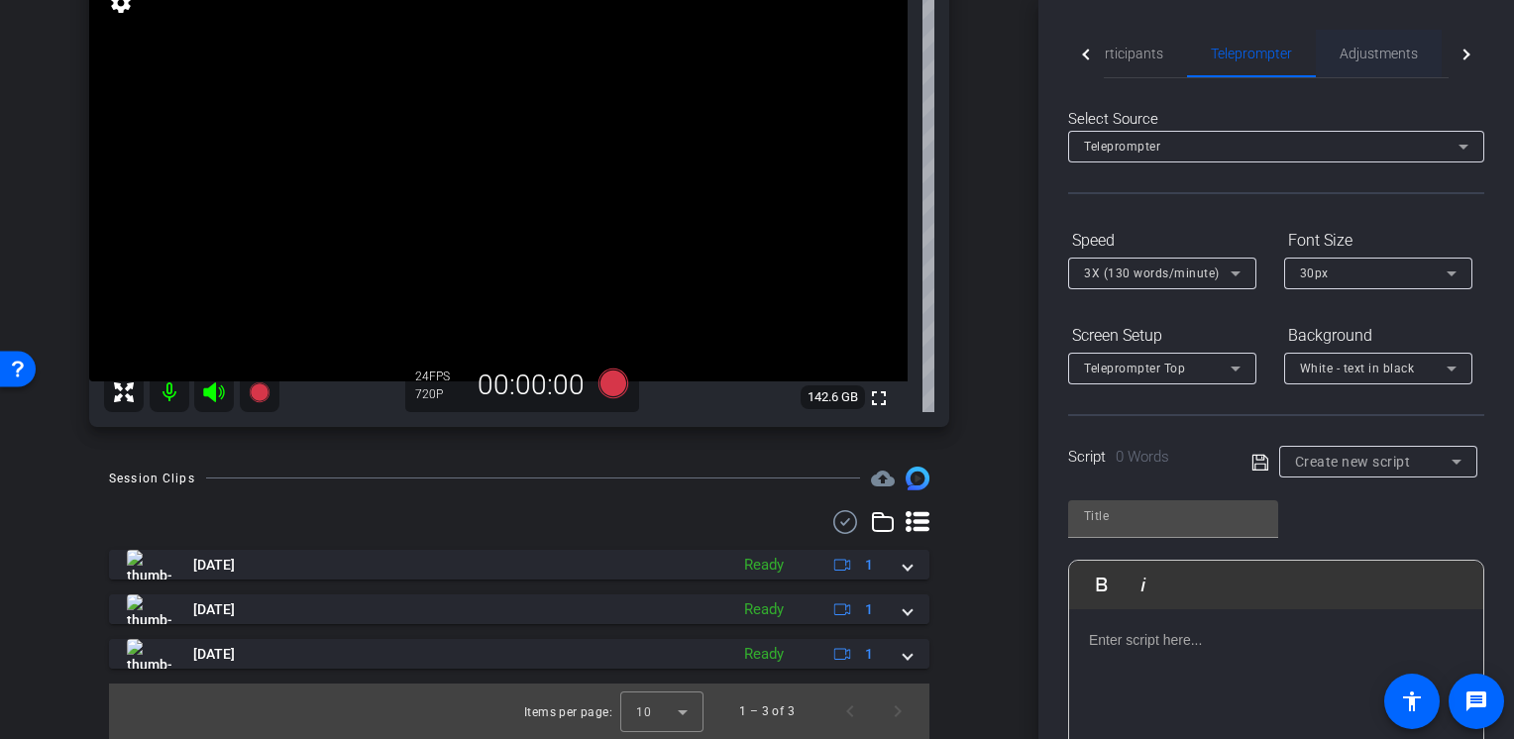
click at [1360, 56] on span "Adjustments" at bounding box center [1378, 54] width 78 height 14
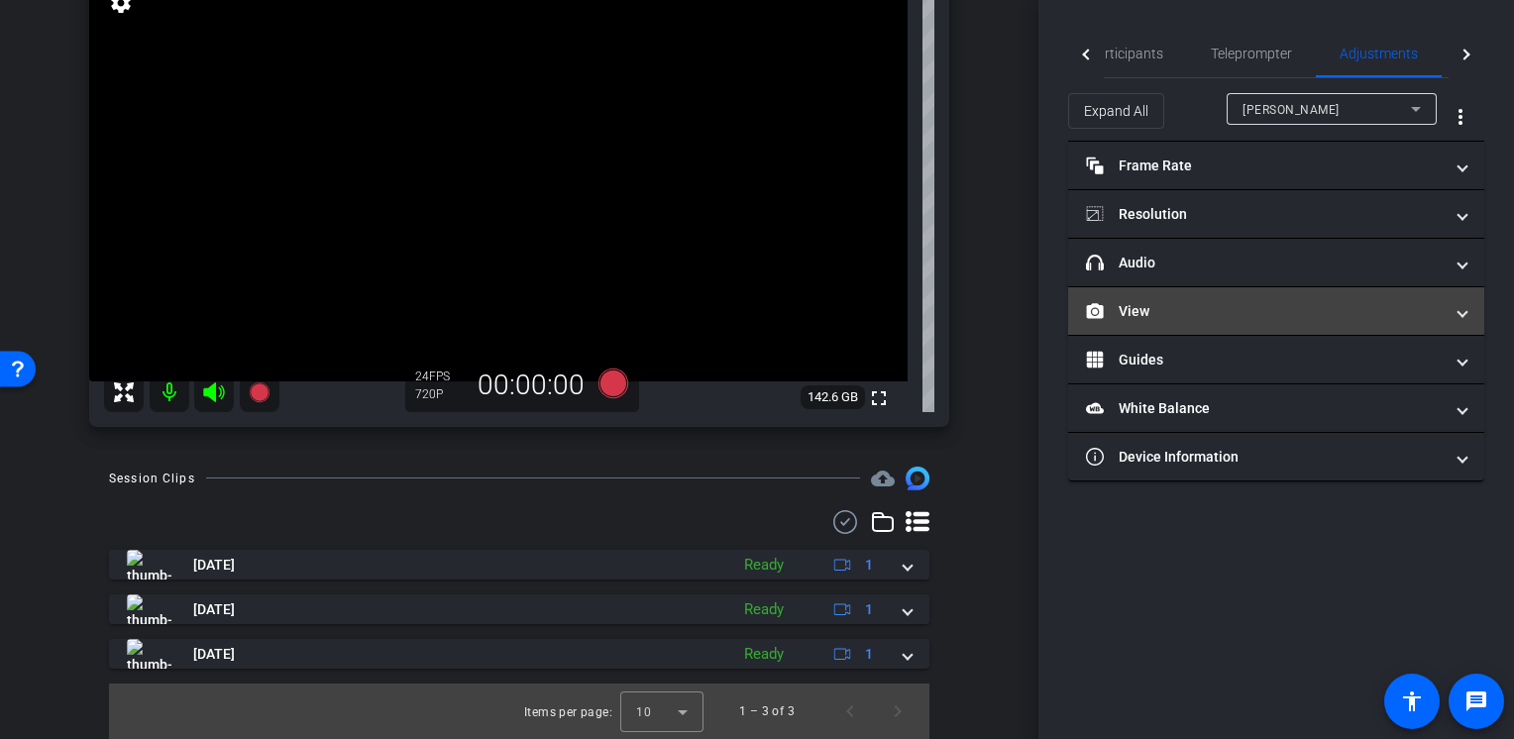
click at [1131, 311] on mat-panel-title "View" at bounding box center [1264, 311] width 357 height 21
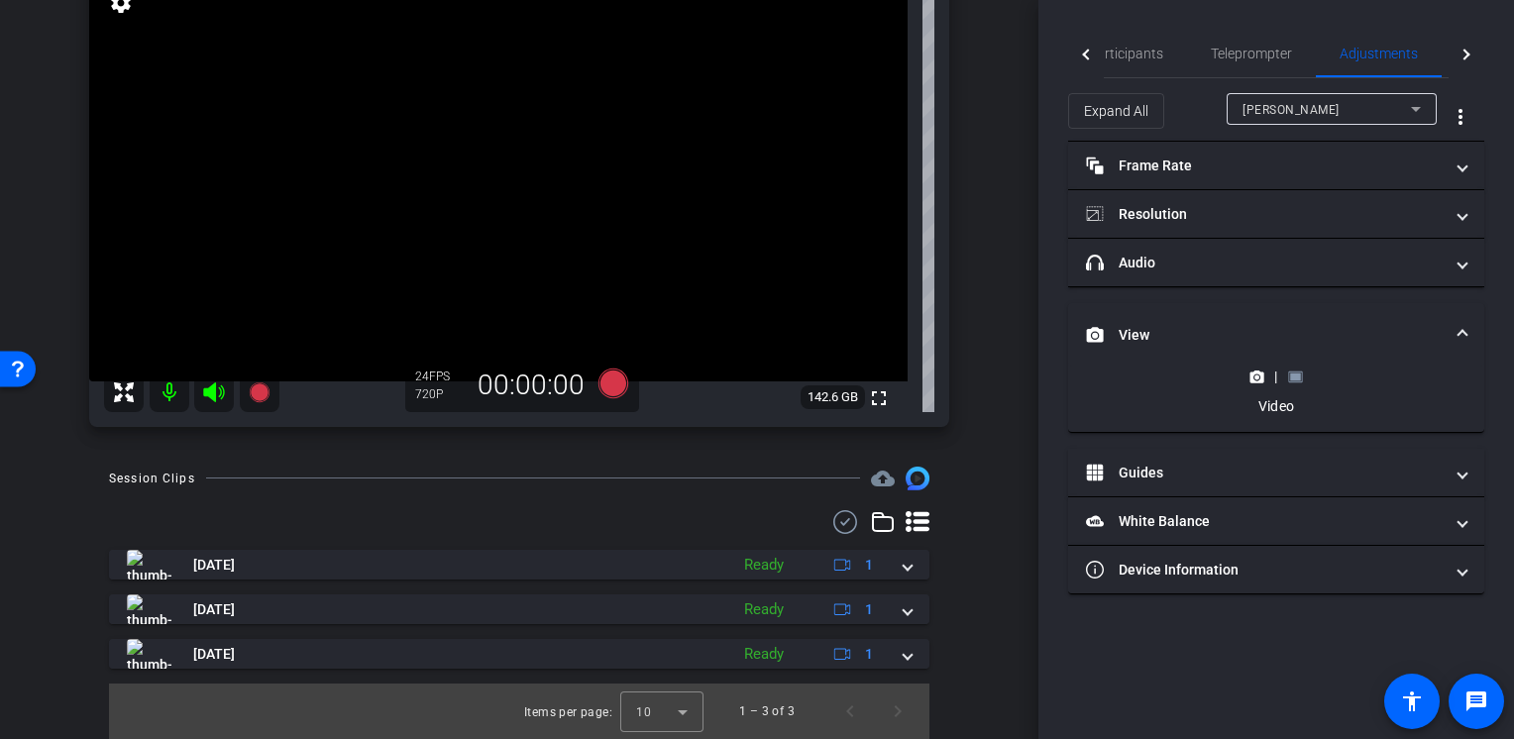
click at [1288, 370] on icon at bounding box center [1295, 377] width 15 height 15
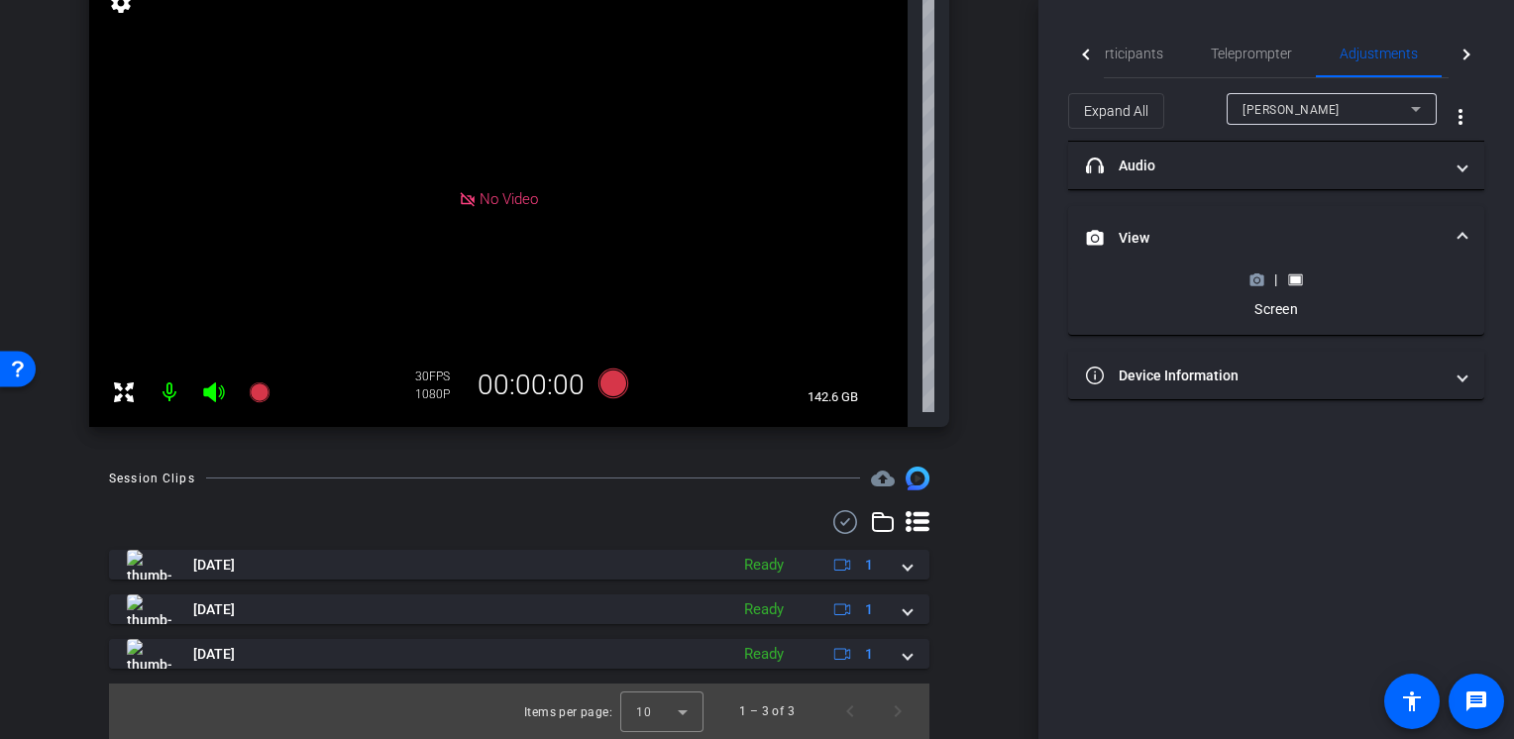
click at [1260, 279] on icon at bounding box center [1256, 279] width 15 height 15
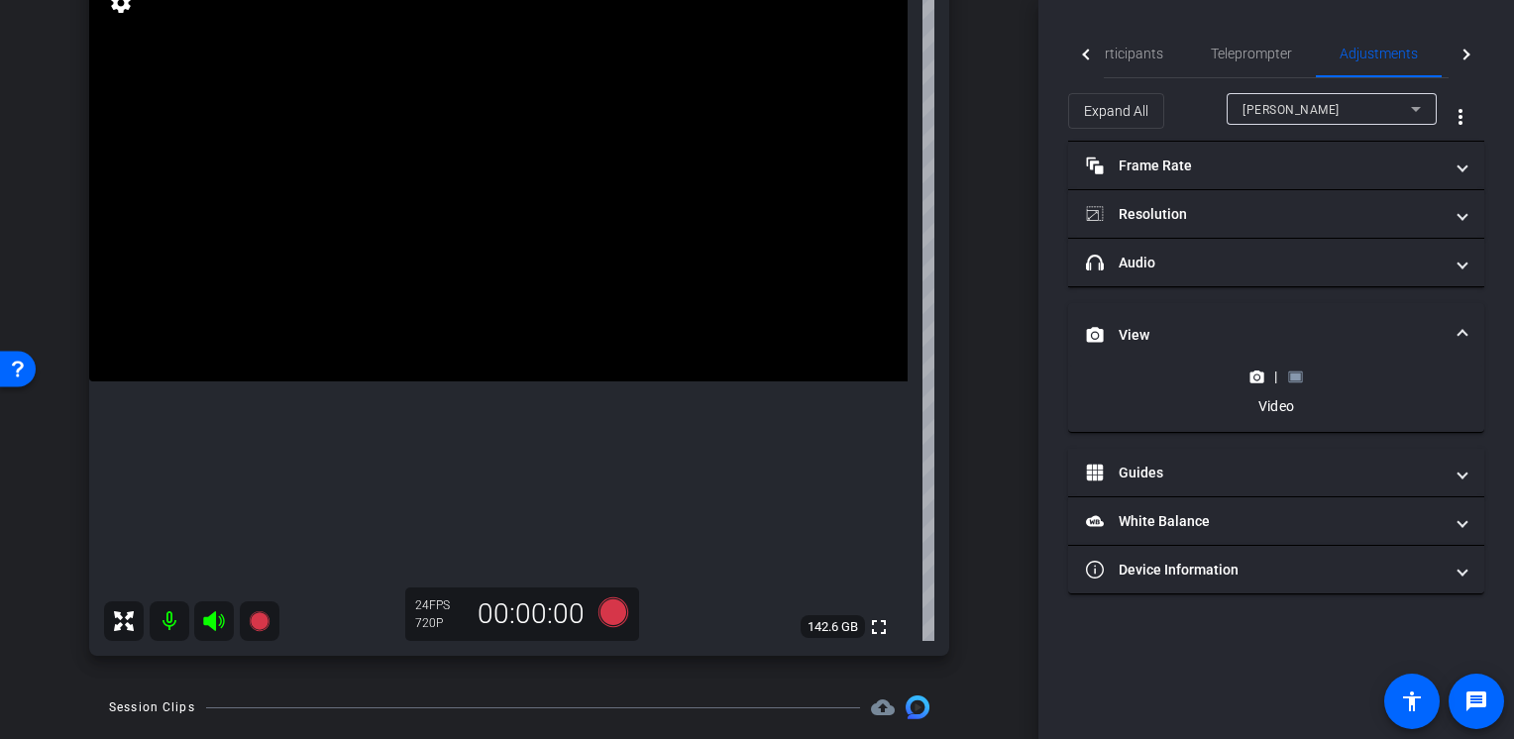
click at [1292, 373] on rect at bounding box center [1295, 377] width 11 height 8
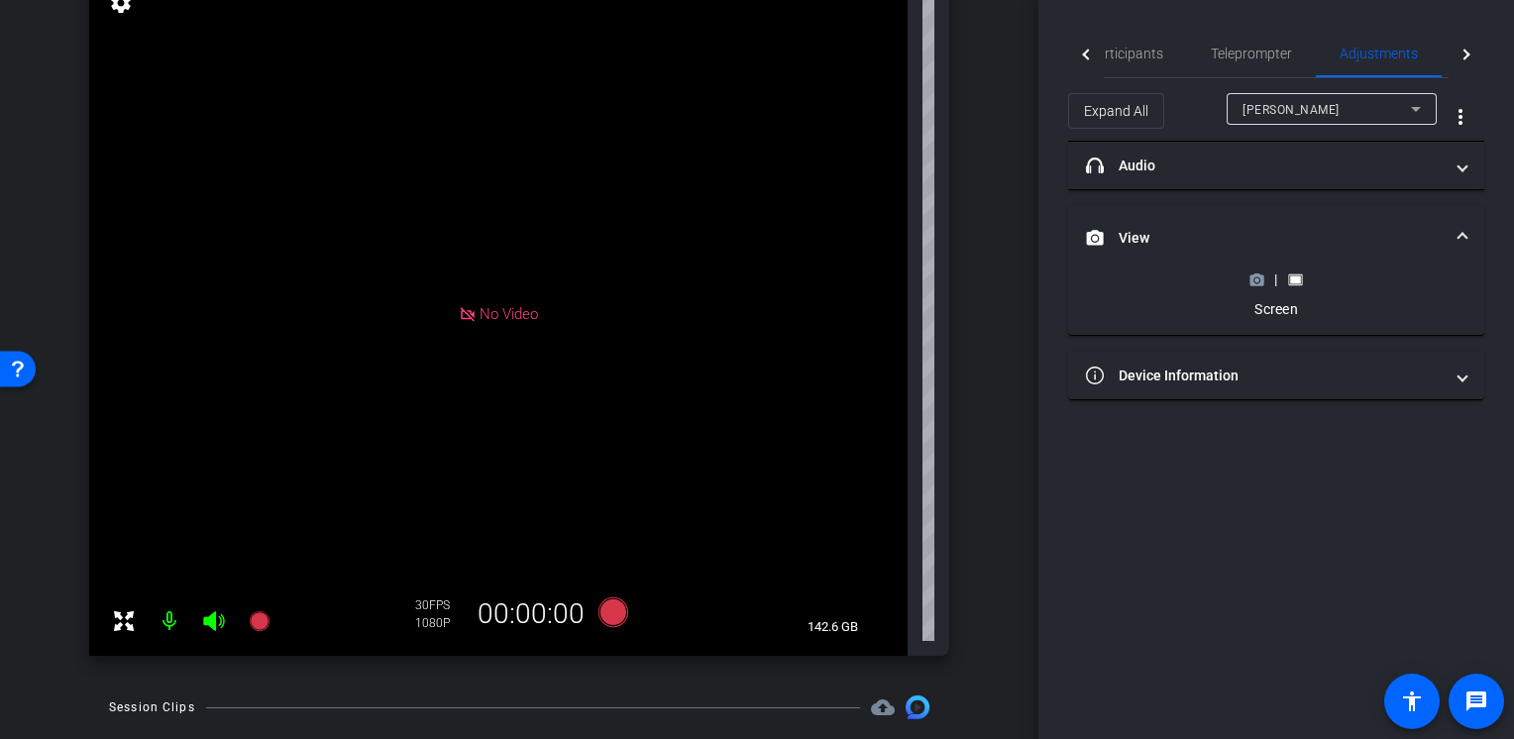
scroll to position [0, 0]
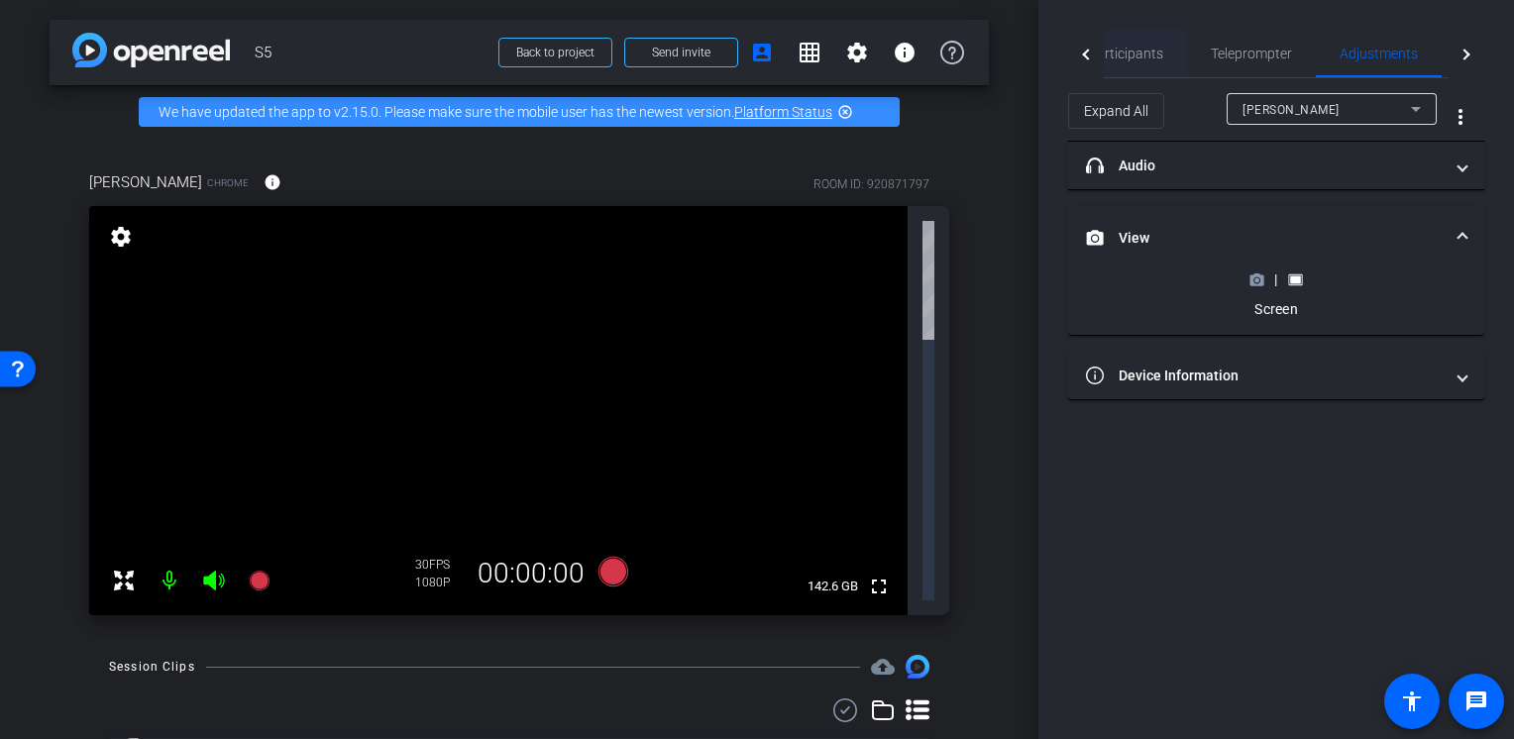
click at [1139, 65] on span "Participants" at bounding box center [1125, 54] width 75 height 48
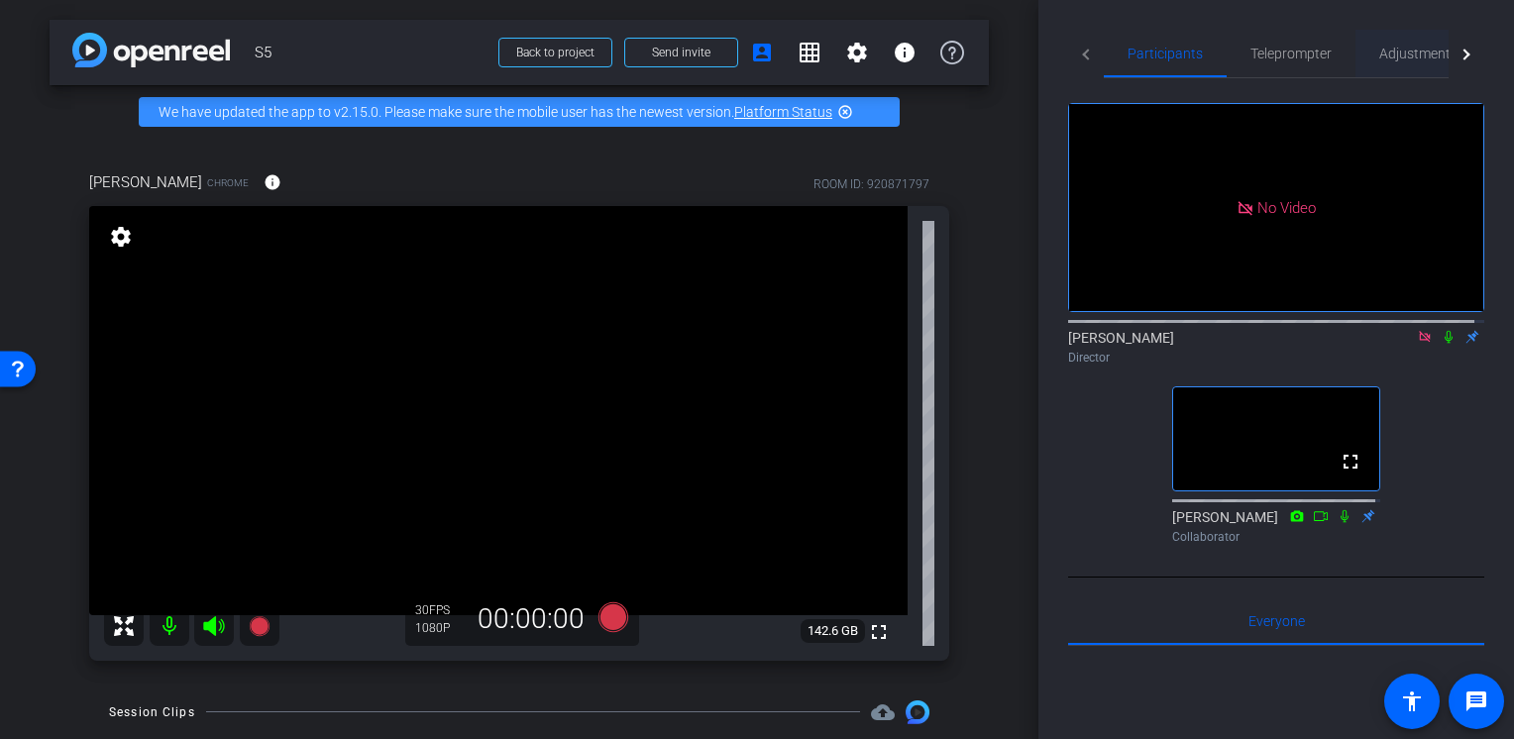
click at [1390, 56] on span "Adjustments" at bounding box center [1418, 54] width 78 height 14
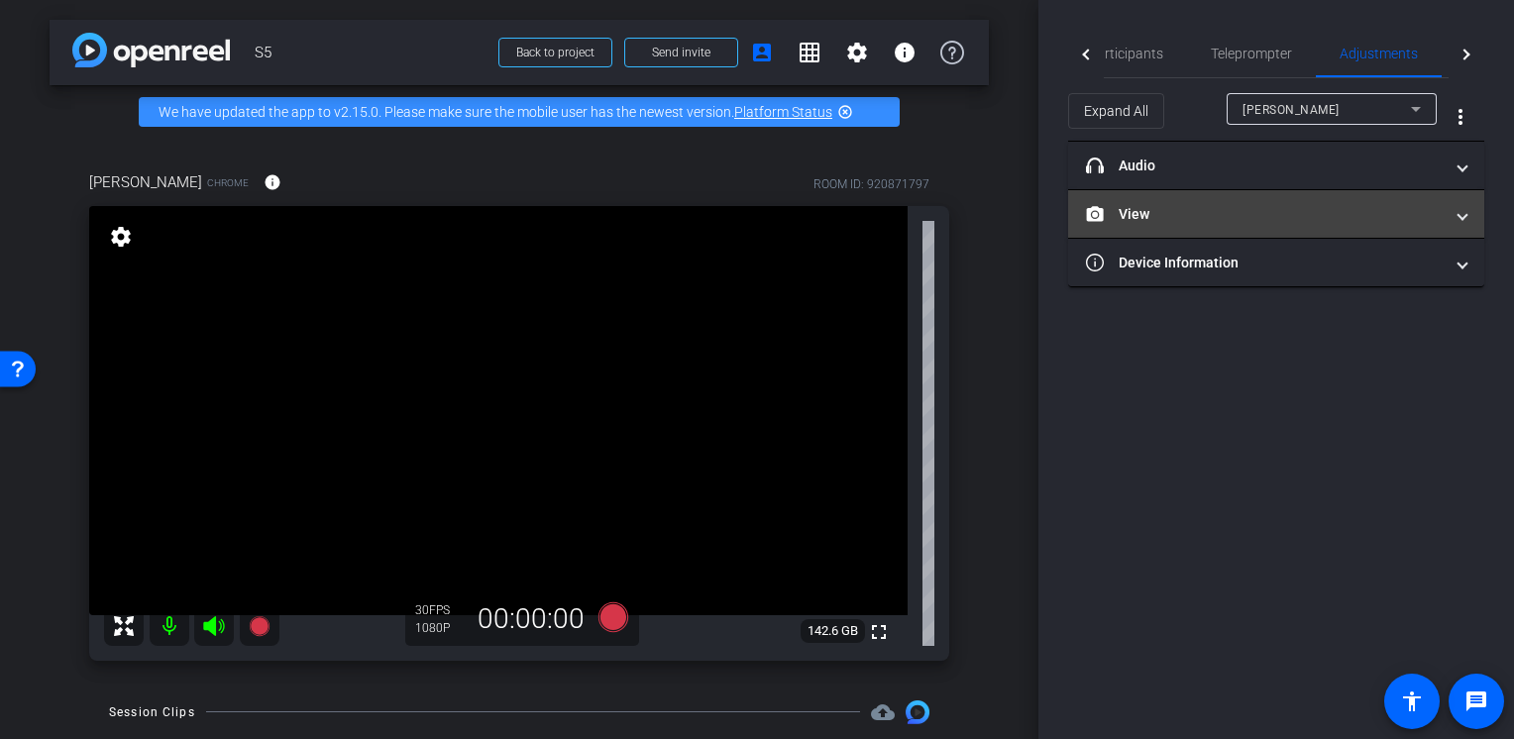
click at [1149, 211] on mat-panel-title "View" at bounding box center [1264, 214] width 357 height 21
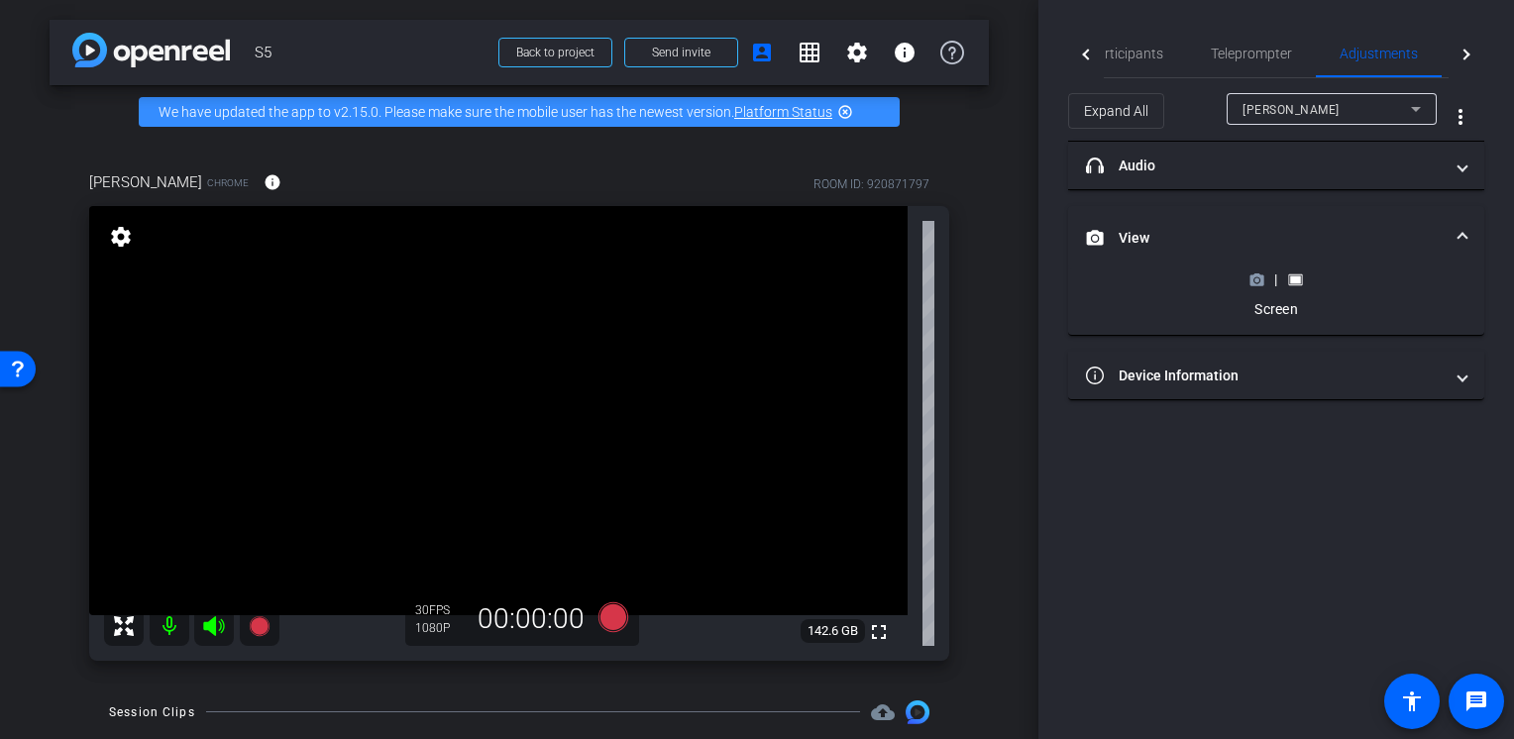
click at [1256, 283] on icon at bounding box center [1257, 279] width 14 height 11
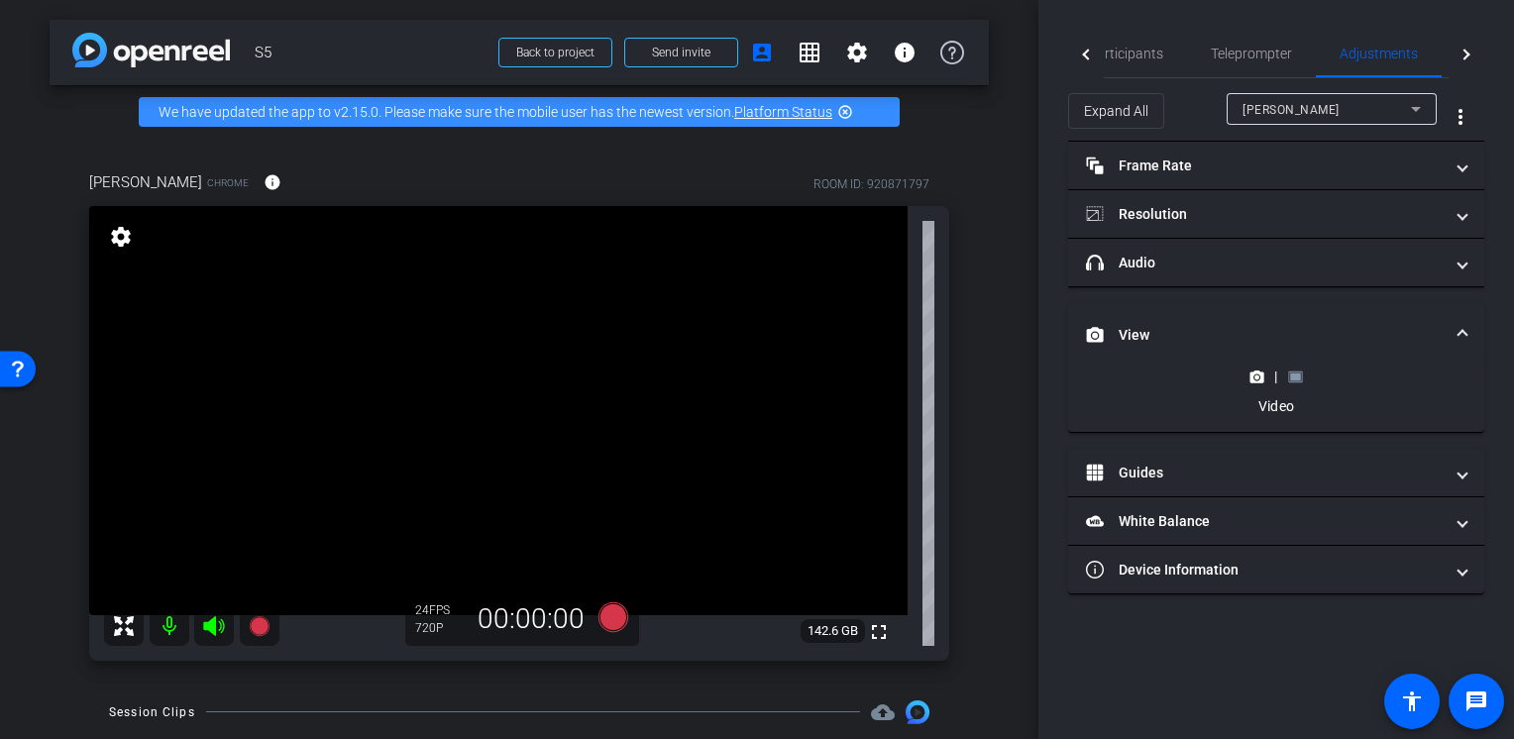
click at [1300, 379] on icon at bounding box center [1295, 377] width 15 height 15
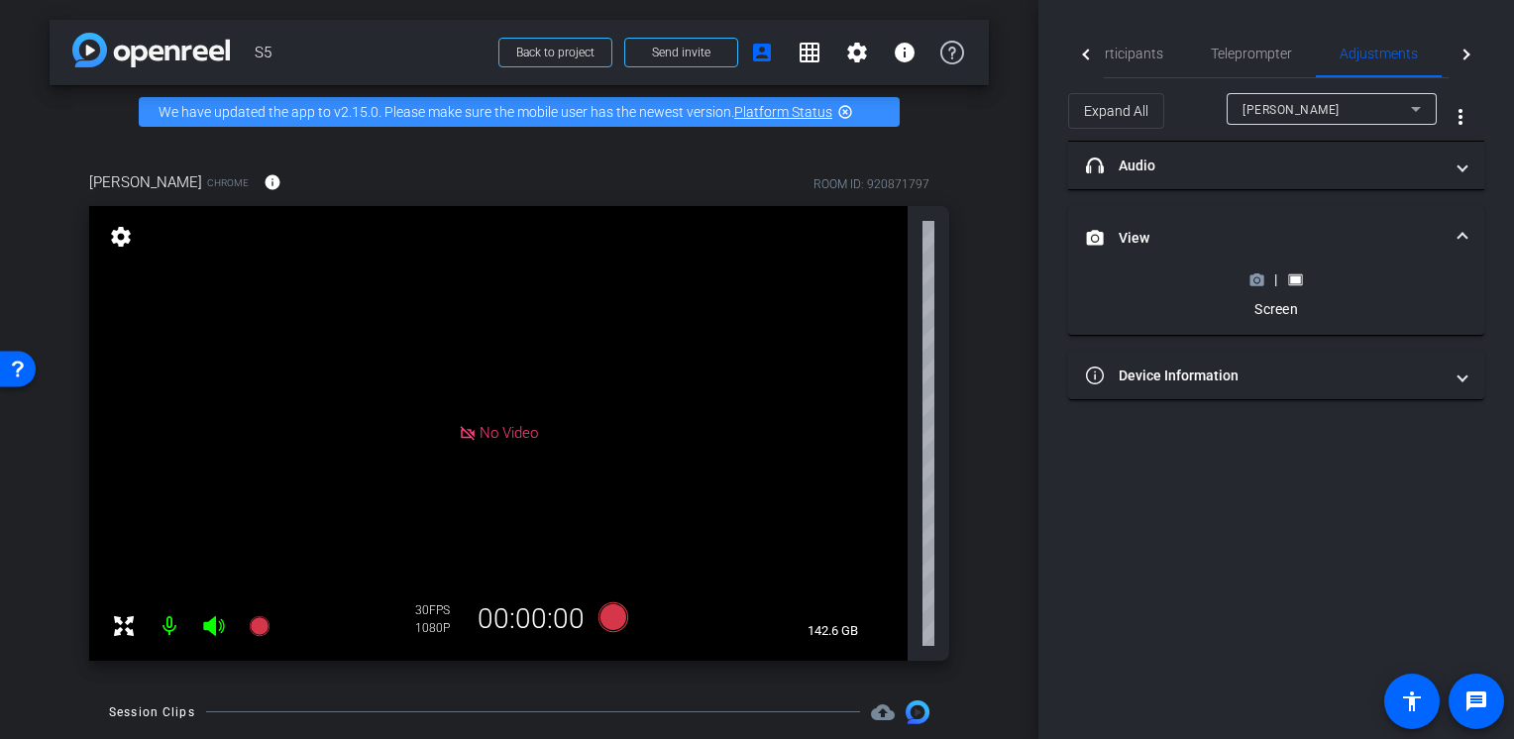
scroll to position [234, 0]
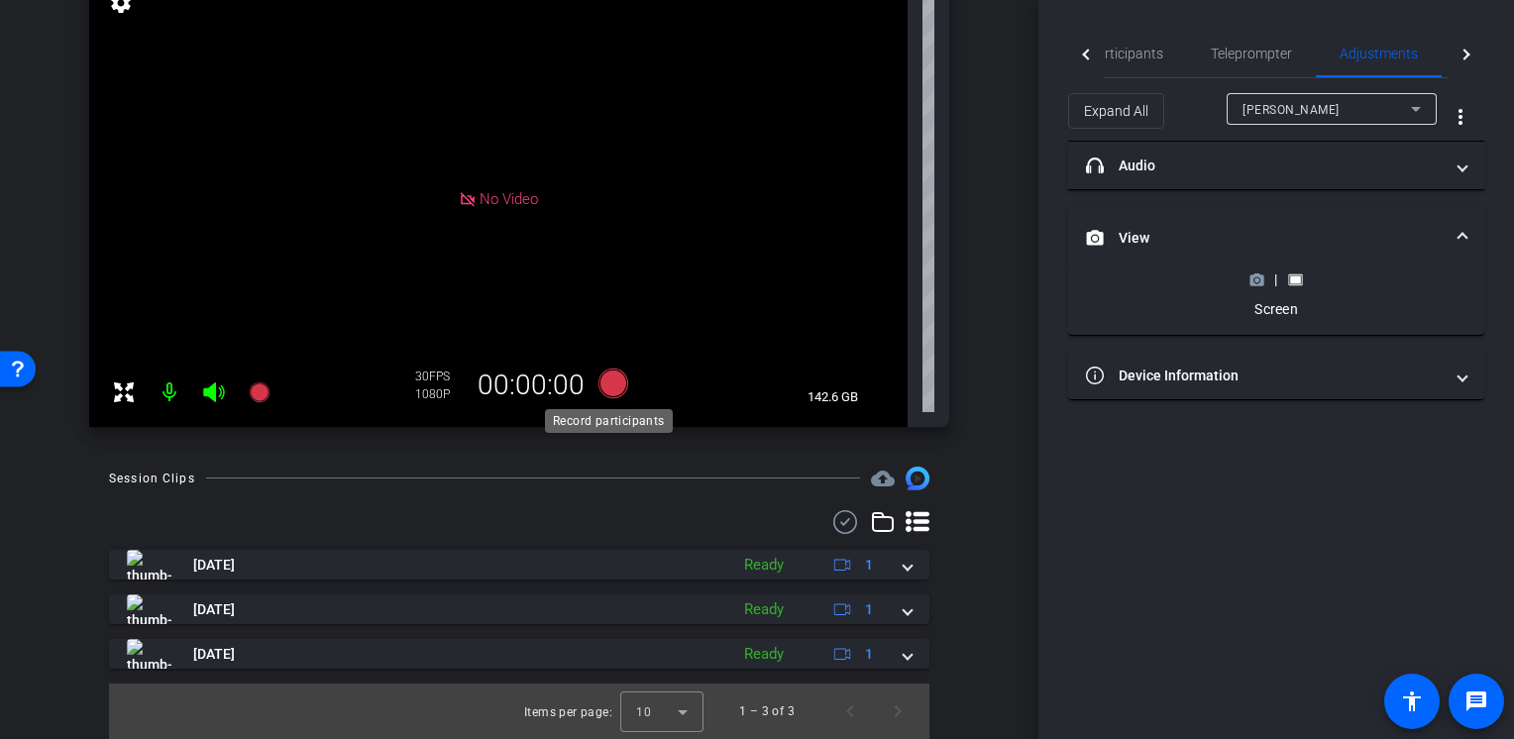
click at [618, 386] on icon at bounding box center [613, 384] width 30 height 30
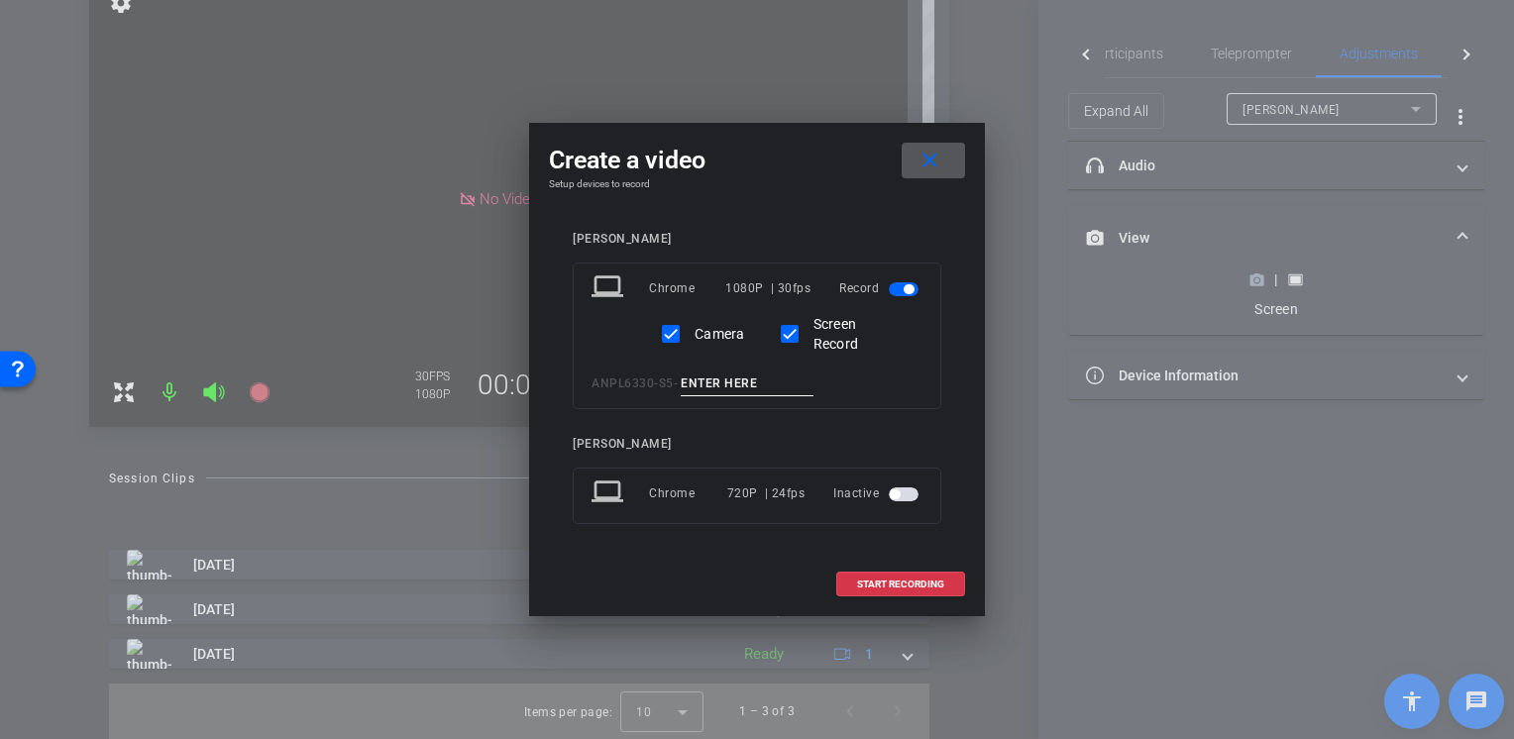
click at [789, 390] on input at bounding box center [747, 384] width 133 height 25
type input "Test4"
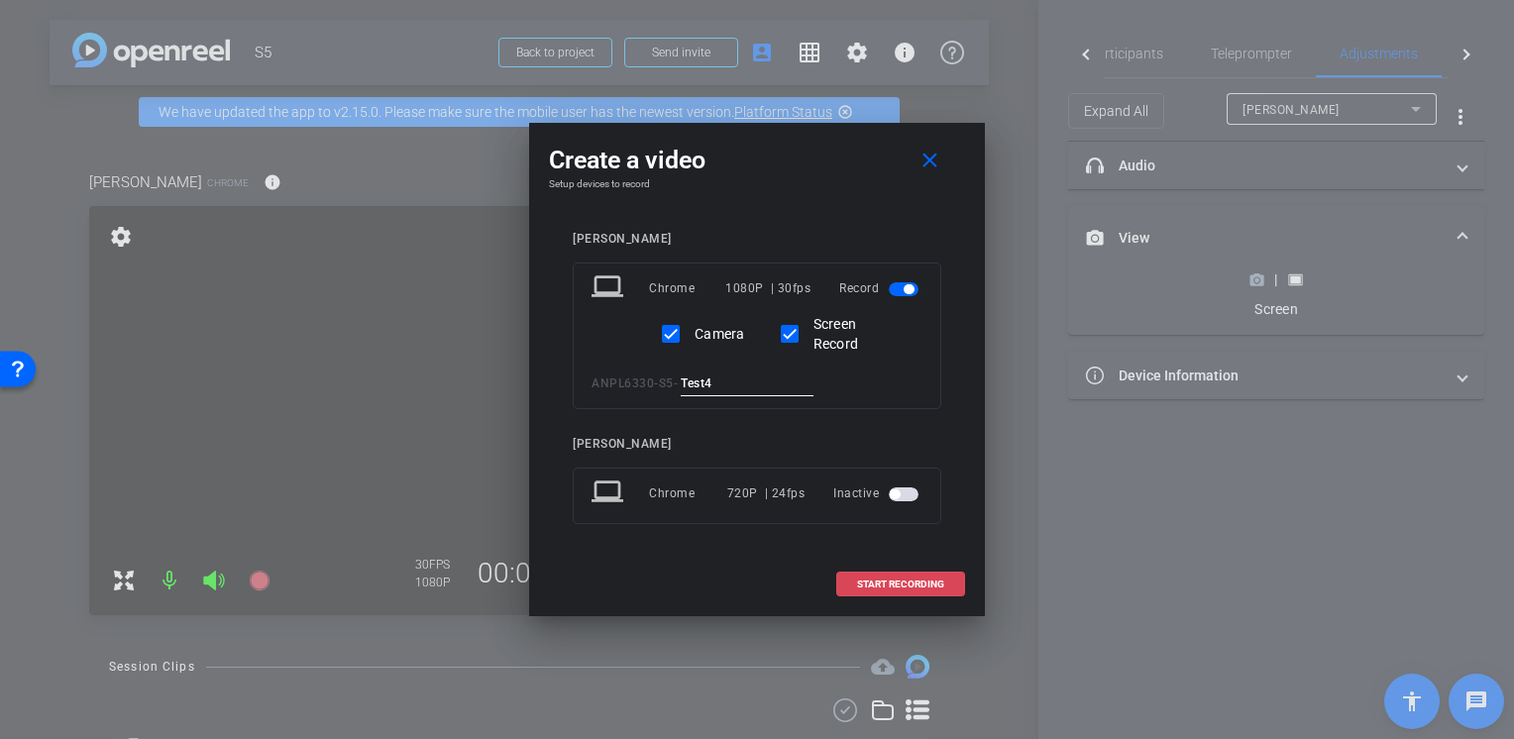
click at [896, 587] on span "START RECORDING" at bounding box center [900, 585] width 87 height 10
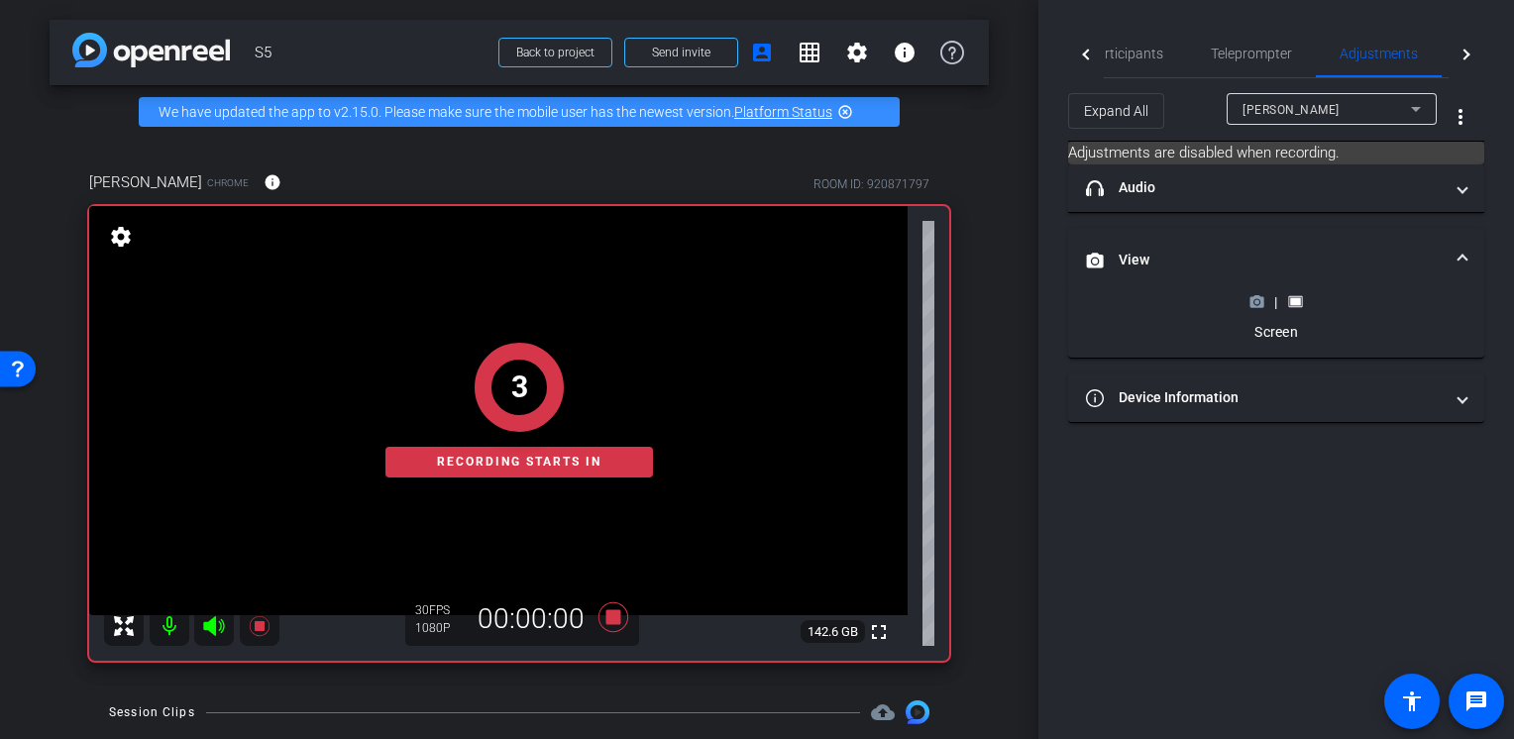
scroll to position [233, 0]
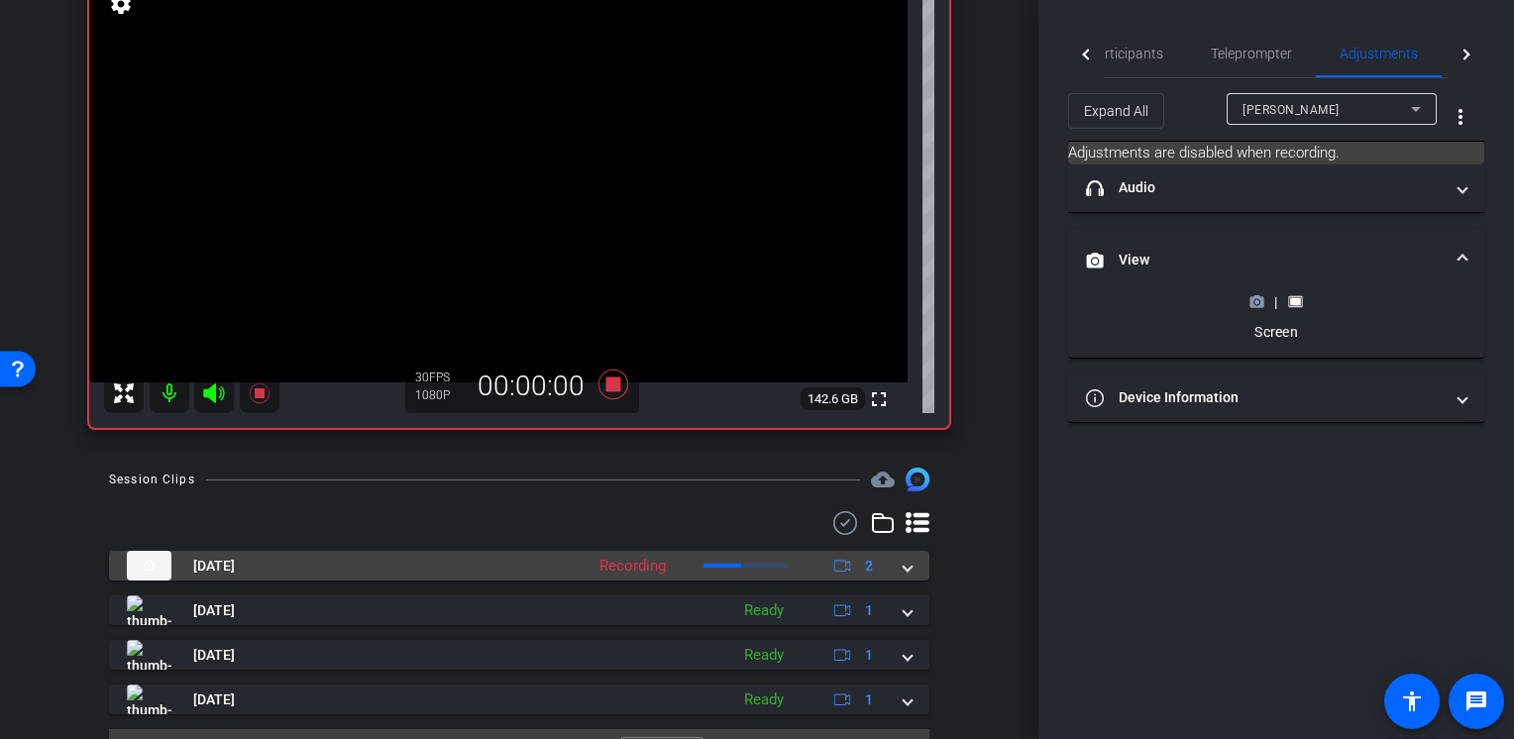
click at [456, 571] on mat-panel-title "[DATE]" at bounding box center [350, 566] width 447 height 30
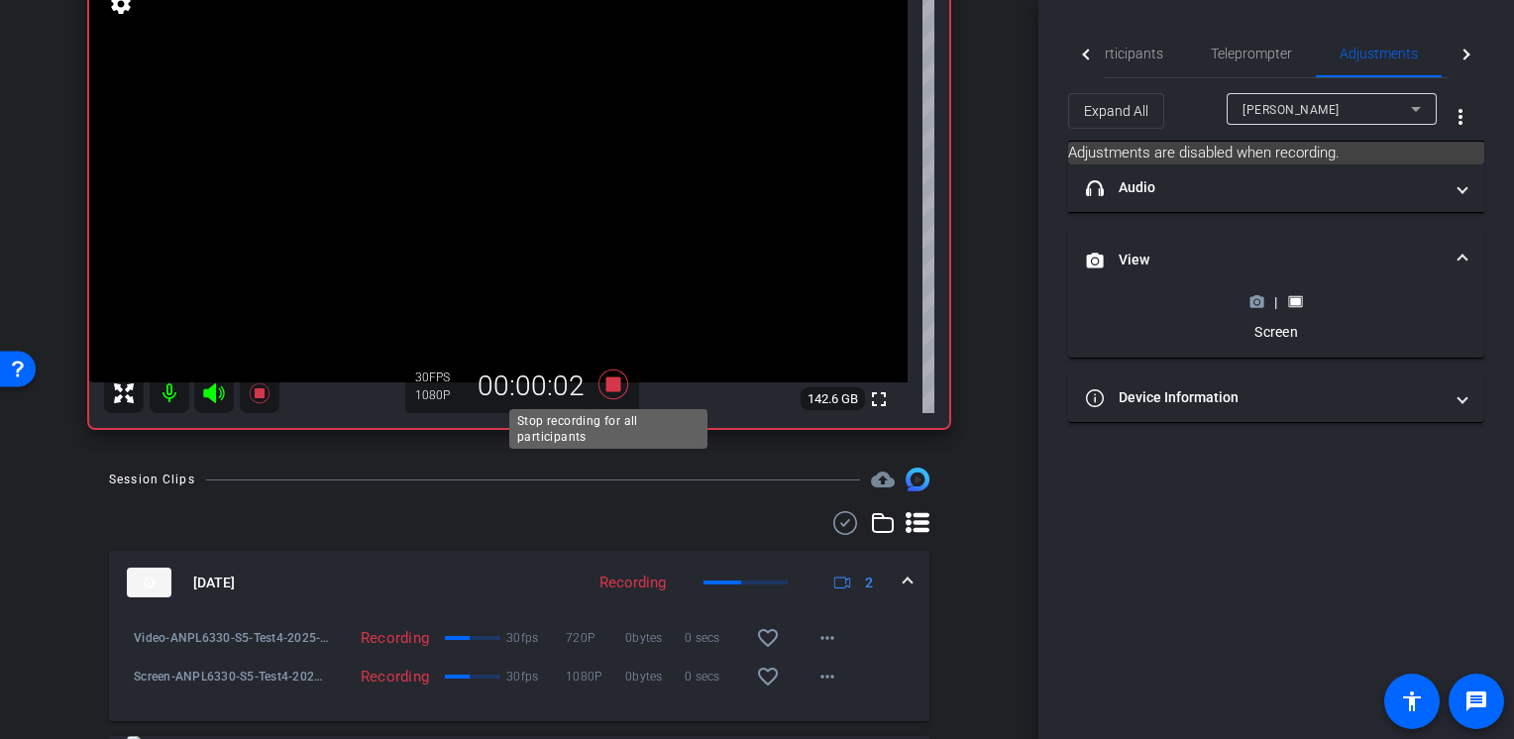
click at [614, 378] on icon at bounding box center [613, 385] width 30 height 30
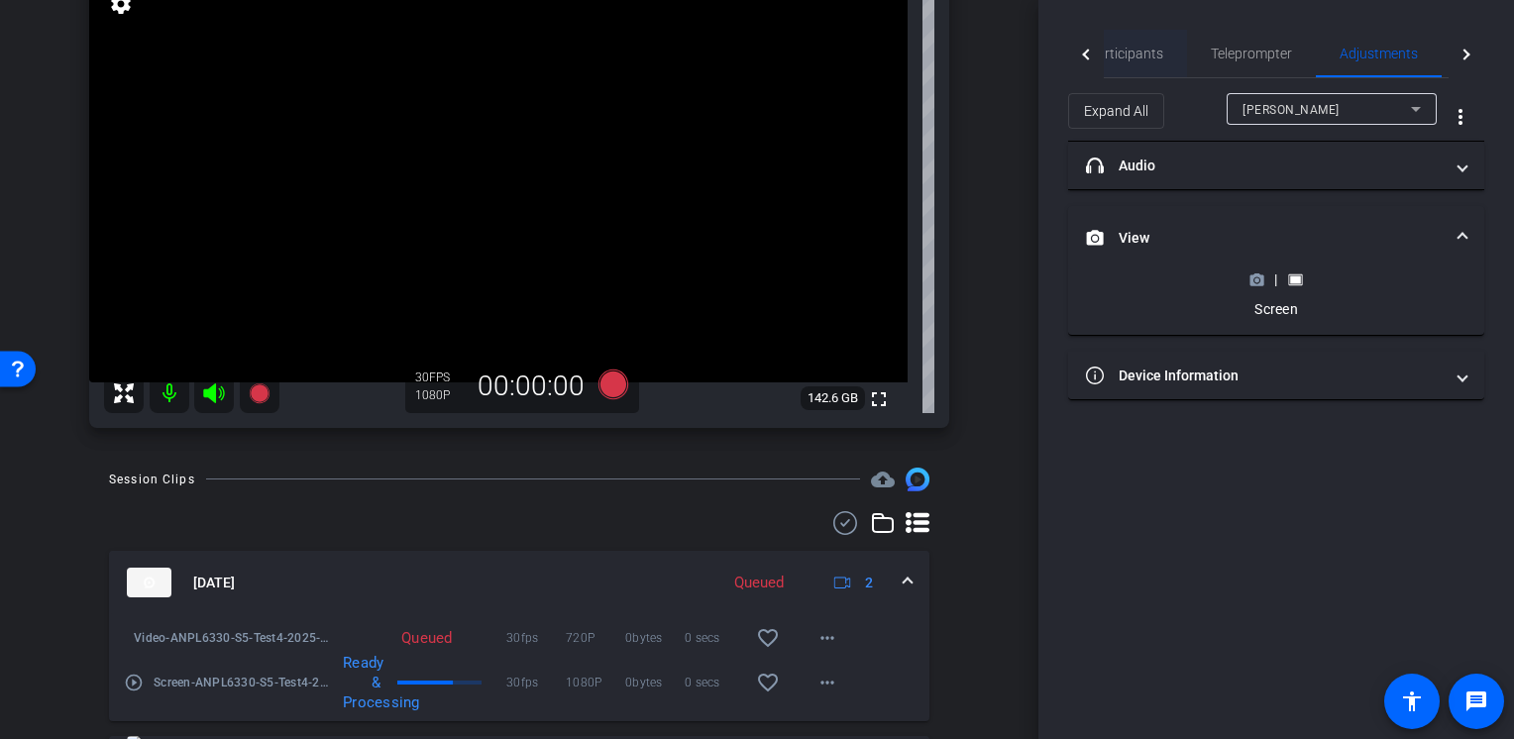
click at [1150, 68] on span "Participants" at bounding box center [1125, 54] width 75 height 48
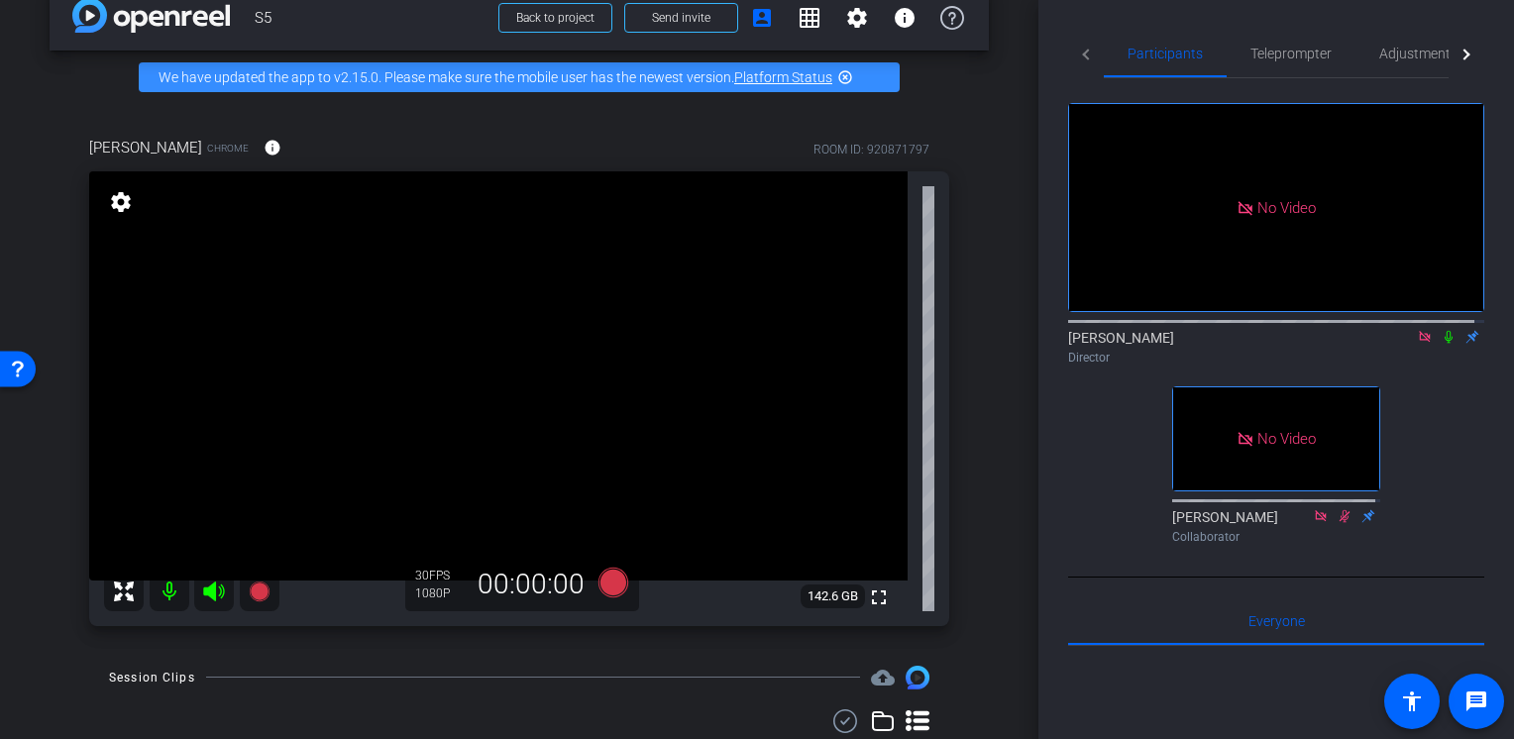
scroll to position [134, 0]
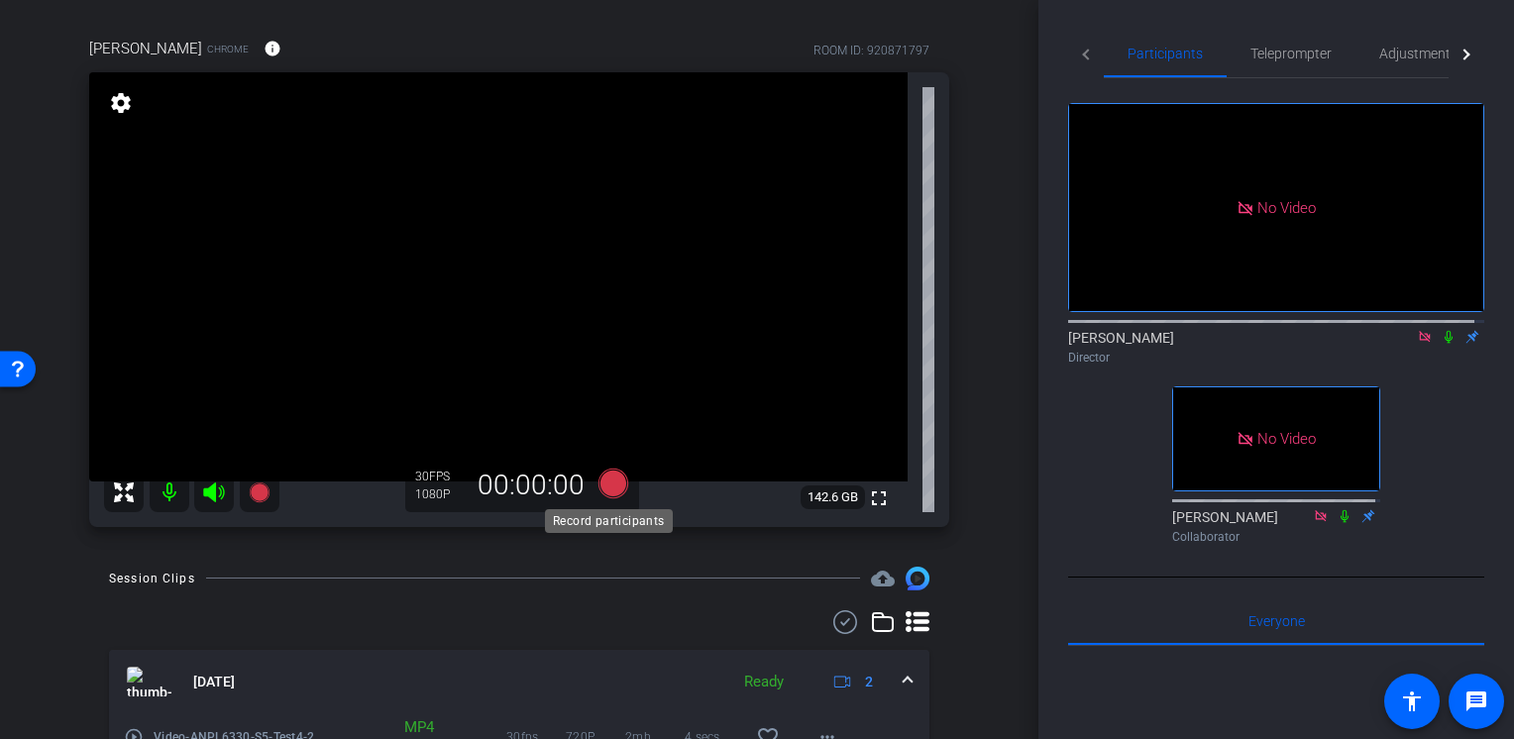
click at [609, 489] on icon at bounding box center [613, 484] width 30 height 30
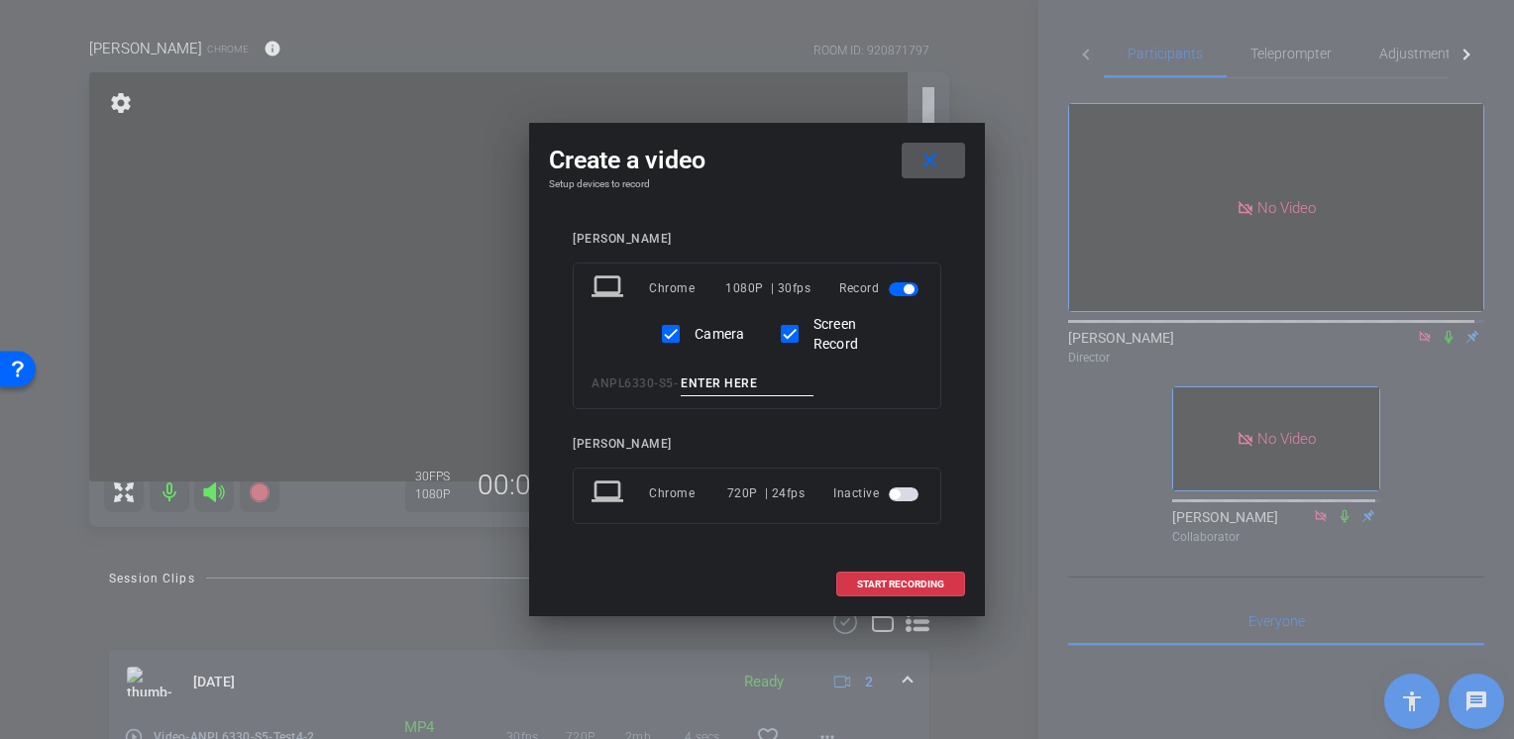
click at [754, 386] on input at bounding box center [747, 384] width 133 height 25
click at [923, 161] on mat-icon "close" at bounding box center [929, 161] width 25 height 25
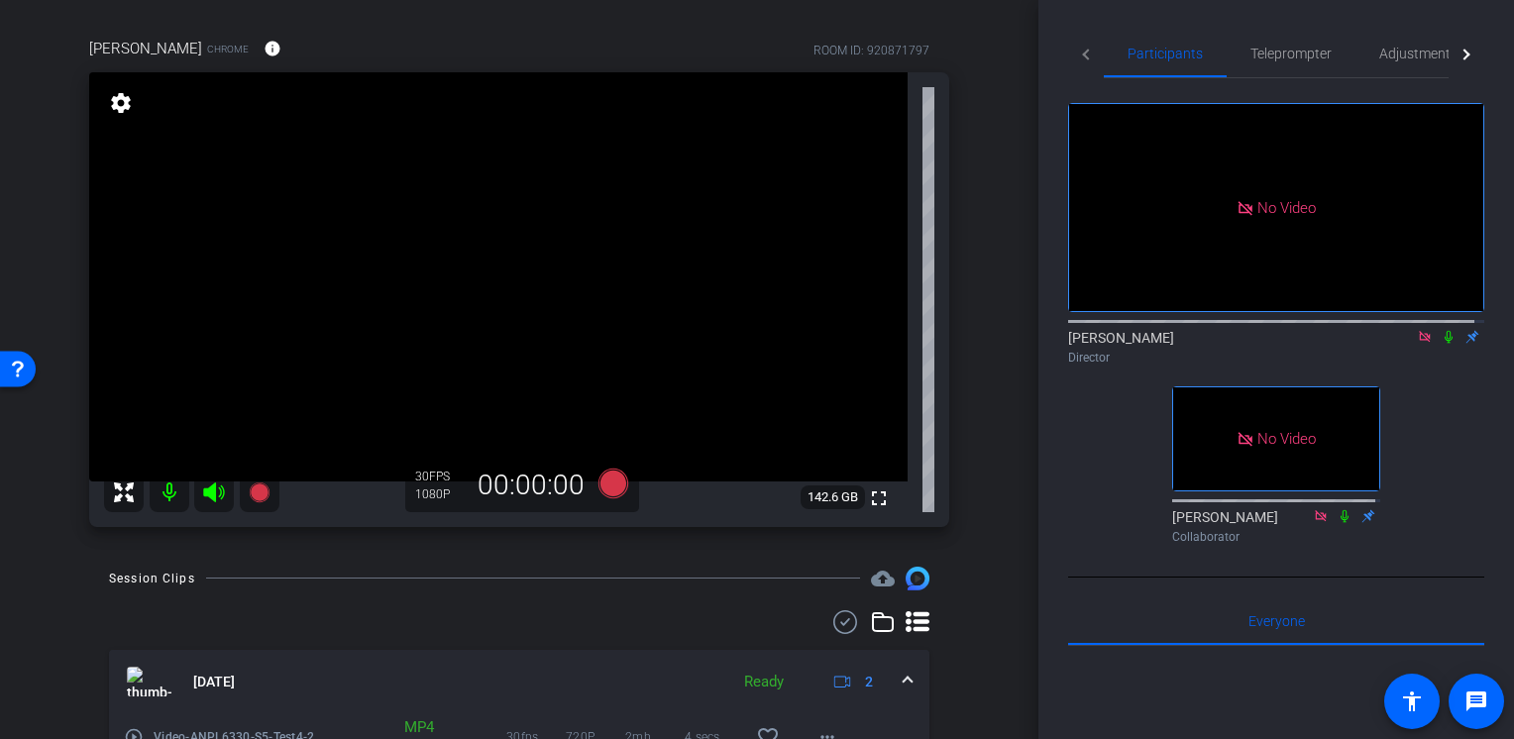
click at [772, 385] on video at bounding box center [498, 276] width 818 height 409
click at [610, 489] on icon at bounding box center [613, 484] width 30 height 30
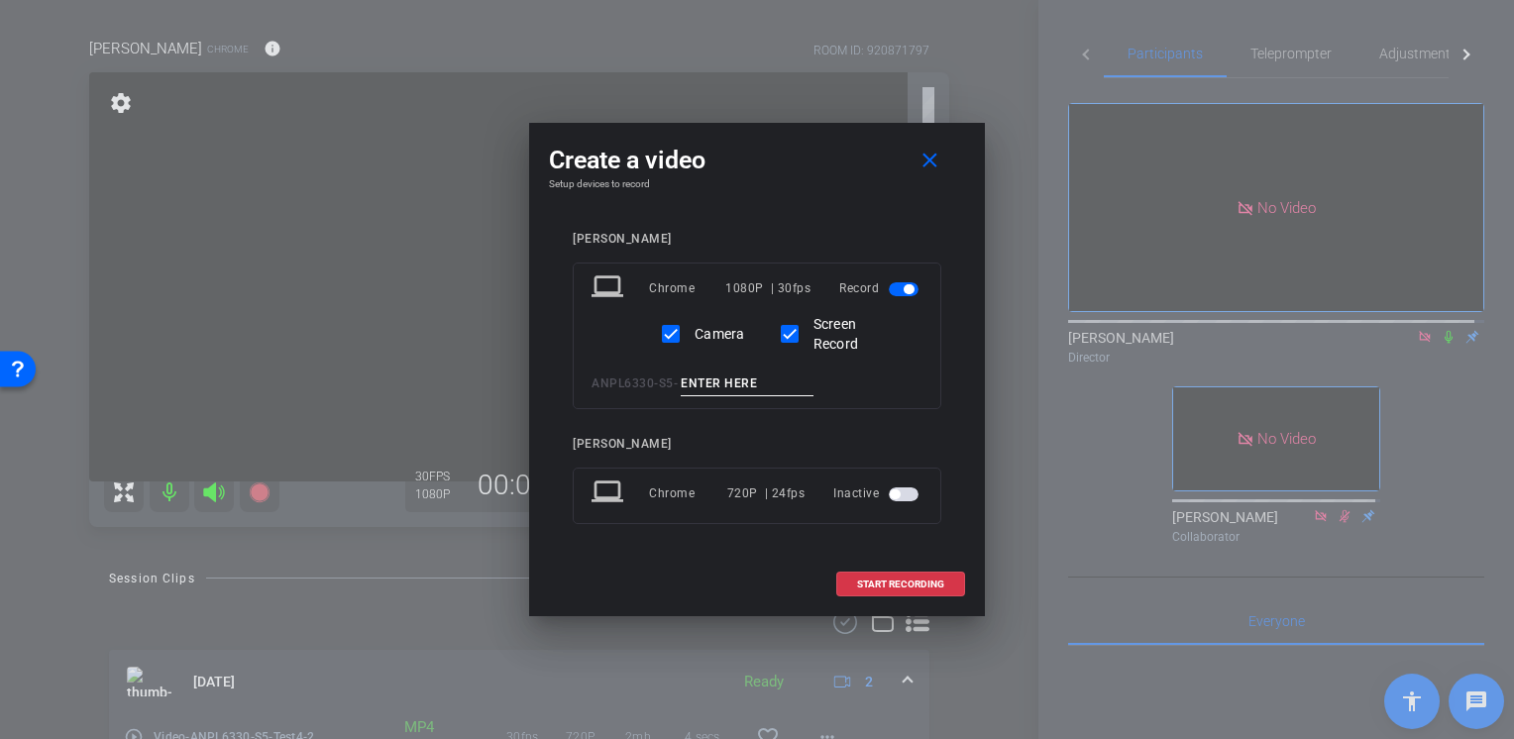
click at [767, 383] on input at bounding box center [747, 384] width 133 height 25
type input "M4_L2"
click at [880, 580] on span "START RECORDING" at bounding box center [900, 585] width 87 height 10
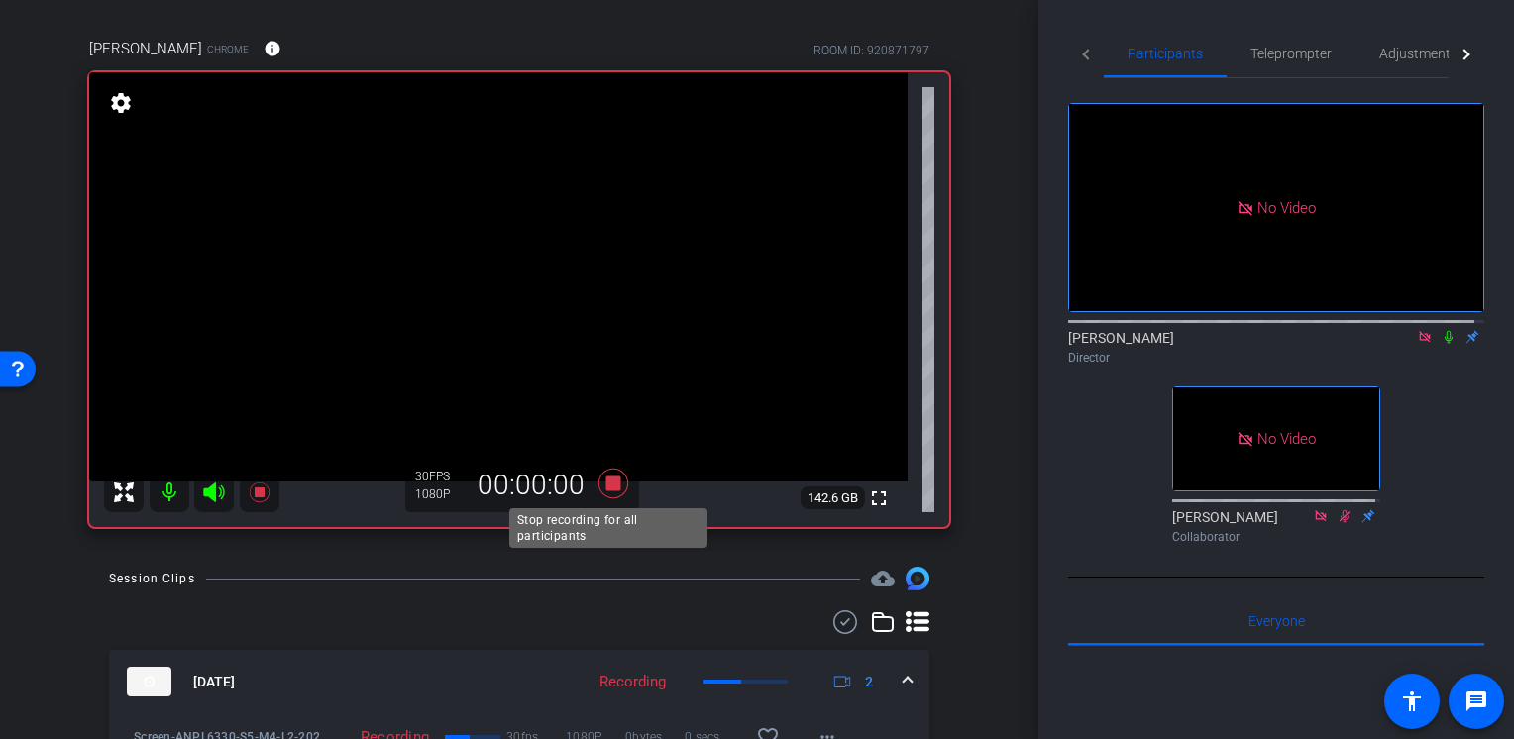
click at [607, 483] on icon at bounding box center [613, 484] width 30 height 30
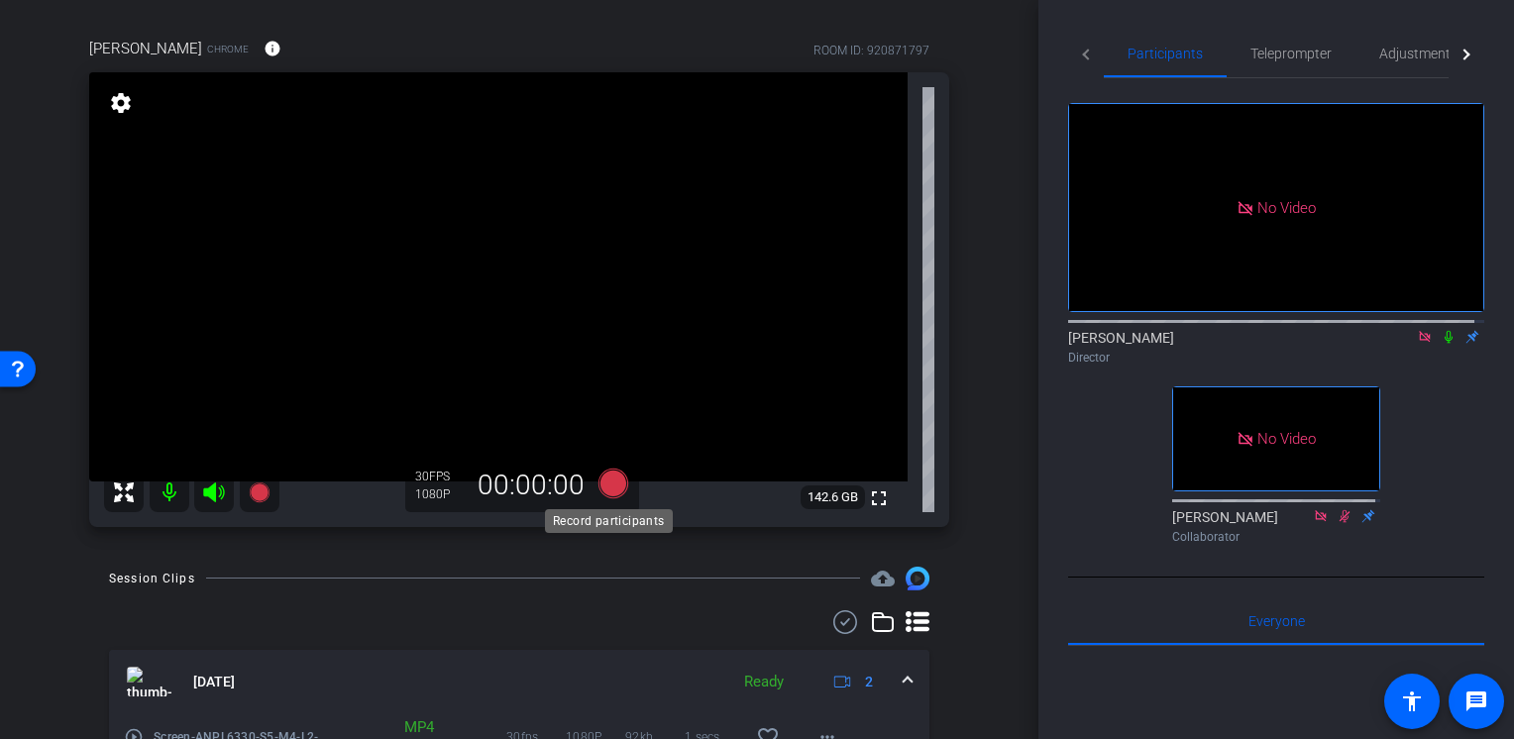
click at [606, 484] on icon at bounding box center [613, 484] width 30 height 30
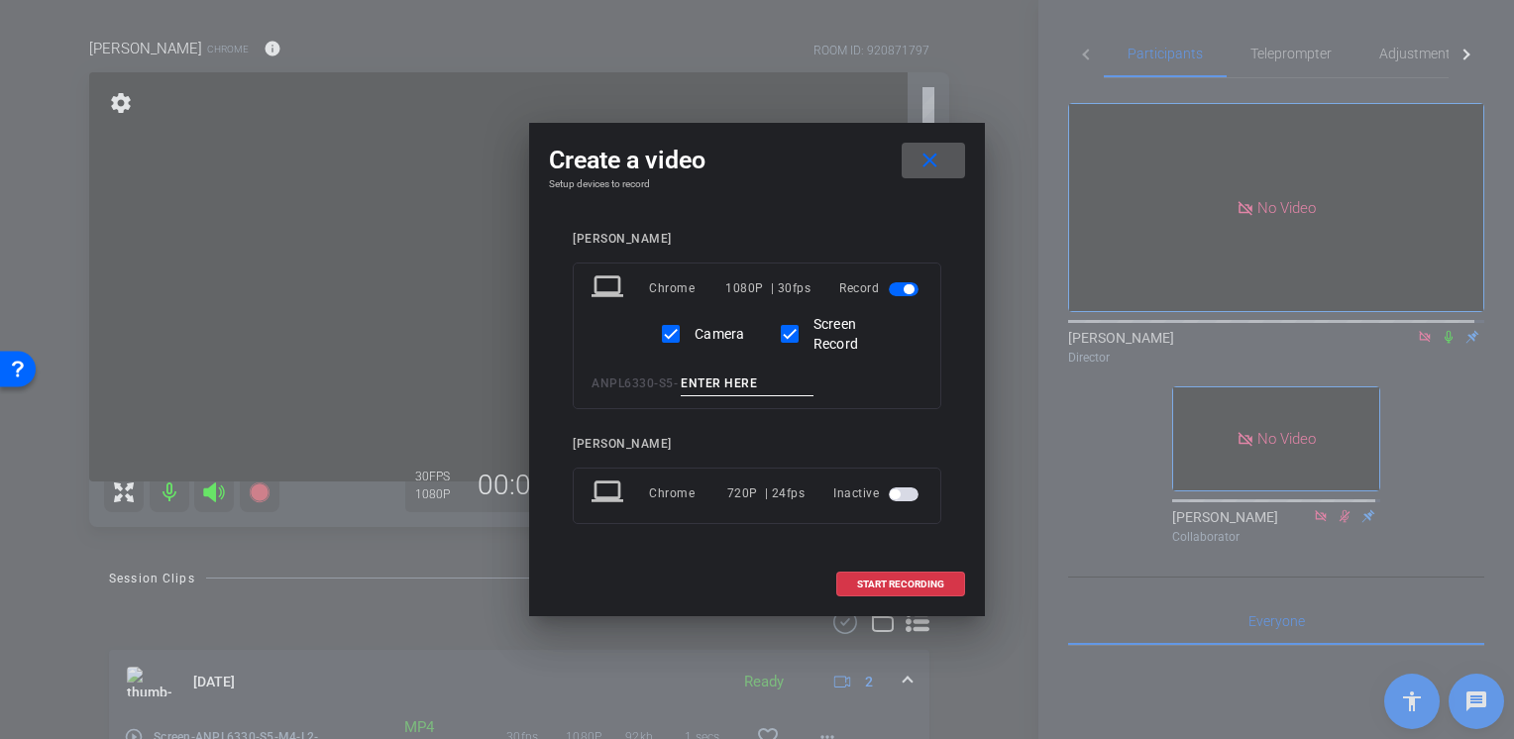
click at [757, 386] on input at bounding box center [747, 384] width 133 height 25
type input "M4_Lecture2"
click at [865, 581] on span "START RECORDING" at bounding box center [900, 585] width 87 height 10
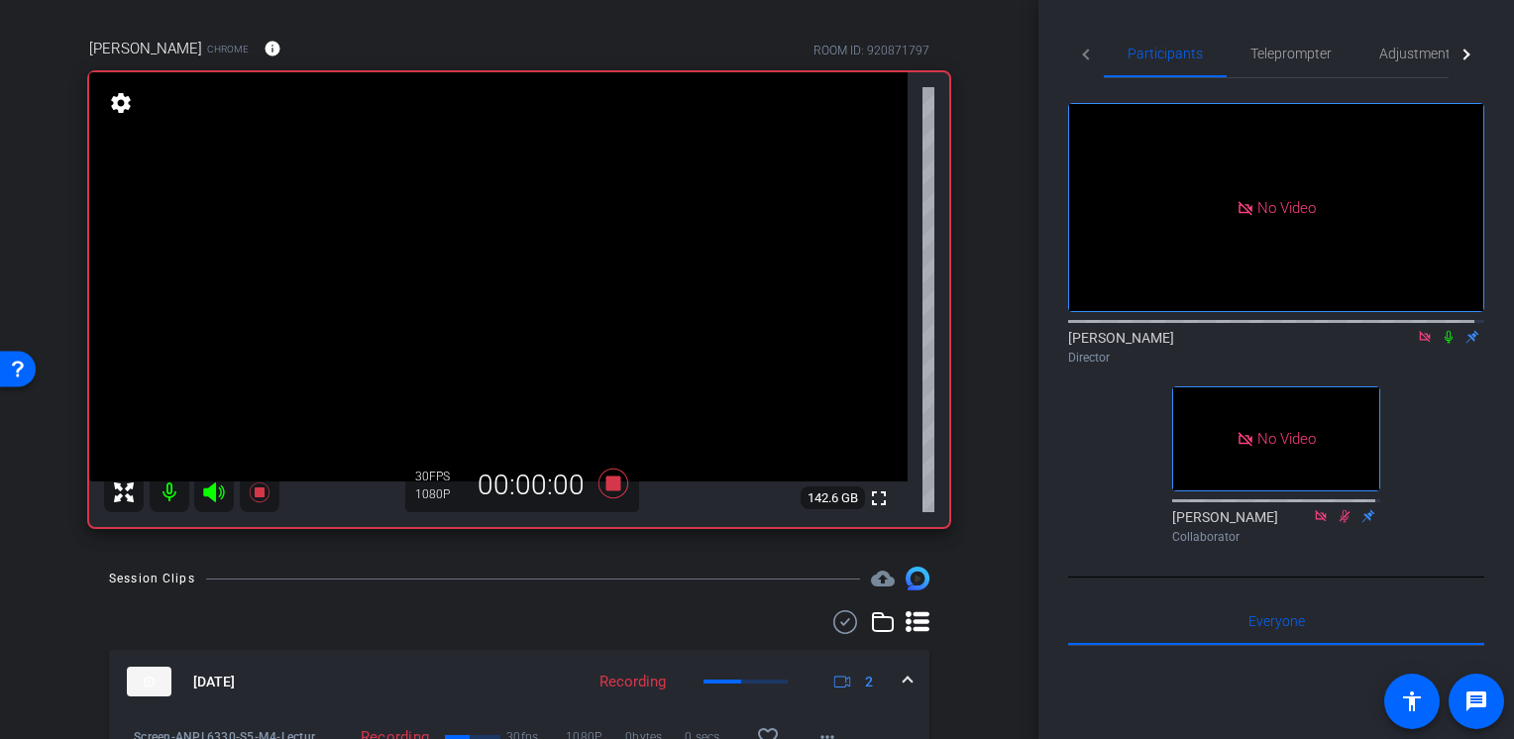
click at [1441, 330] on icon at bounding box center [1449, 337] width 16 height 14
click at [1443, 330] on icon at bounding box center [1449, 337] width 16 height 14
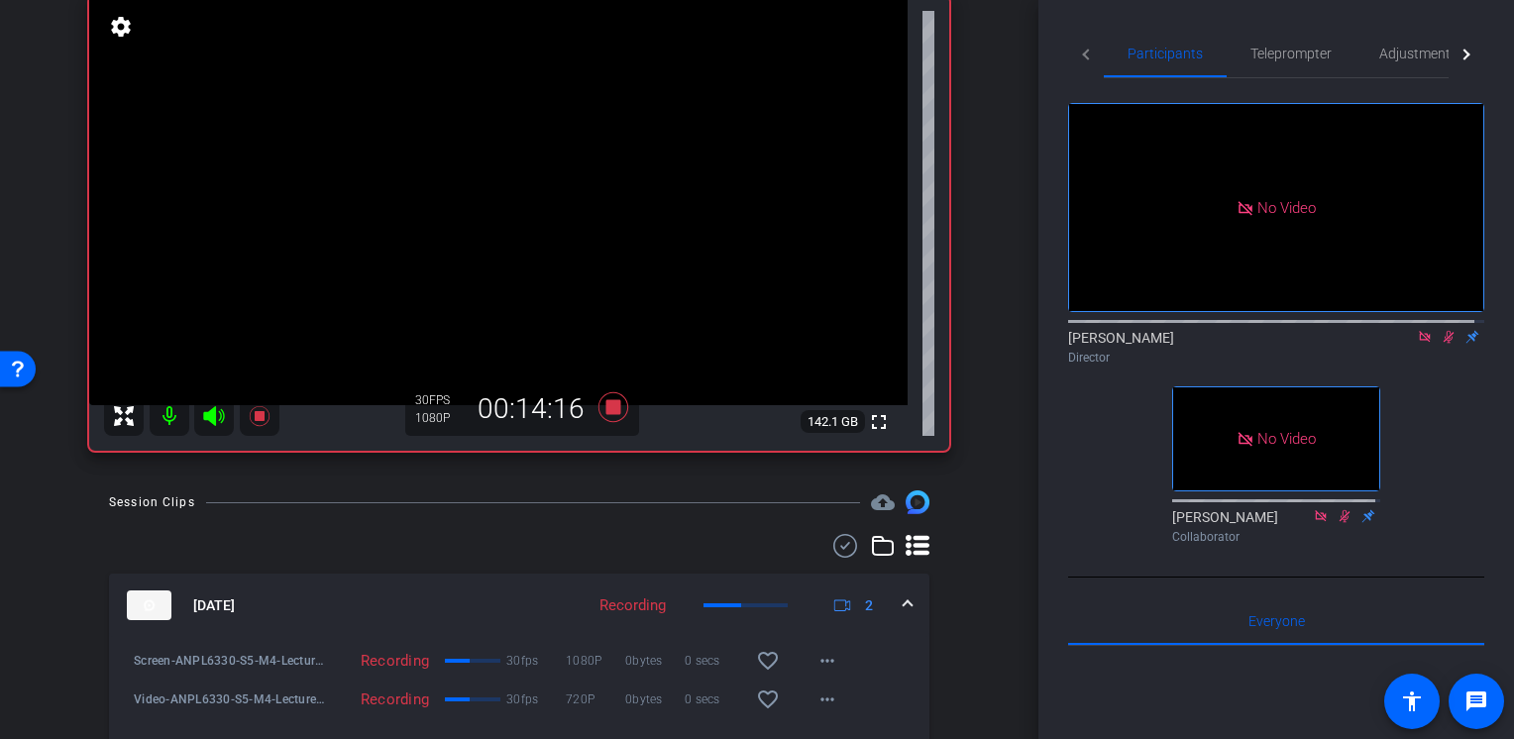
scroll to position [12, 0]
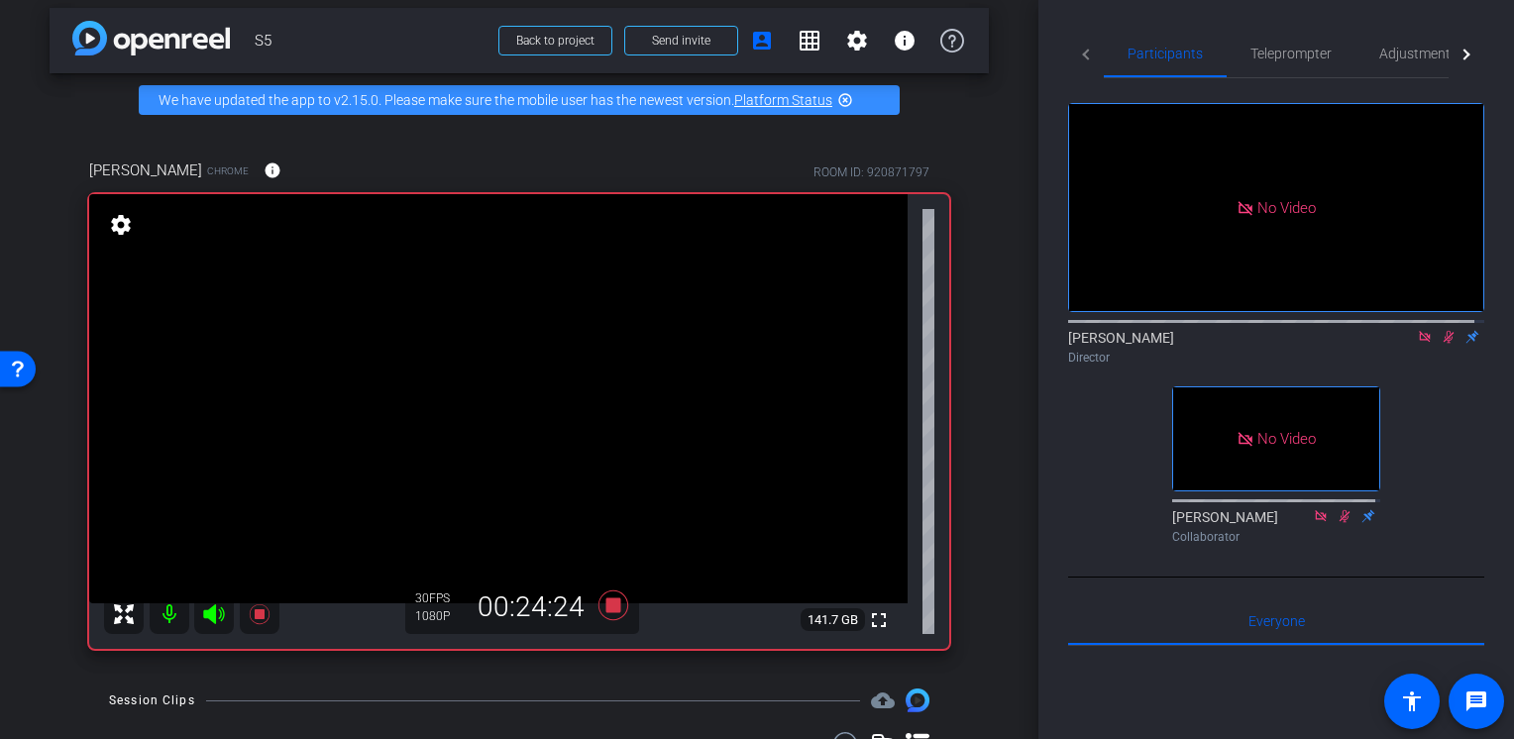
click at [1441, 330] on icon at bounding box center [1449, 337] width 16 height 14
click at [610, 605] on icon at bounding box center [613, 605] width 30 height 30
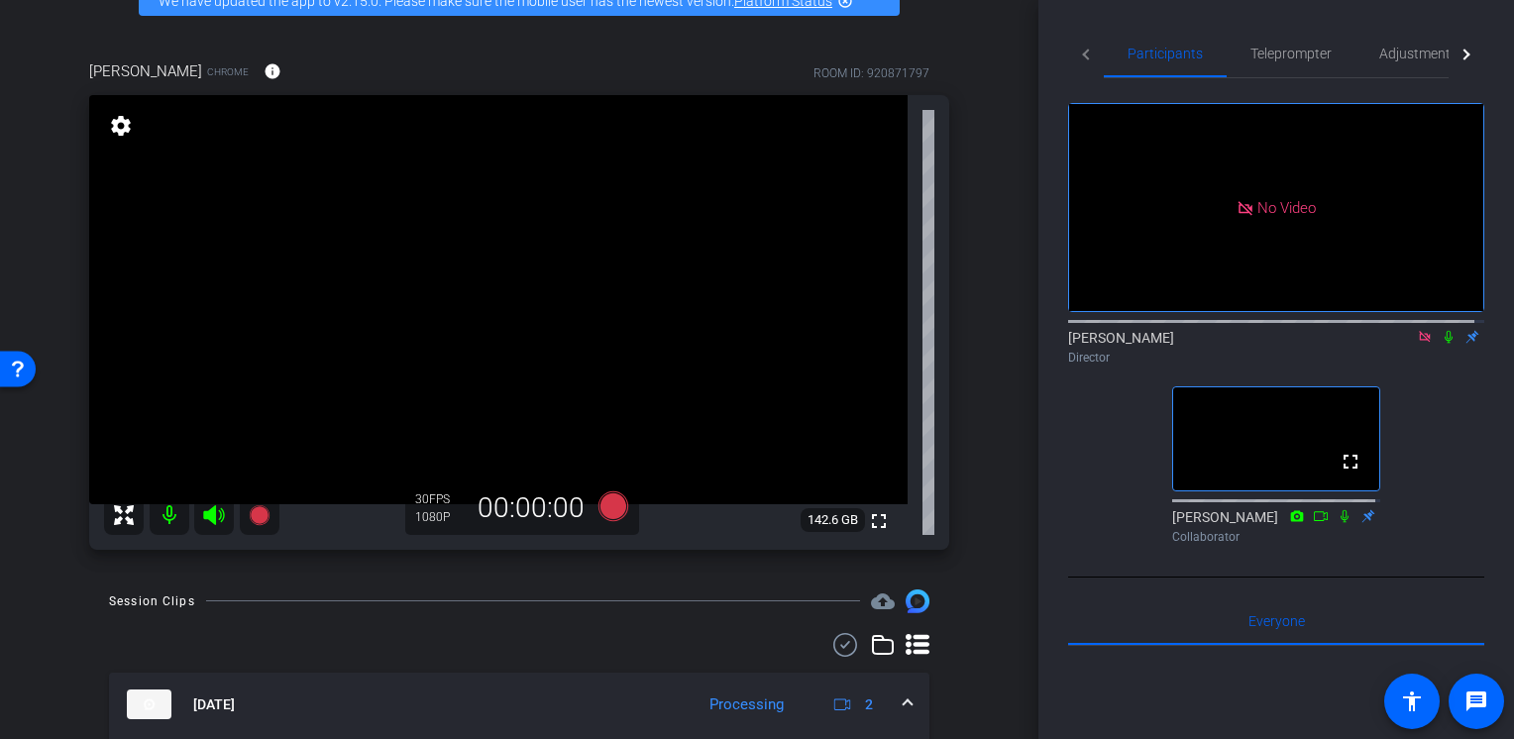
scroll to position [210, 0]
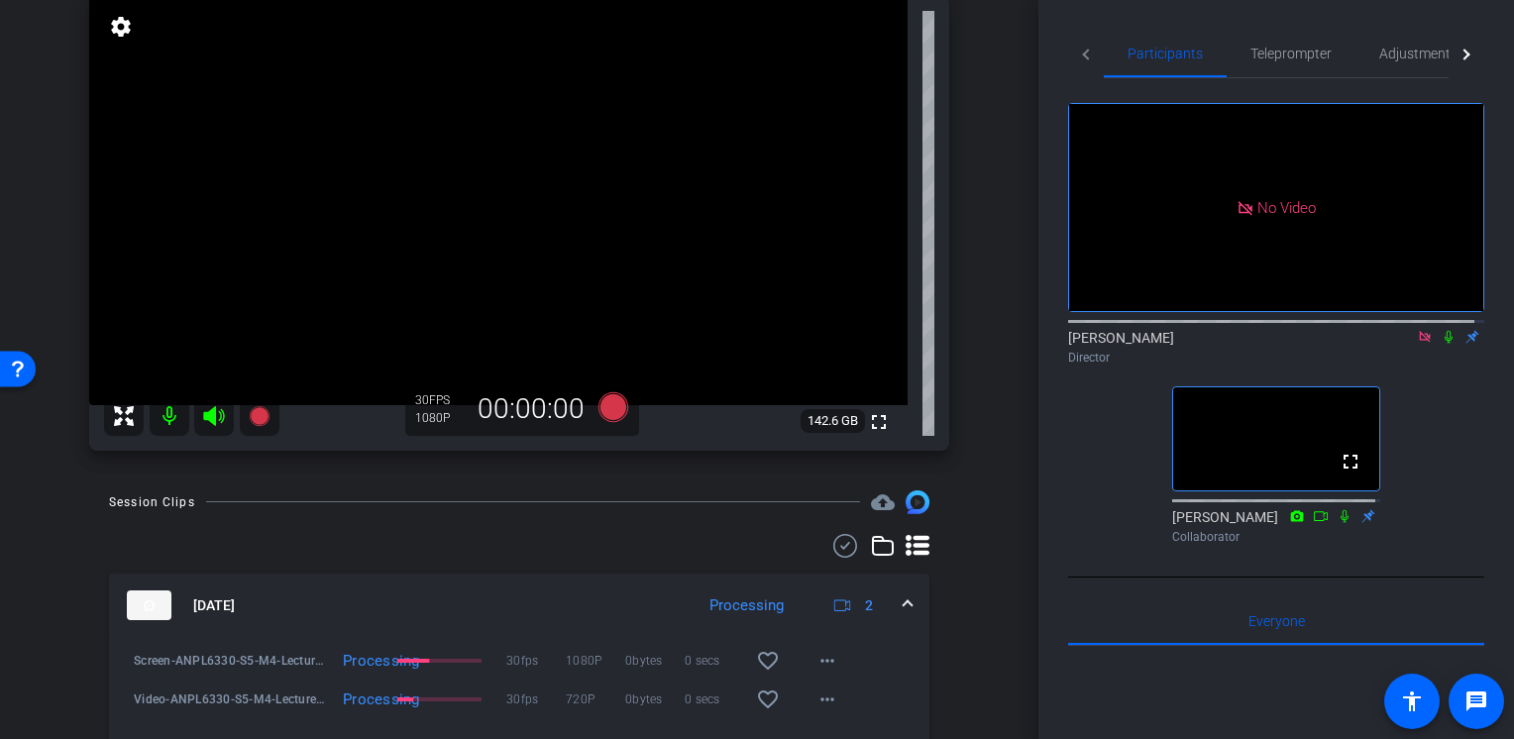
click at [1441, 330] on icon at bounding box center [1449, 337] width 16 height 14
click at [1444, 331] on icon at bounding box center [1449, 337] width 11 height 13
click at [1441, 330] on icon at bounding box center [1449, 337] width 16 height 14
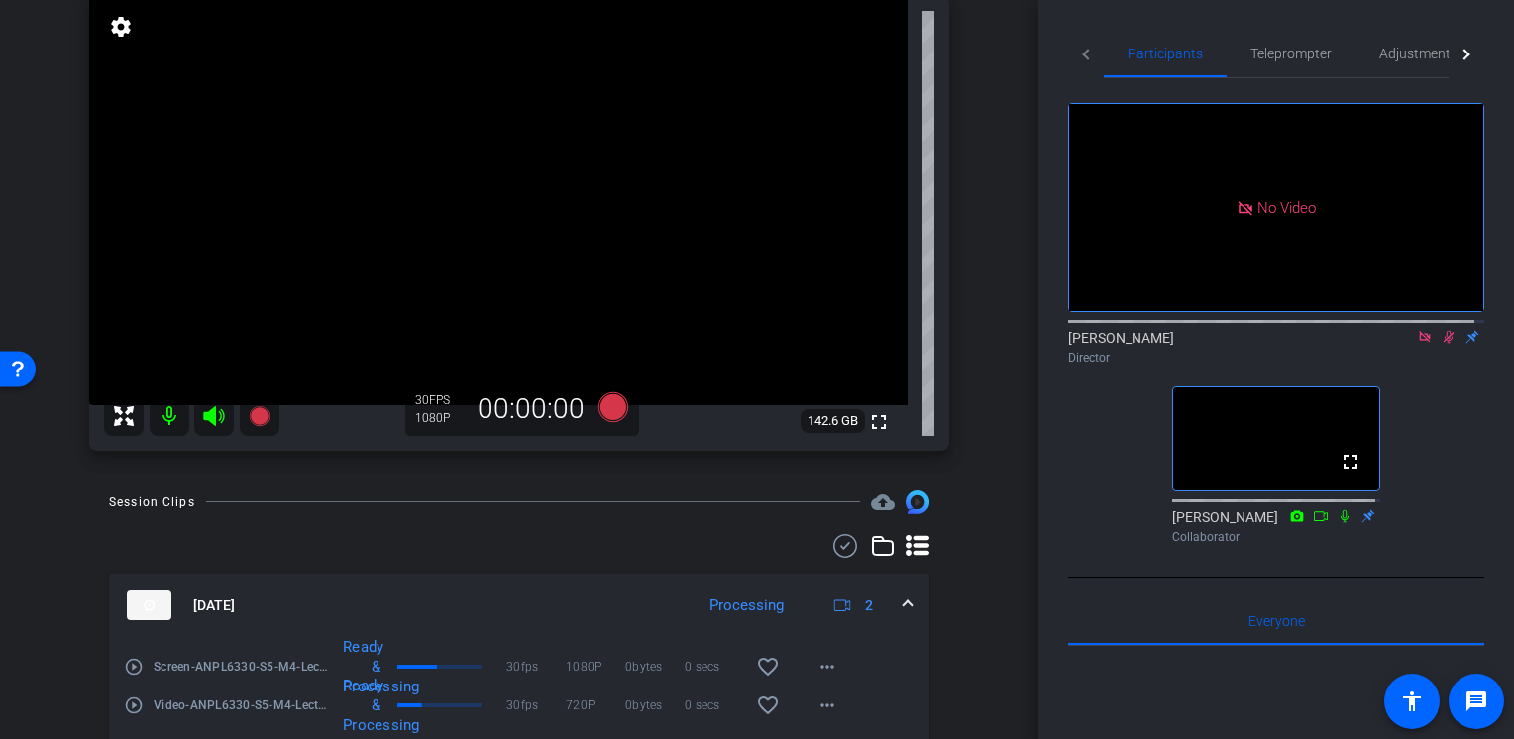
click at [1442, 330] on icon at bounding box center [1449, 337] width 16 height 14
click at [1441, 330] on icon at bounding box center [1449, 337] width 16 height 14
click at [1443, 328] on div "[PERSON_NAME] Director" at bounding box center [1276, 347] width 416 height 39
click at [1441, 330] on icon at bounding box center [1449, 337] width 16 height 14
click at [1445, 331] on icon at bounding box center [1449, 337] width 8 height 13
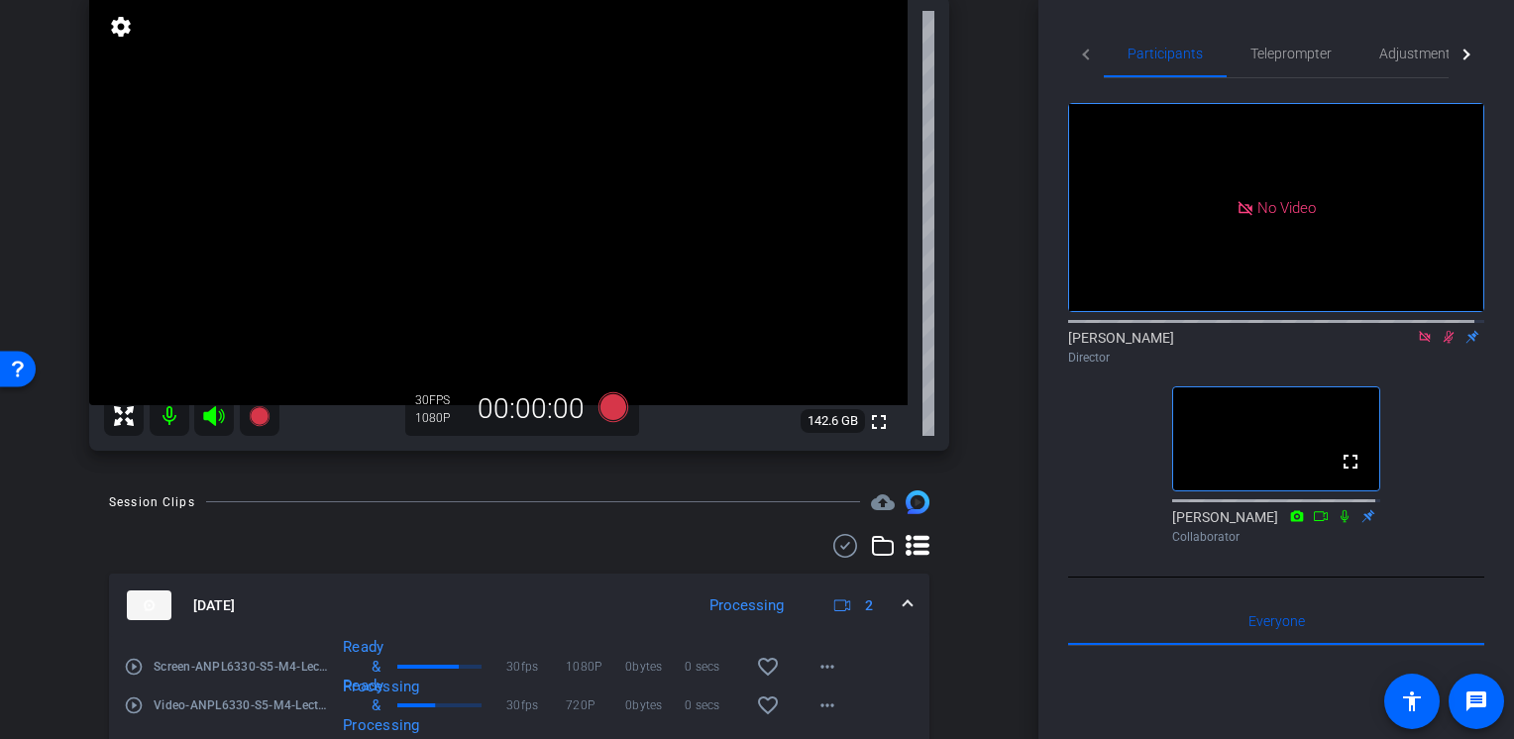
click at [1446, 330] on icon at bounding box center [1449, 337] width 16 height 14
click at [1445, 331] on icon at bounding box center [1449, 337] width 8 height 13
click at [1438, 328] on mat-icon at bounding box center [1449, 337] width 24 height 18
click at [1445, 331] on icon at bounding box center [1449, 337] width 8 height 13
click at [1443, 330] on icon at bounding box center [1449, 337] width 16 height 14
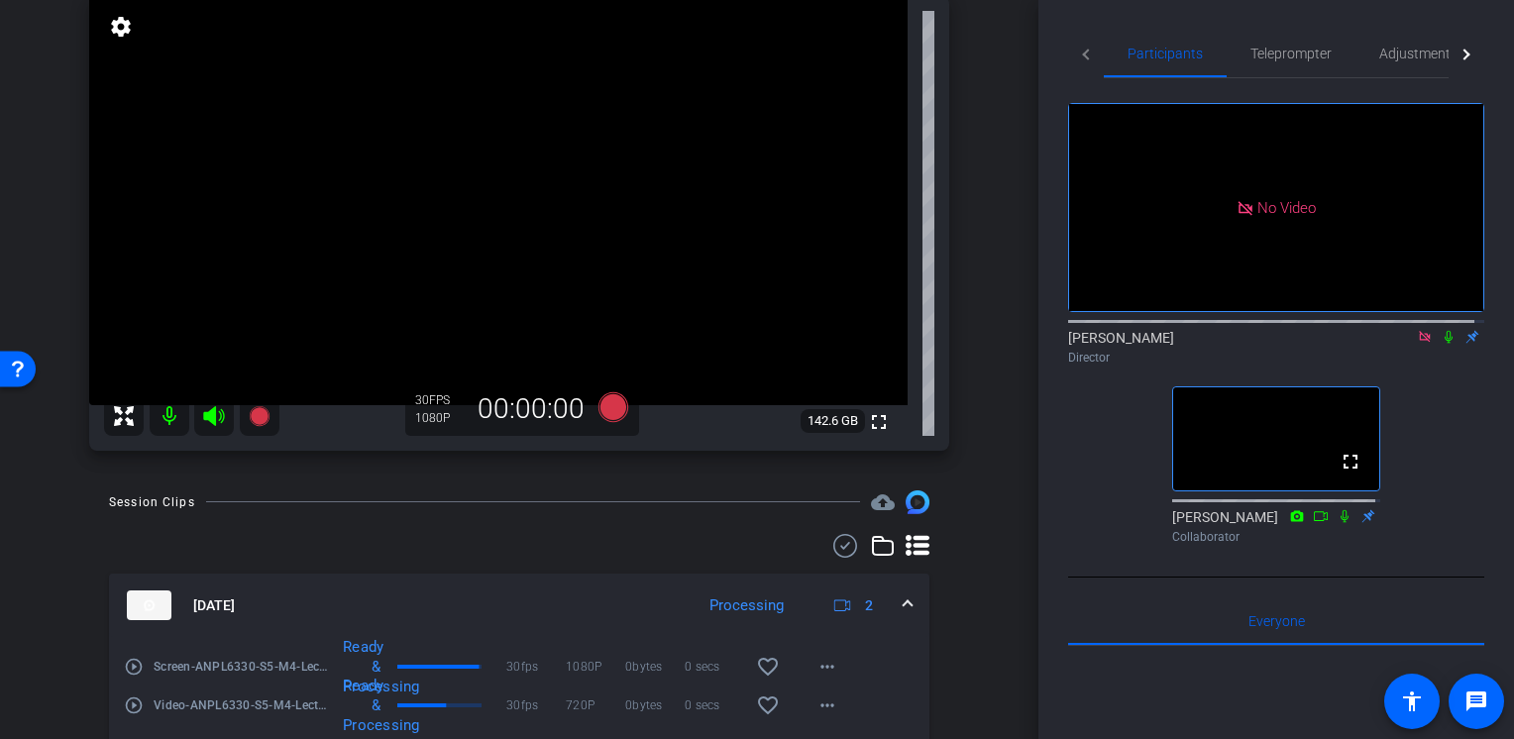
click at [1441, 330] on icon at bounding box center [1449, 337] width 16 height 14
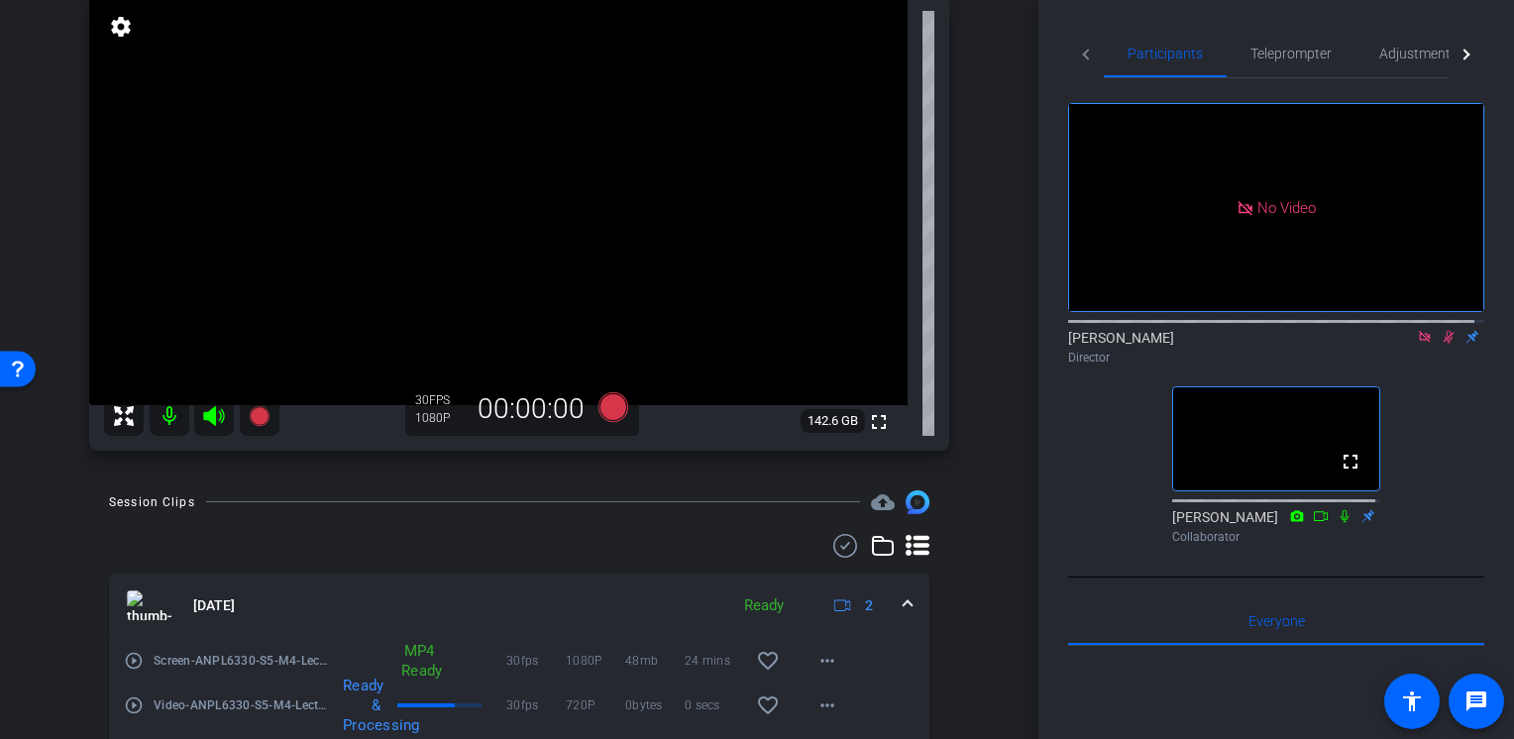
click at [1444, 331] on icon at bounding box center [1449, 337] width 11 height 13
click at [1445, 331] on icon at bounding box center [1449, 337] width 8 height 13
click at [1437, 328] on mat-icon at bounding box center [1449, 337] width 24 height 18
click at [1439, 328] on div "[PERSON_NAME] Director" at bounding box center [1276, 347] width 416 height 39
click at [1441, 330] on icon at bounding box center [1449, 337] width 16 height 14
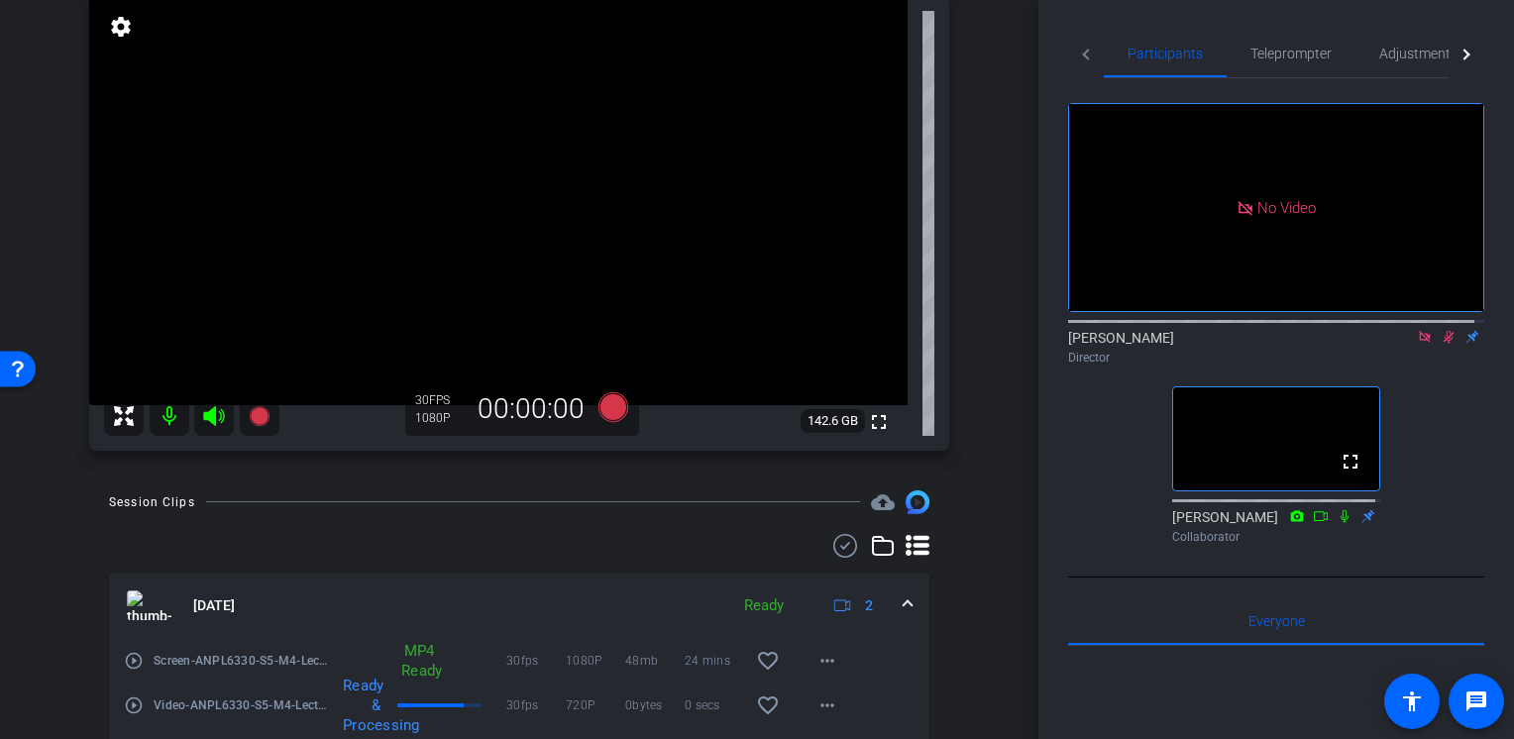
click at [1444, 331] on icon at bounding box center [1449, 337] width 11 height 13
click at [1441, 330] on icon at bounding box center [1449, 337] width 16 height 14
click at [603, 400] on icon at bounding box center [613, 407] width 30 height 30
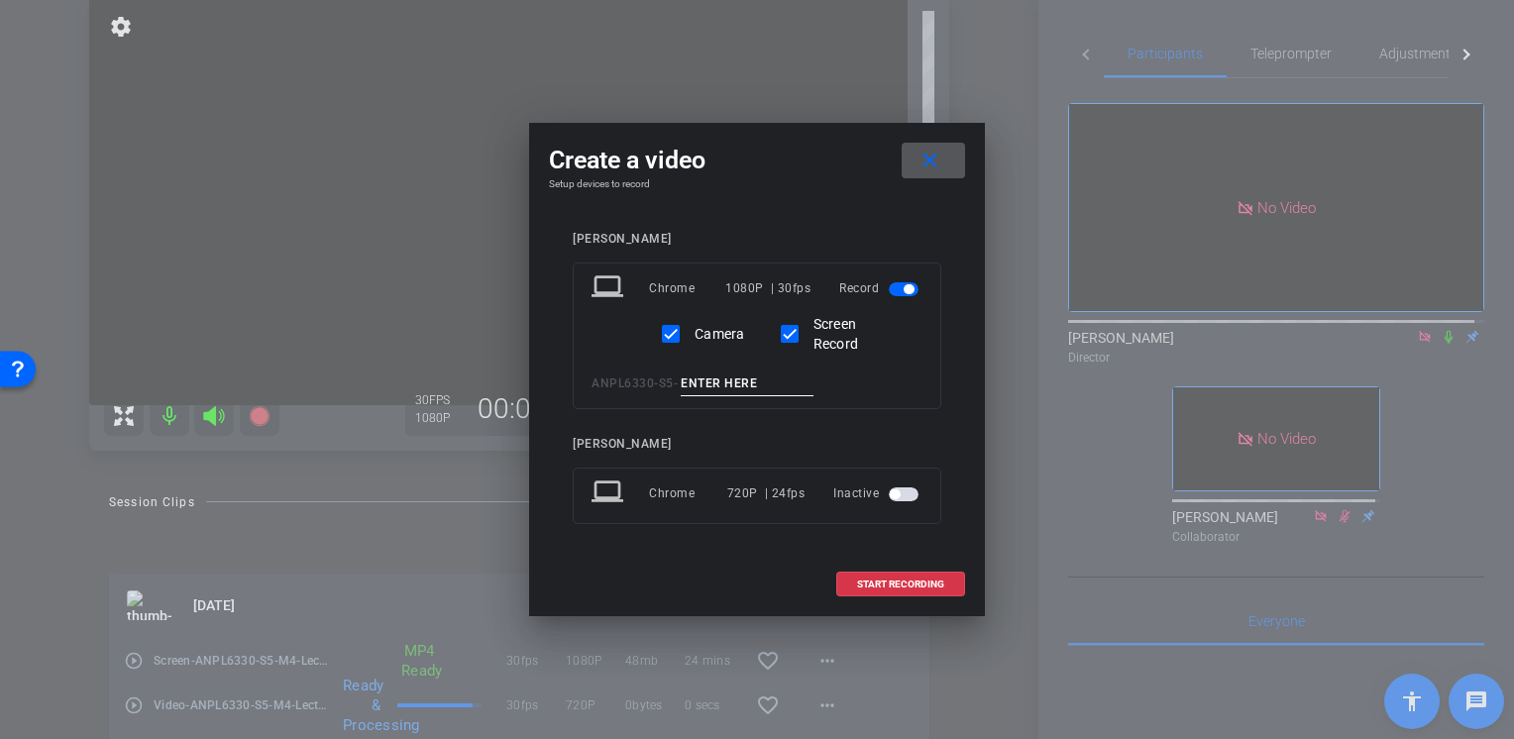
click at [777, 386] on input at bounding box center [747, 384] width 133 height 25
type input "M4_Lecture3"
click at [929, 580] on span "START RECORDING" at bounding box center [900, 585] width 87 height 10
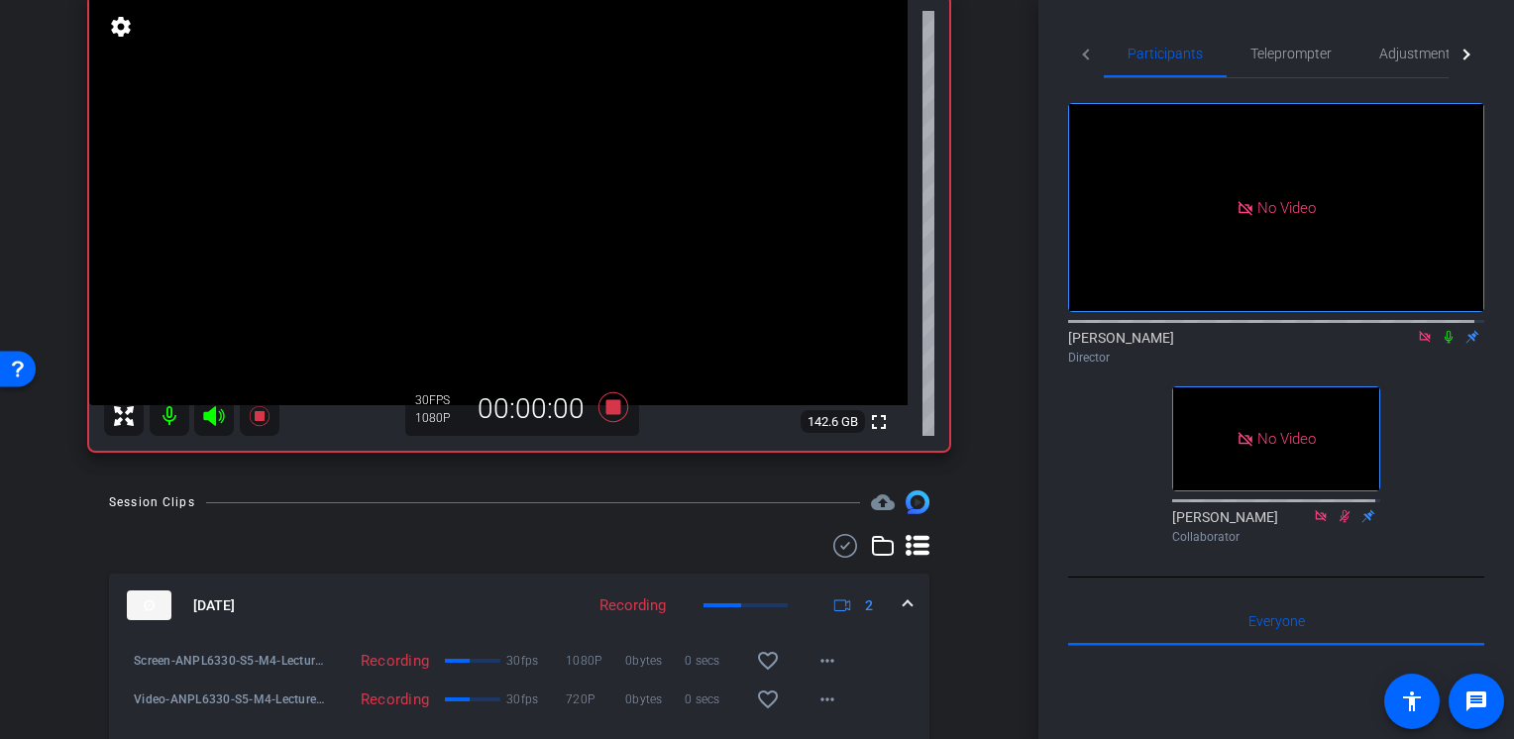
click at [1441, 330] on icon at bounding box center [1449, 337] width 16 height 14
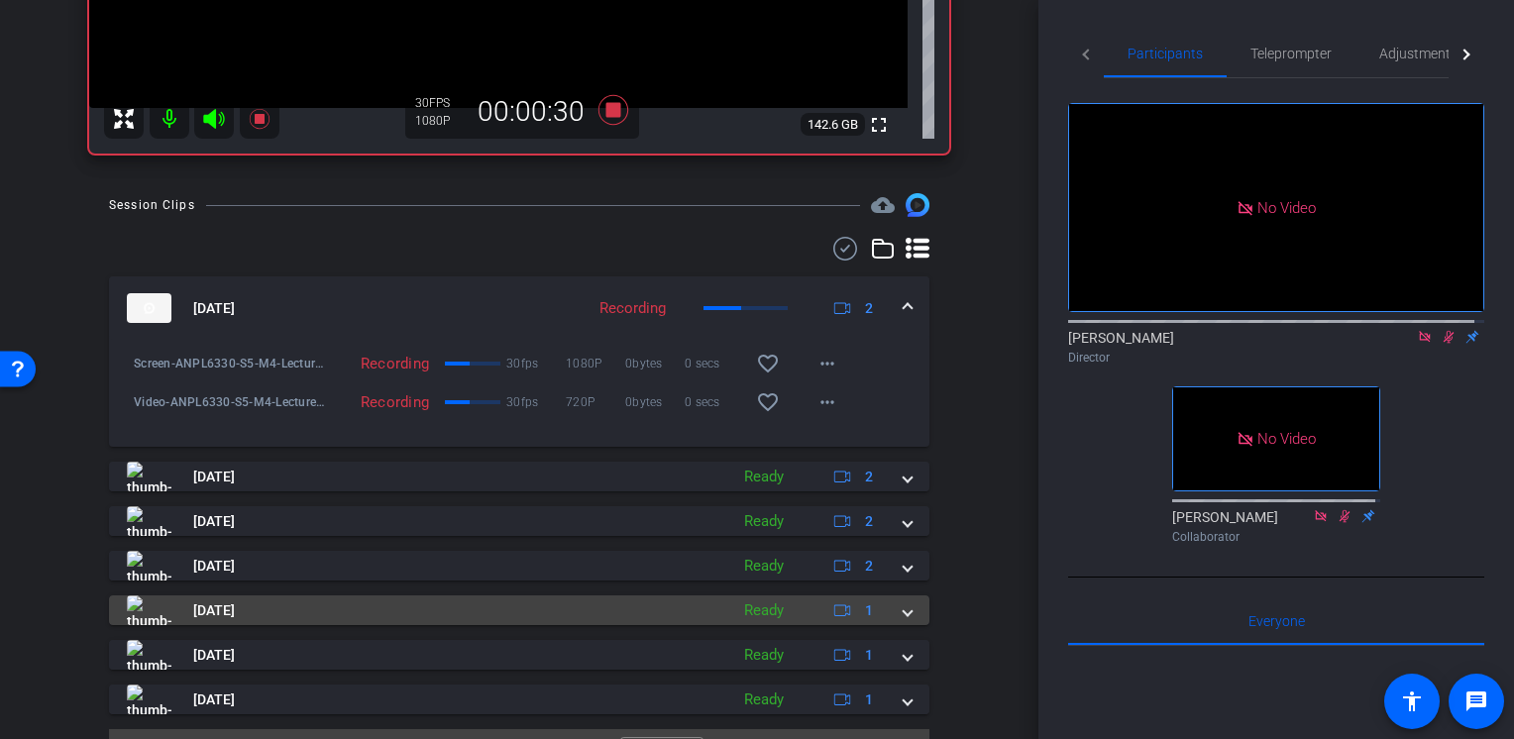
scroll to position [552, 0]
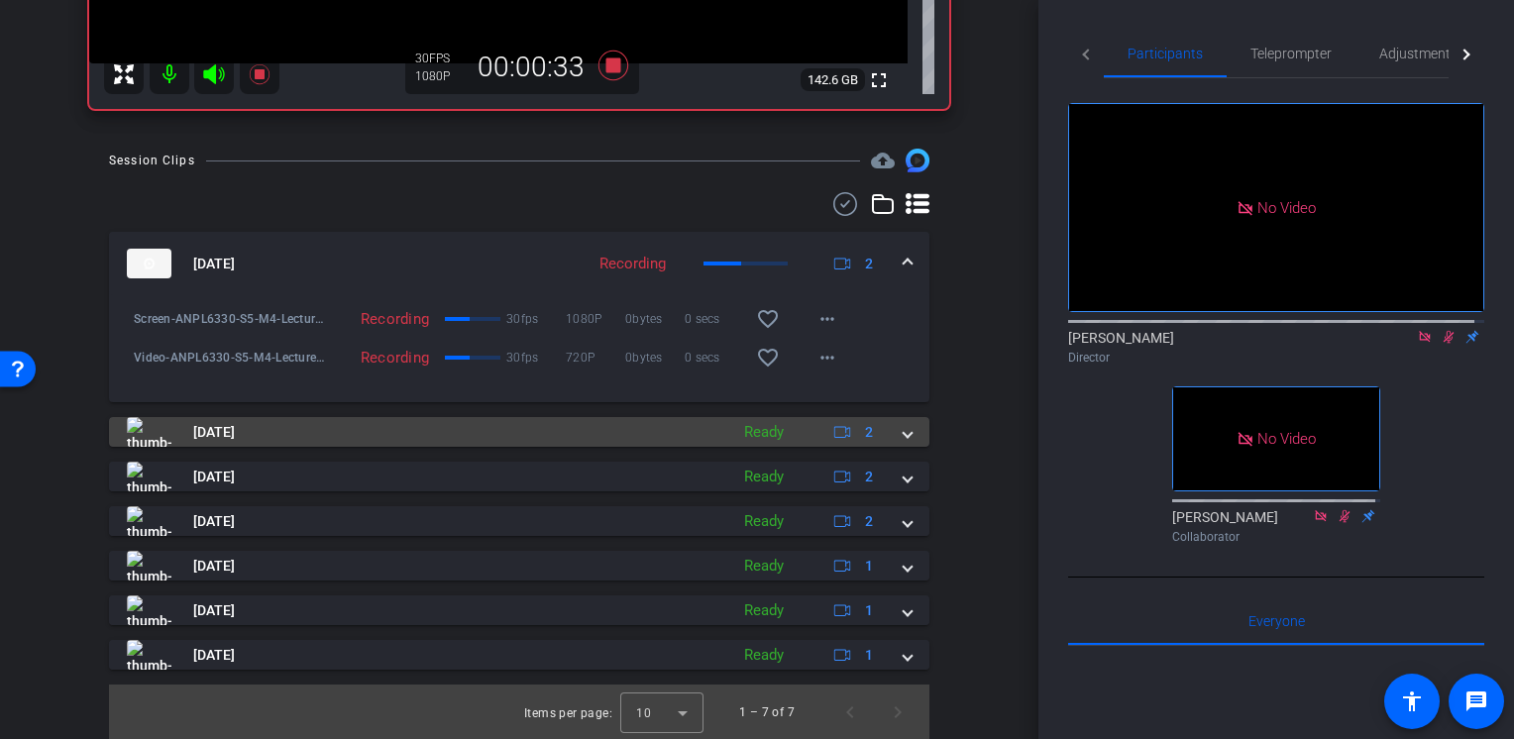
click at [556, 434] on mat-panel-title "[DATE]" at bounding box center [422, 432] width 591 height 30
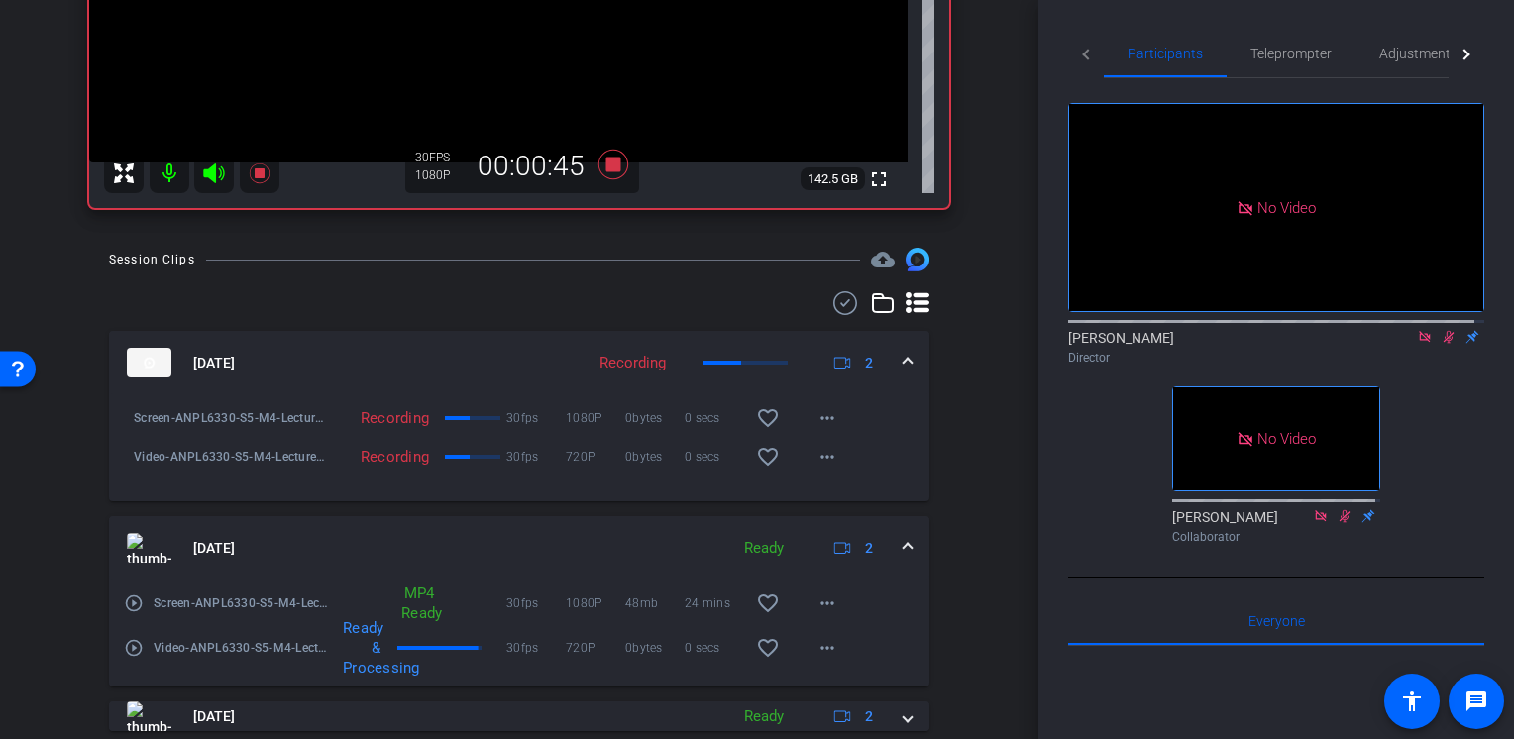
scroll to position [651, 0]
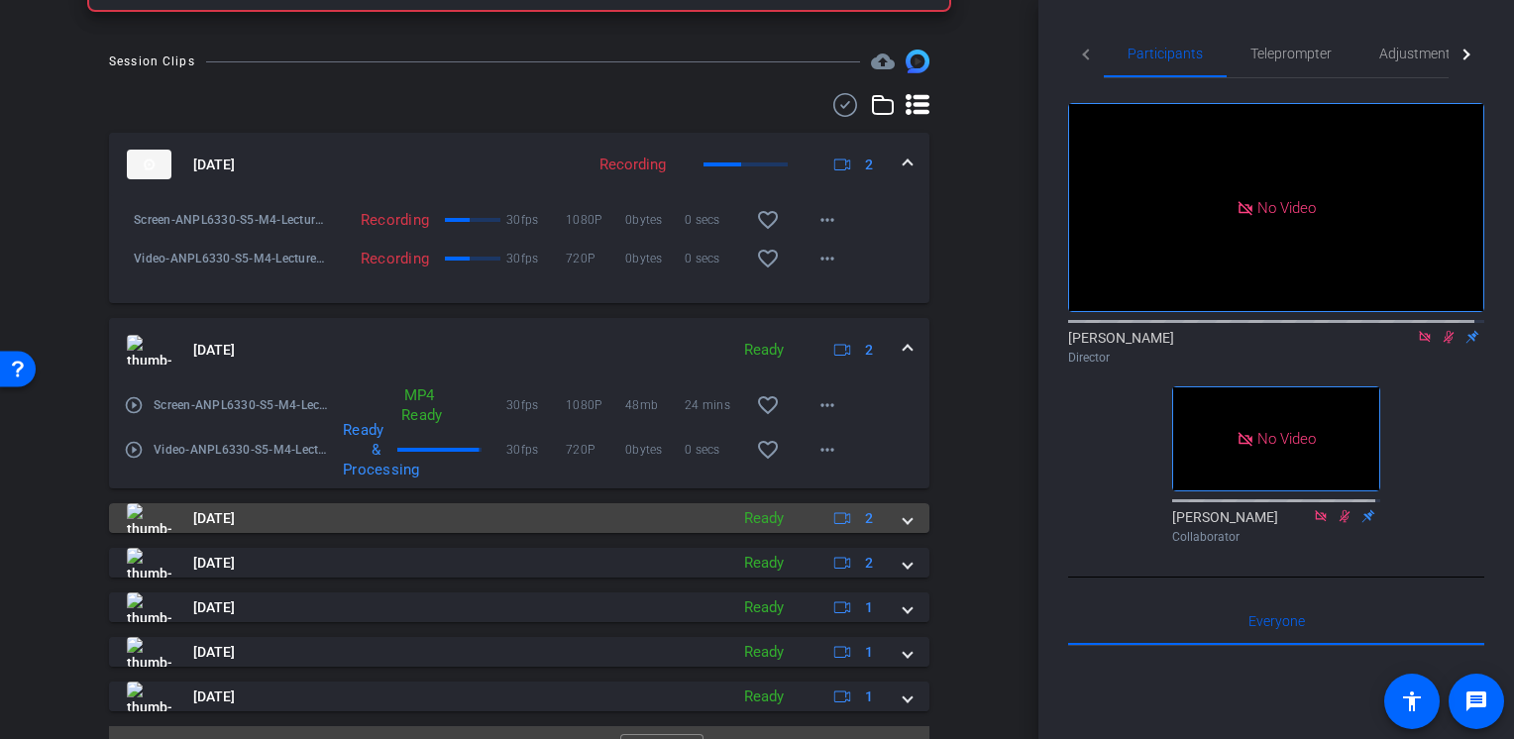
click at [638, 518] on mat-panel-title "[DATE]" at bounding box center [422, 518] width 591 height 30
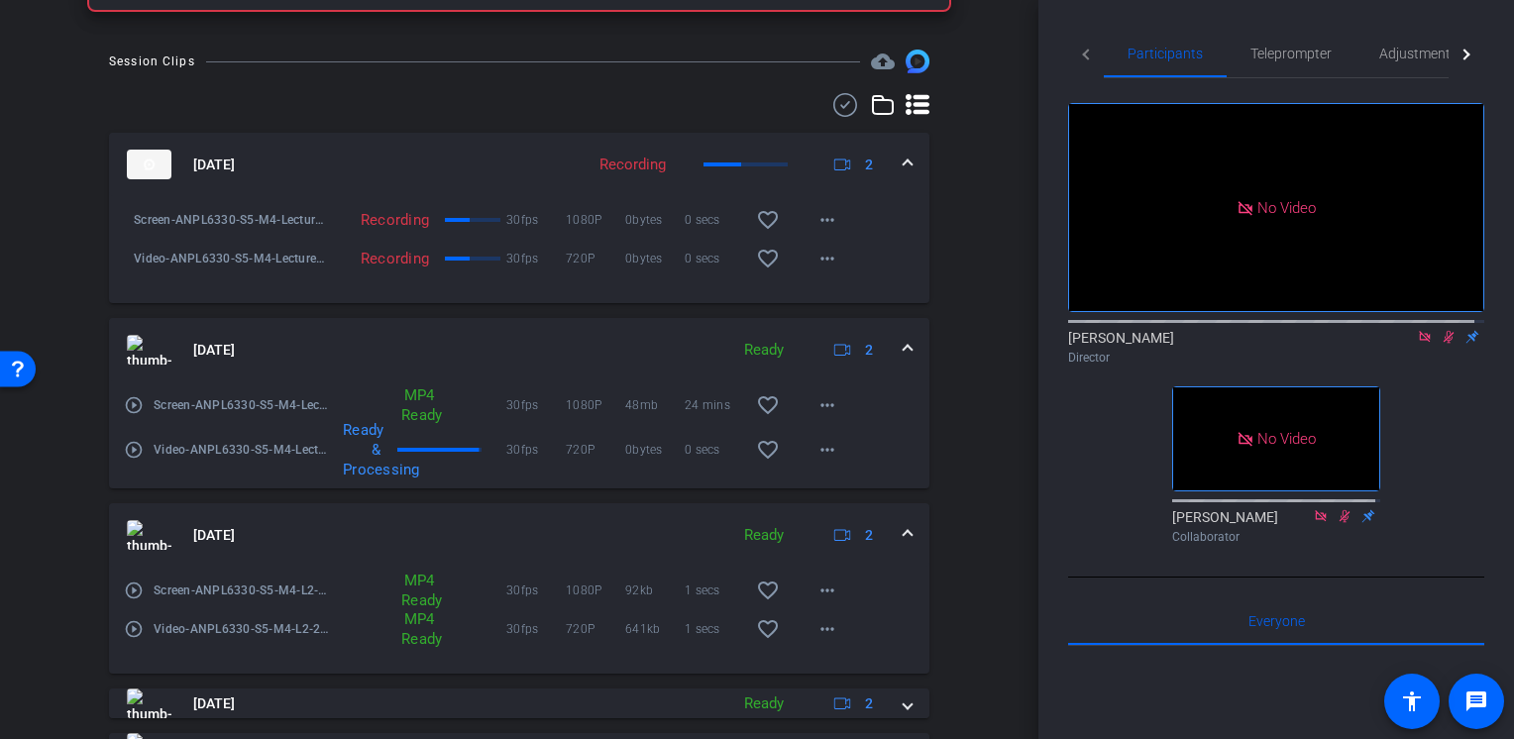
click at [638, 520] on mat-panel-title "[DATE]" at bounding box center [422, 535] width 591 height 30
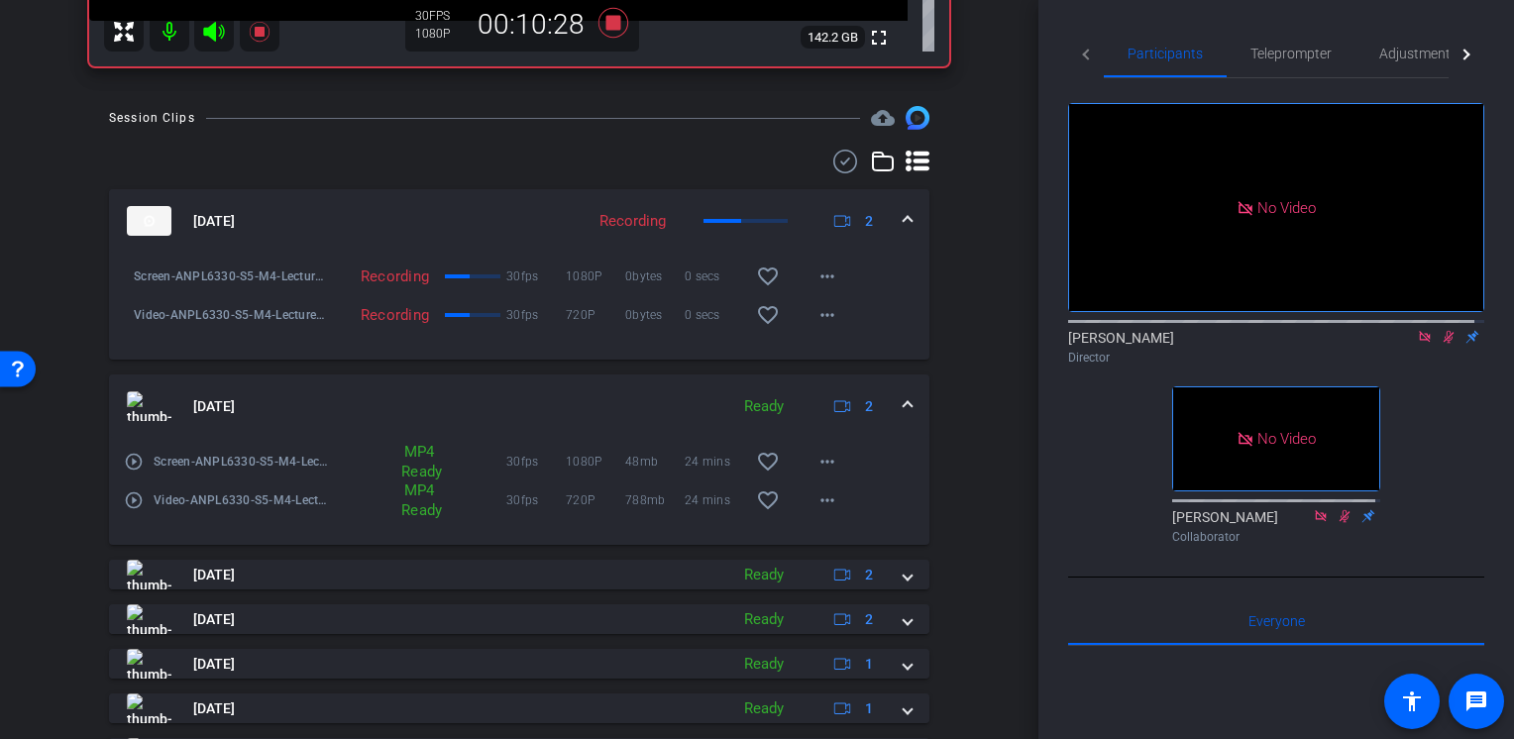
scroll to position [693, 0]
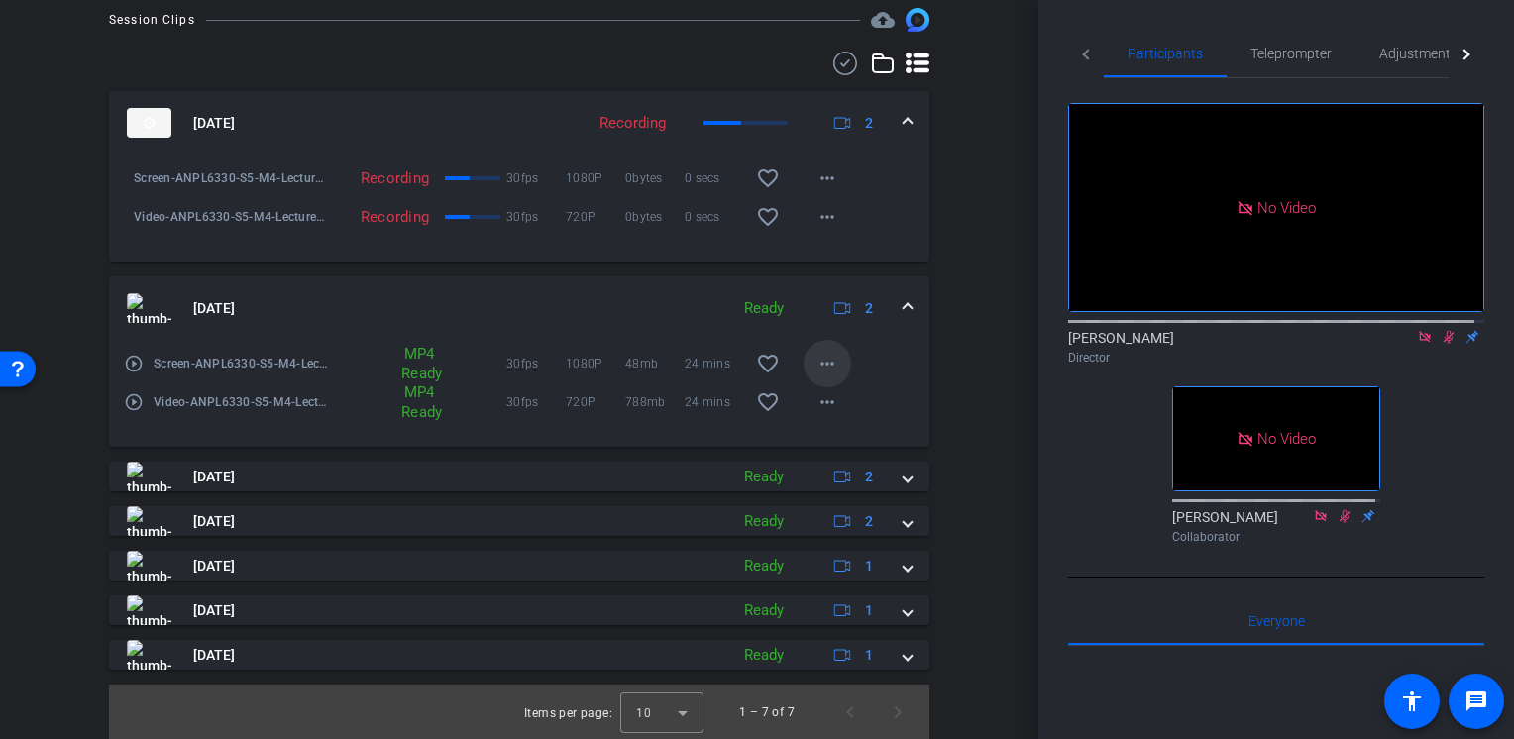
click at [815, 363] on mat-icon "more_horiz" at bounding box center [827, 364] width 24 height 24
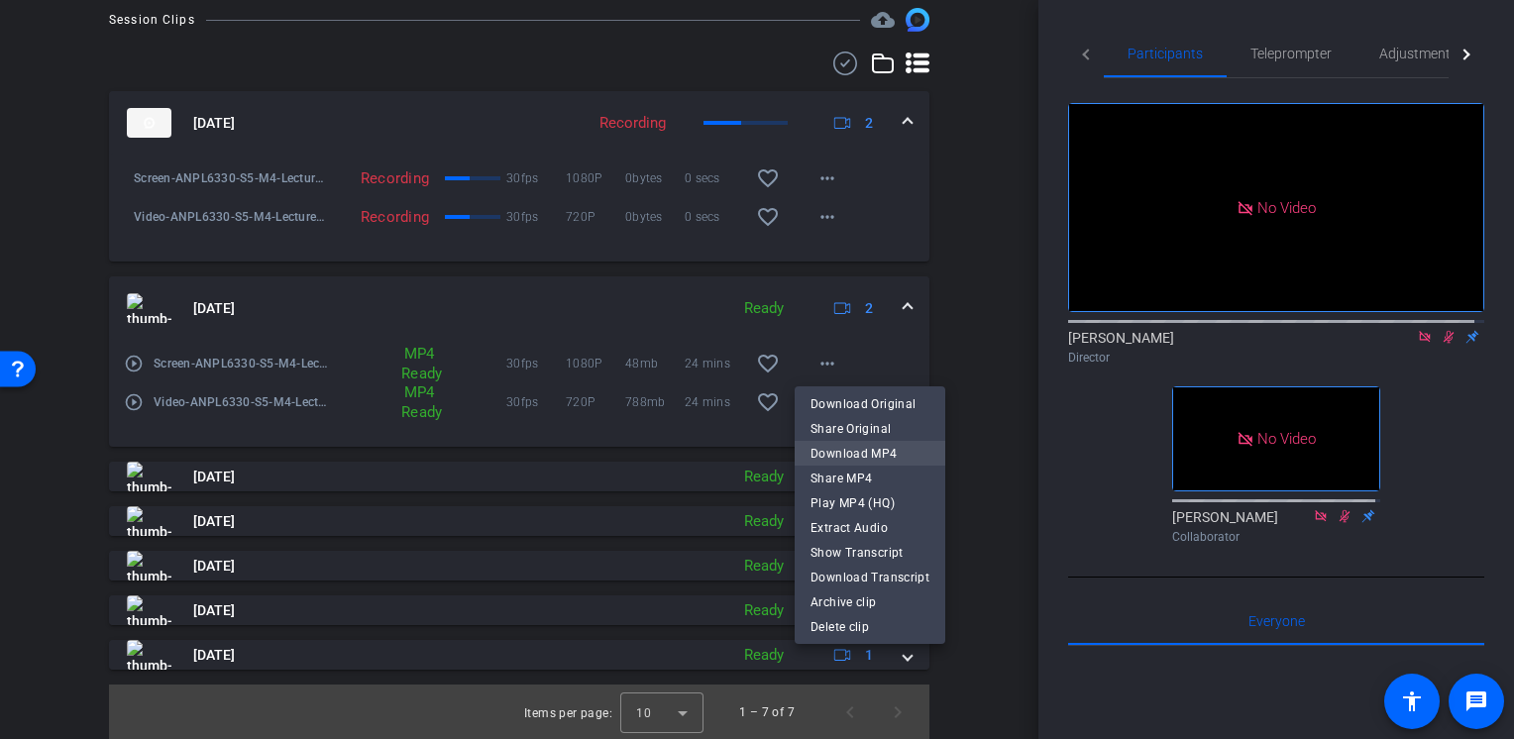
click at [857, 443] on span "Download MP4" at bounding box center [869, 454] width 119 height 24
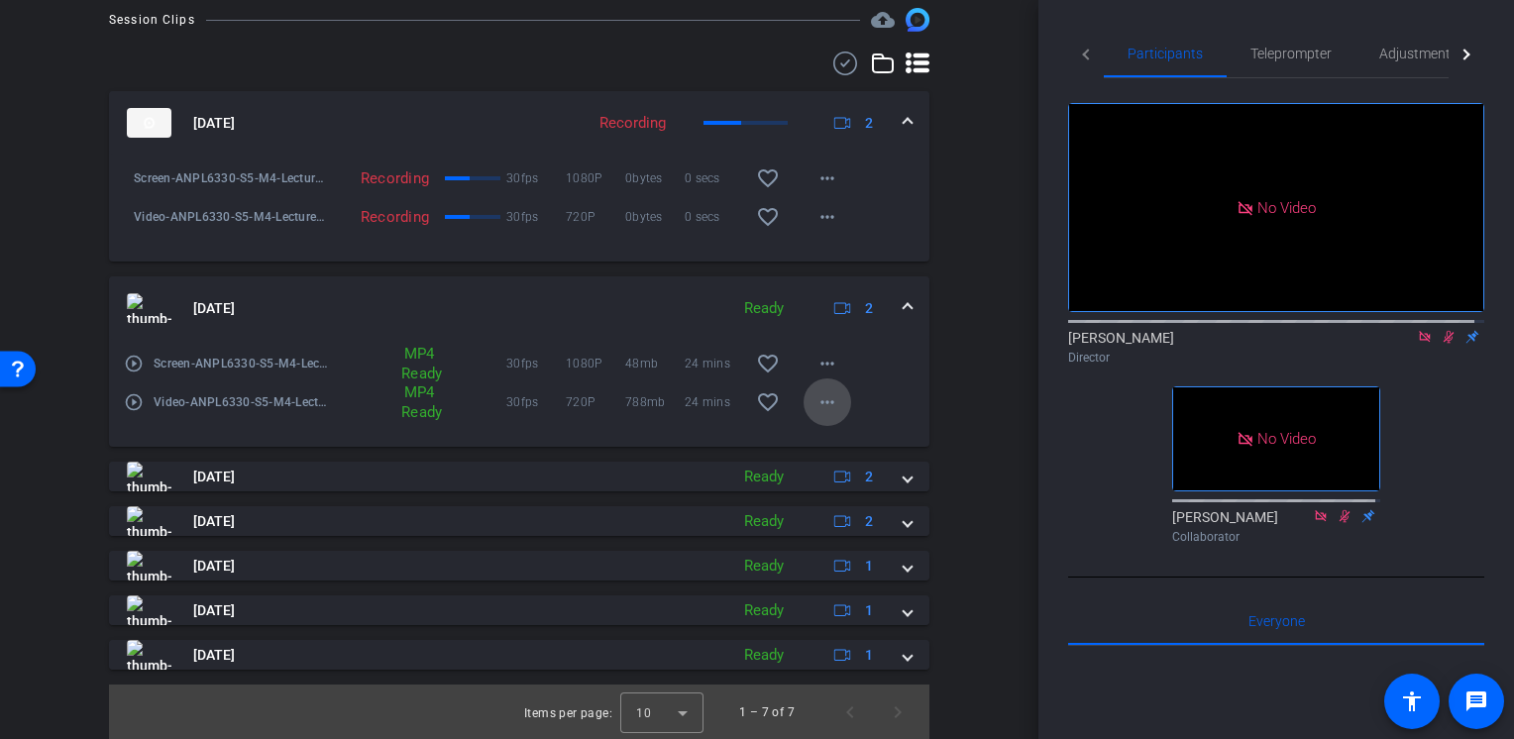
click at [820, 406] on mat-icon "more_horiz" at bounding box center [827, 402] width 24 height 24
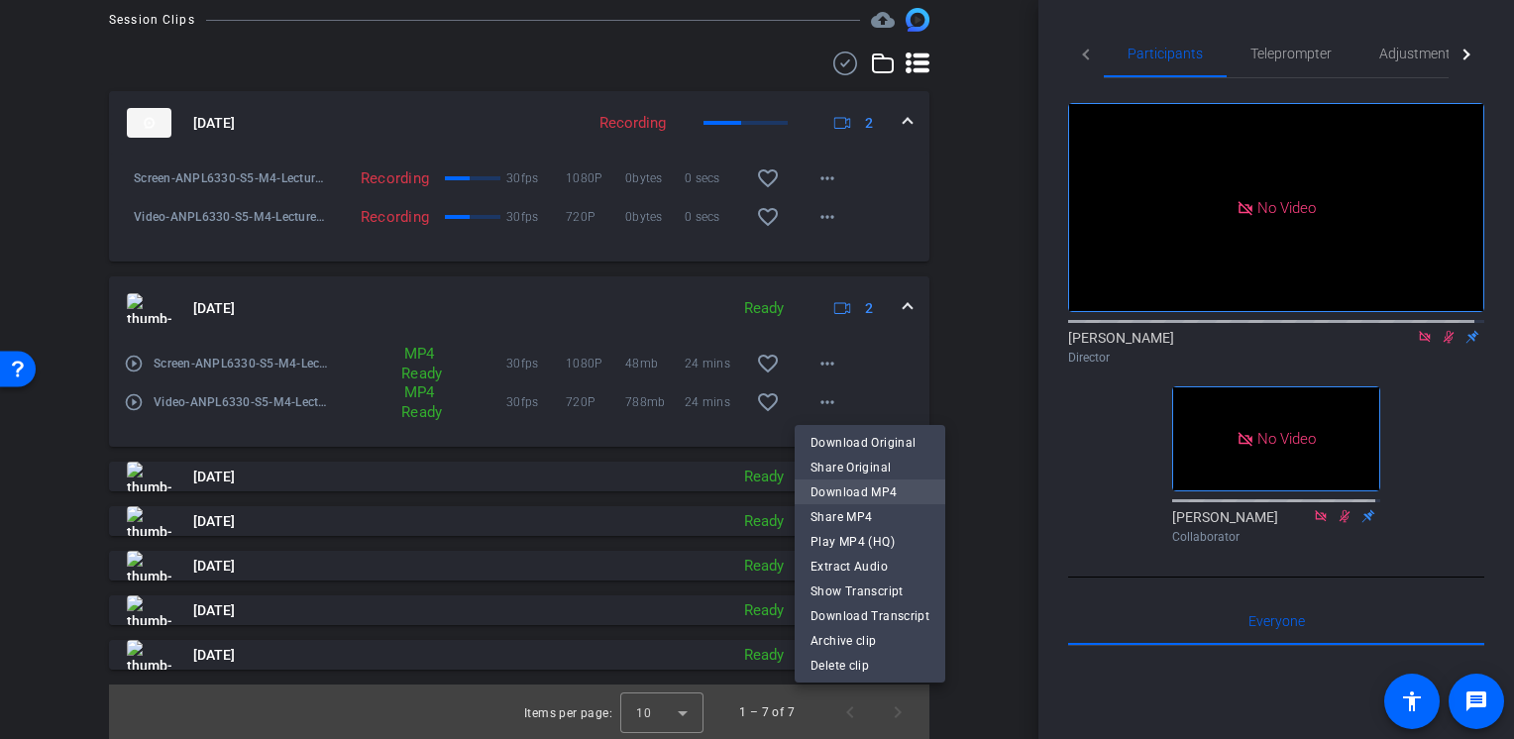
click at [844, 488] on span "Download MP4" at bounding box center [869, 493] width 119 height 24
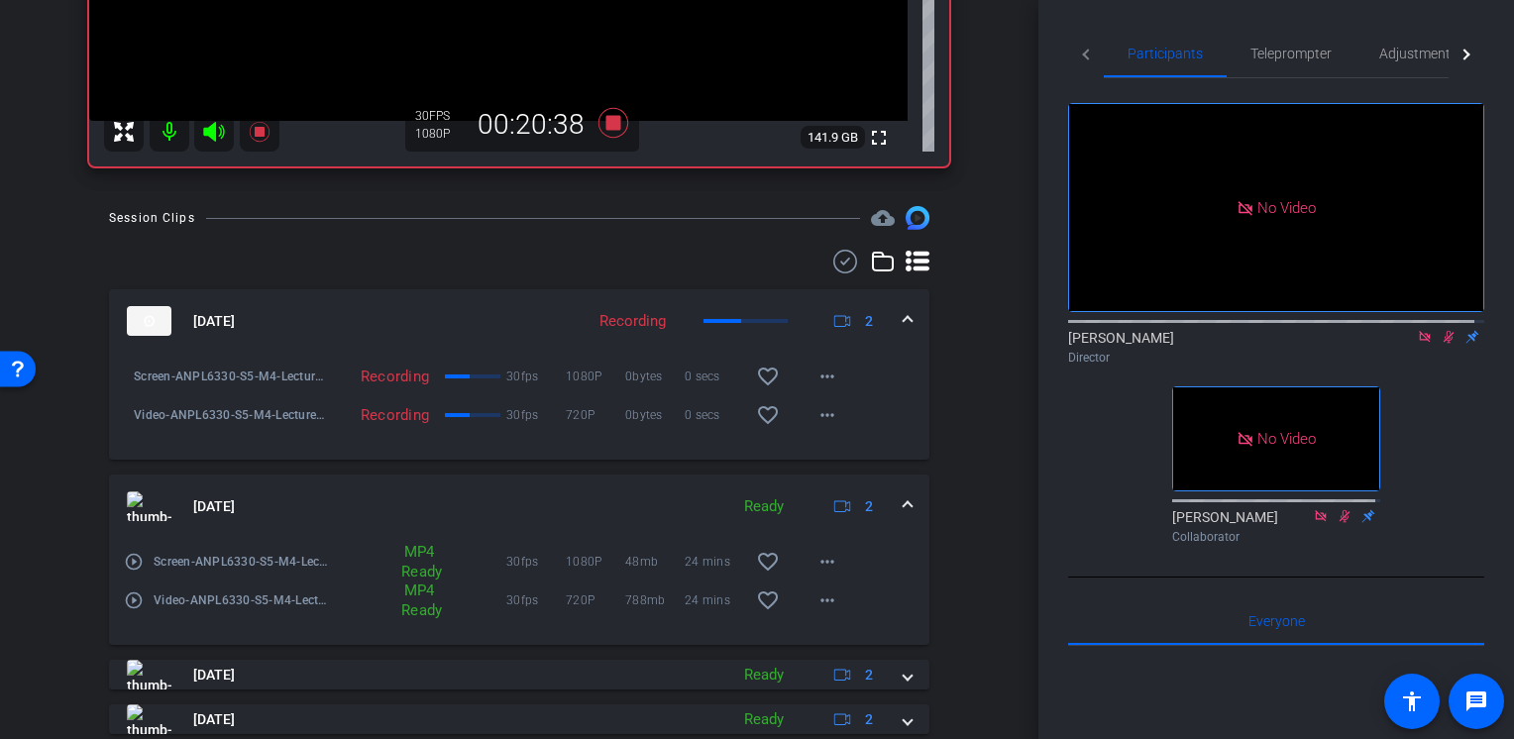
scroll to position [197, 0]
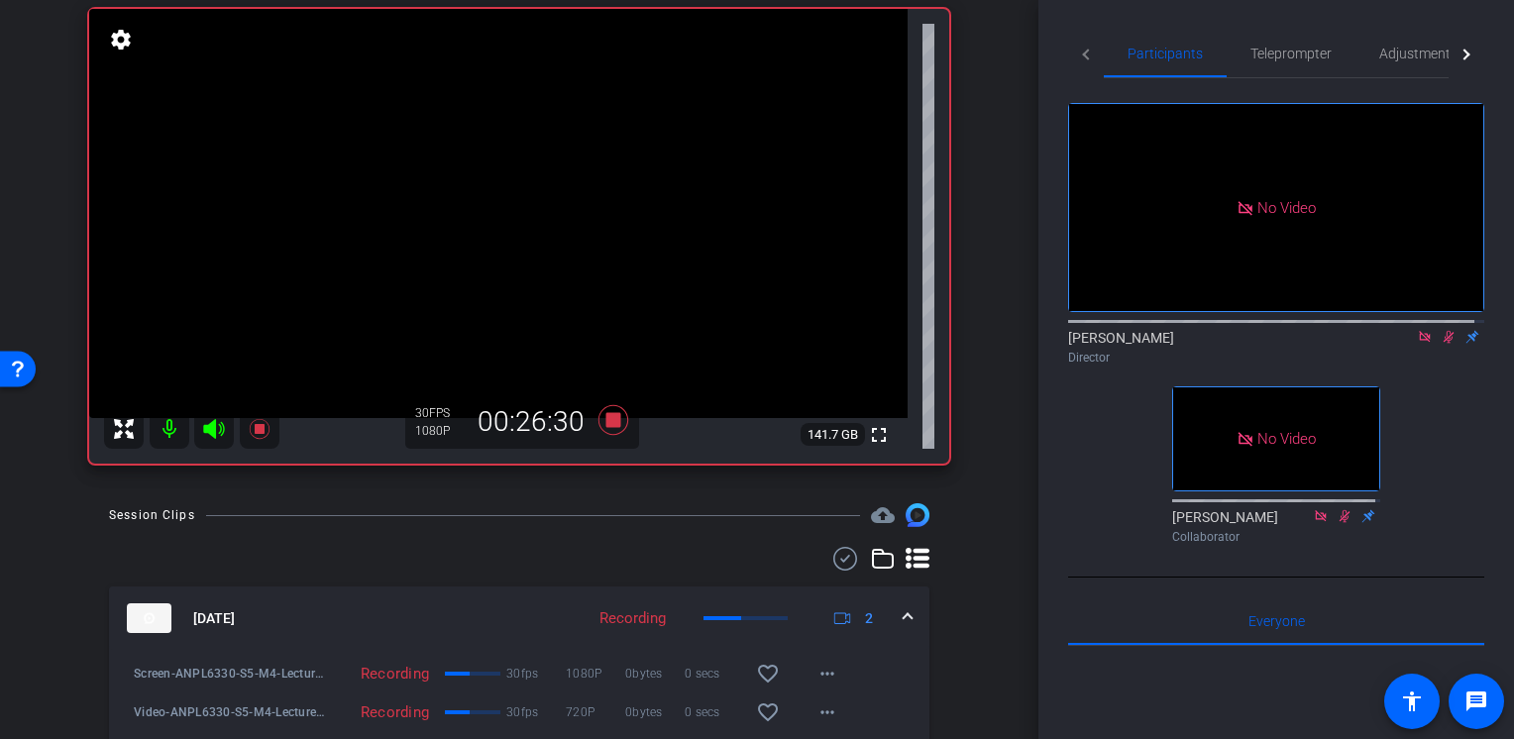
click at [1441, 330] on icon at bounding box center [1449, 337] width 16 height 14
click at [612, 425] on icon at bounding box center [613, 420] width 30 height 30
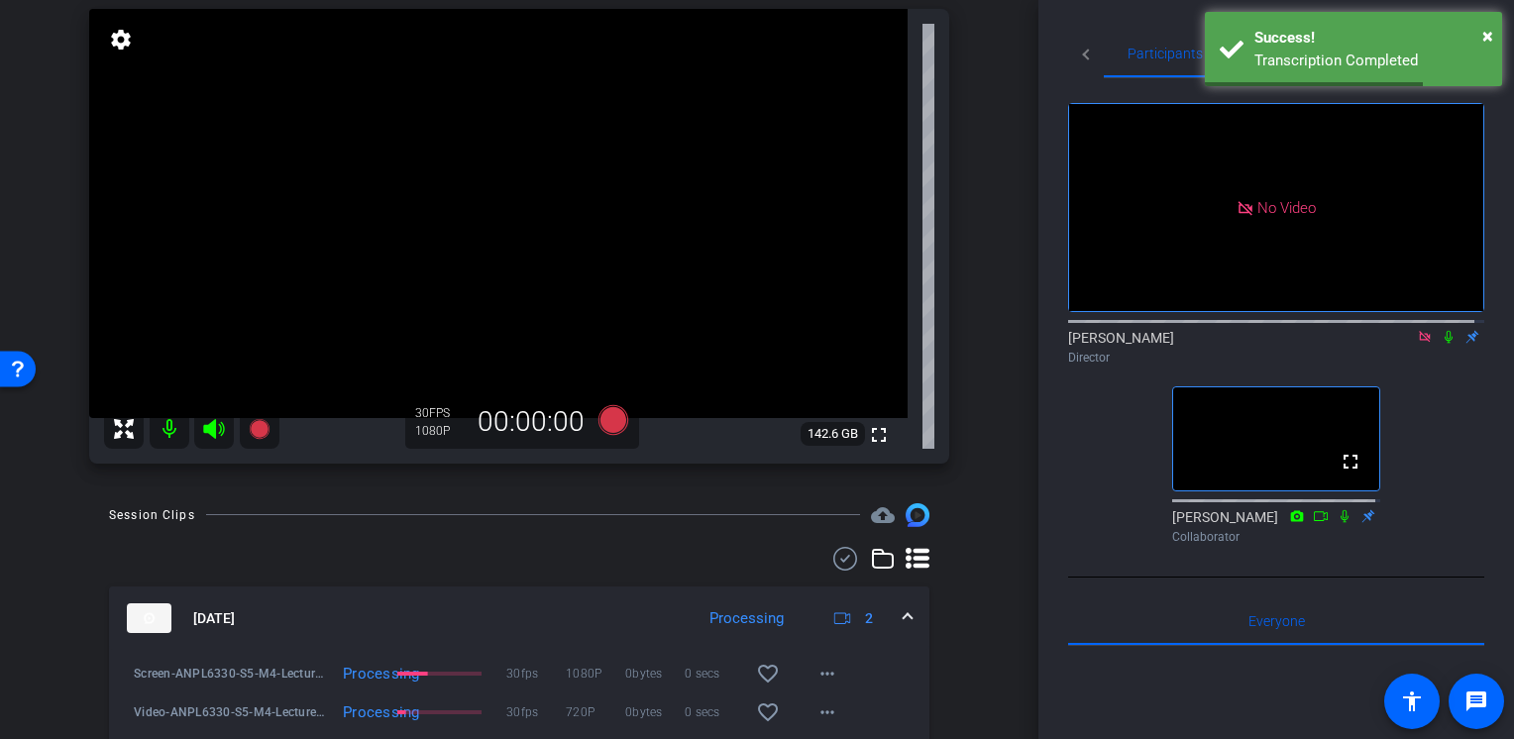
click at [1445, 331] on icon at bounding box center [1449, 337] width 8 height 13
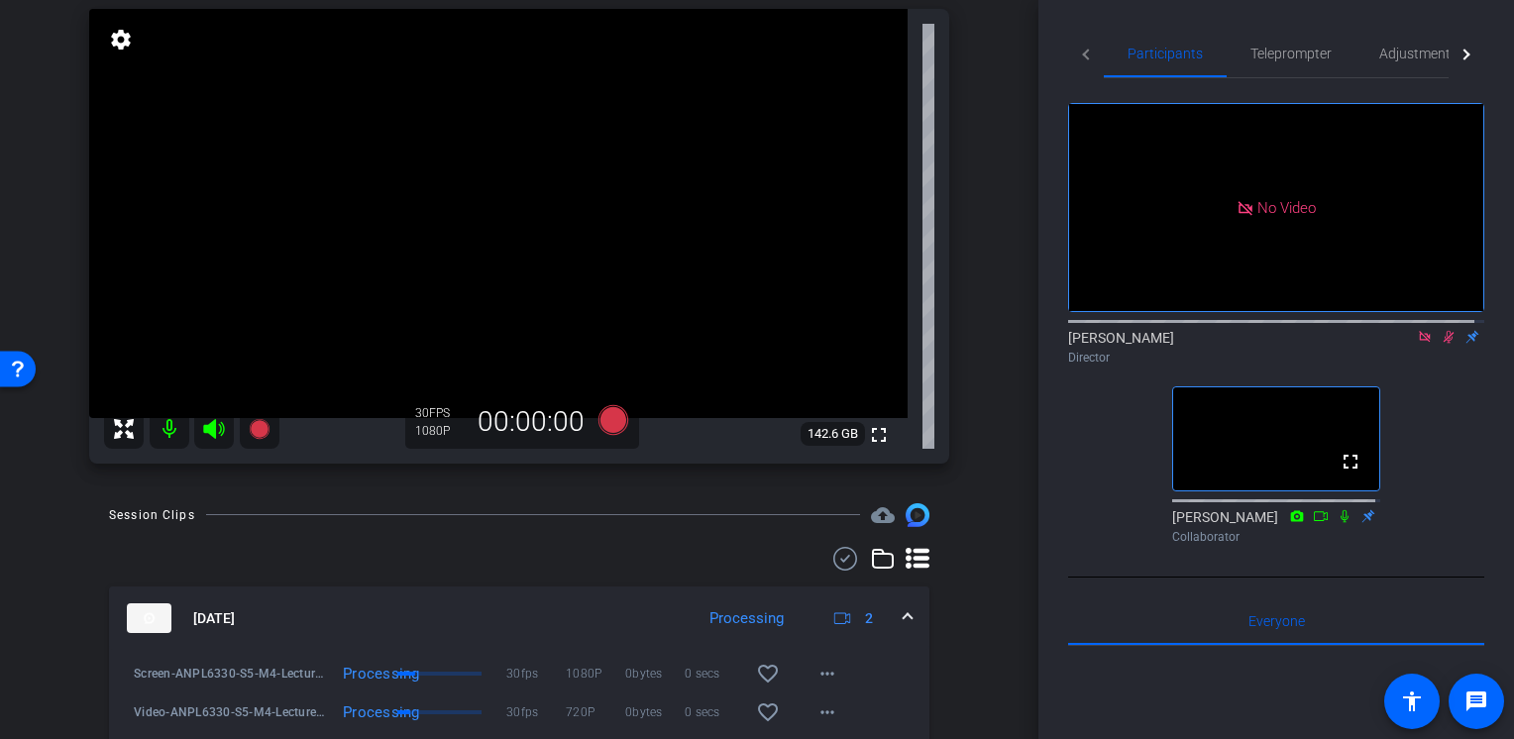
click at [1444, 331] on icon at bounding box center [1449, 337] width 11 height 13
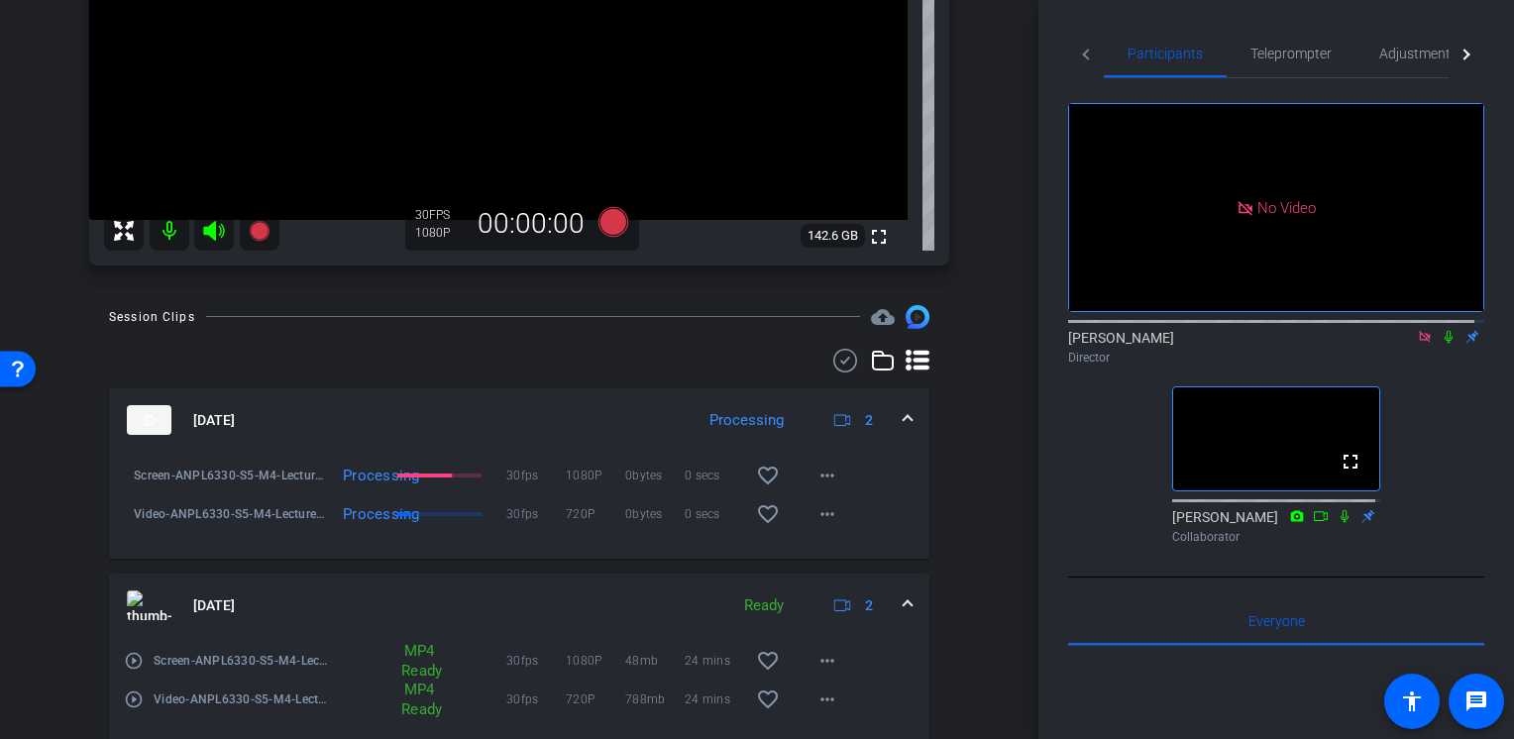
scroll to position [296, 0]
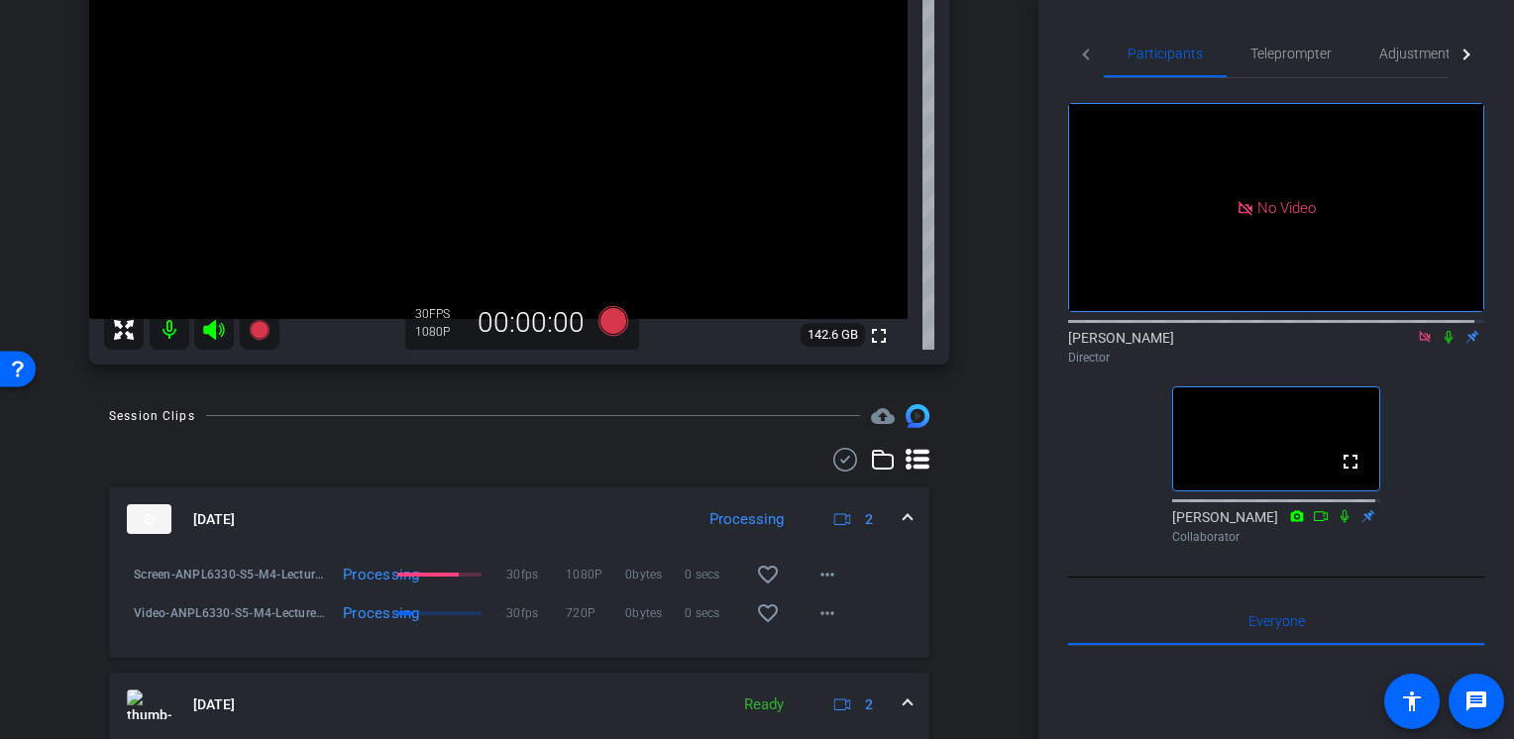
click at [1445, 331] on icon at bounding box center [1449, 337] width 8 height 13
click at [1441, 330] on icon at bounding box center [1449, 337] width 16 height 14
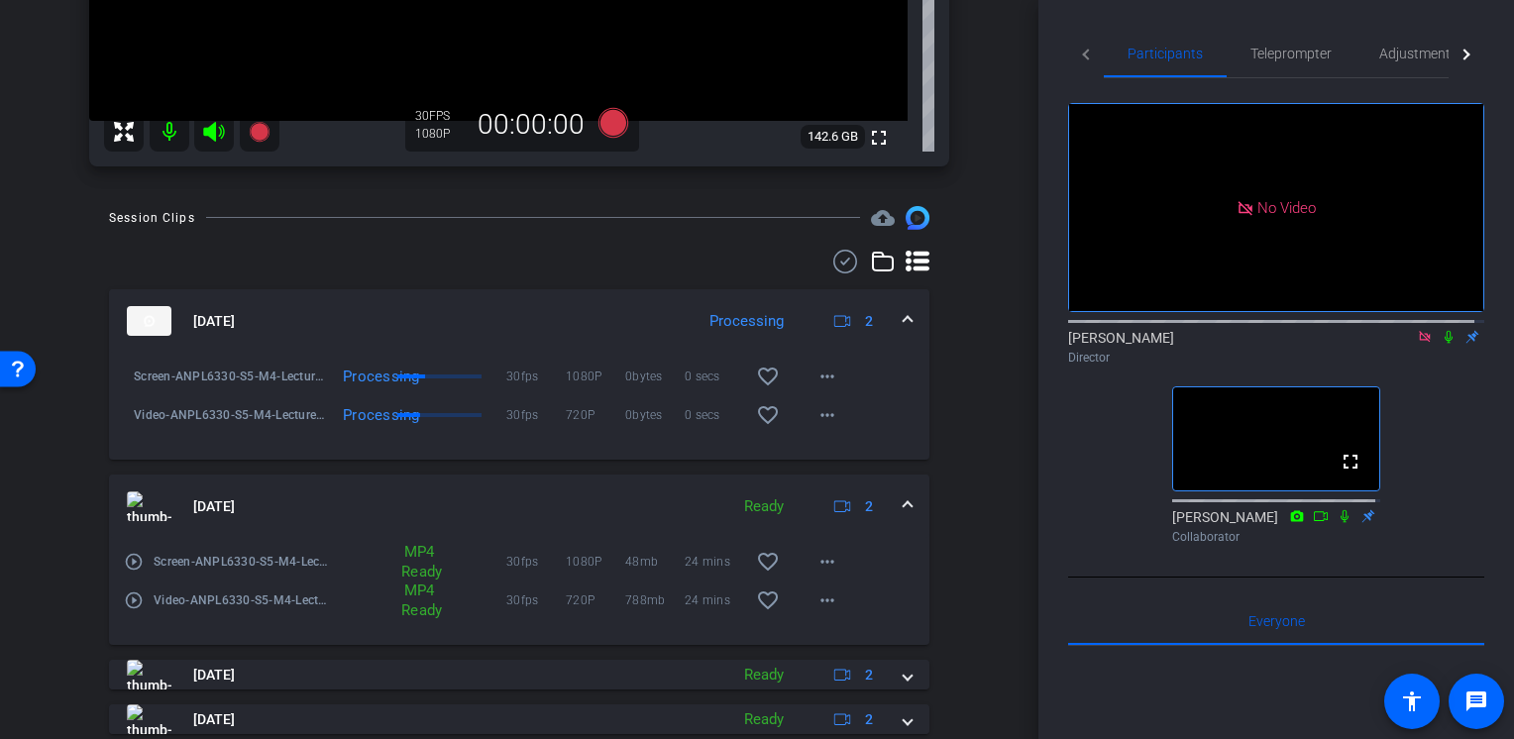
click at [1441, 330] on icon at bounding box center [1449, 337] width 16 height 14
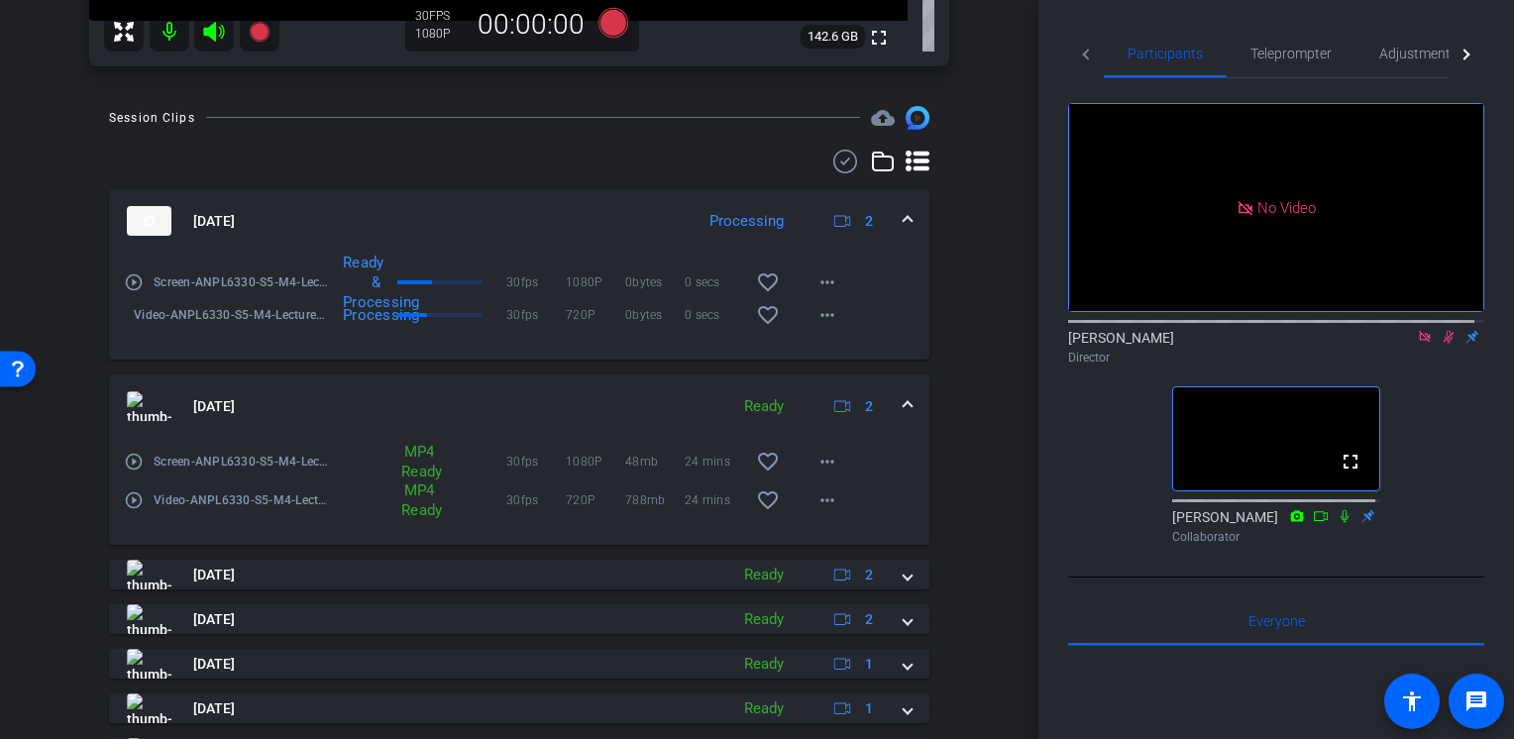
scroll to position [495, 0]
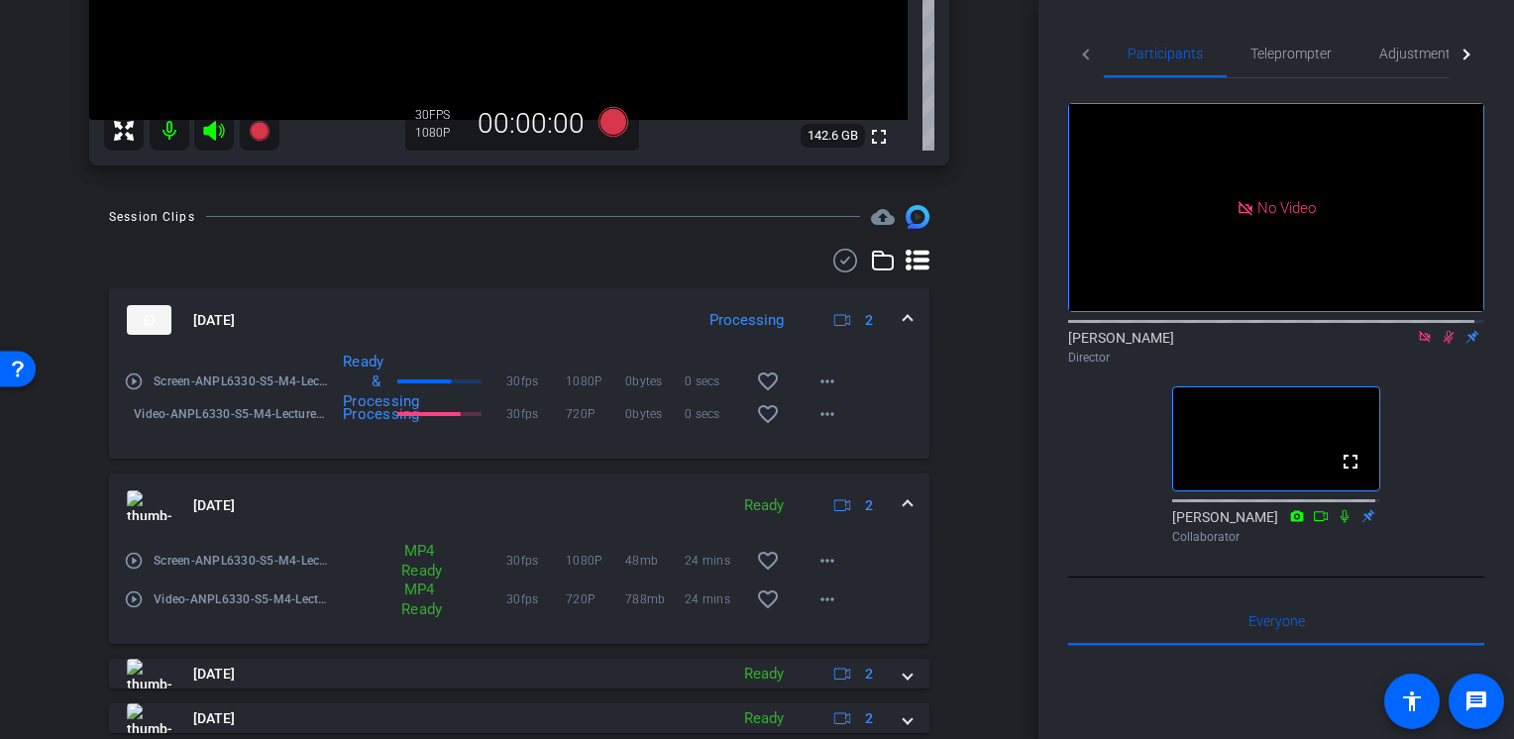
click at [1437, 328] on mat-icon at bounding box center [1449, 337] width 24 height 18
click at [1443, 328] on mat-icon at bounding box center [1449, 337] width 24 height 18
click at [1439, 328] on div "[PERSON_NAME] Director" at bounding box center [1276, 347] width 416 height 39
click at [1441, 330] on icon at bounding box center [1449, 337] width 16 height 14
click at [1445, 331] on icon at bounding box center [1449, 337] width 8 height 13
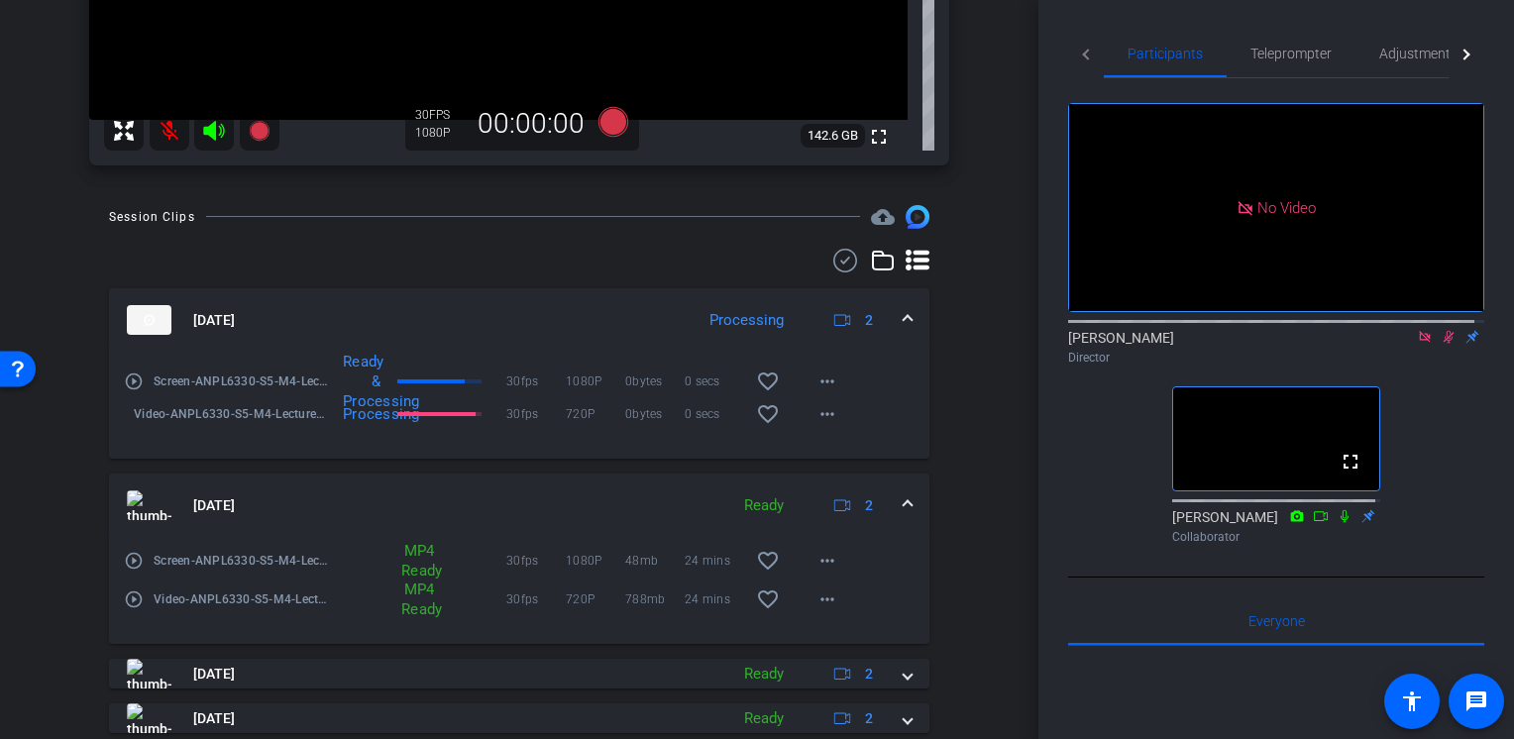
click at [1444, 331] on icon at bounding box center [1449, 337] width 11 height 13
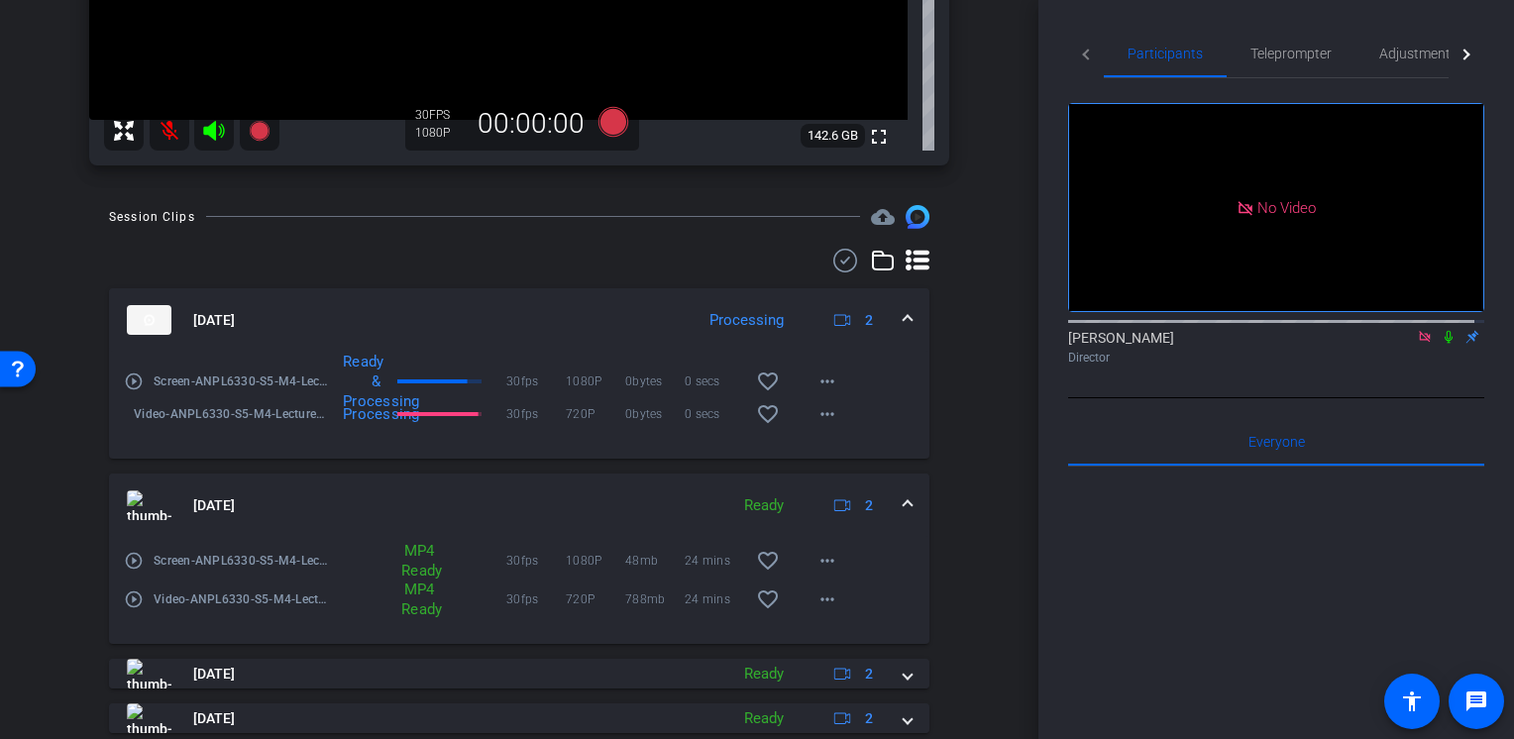
click at [1441, 330] on icon at bounding box center [1449, 337] width 16 height 14
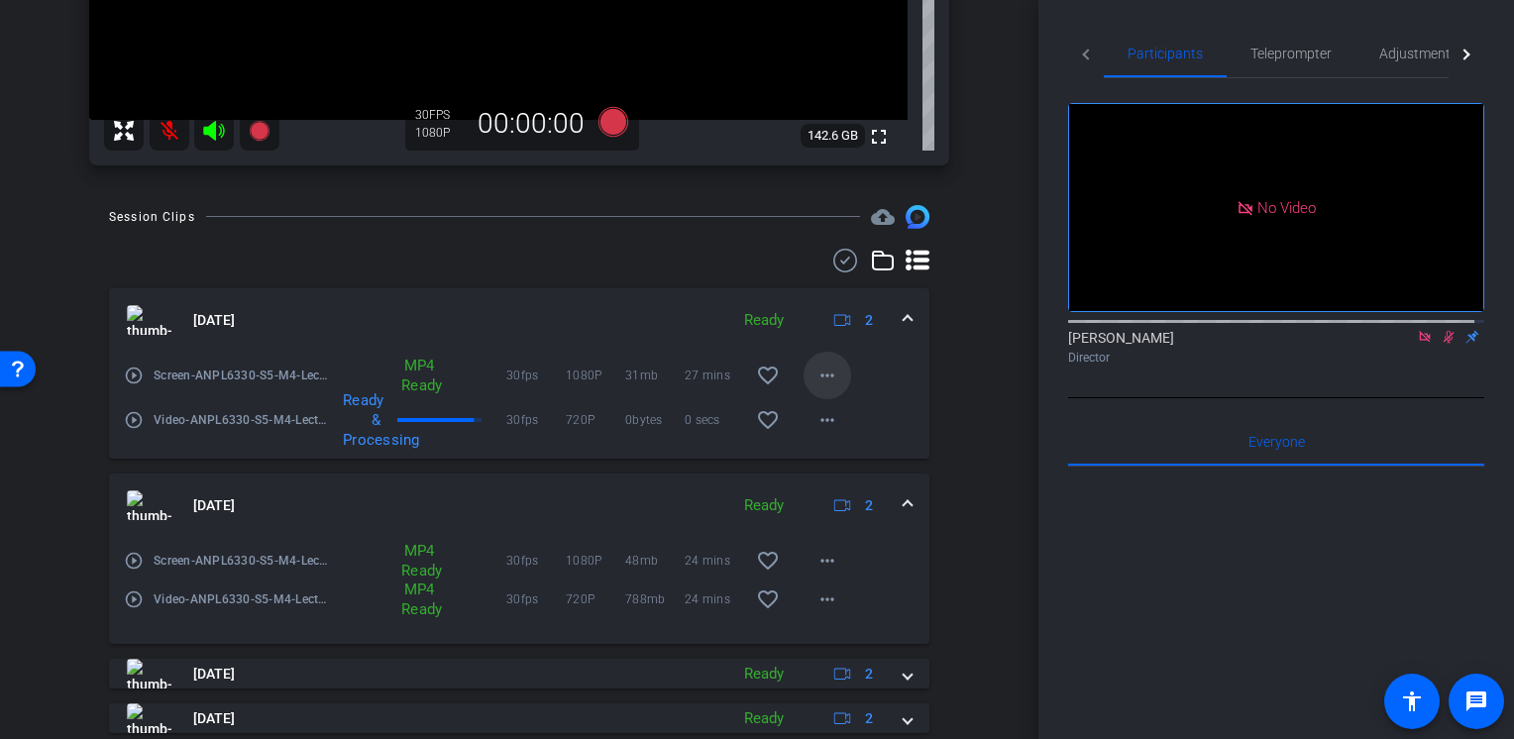
click at [821, 378] on mat-icon "more_horiz" at bounding box center [827, 376] width 24 height 24
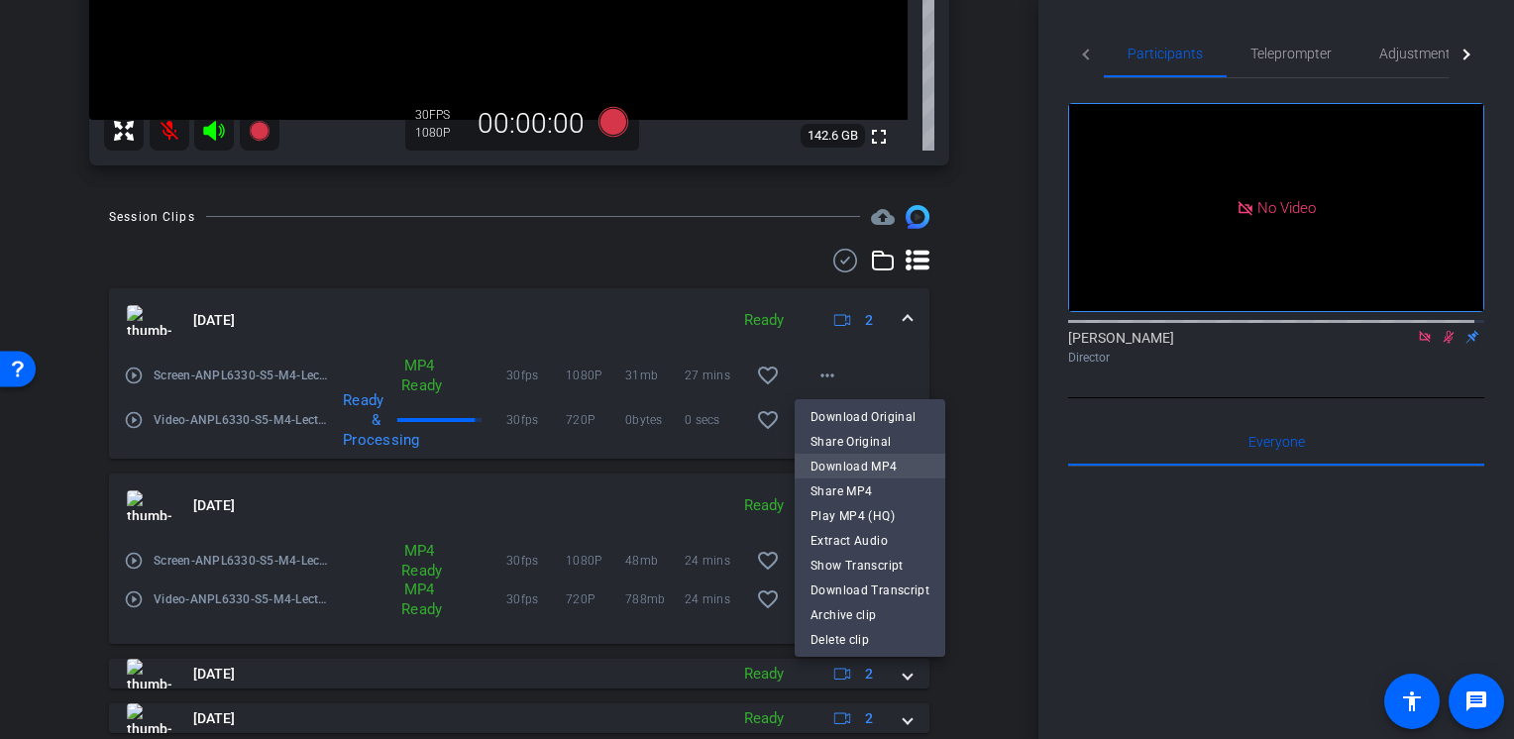
click at [862, 464] on span "Download MP4" at bounding box center [869, 467] width 119 height 24
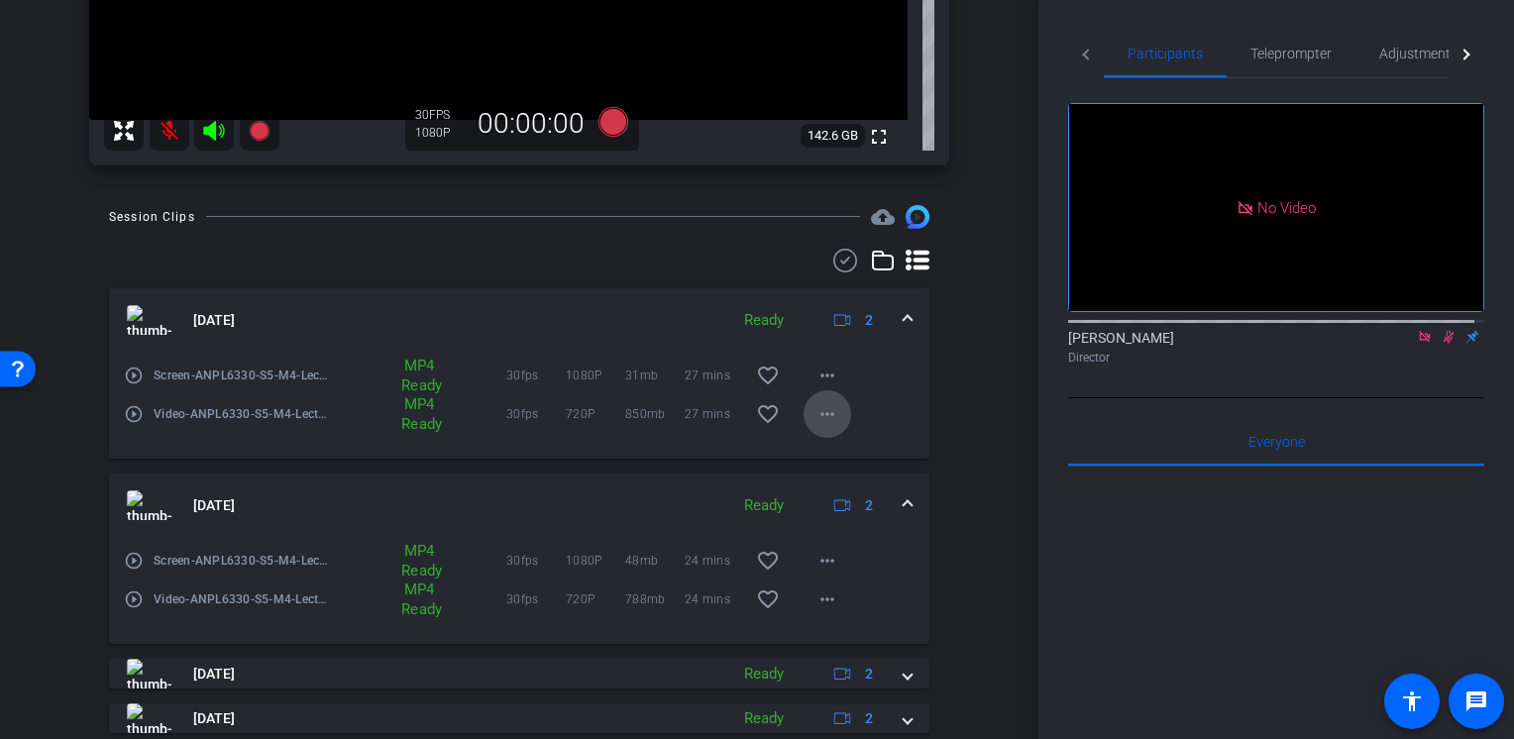
click at [816, 422] on mat-icon "more_horiz" at bounding box center [827, 414] width 24 height 24
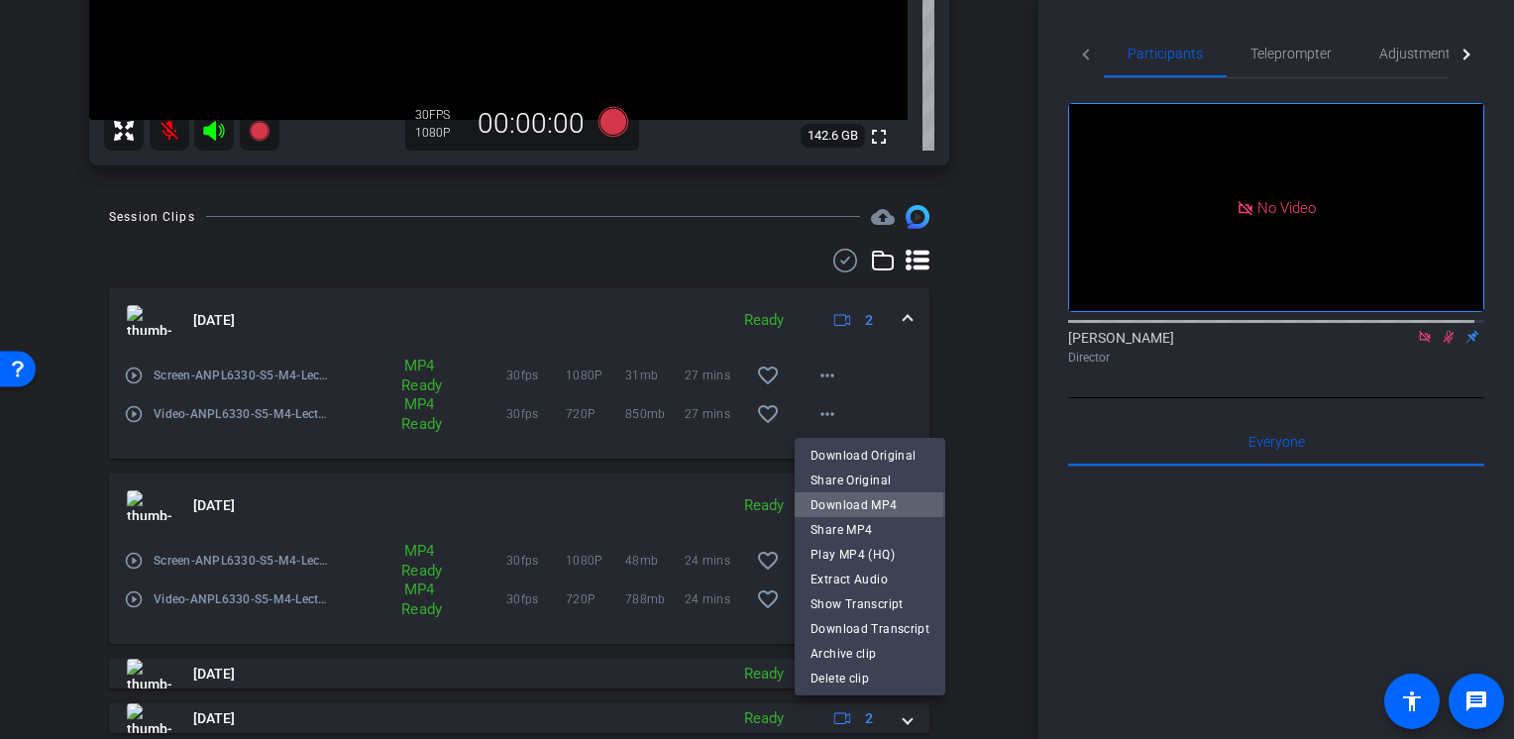
click at [858, 502] on span "Download MP4" at bounding box center [869, 505] width 119 height 24
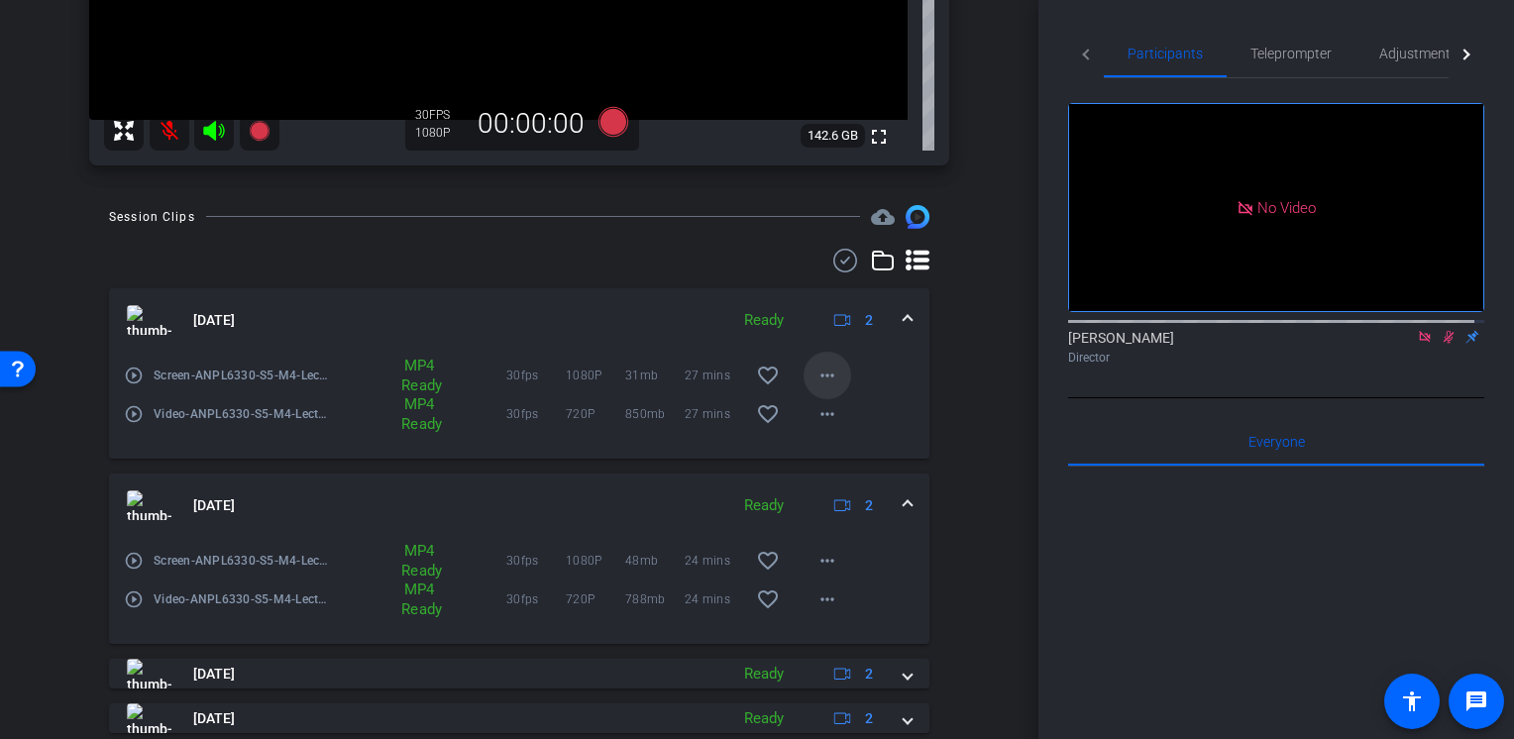
click at [825, 386] on mat-icon "more_horiz" at bounding box center [827, 376] width 24 height 24
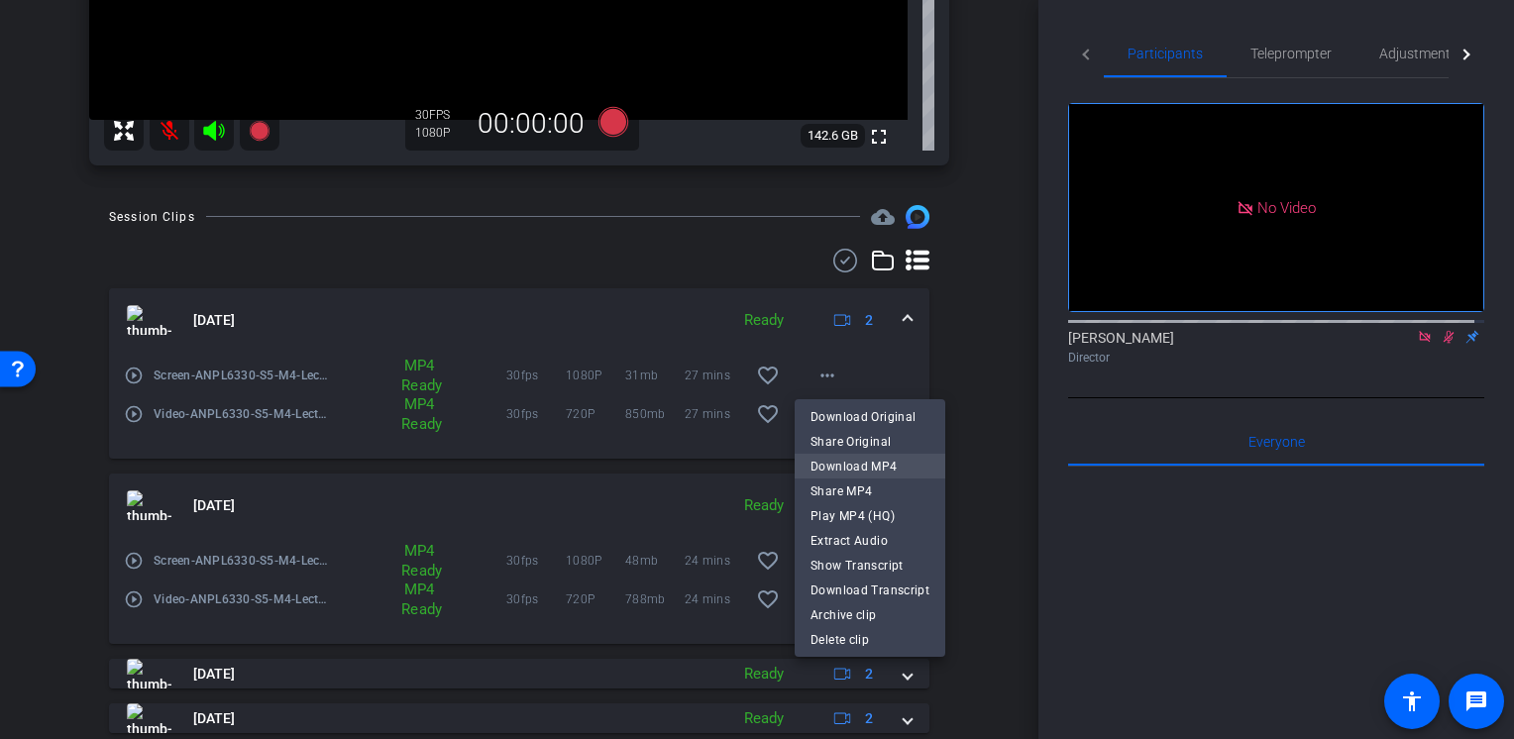
click at [843, 467] on span "Download MP4" at bounding box center [869, 467] width 119 height 24
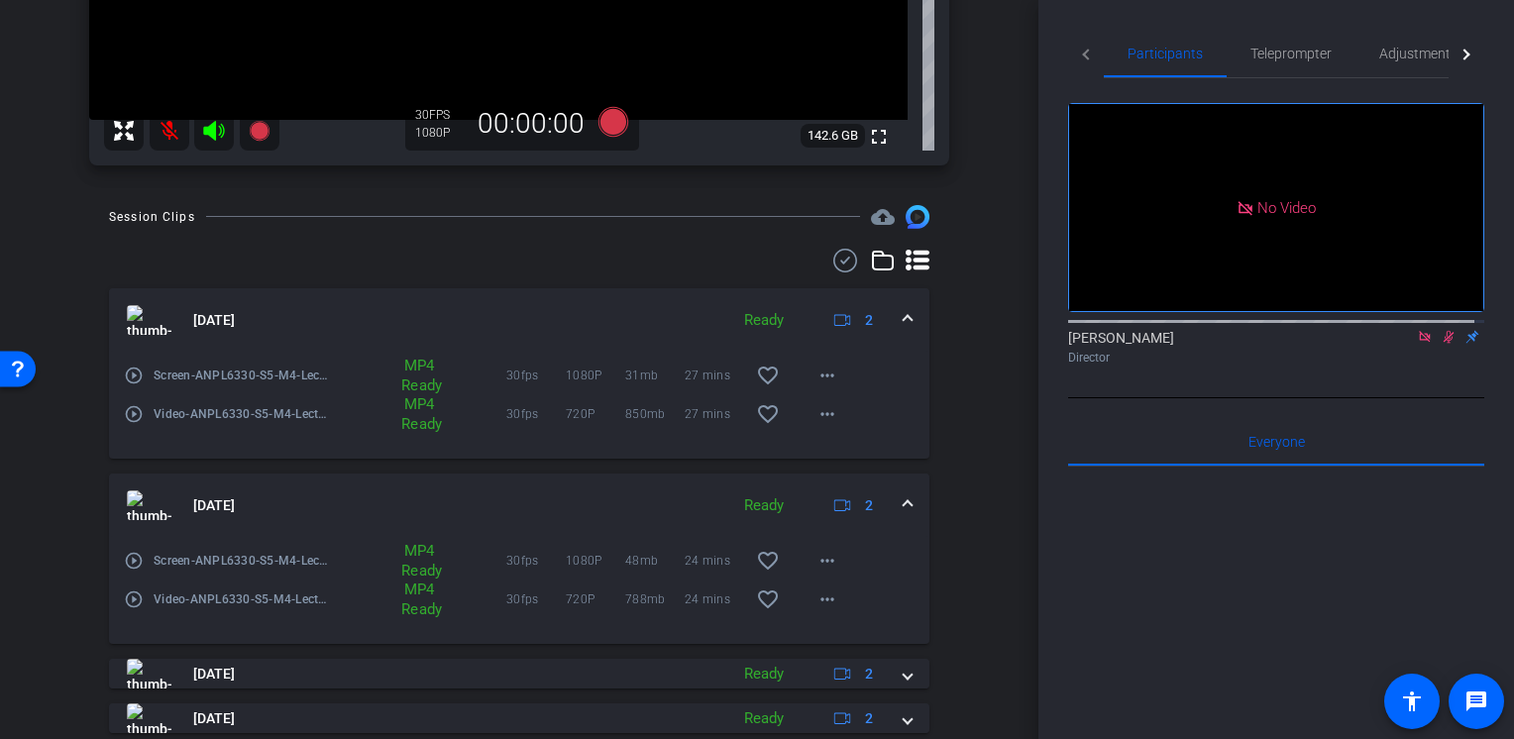
click at [46, 561] on div "arrow_back S5 Back to project Send invite account_box grid_on settings info We …" at bounding box center [519, 369] width 1038 height 739
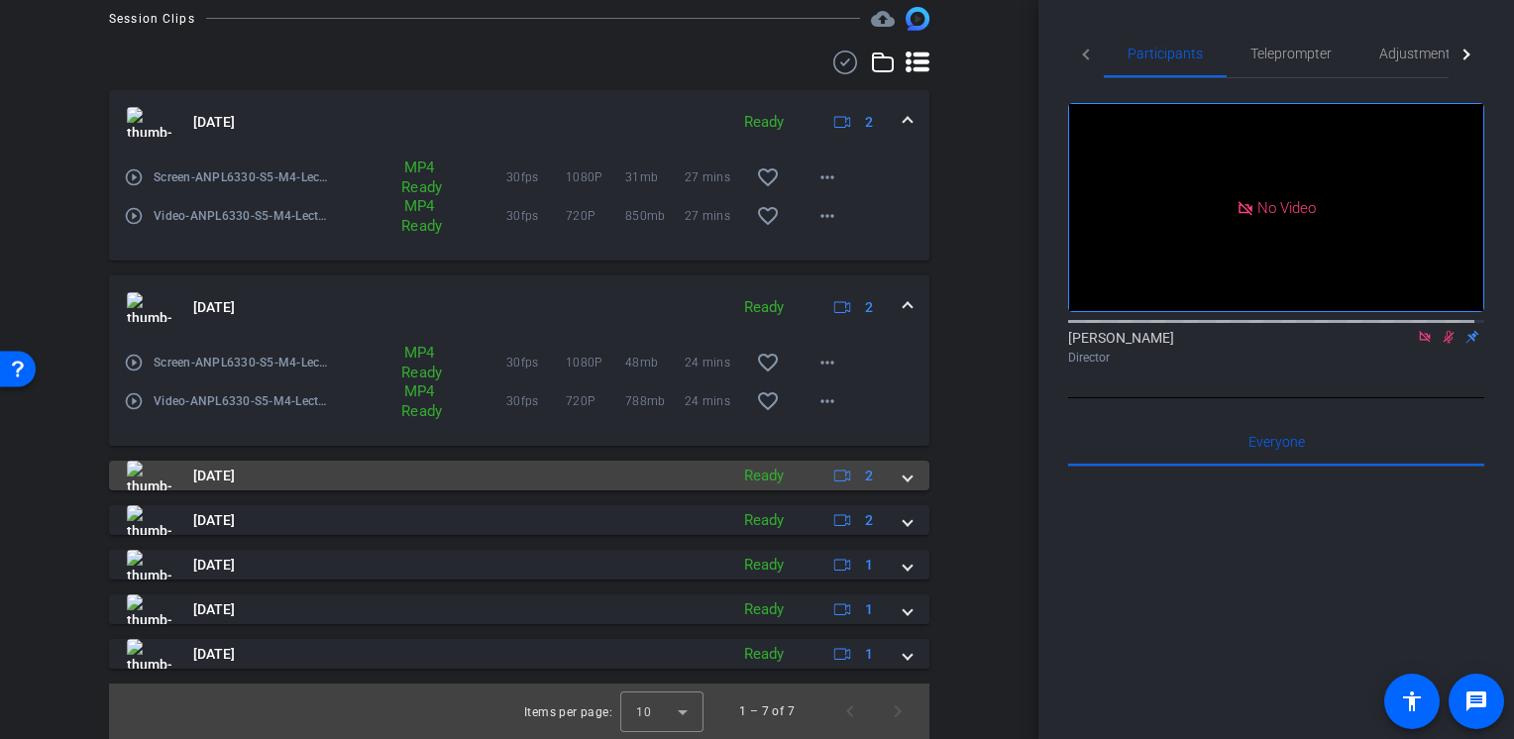
click at [330, 482] on mat-panel-title "[DATE]" at bounding box center [422, 476] width 591 height 30
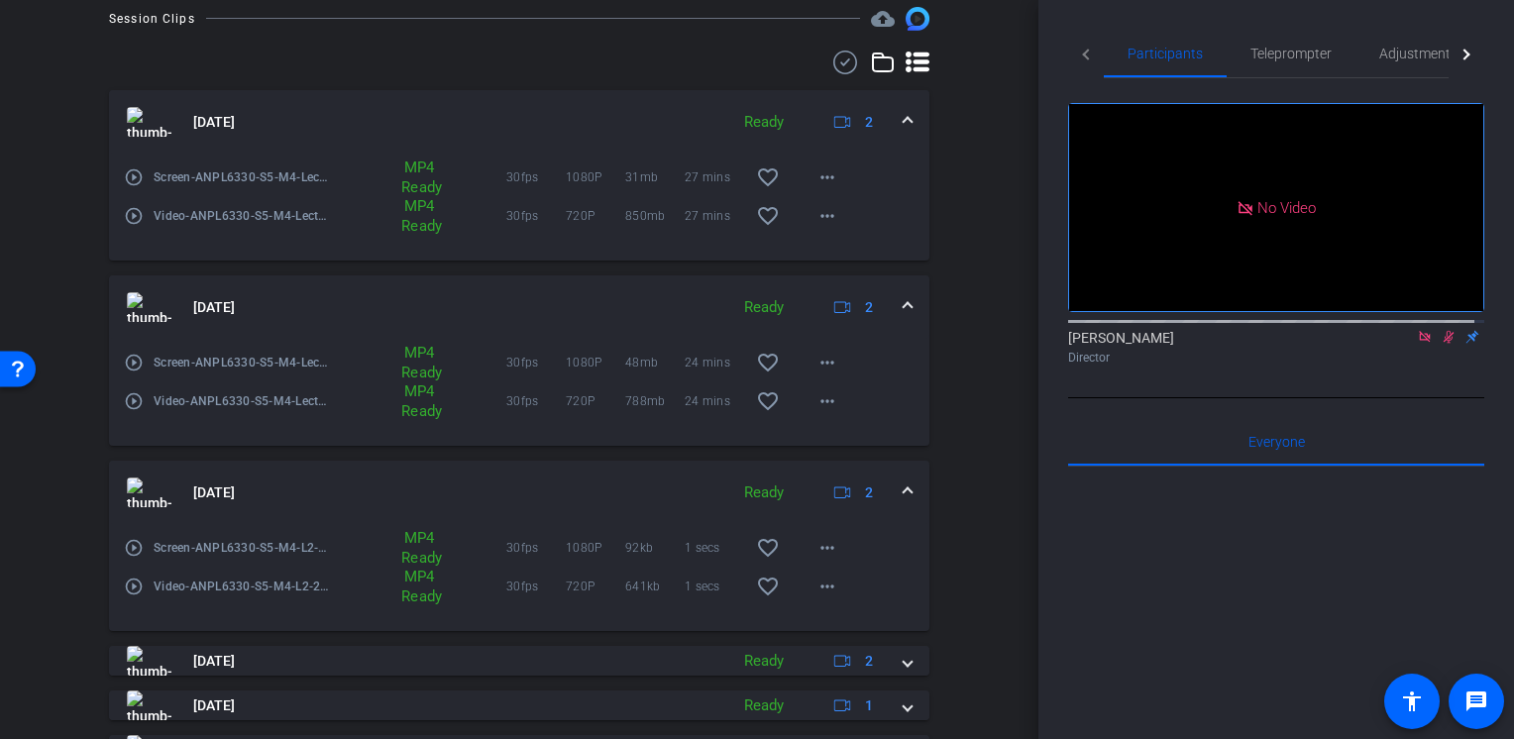
scroll to position [833, 0]
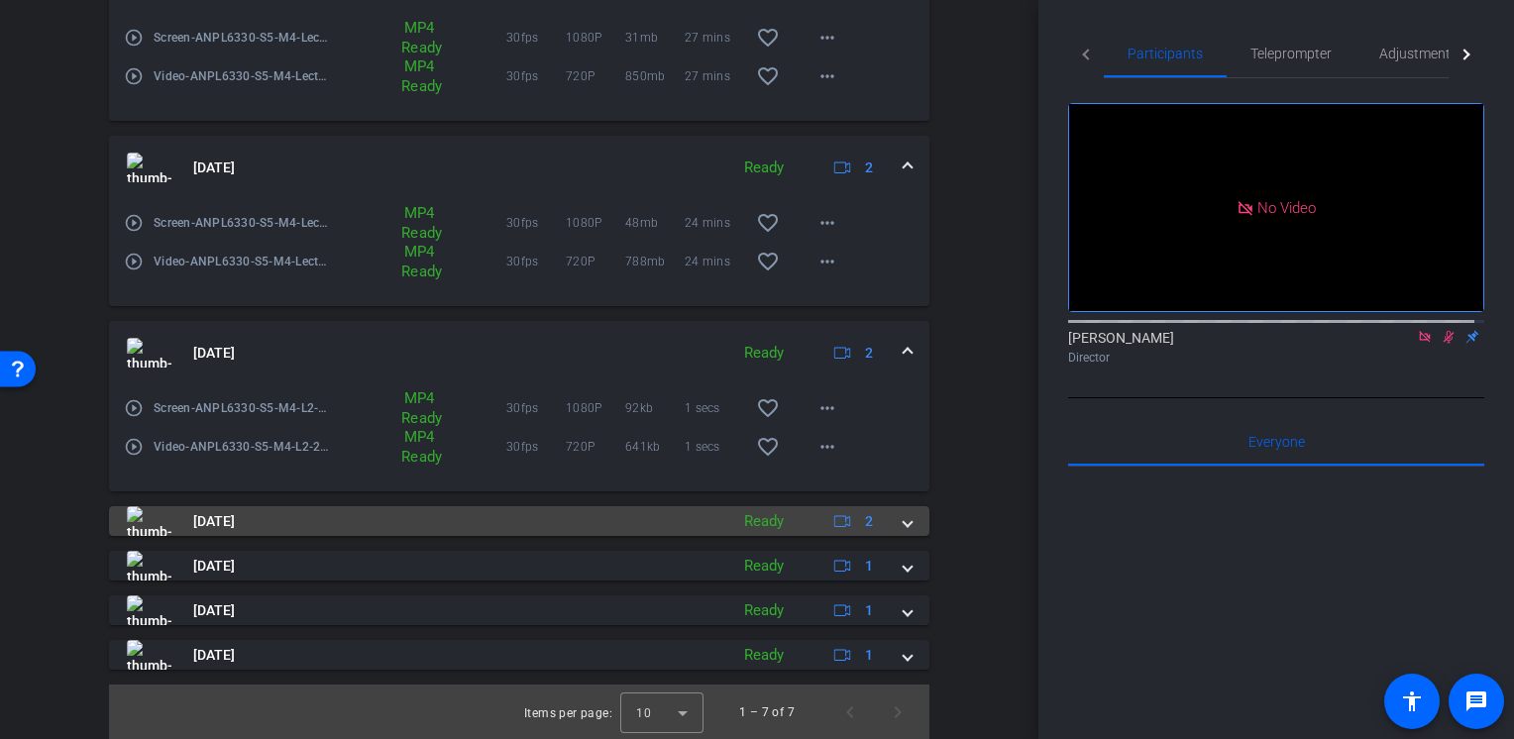
click at [356, 509] on mat-panel-title "[DATE]" at bounding box center [422, 521] width 591 height 30
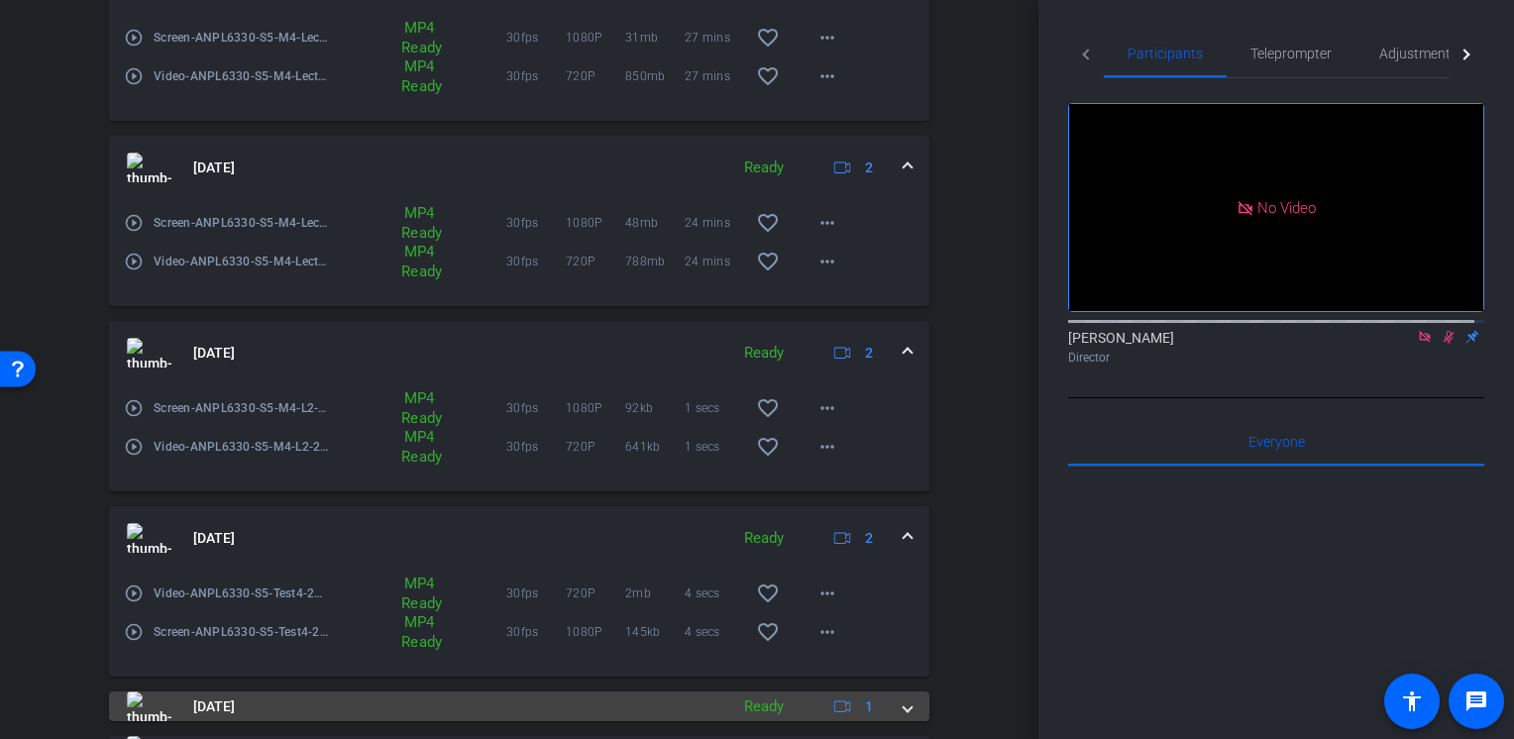
scroll to position [975, 0]
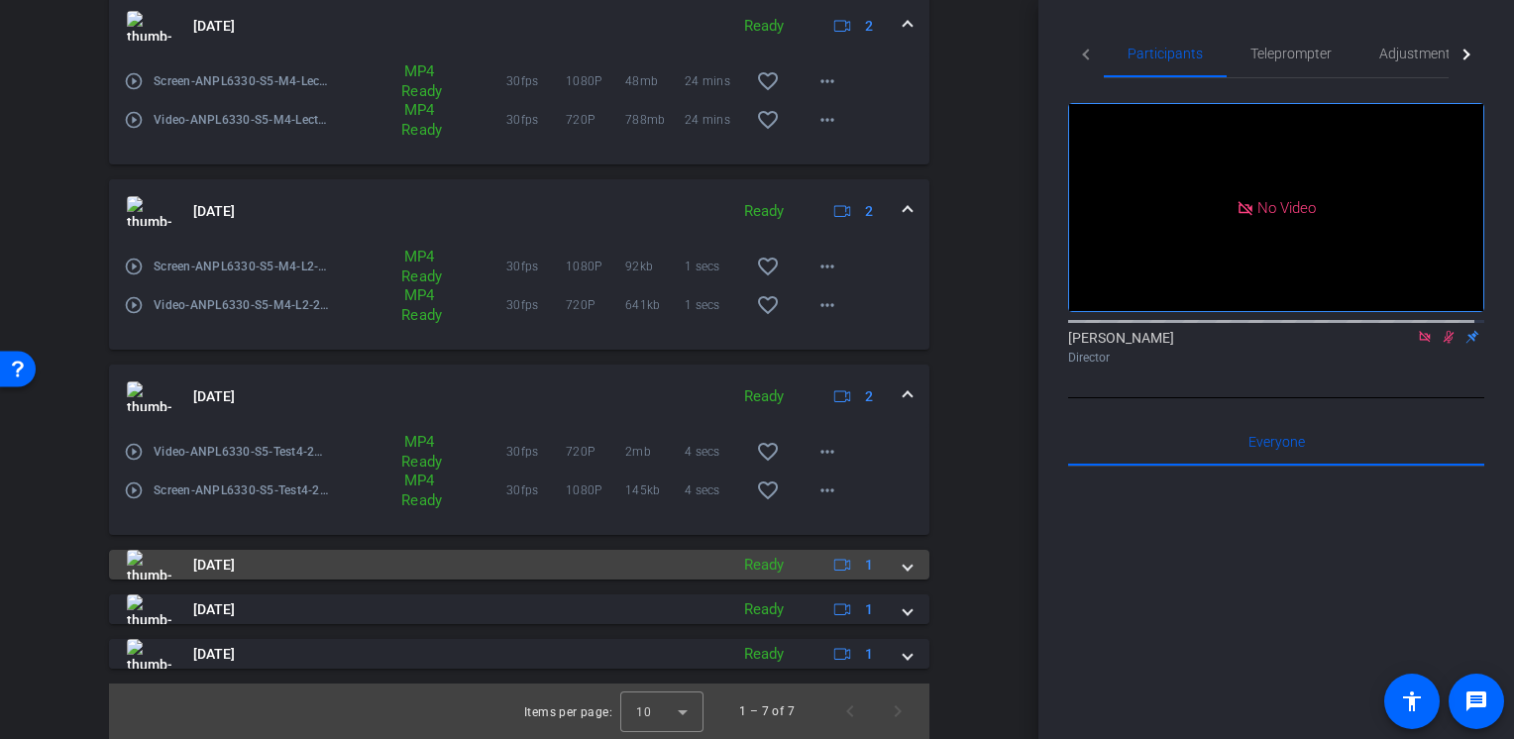
click at [431, 563] on mat-panel-title "[DATE]" at bounding box center [422, 565] width 591 height 30
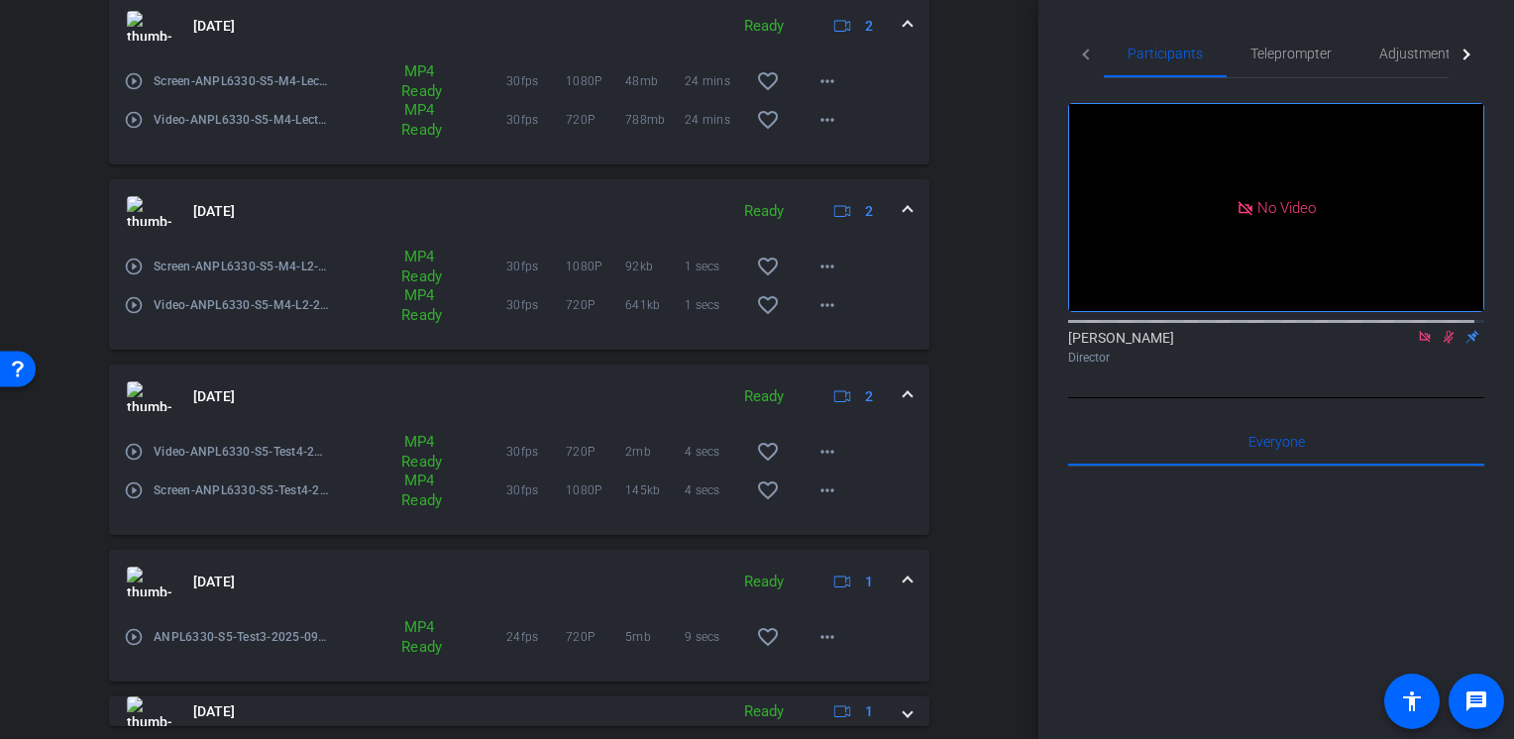
scroll to position [1076, 0]
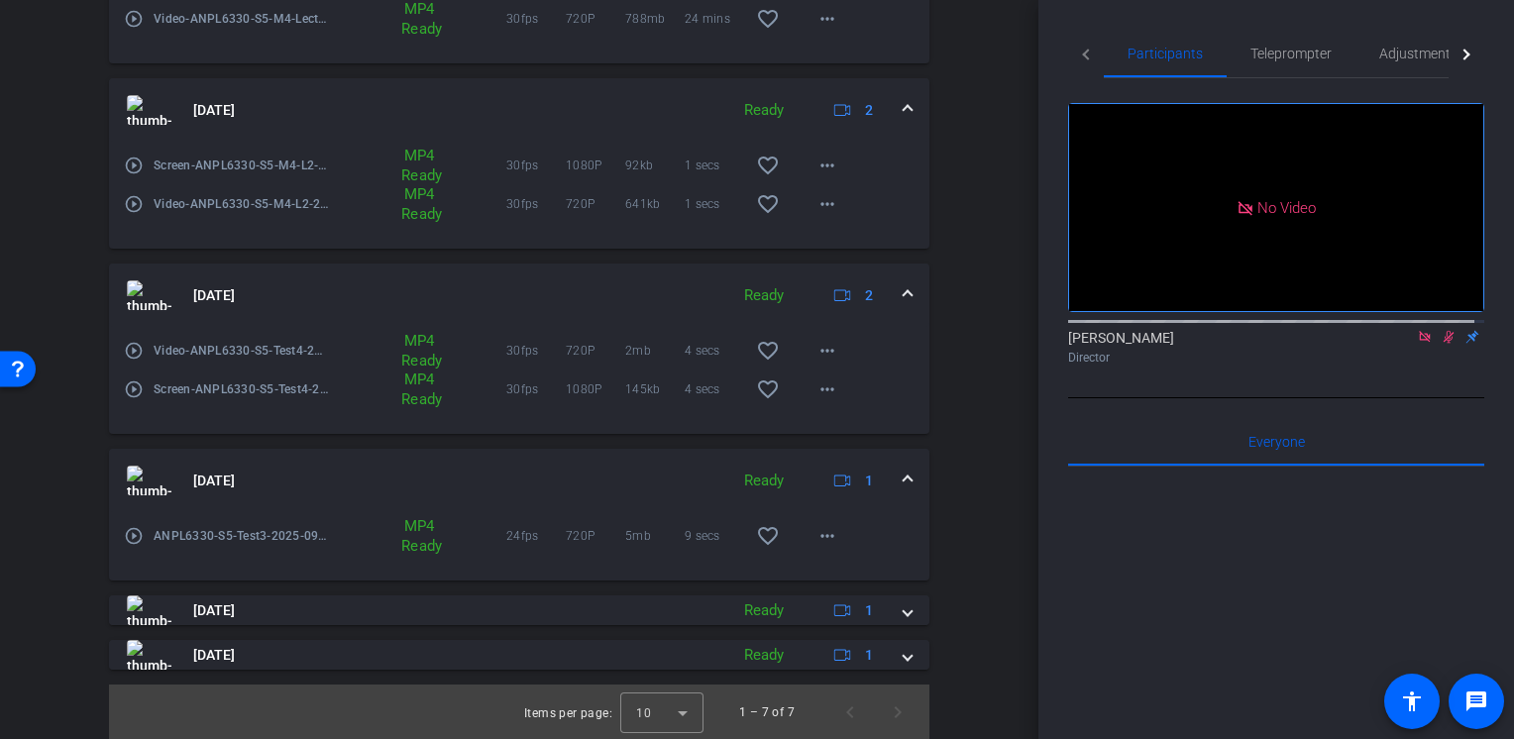
click at [448, 588] on div "[DATE] Ready 2 play_circle_outline Screen-ANPL6330-S5-M4-Lecture3-2025-09-03-14…" at bounding box center [519, 189] width 820 height 962
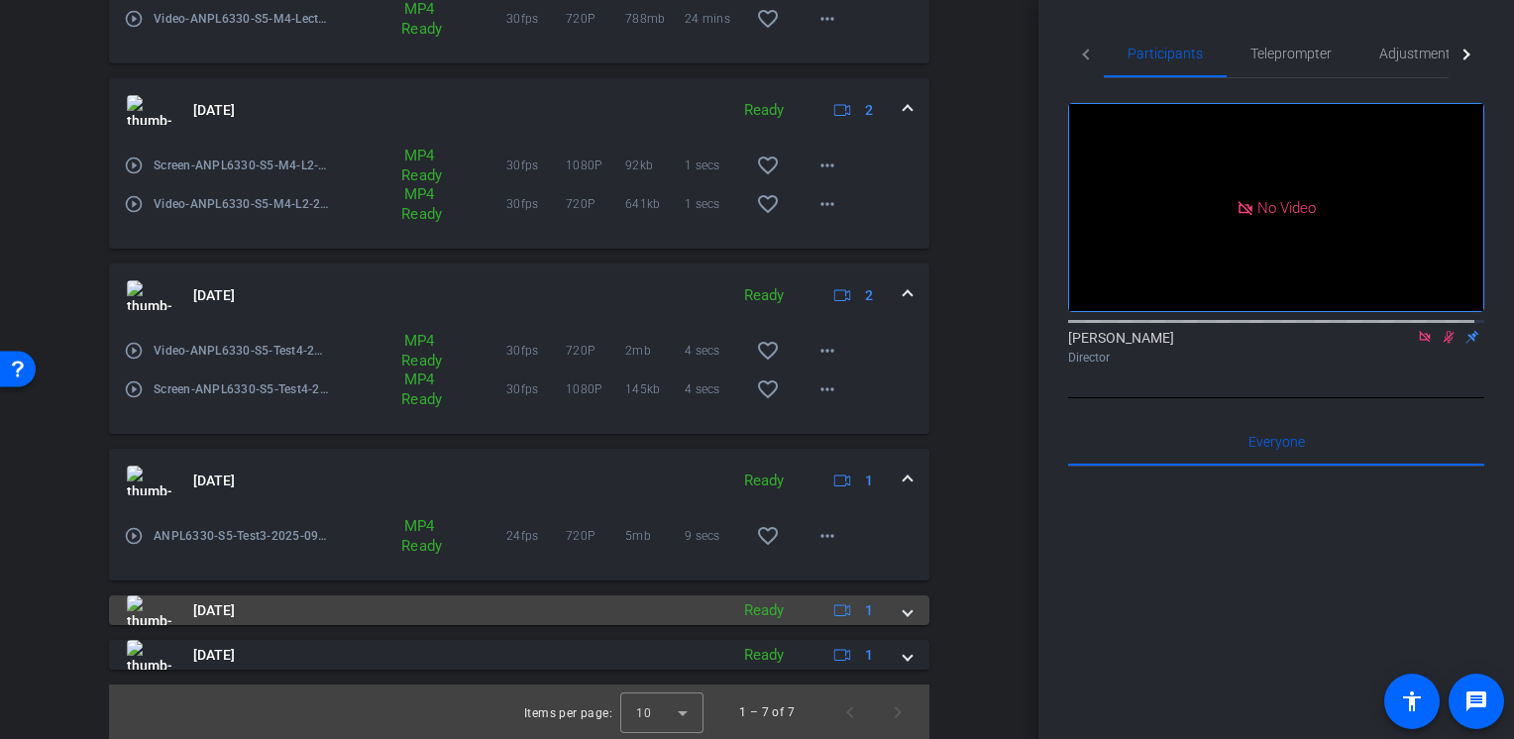
click at [449, 598] on mat-panel-title "[DATE]" at bounding box center [422, 610] width 591 height 30
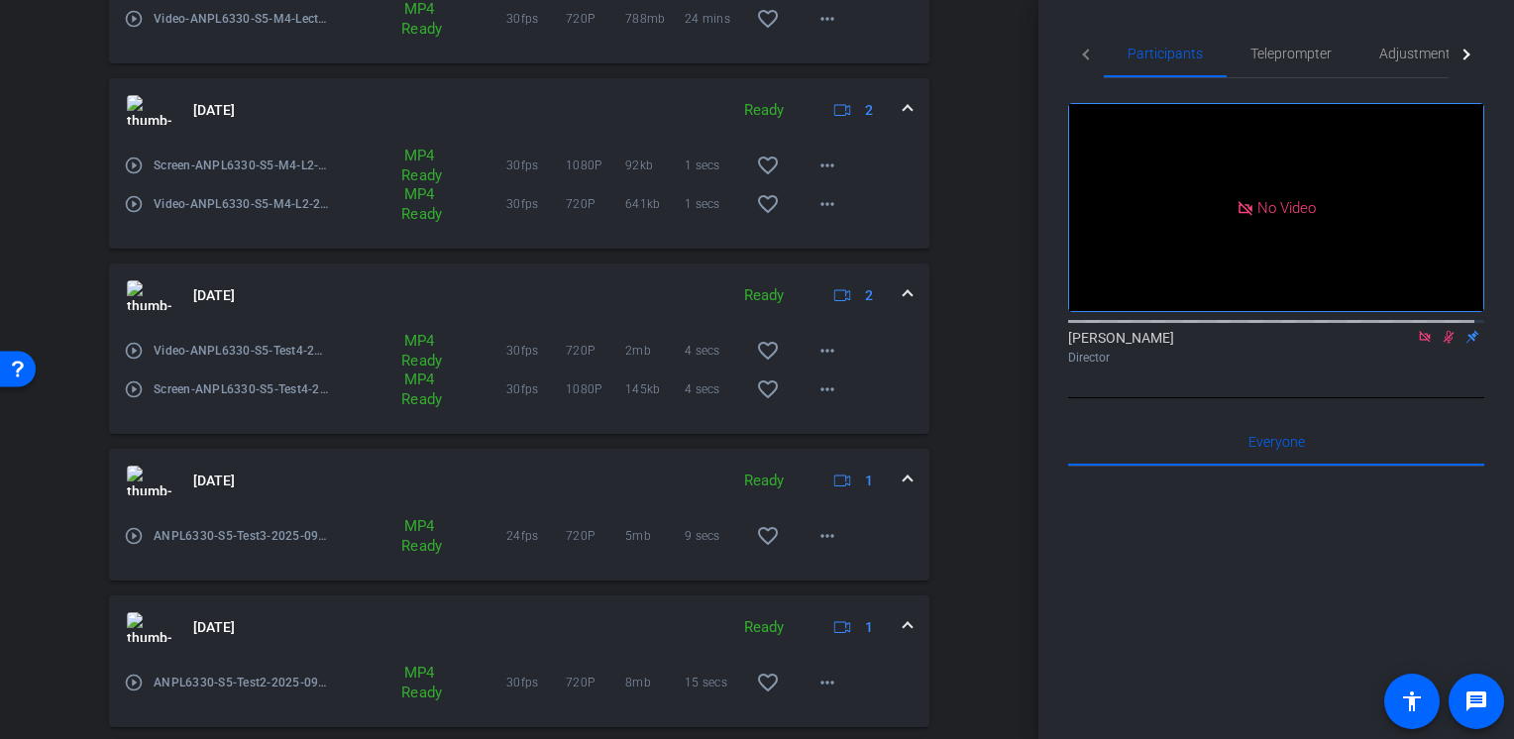
scroll to position [1178, 0]
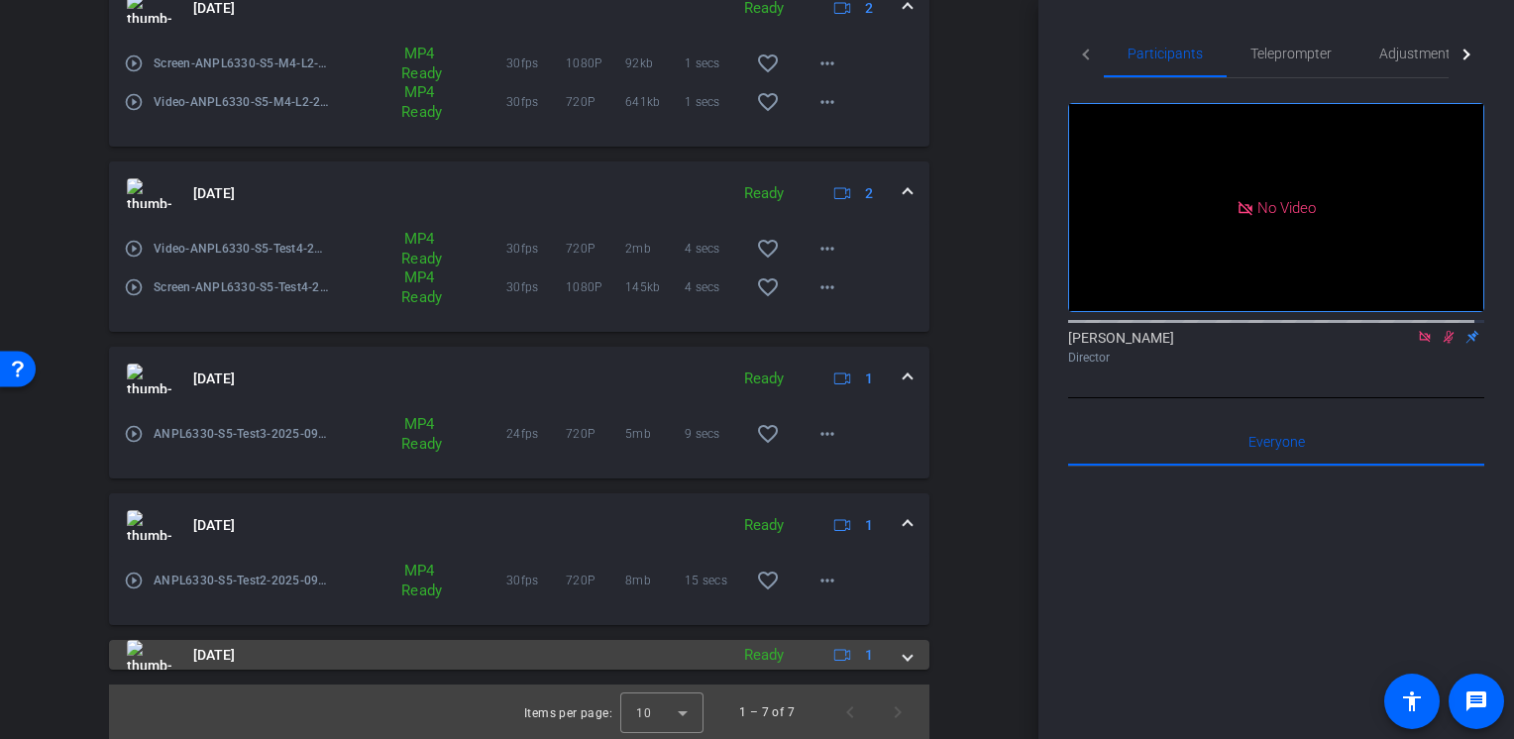
click at [466, 655] on mat-panel-title "[DATE]" at bounding box center [422, 655] width 591 height 30
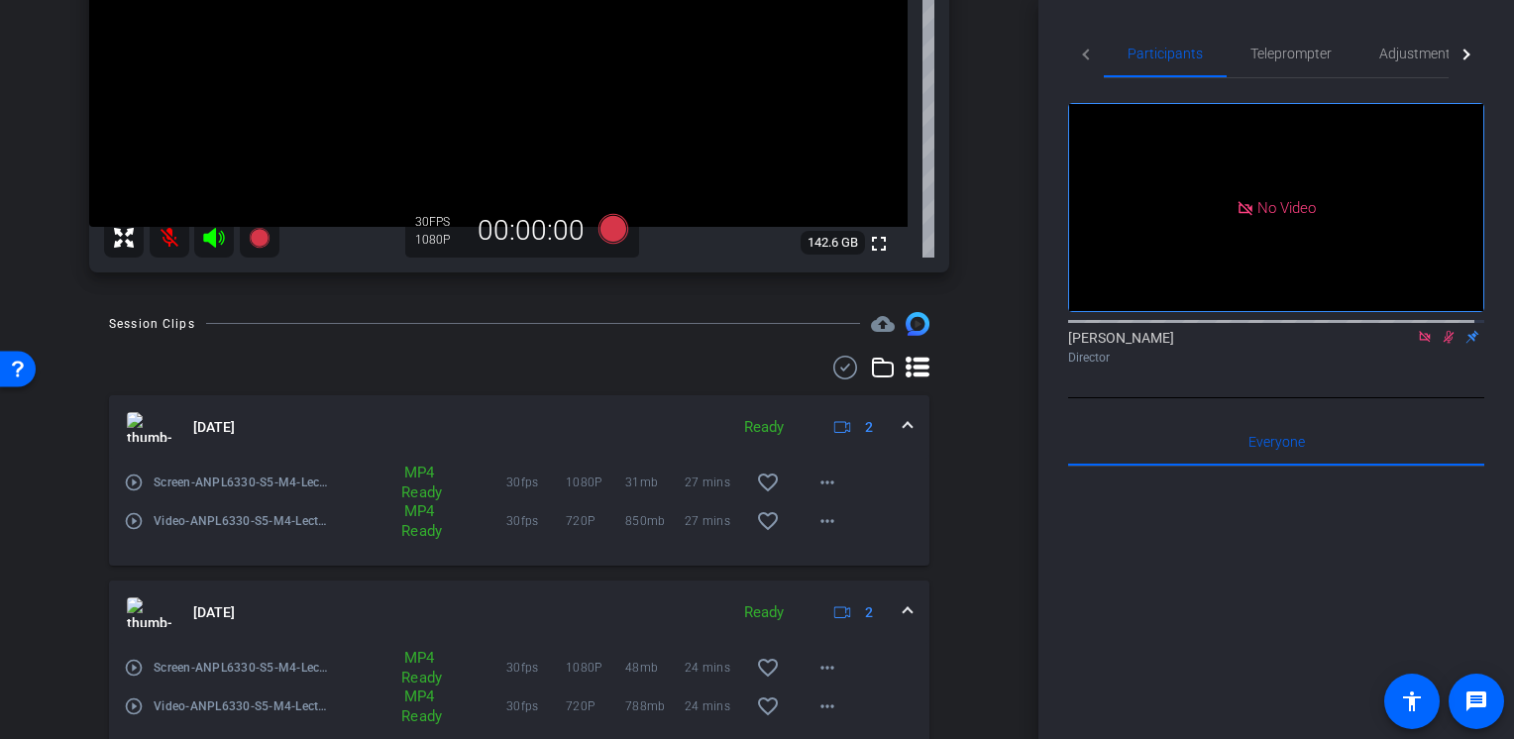
scroll to position [0, 0]
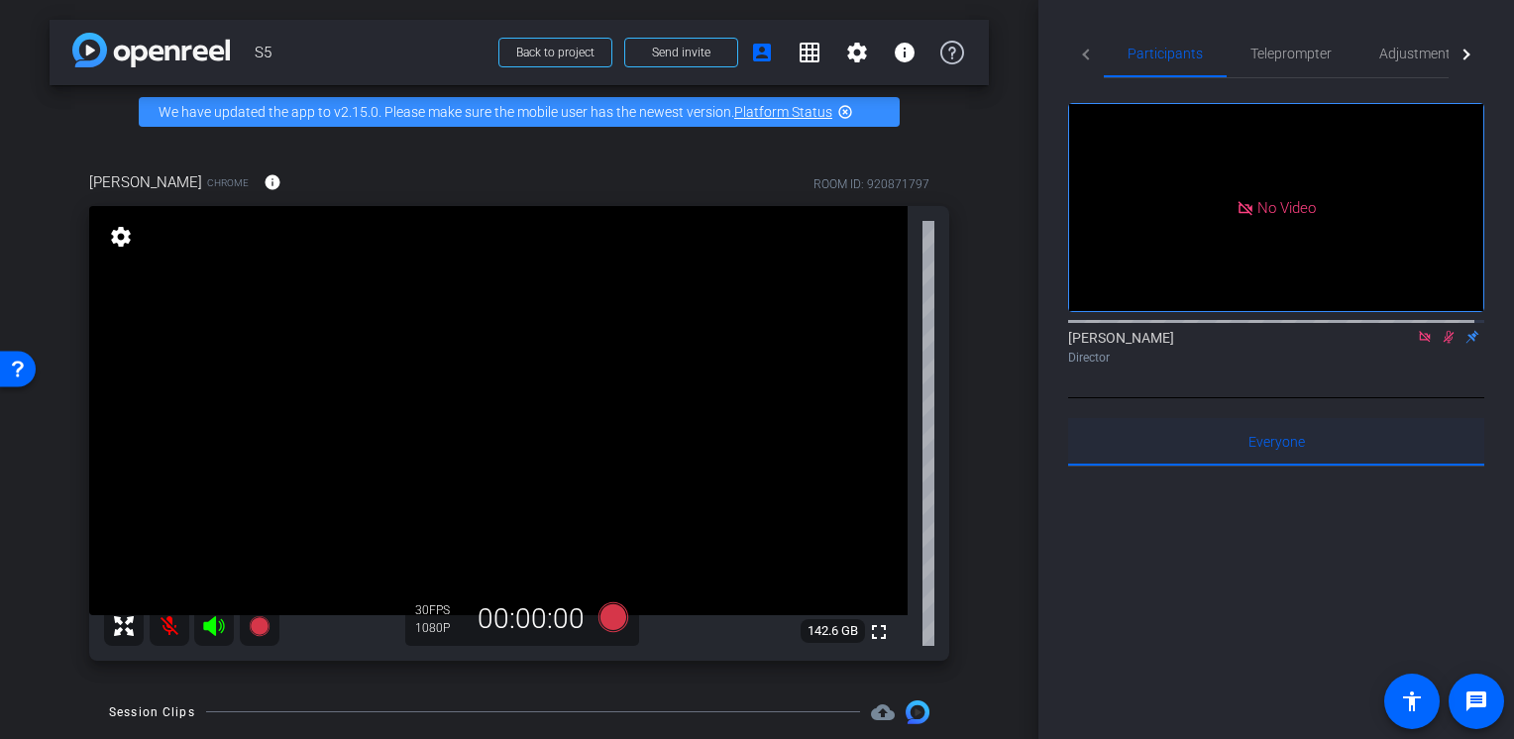
click at [1289, 418] on span "Everyone 0" at bounding box center [1276, 442] width 56 height 48
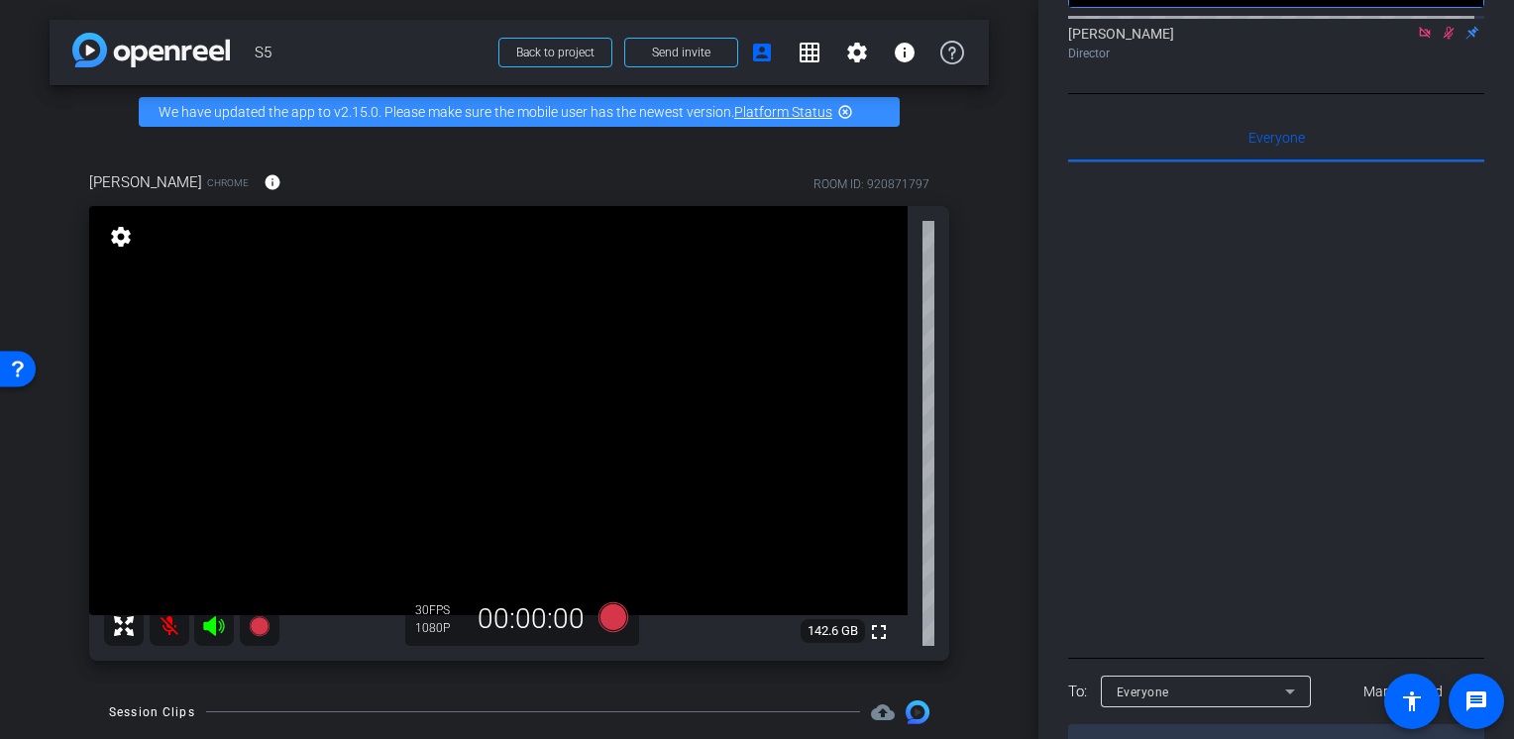
click at [1209, 724] on textarea at bounding box center [1276, 747] width 416 height 46
type textarea "Okay - Safe to shut down!"
